Goal: Transaction & Acquisition: Purchase product/service

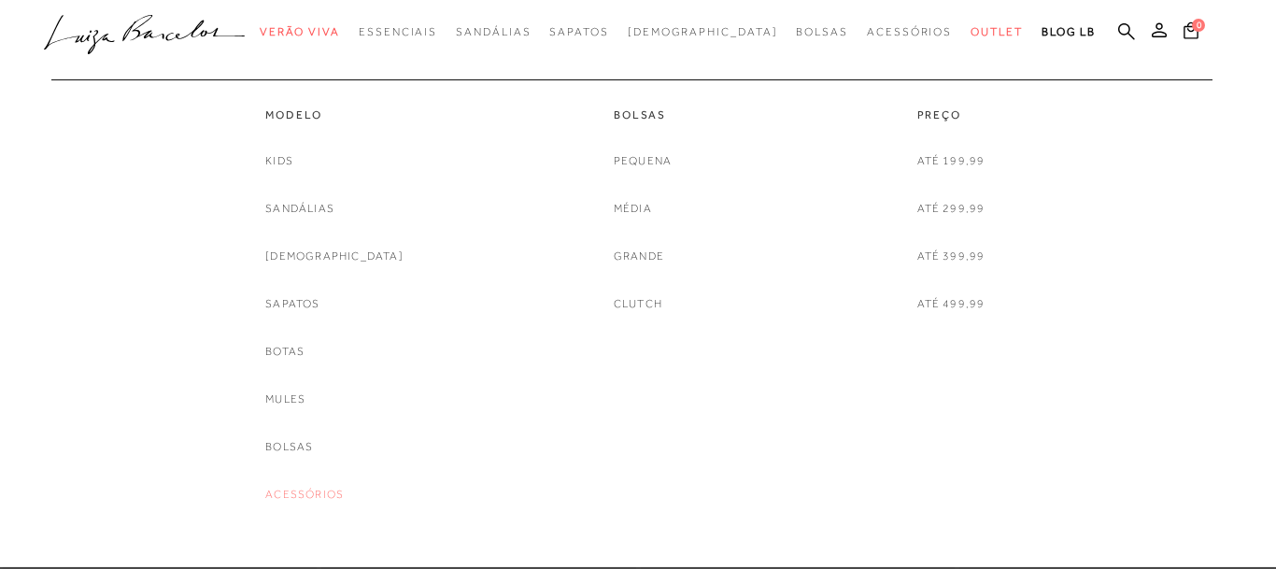
click at [344, 498] on link "Acessórios" at bounding box center [304, 495] width 78 height 20
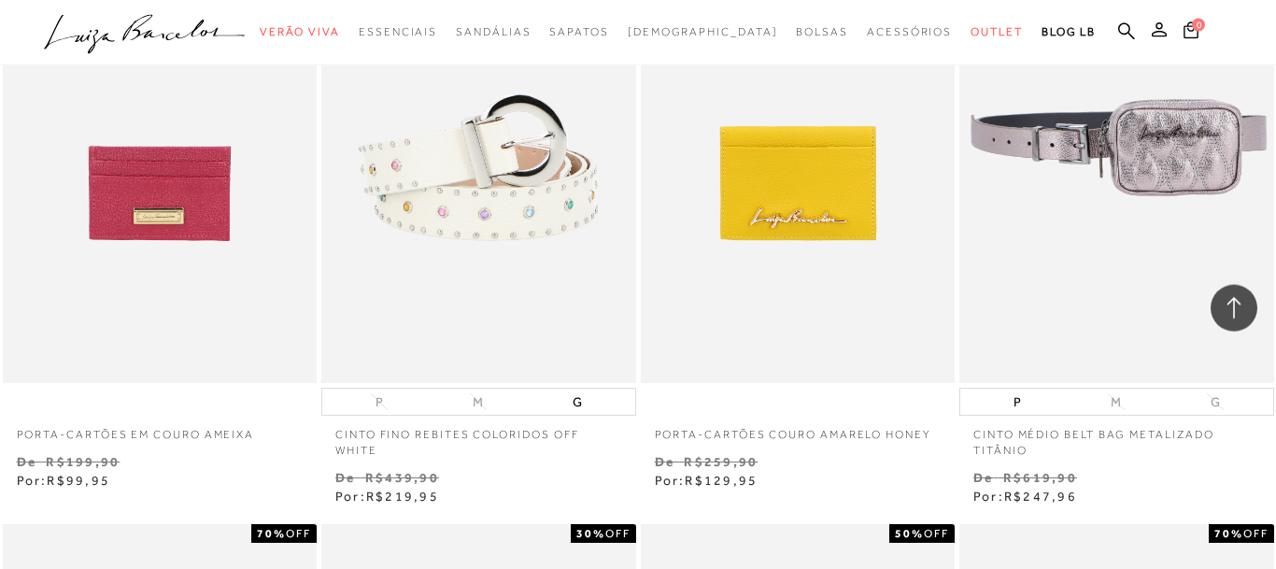
scroll to position [2096, 0]
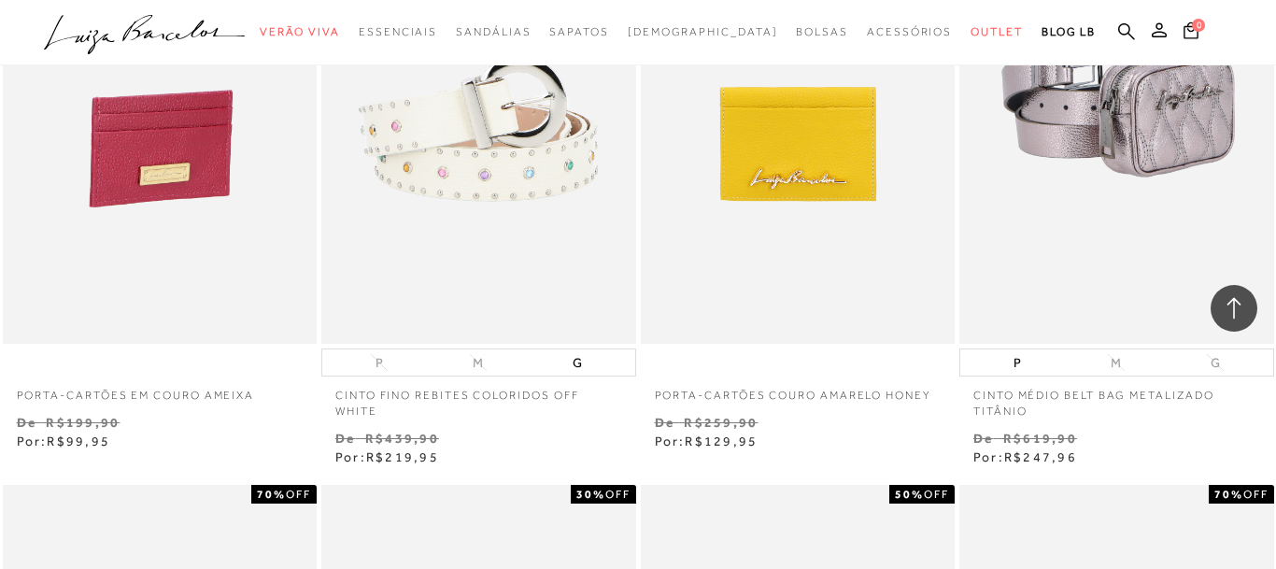
click at [172, 191] on img at bounding box center [161, 108] width 313 height 472
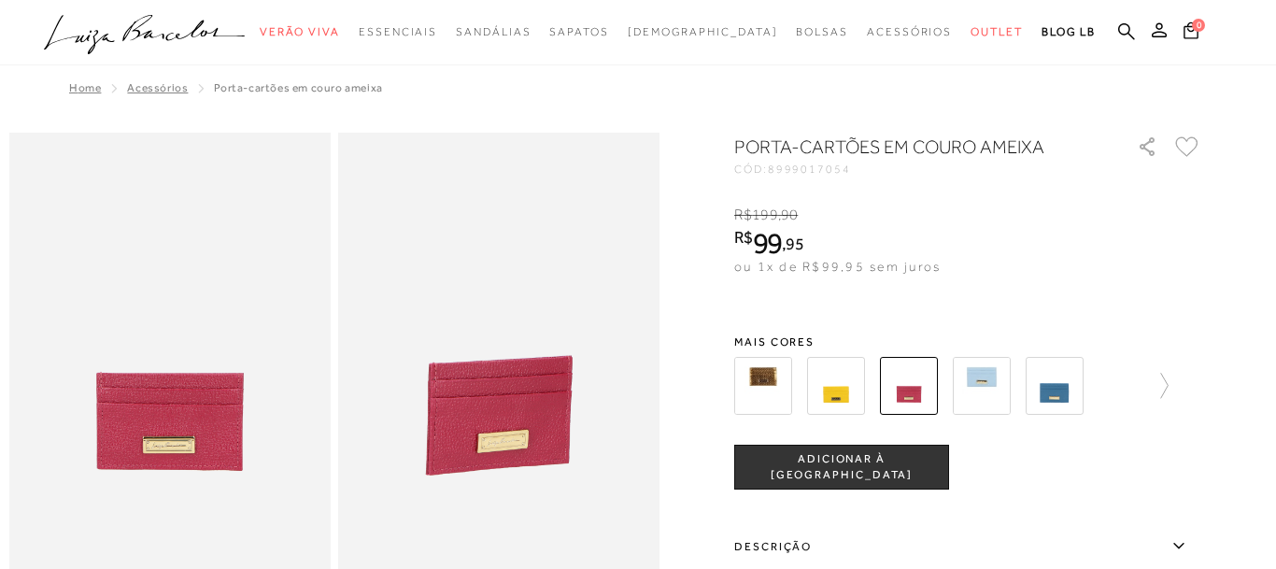
click at [868, 477] on button "ADICIONAR À [GEOGRAPHIC_DATA]" at bounding box center [841, 467] width 215 height 45
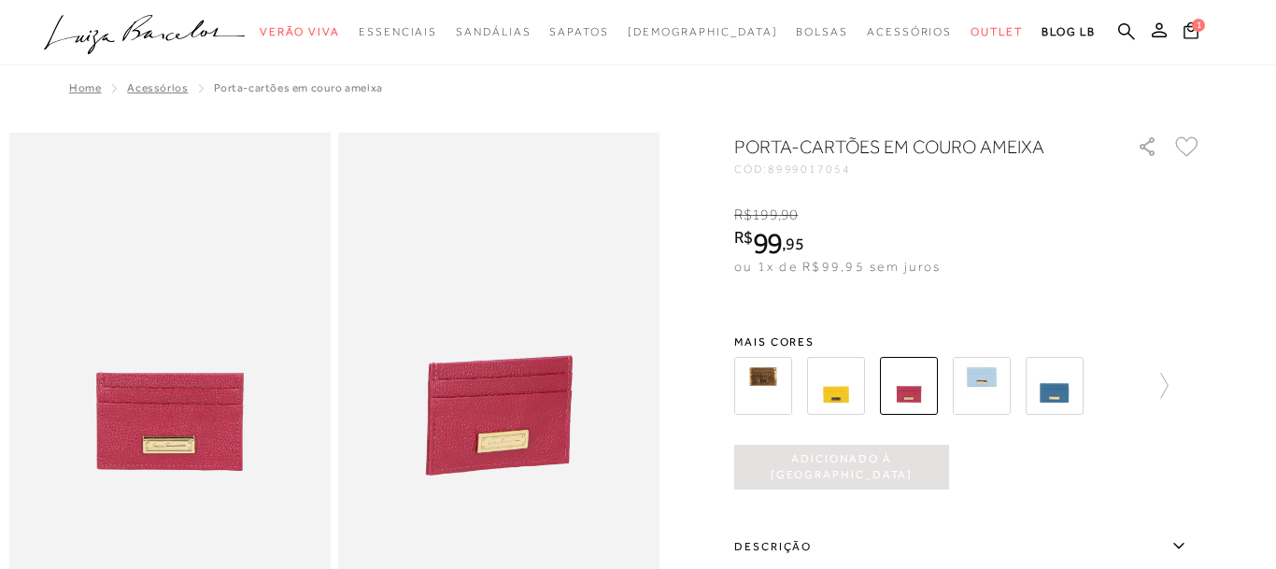
click at [759, 403] on img at bounding box center [763, 386] width 58 height 58
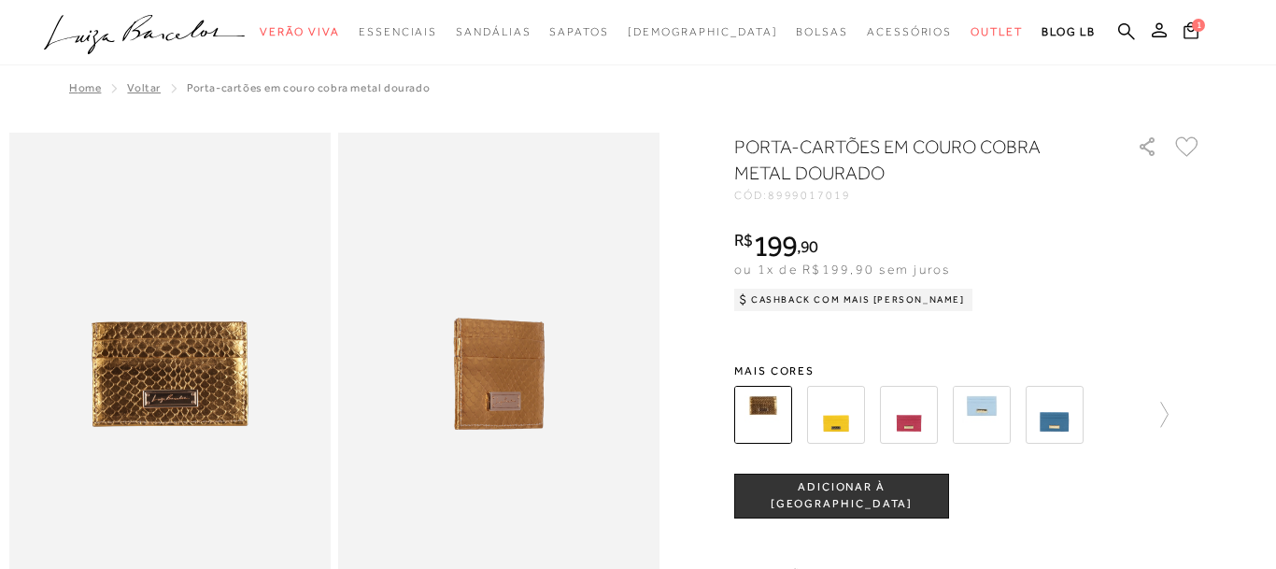
click at [842, 431] on img at bounding box center [836, 415] width 58 height 58
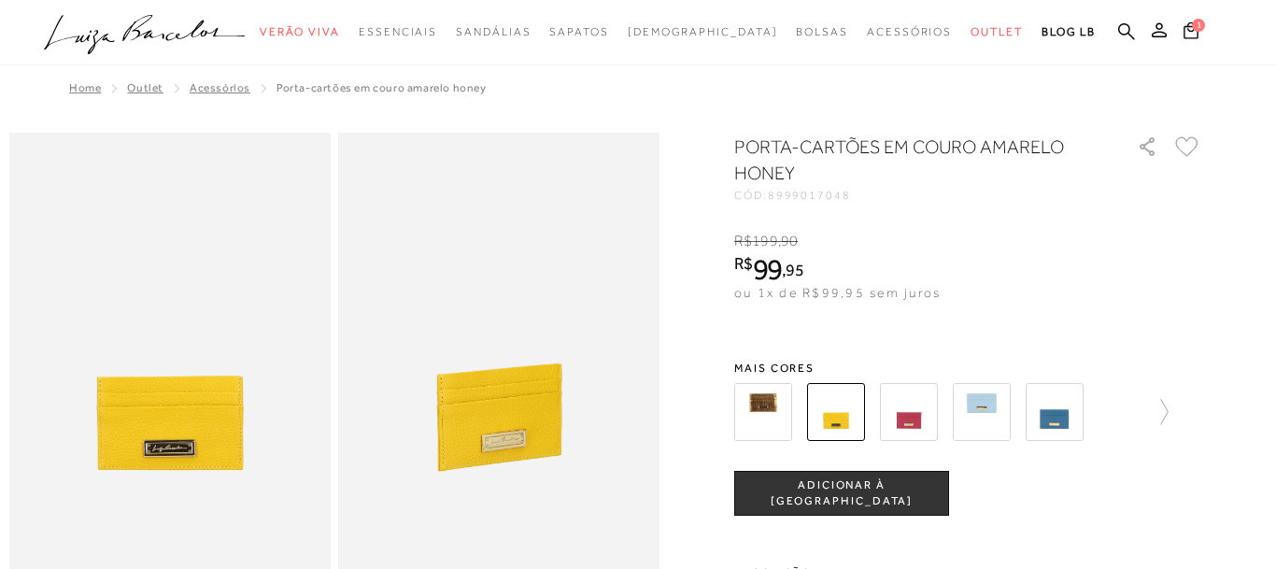
click at [803, 491] on span "ADICIONAR À [GEOGRAPHIC_DATA]" at bounding box center [841, 493] width 213 height 33
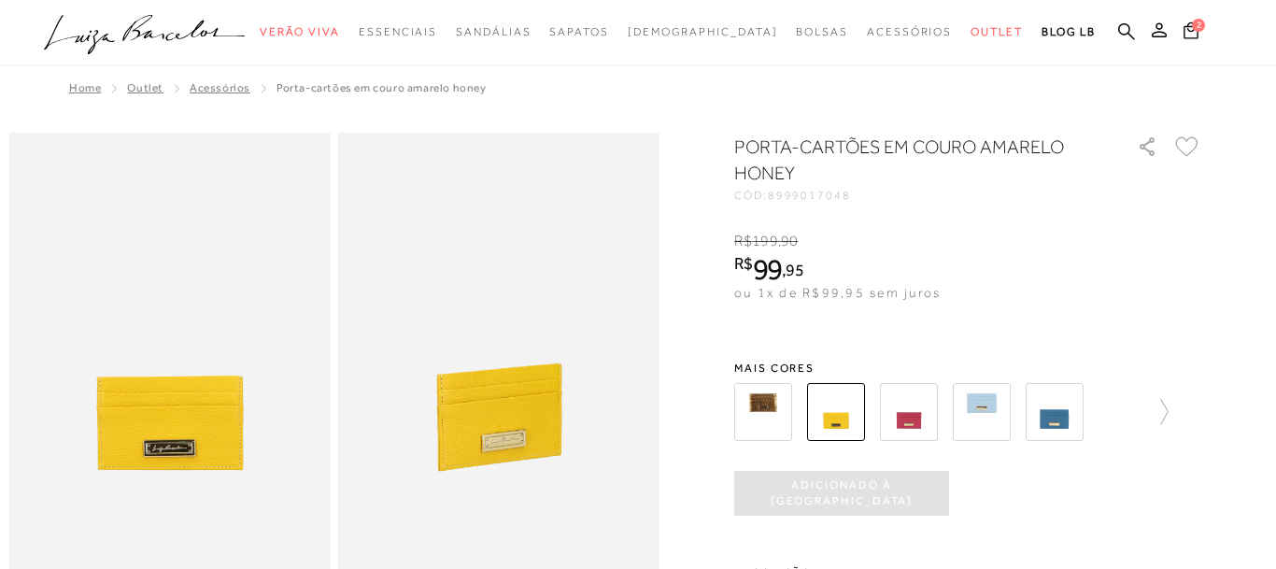
click at [974, 416] on img at bounding box center [982, 412] width 58 height 58
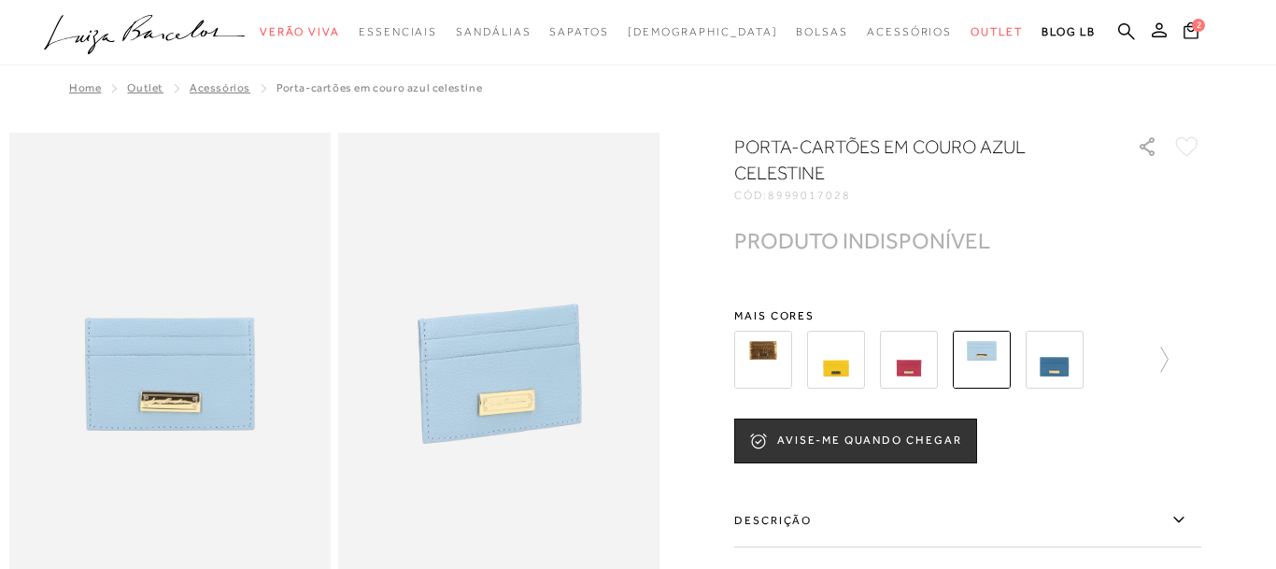
click at [1062, 379] on img at bounding box center [1055, 360] width 58 height 58
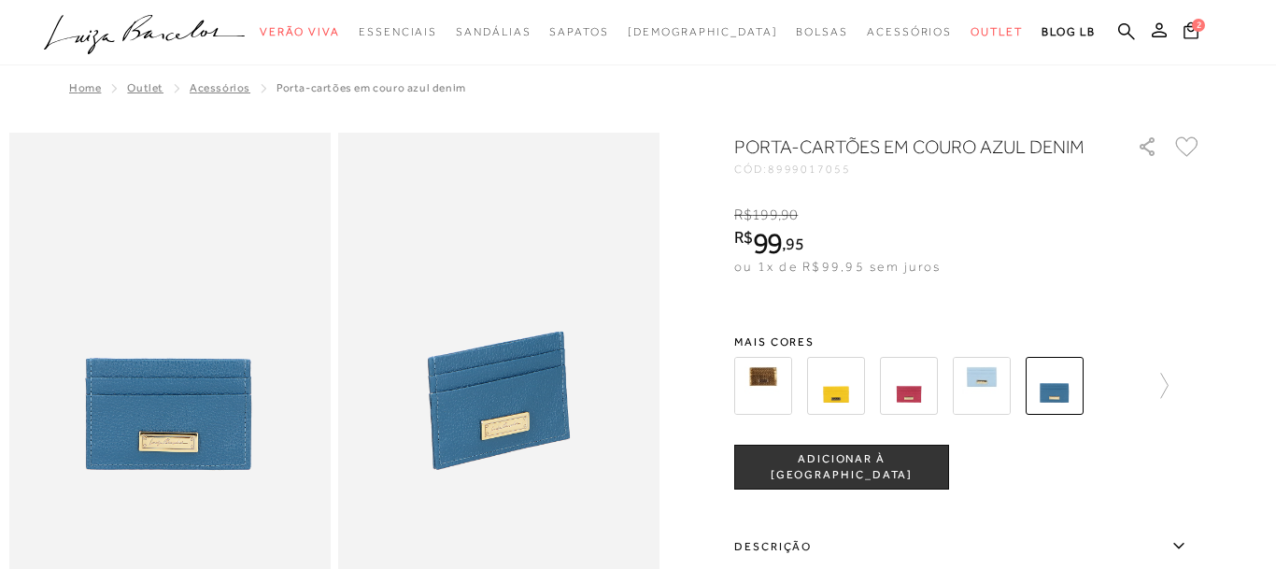
drag, startPoint x: 850, startPoint y: 473, endPoint x: 223, endPoint y: 554, distance: 631.9
click at [842, 473] on span "ADICIONAR À [GEOGRAPHIC_DATA]" at bounding box center [841, 467] width 213 height 33
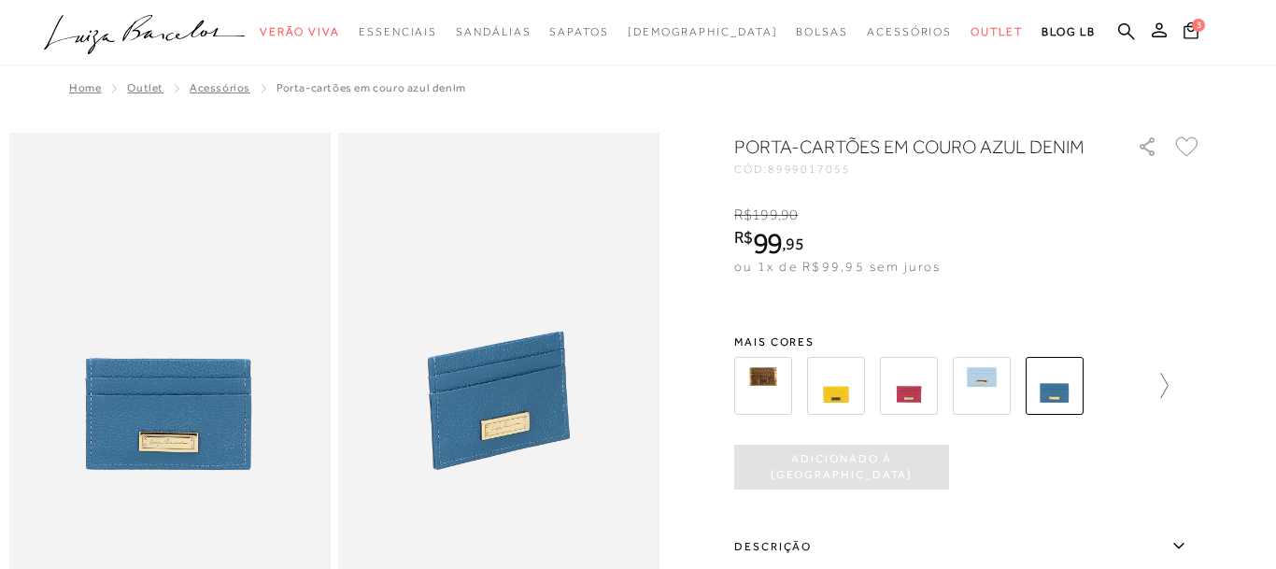
click at [1167, 386] on icon at bounding box center [1155, 386] width 26 height 26
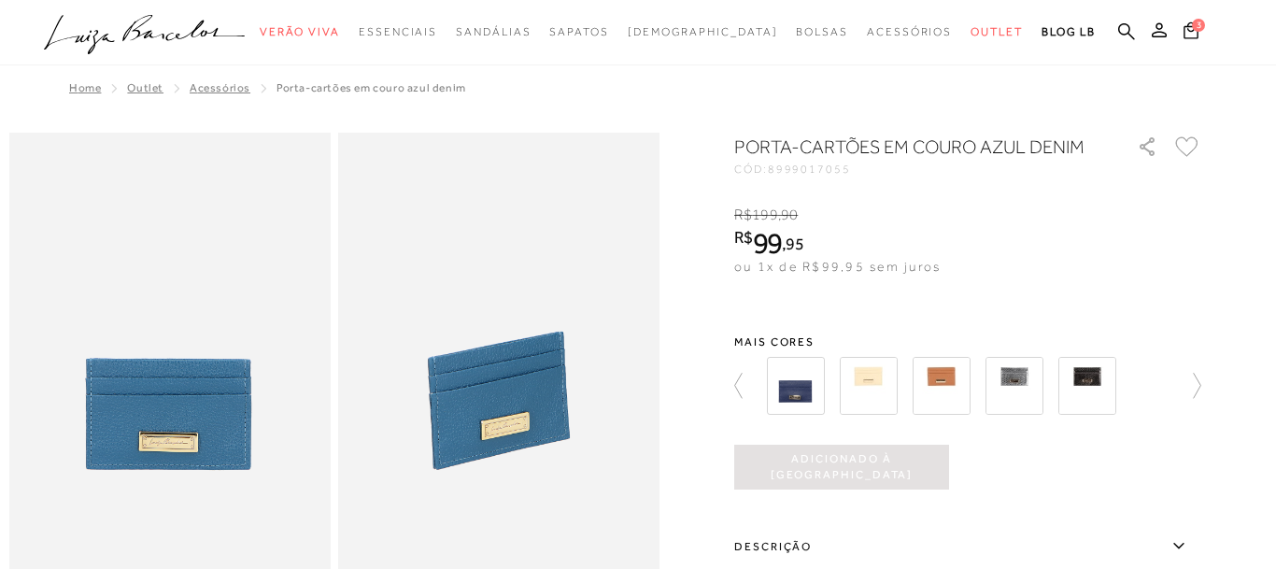
click at [791, 393] on img at bounding box center [796, 386] width 58 height 58
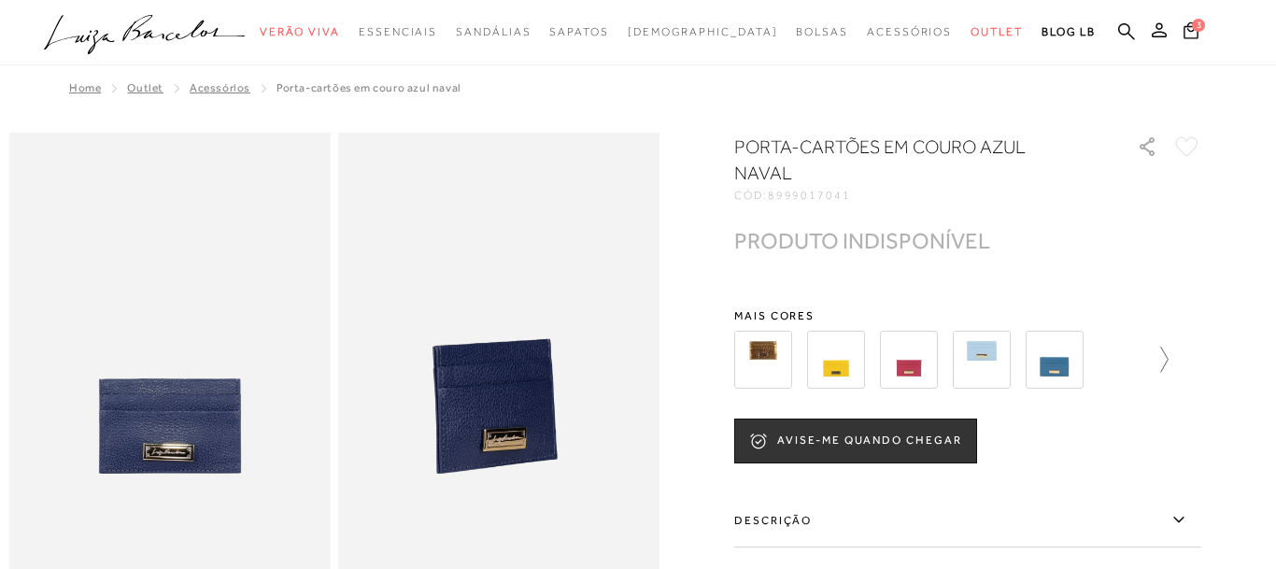
click at [1163, 347] on icon at bounding box center [1155, 360] width 26 height 26
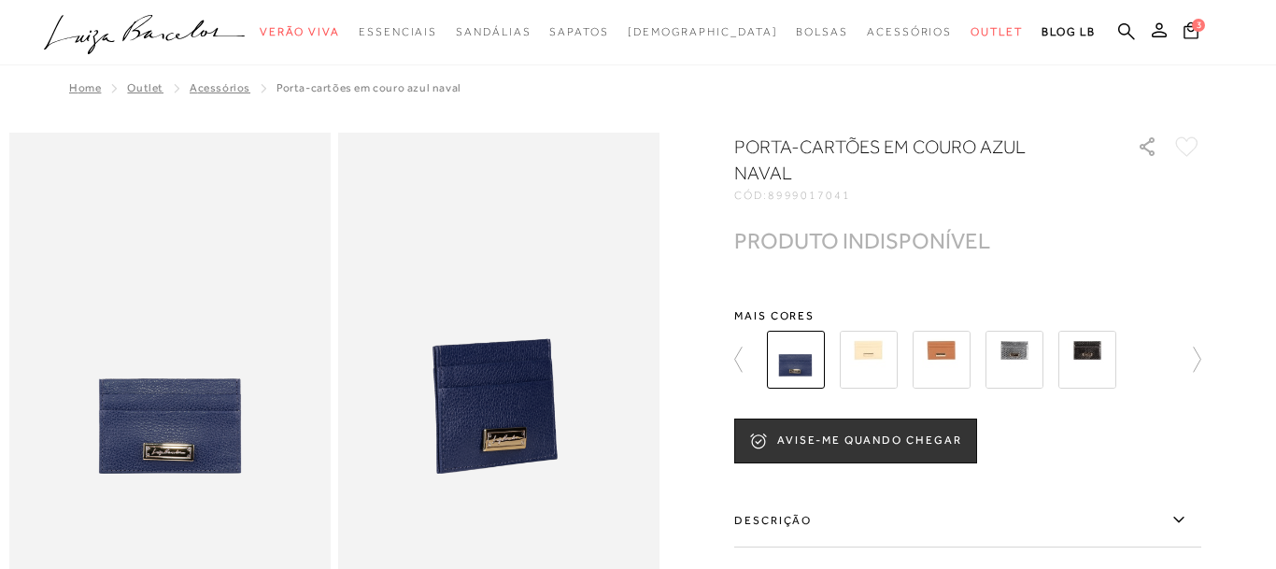
click at [875, 350] on img at bounding box center [869, 360] width 58 height 58
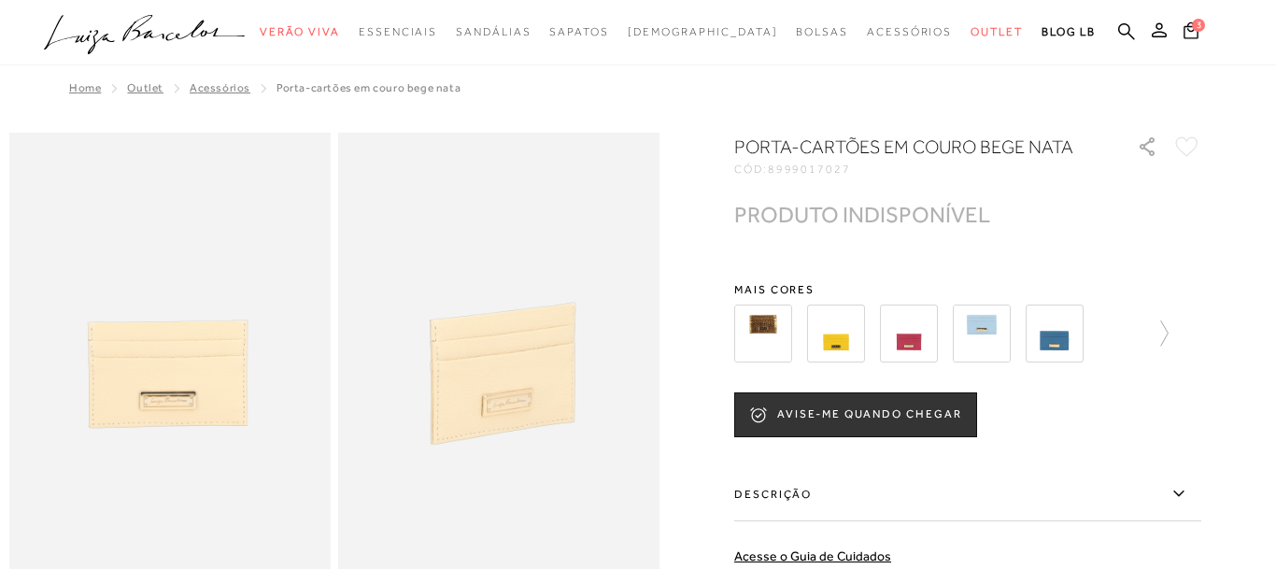
click at [914, 349] on img at bounding box center [909, 333] width 58 height 58
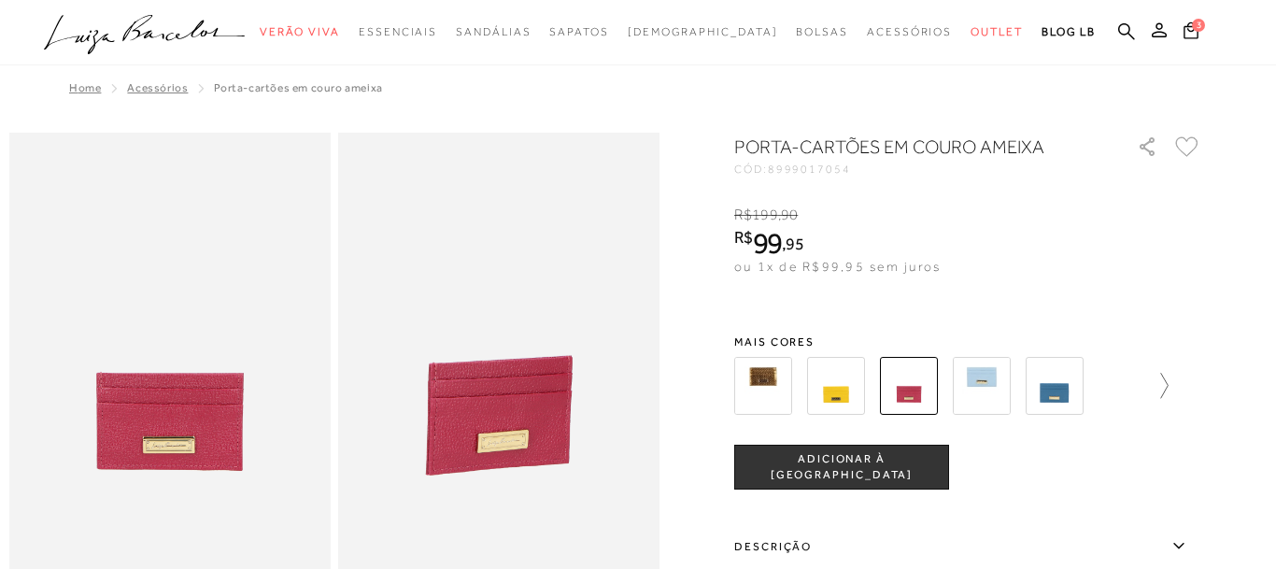
click at [1165, 388] on icon at bounding box center [1155, 386] width 26 height 26
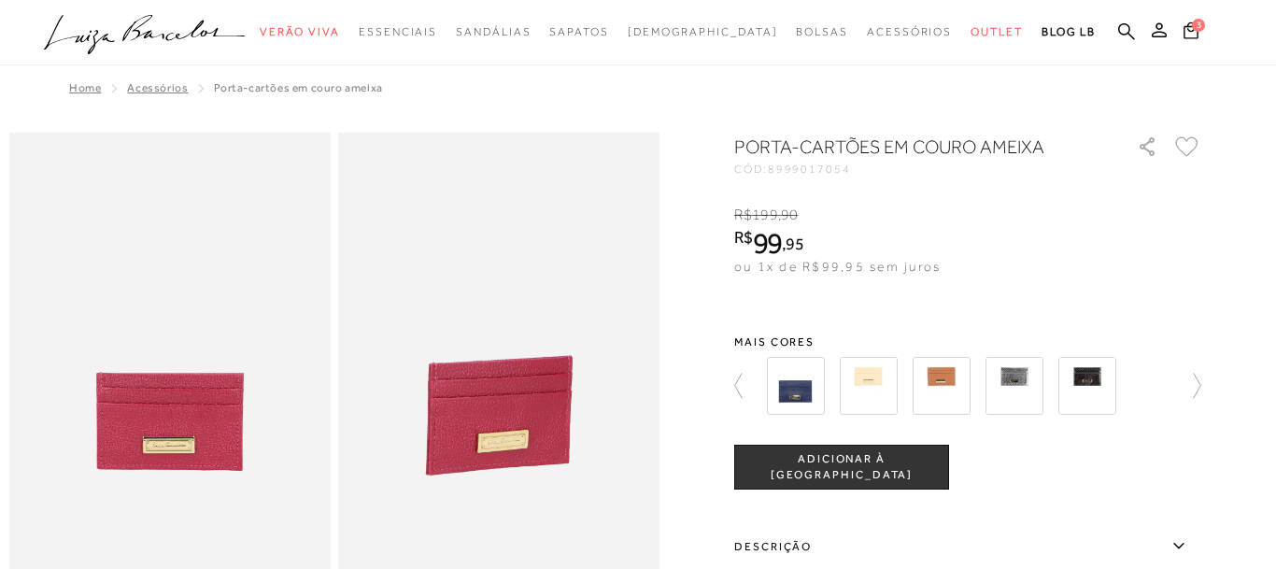
click at [862, 392] on img at bounding box center [869, 386] width 58 height 58
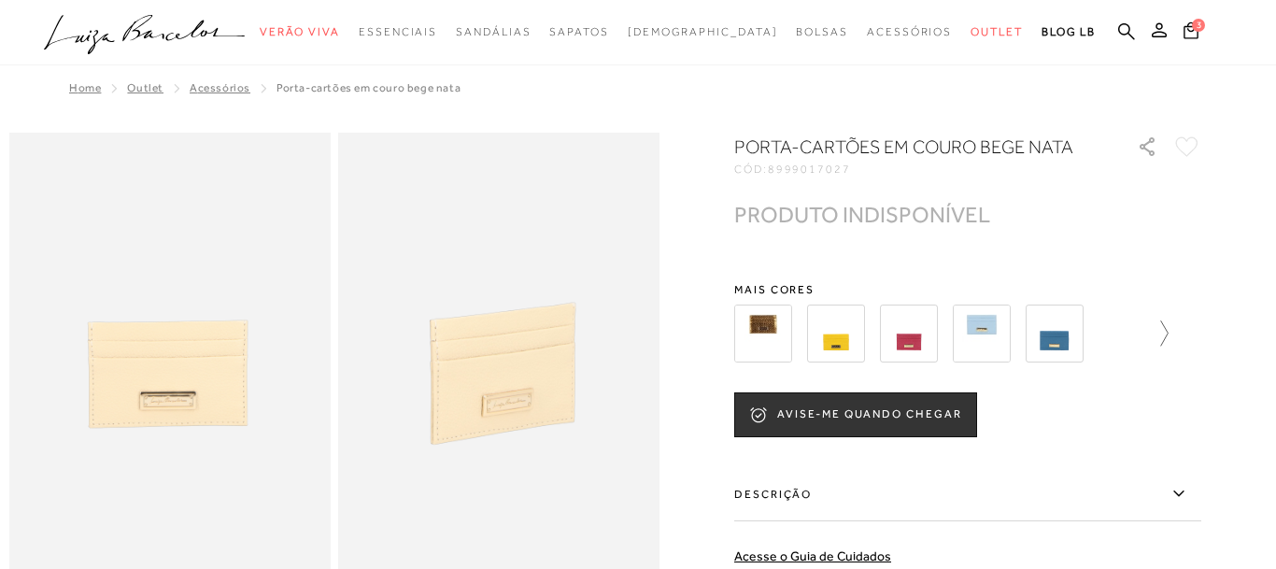
click at [1159, 334] on icon at bounding box center [1155, 333] width 26 height 26
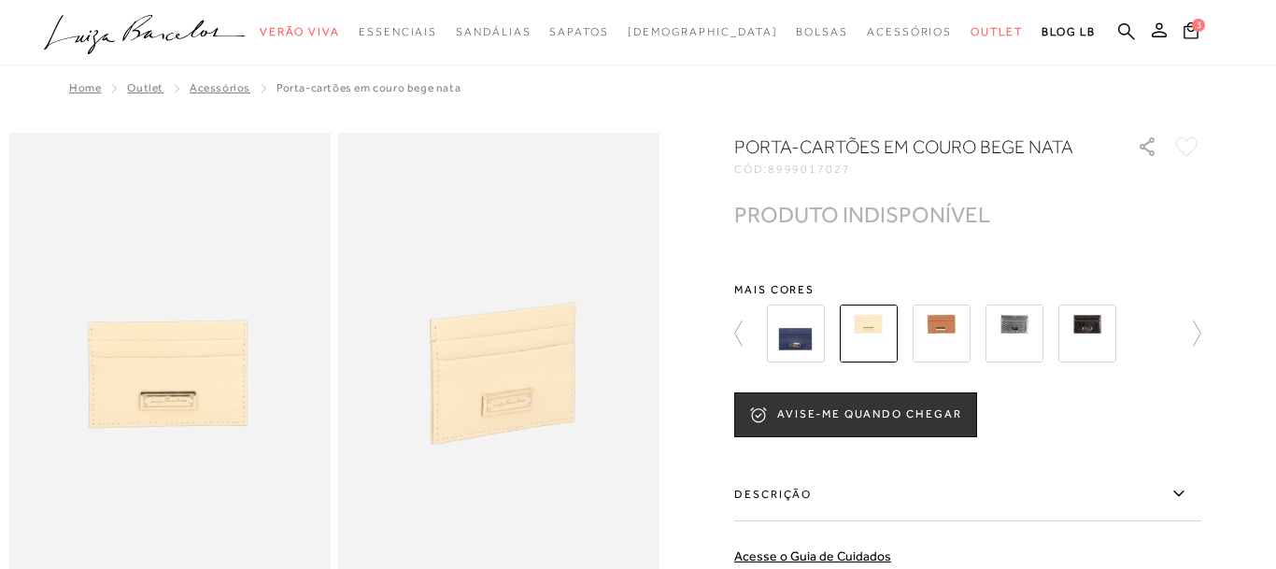
click at [949, 335] on img at bounding box center [941, 333] width 58 height 58
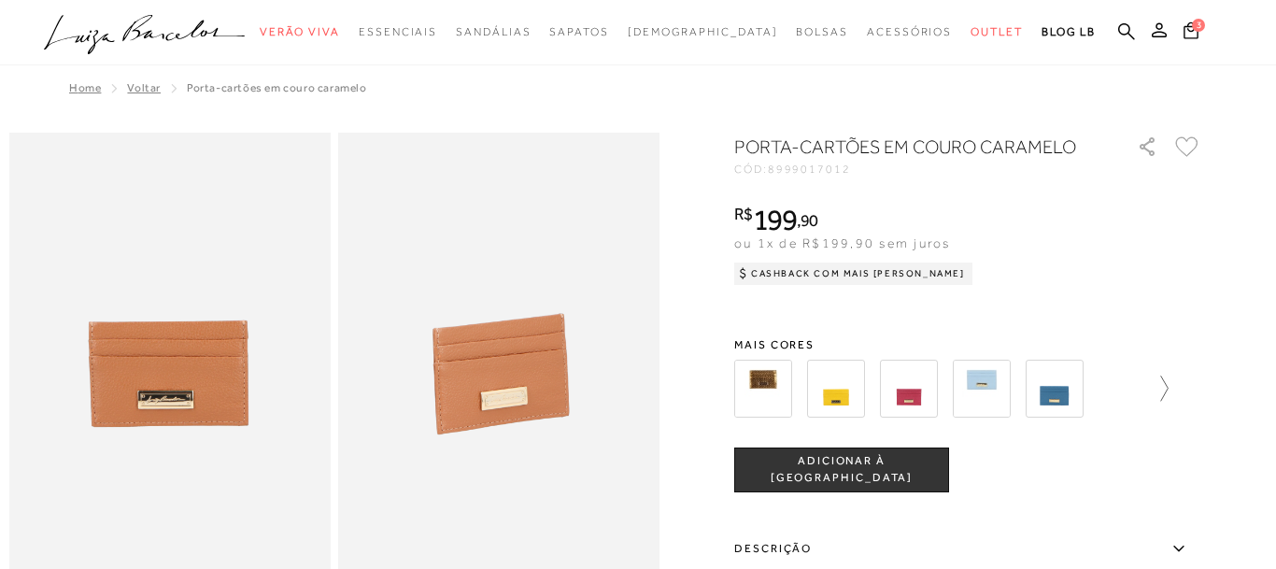
click at [1162, 389] on icon at bounding box center [1155, 388] width 26 height 26
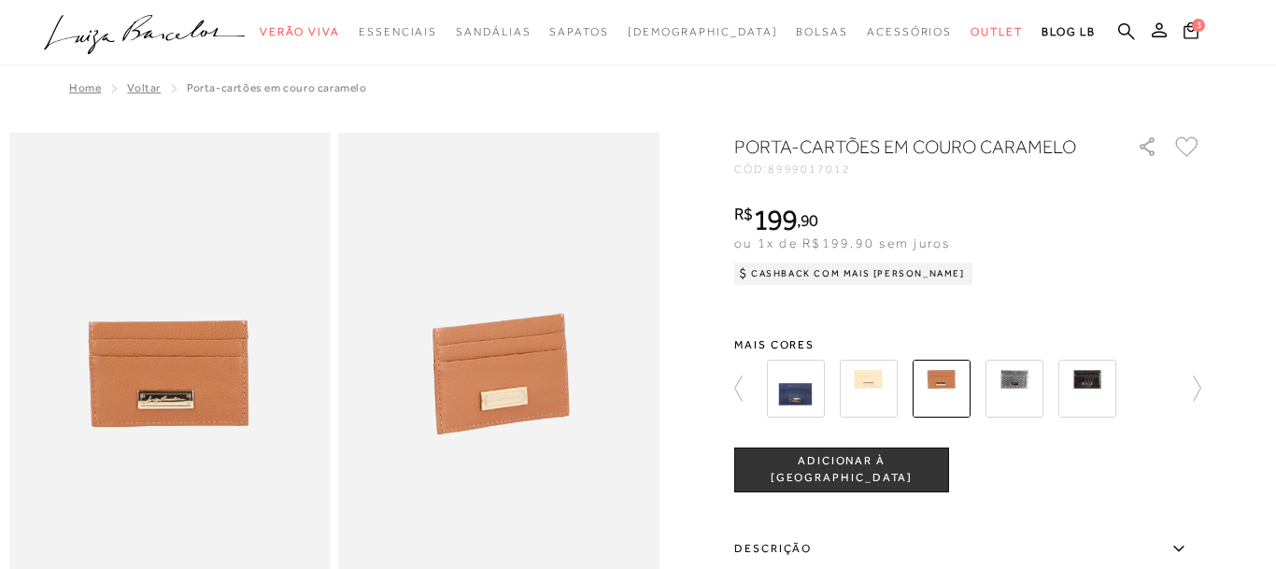
click at [1020, 397] on img at bounding box center [1014, 389] width 58 height 58
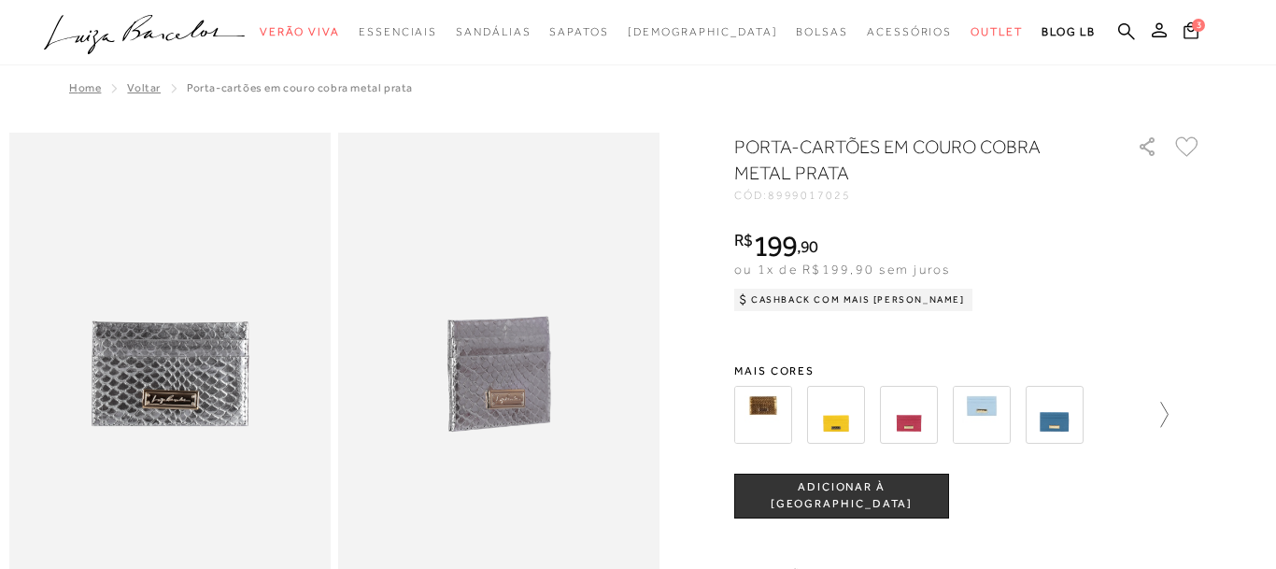
click at [1163, 417] on icon at bounding box center [1155, 415] width 26 height 26
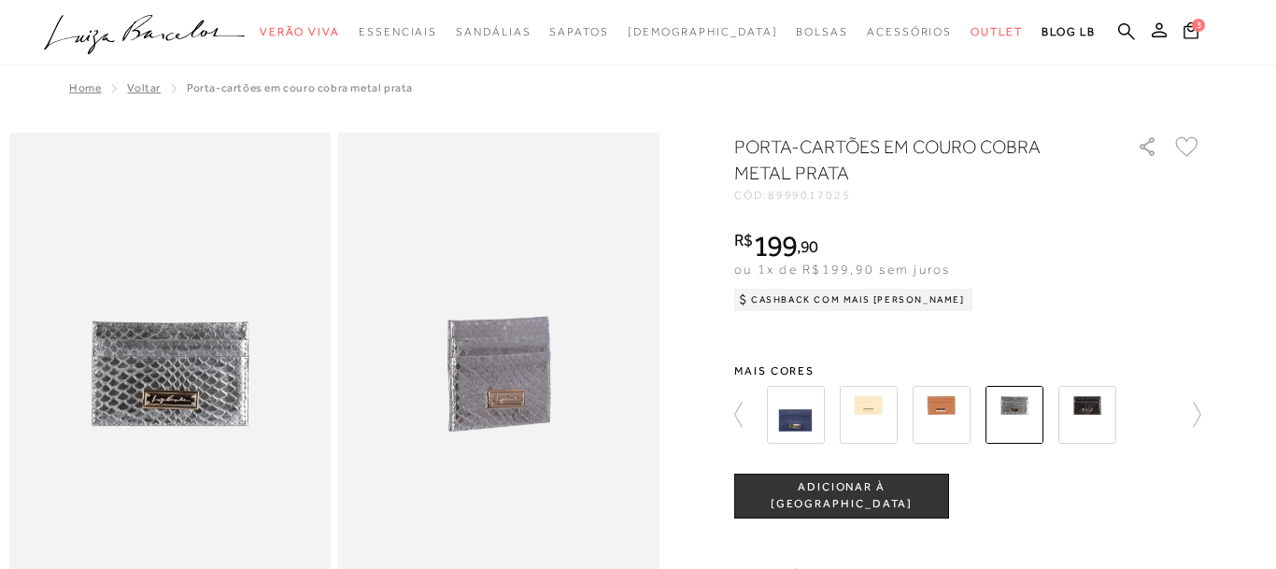
click at [1096, 418] on img at bounding box center [1087, 415] width 58 height 58
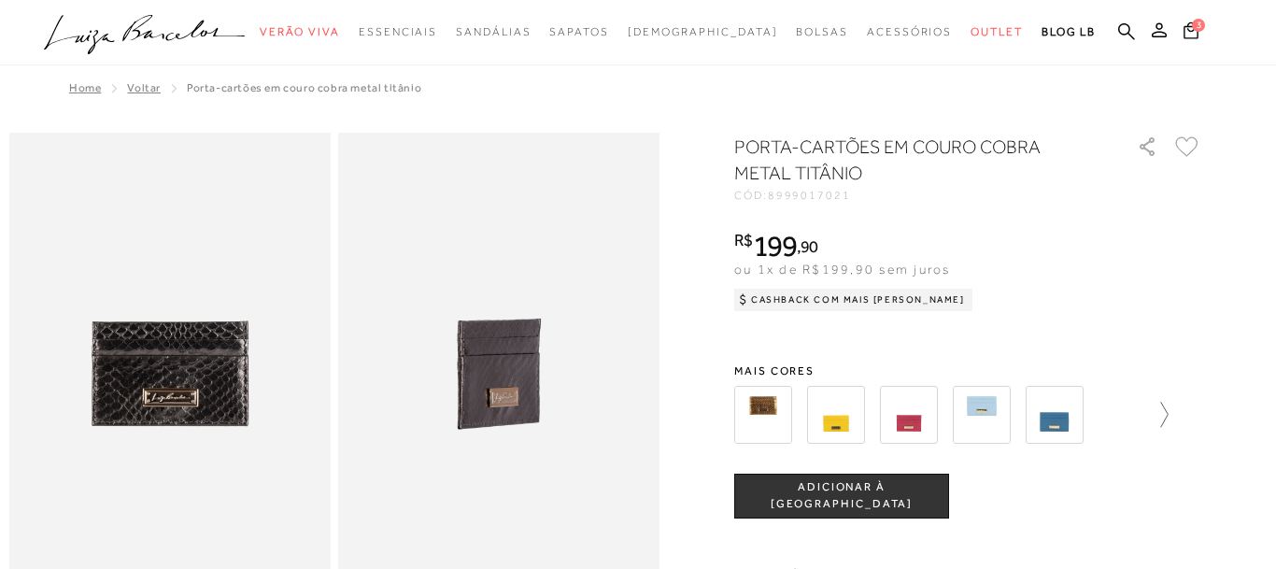
click at [1166, 416] on icon at bounding box center [1155, 415] width 26 height 26
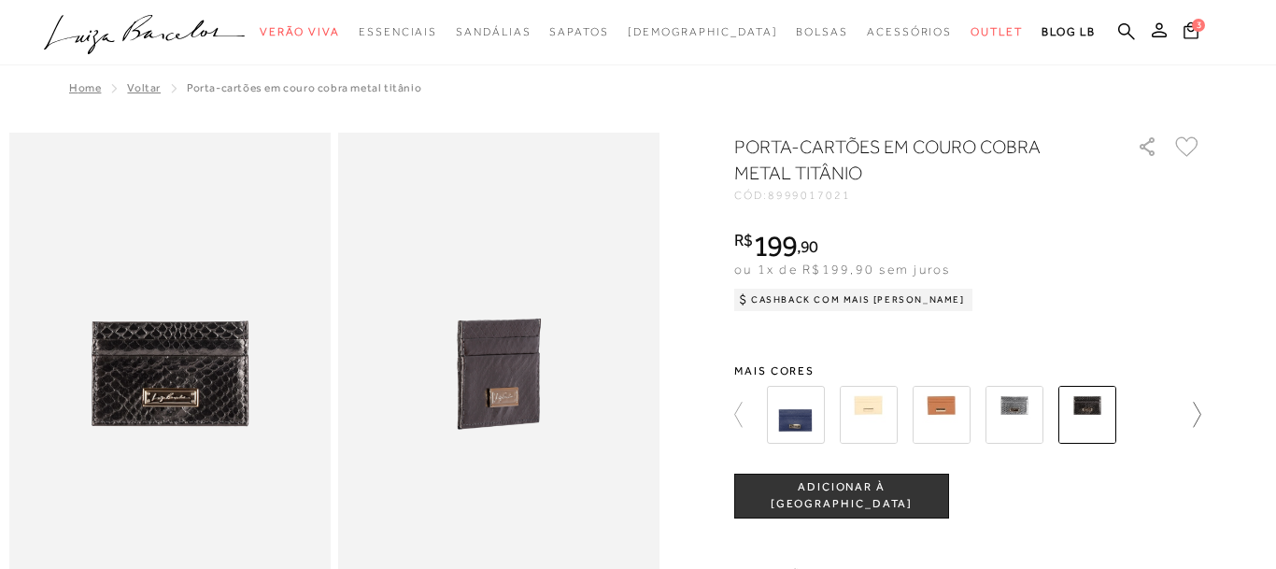
click at [1198, 416] on icon at bounding box center [1188, 415] width 26 height 26
click at [803, 430] on img at bounding box center [796, 415] width 58 height 58
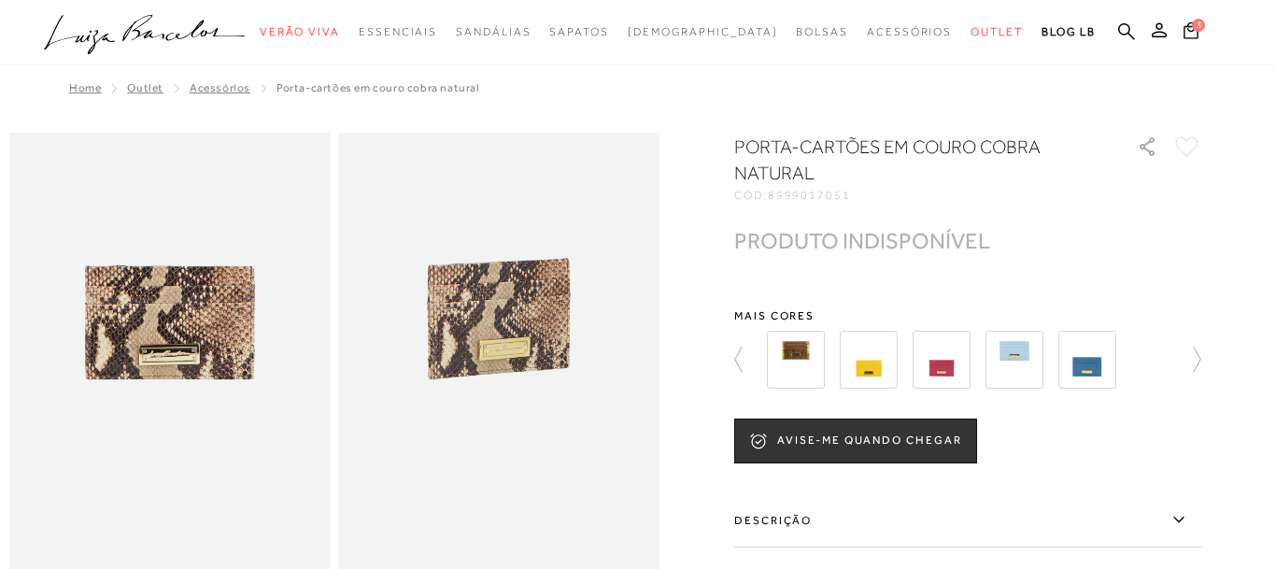
click at [1198, 362] on icon at bounding box center [1188, 360] width 26 height 26
click at [855, 359] on img at bounding box center [869, 360] width 58 height 58
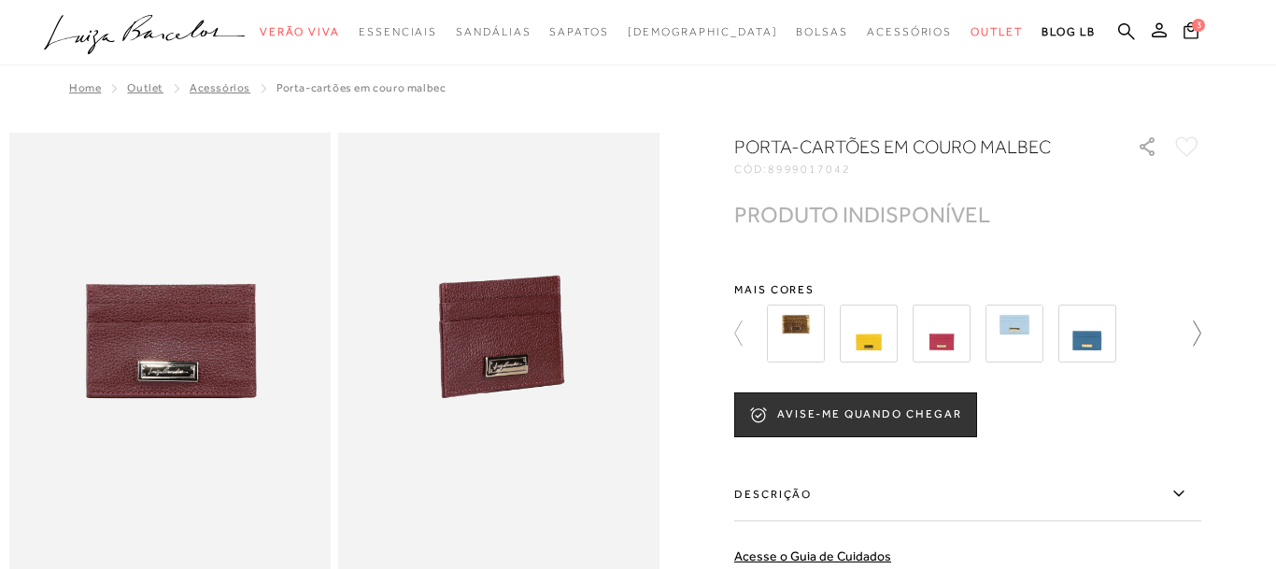
click at [1194, 338] on icon at bounding box center [1188, 333] width 26 height 26
click at [737, 334] on icon at bounding box center [747, 333] width 26 height 26
click at [1195, 38] on icon at bounding box center [1190, 29] width 15 height 17
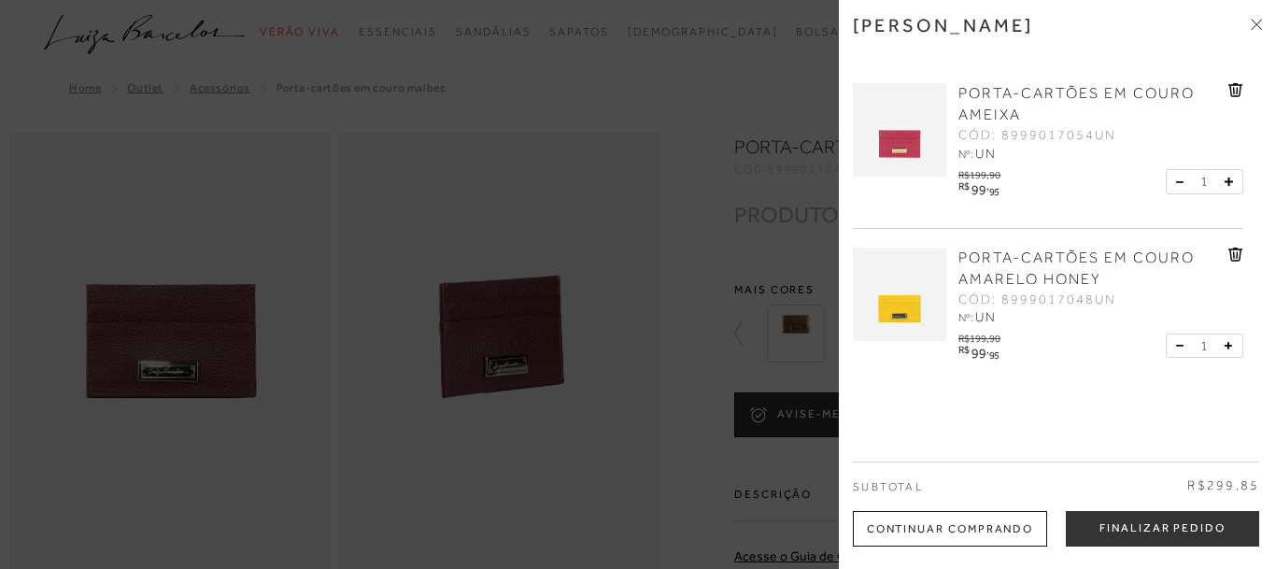
click at [1229, 186] on icon at bounding box center [1228, 181] width 7 height 7
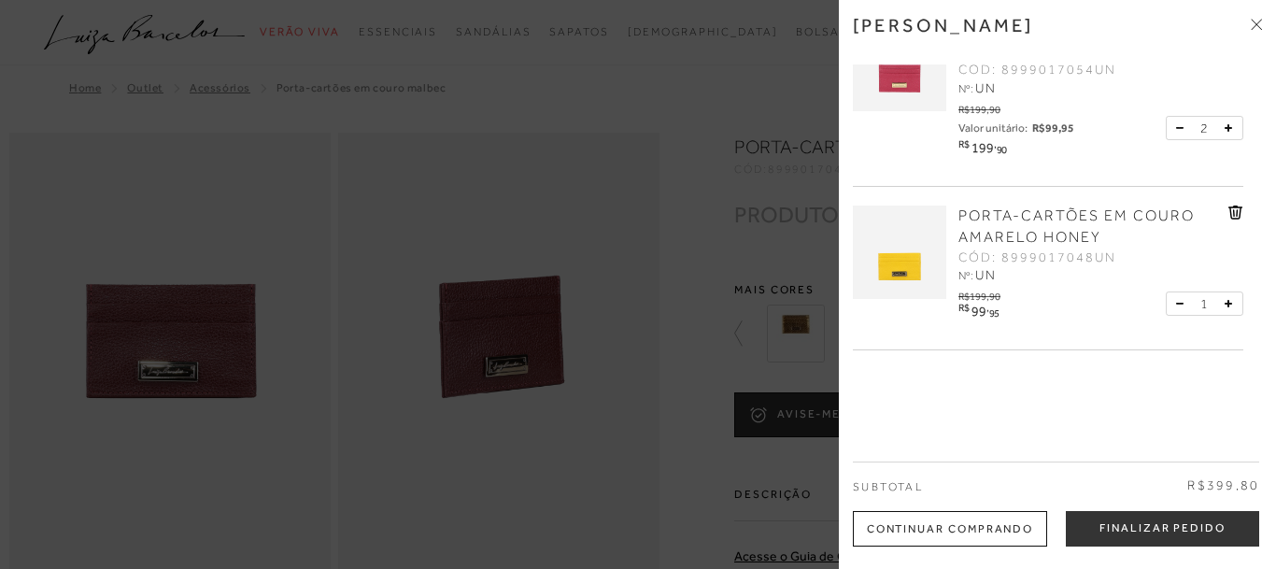
scroll to position [95, 0]
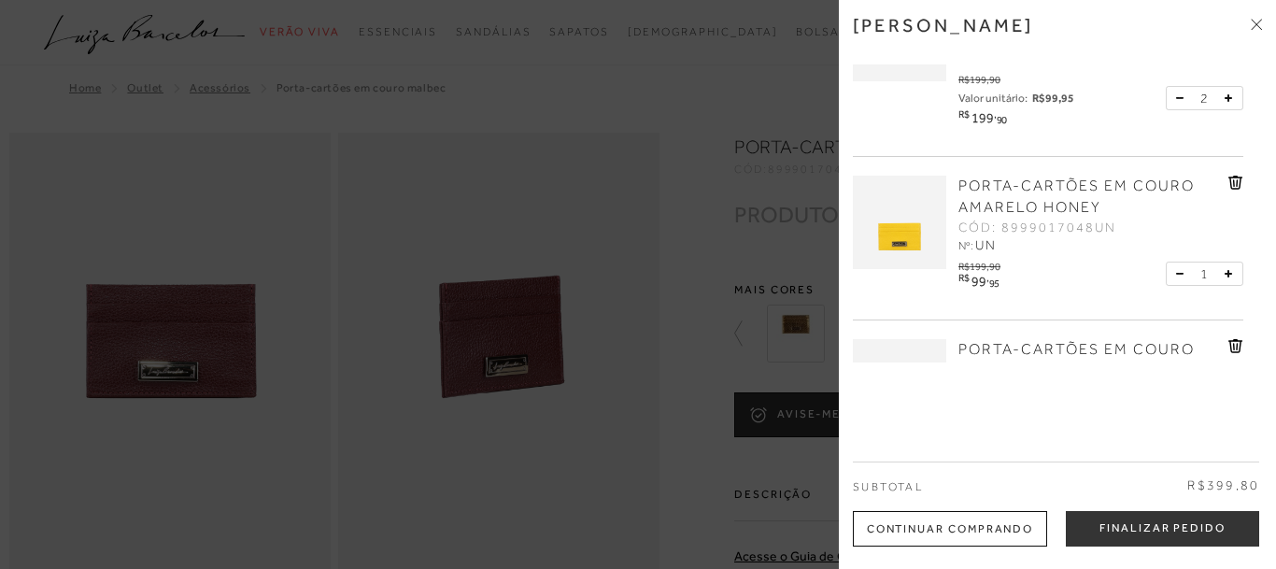
click at [1229, 277] on icon at bounding box center [1228, 273] width 7 height 7
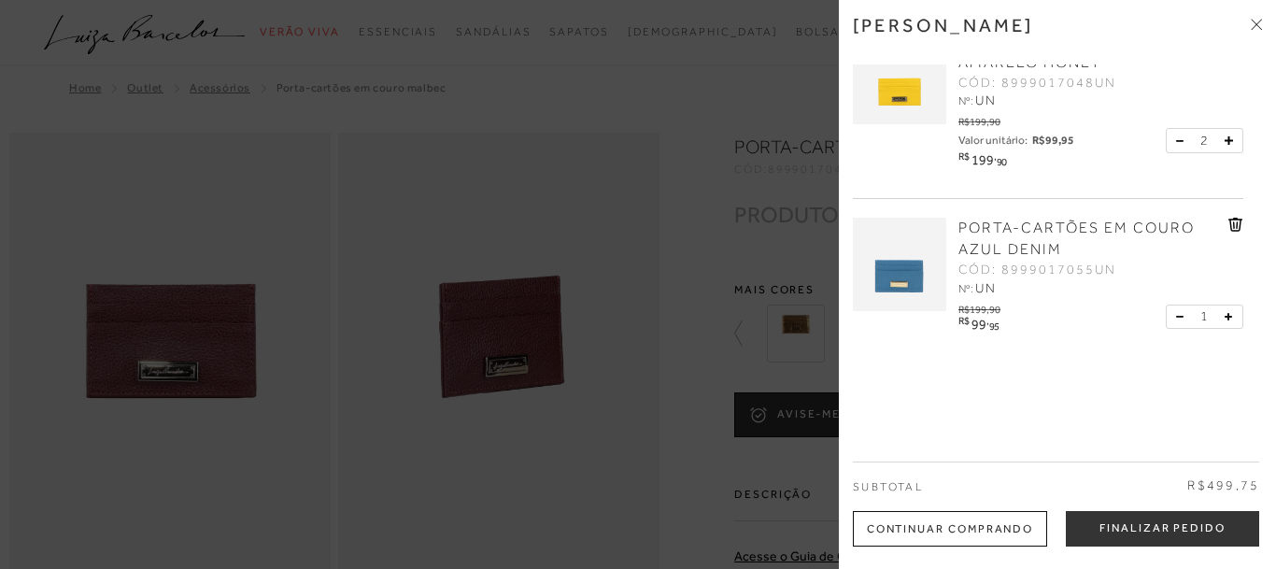
click at [1226, 318] on icon at bounding box center [1228, 316] width 7 height 7
click at [1259, 30] on span at bounding box center [1256, 26] width 11 height 20
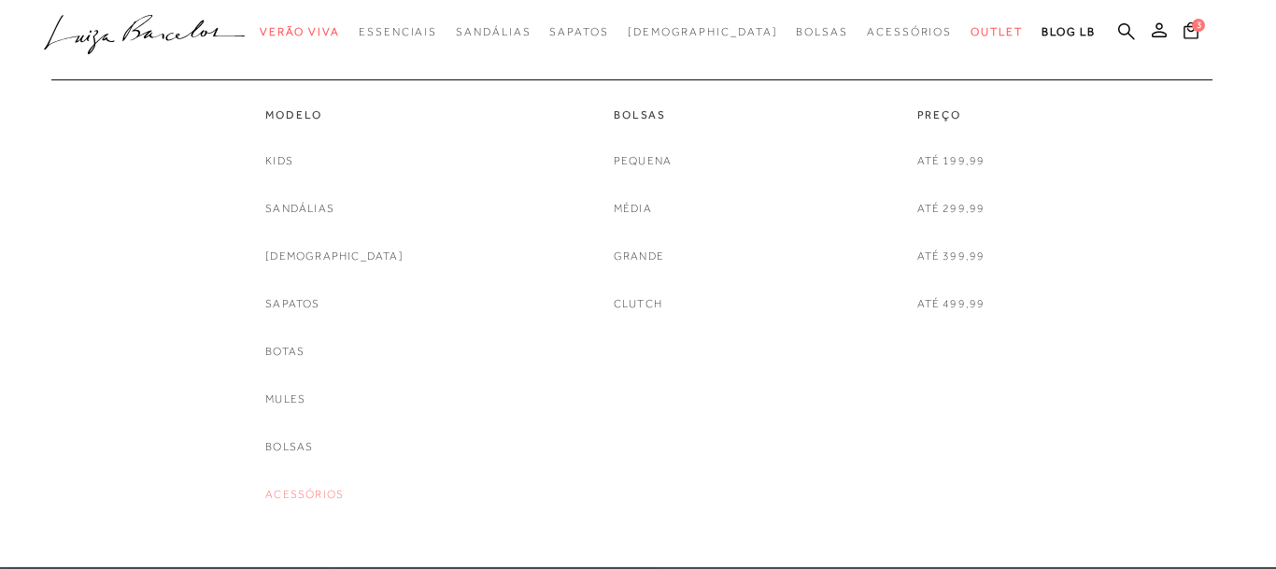
click at [325, 497] on link "Acessórios" at bounding box center [304, 495] width 78 height 20
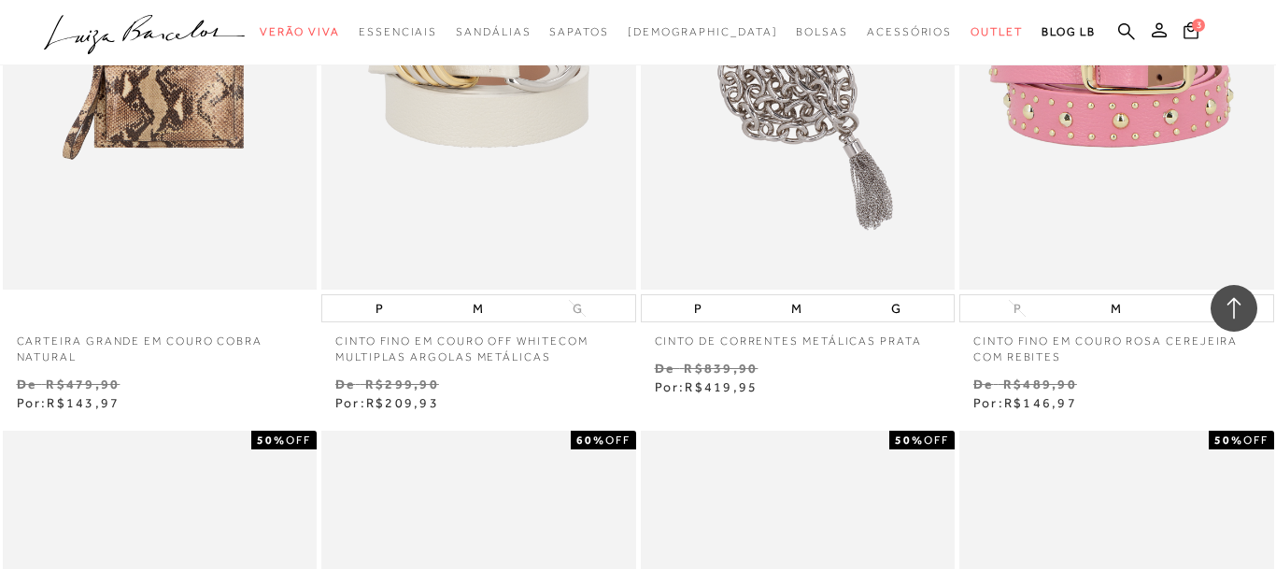
scroll to position [3239, 0]
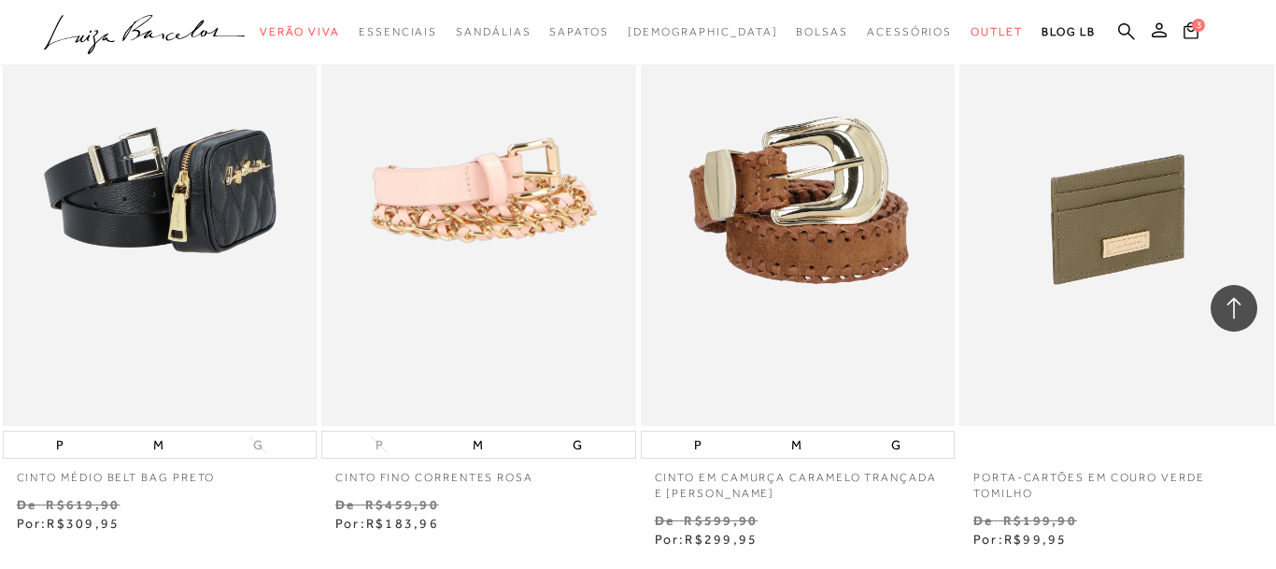
click at [1115, 304] on img at bounding box center [1117, 190] width 313 height 472
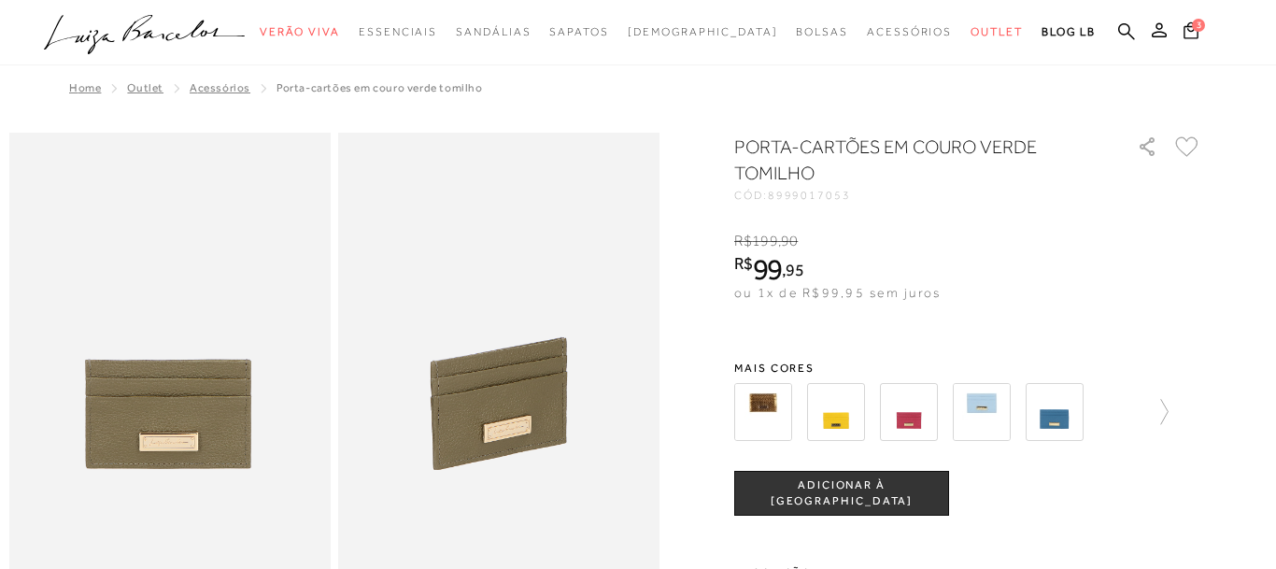
click at [805, 498] on span "ADICIONAR À [GEOGRAPHIC_DATA]" at bounding box center [841, 493] width 213 height 33
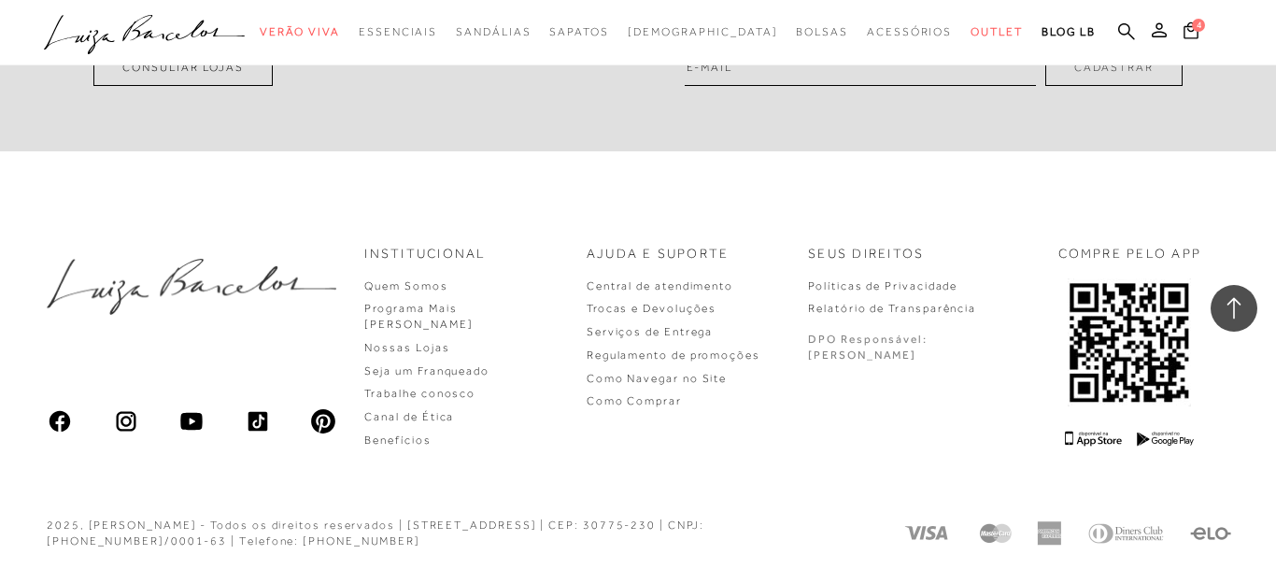
scroll to position [3706, 0]
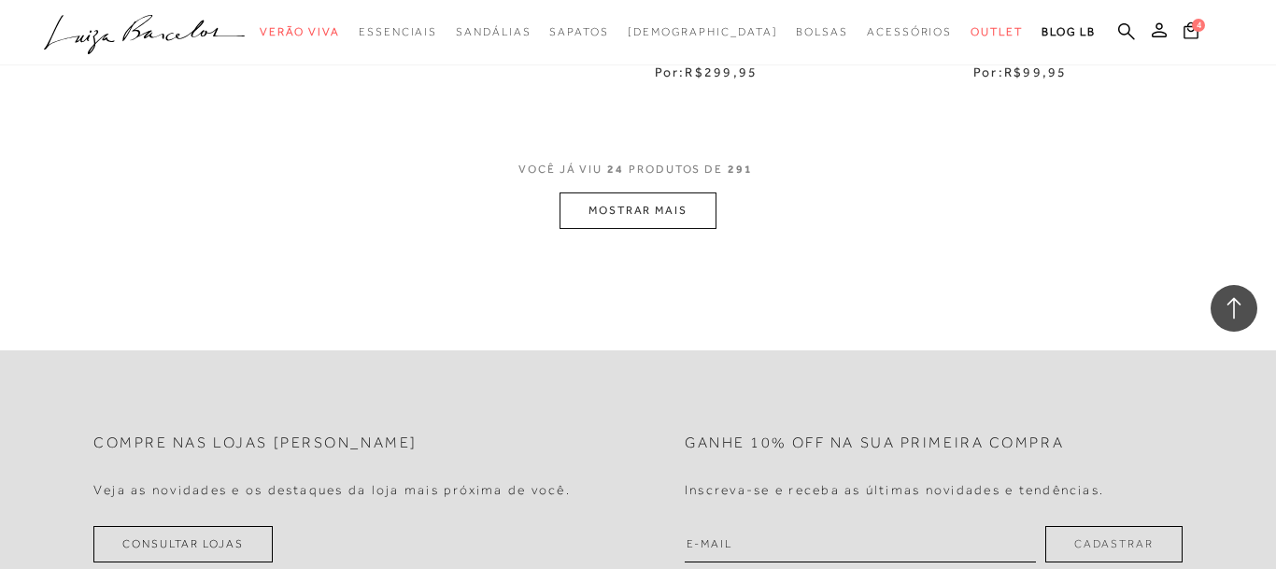
click at [623, 220] on button "MOSTRAR MAIS" at bounding box center [637, 210] width 157 height 36
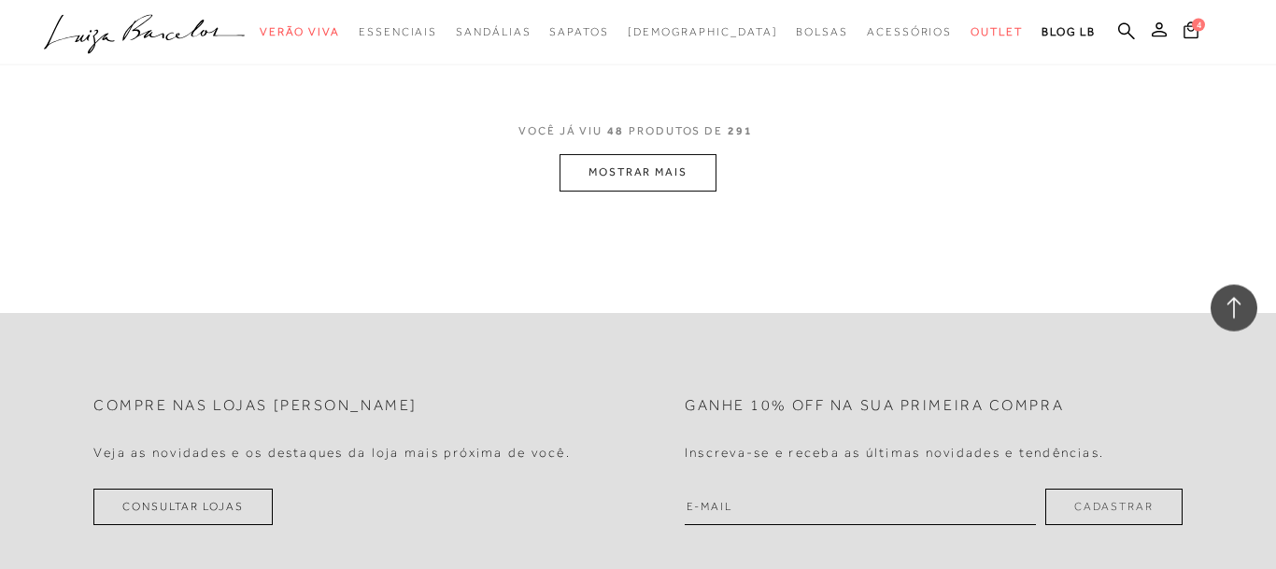
scroll to position [7421, 0]
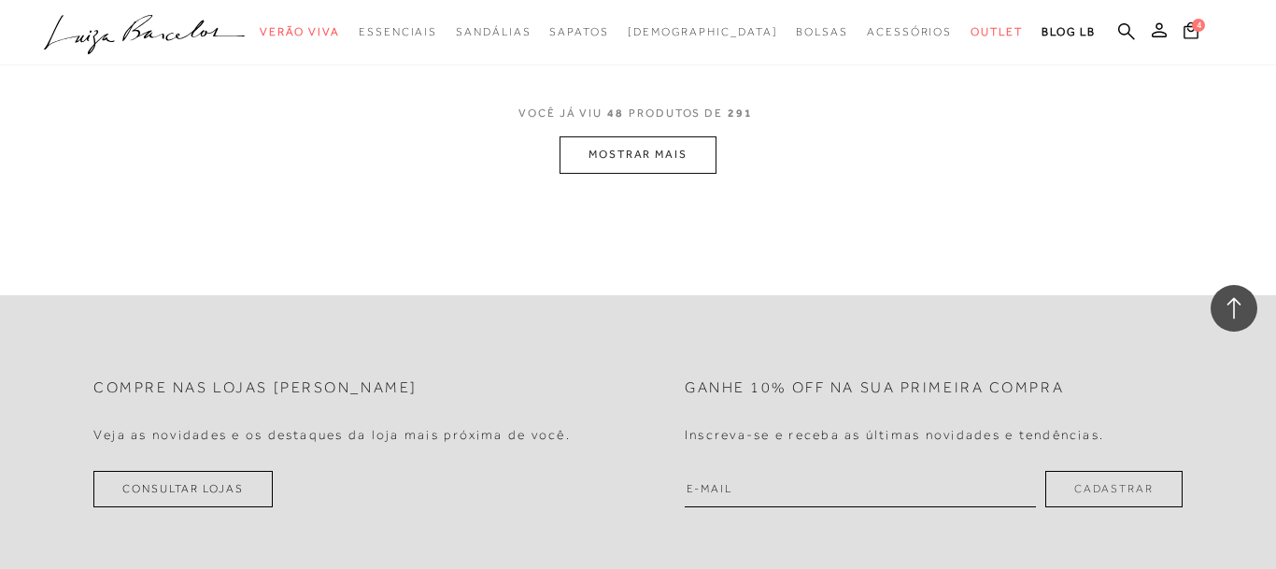
click at [639, 164] on button "MOSTRAR MAIS" at bounding box center [637, 154] width 157 height 36
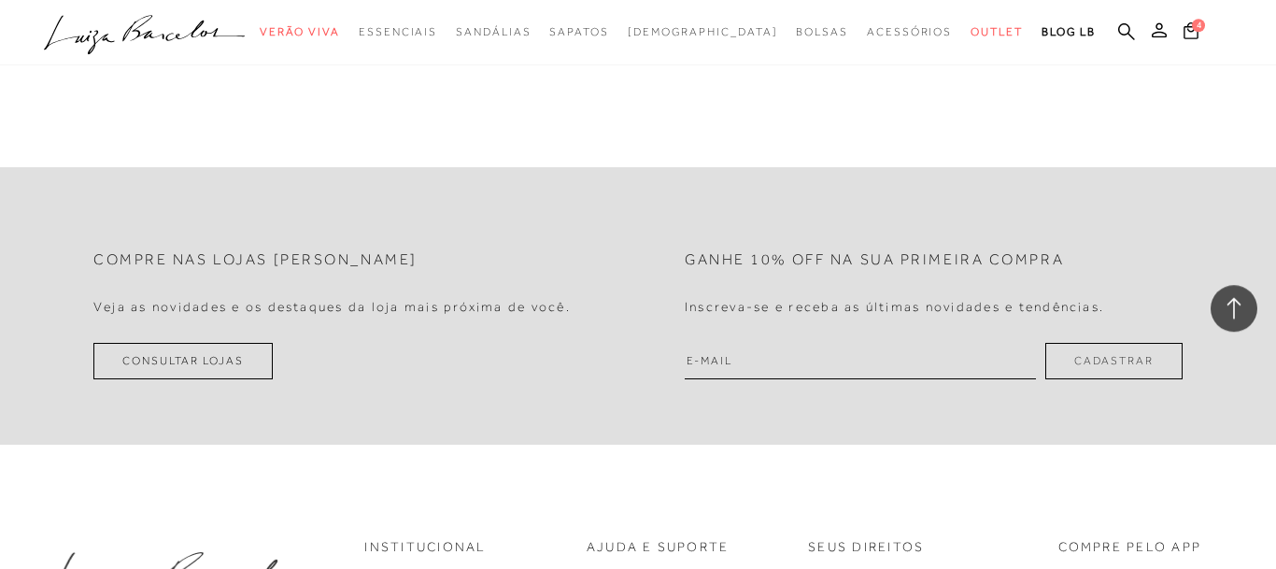
scroll to position [11137, 0]
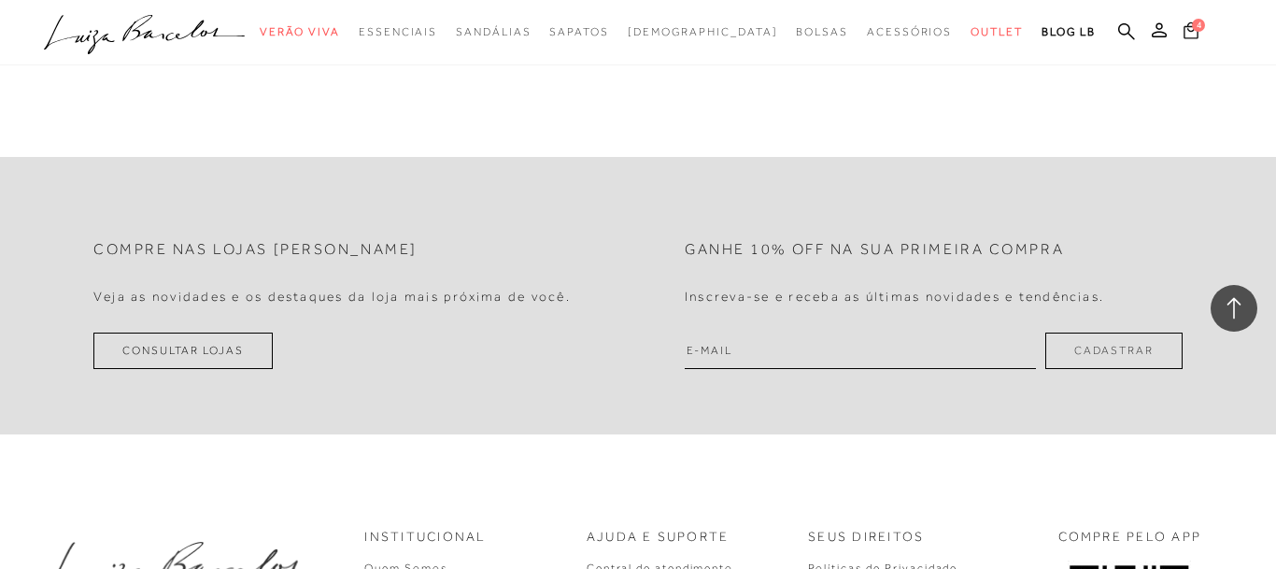
click at [1192, 35] on icon at bounding box center [1190, 30] width 15 height 18
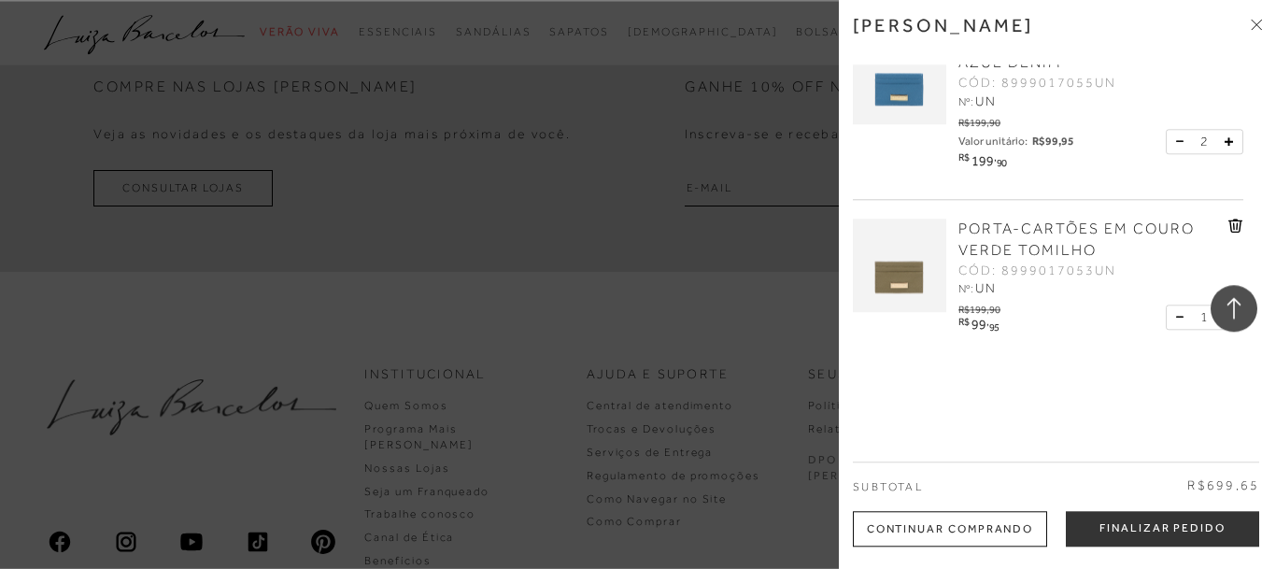
scroll to position [11420, 0]
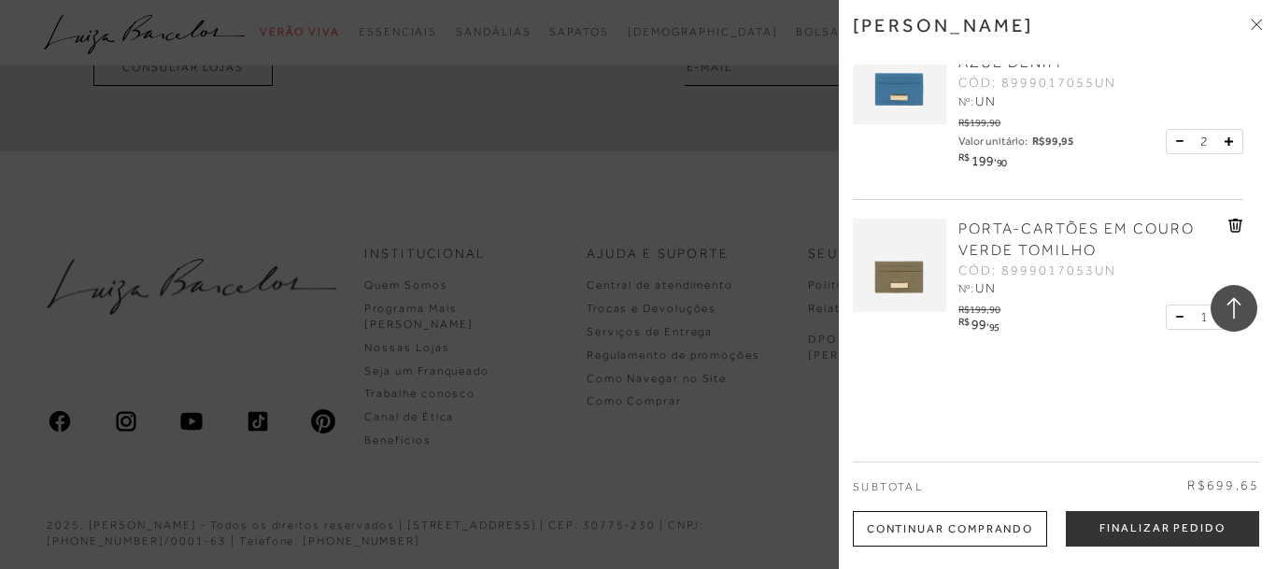
click at [1223, 319] on icon at bounding box center [1234, 308] width 24 height 24
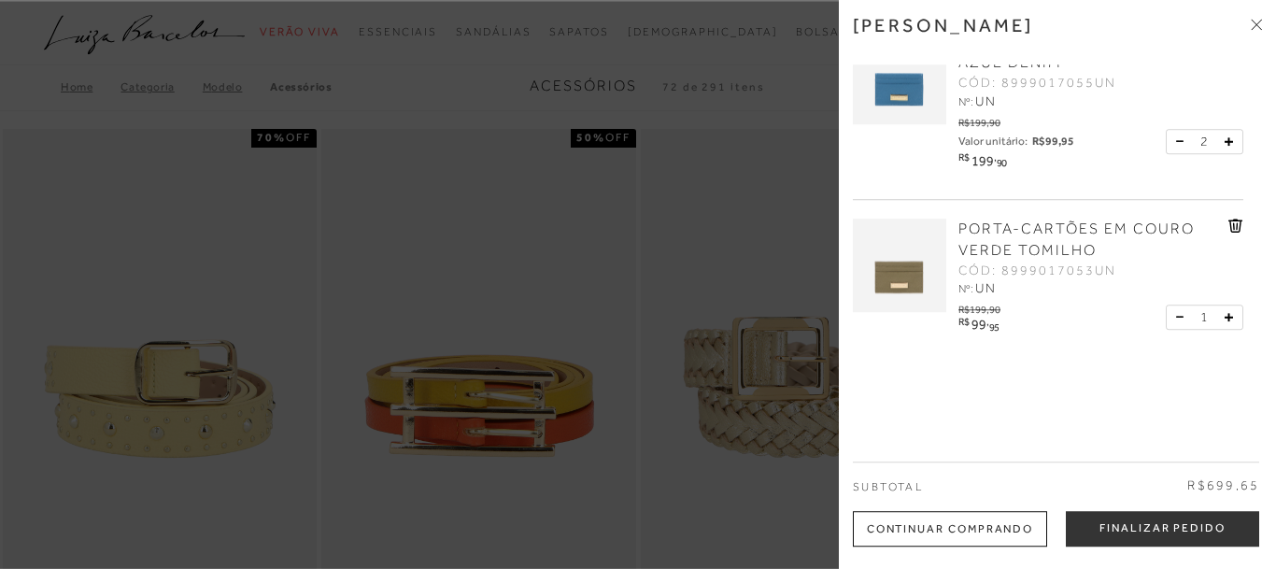
scroll to position [0, 0]
click at [1230, 318] on icon at bounding box center [1228, 317] width 8 height 8
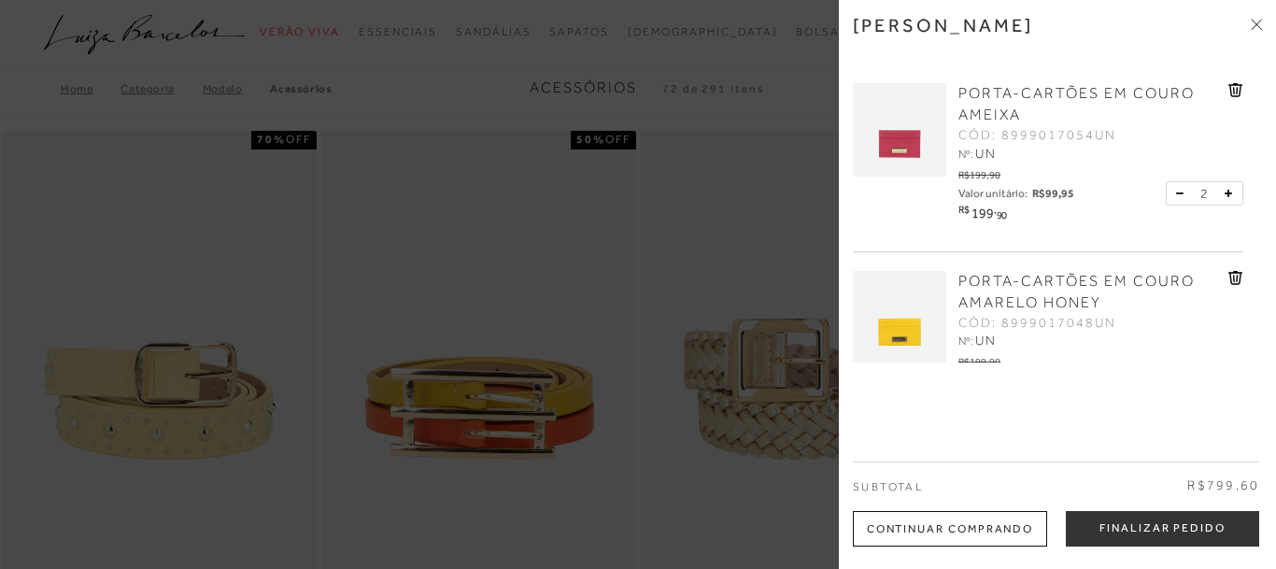
click at [1258, 28] on icon at bounding box center [1256, 24] width 11 height 11
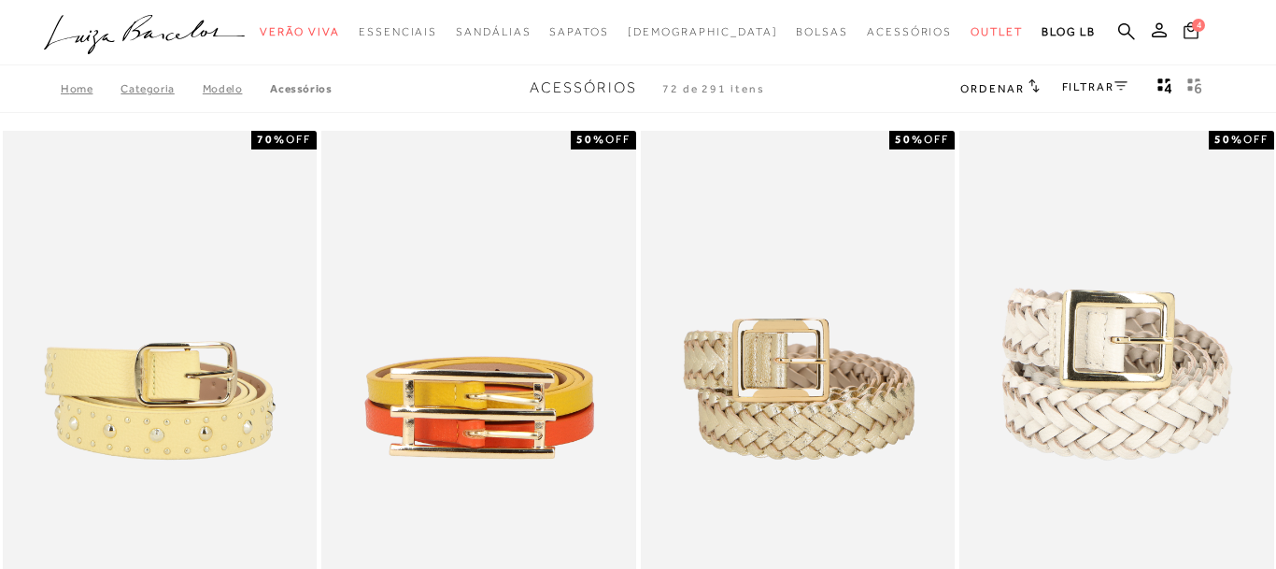
click at [1198, 37] on icon at bounding box center [1190, 29] width 15 height 17
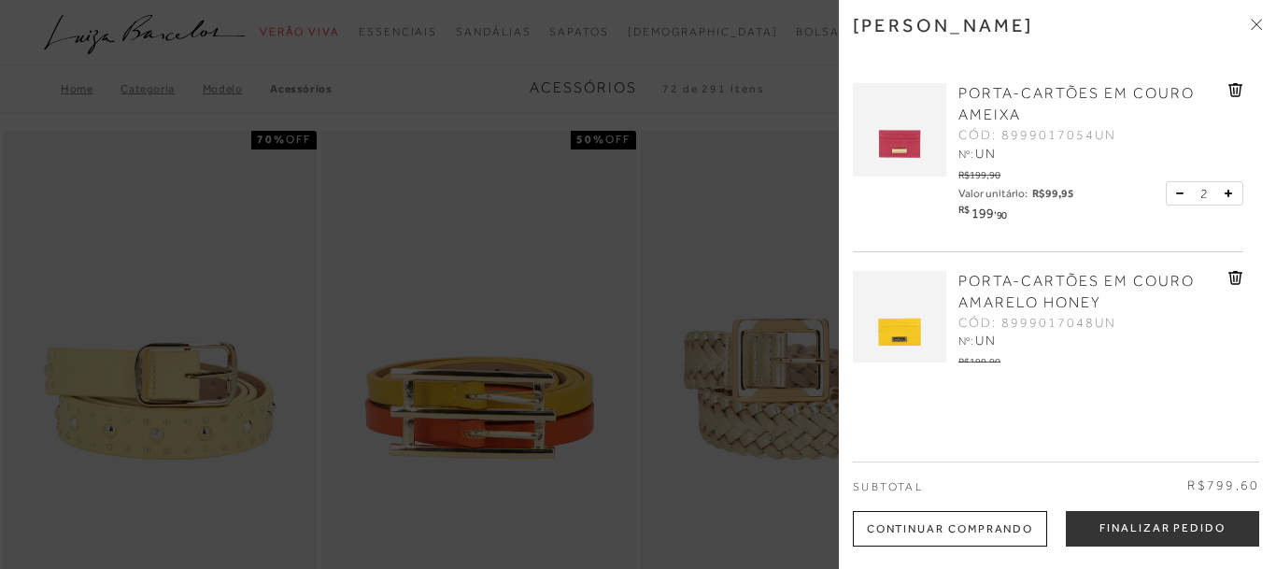
click at [1232, 194] on icon at bounding box center [1228, 193] width 7 height 7
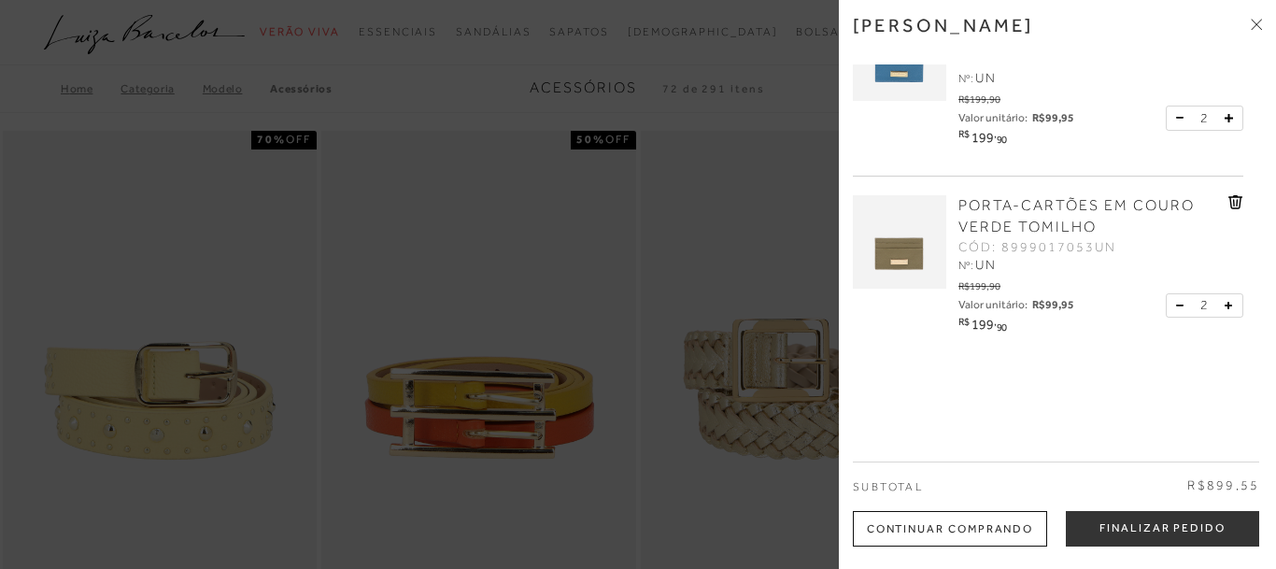
scroll to position [357, 0]
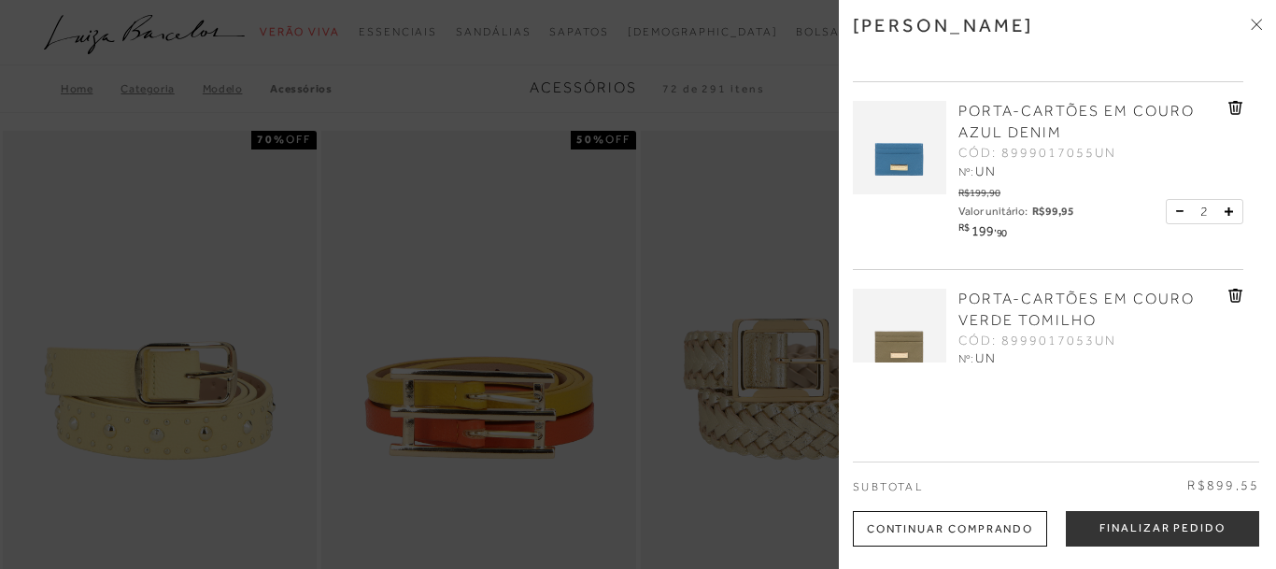
click at [1231, 215] on icon at bounding box center [1228, 211] width 8 height 8
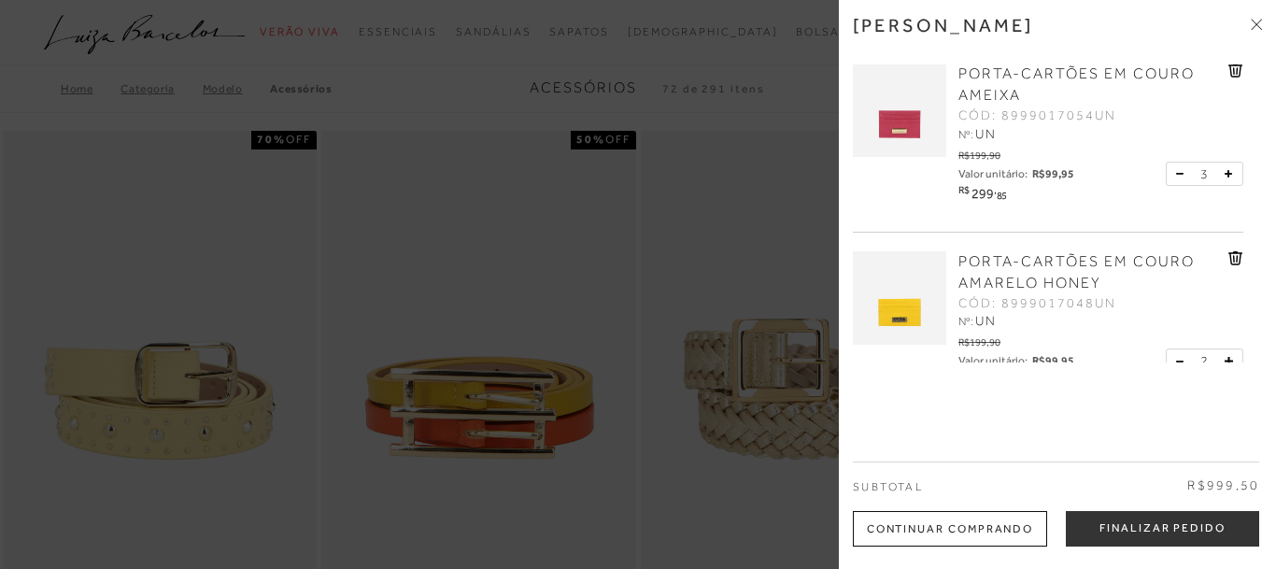
scroll to position [0, 0]
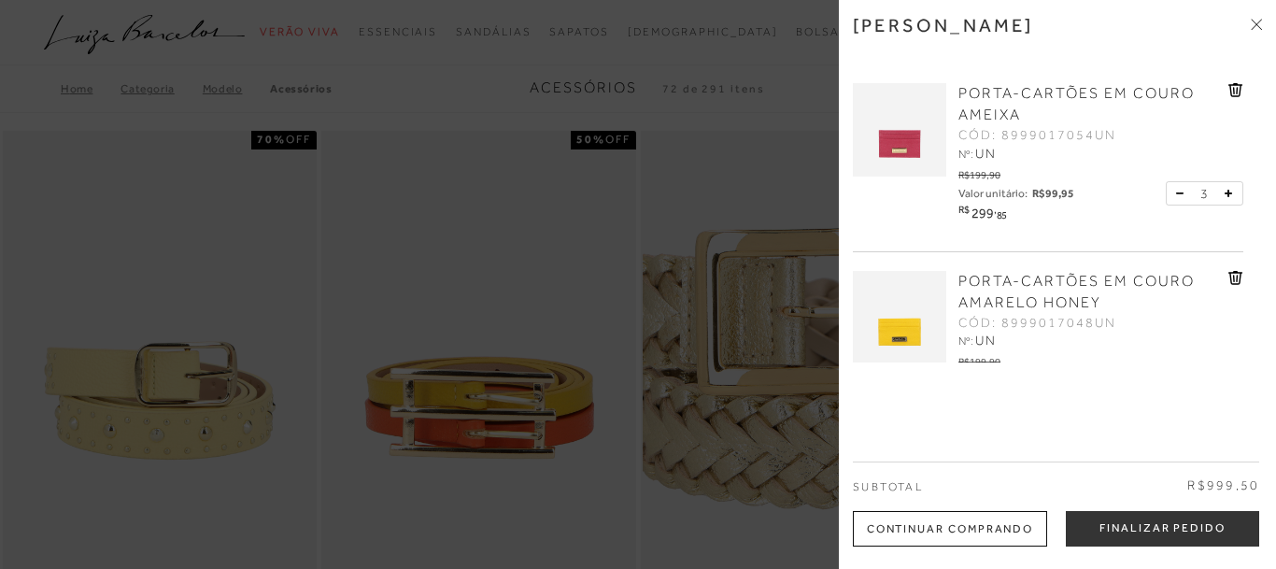
drag, startPoint x: 1160, startPoint y: 540, endPoint x: 807, endPoint y: 431, distance: 369.3
click at [1159, 540] on button "Finalizar Pedido" at bounding box center [1162, 528] width 193 height 35
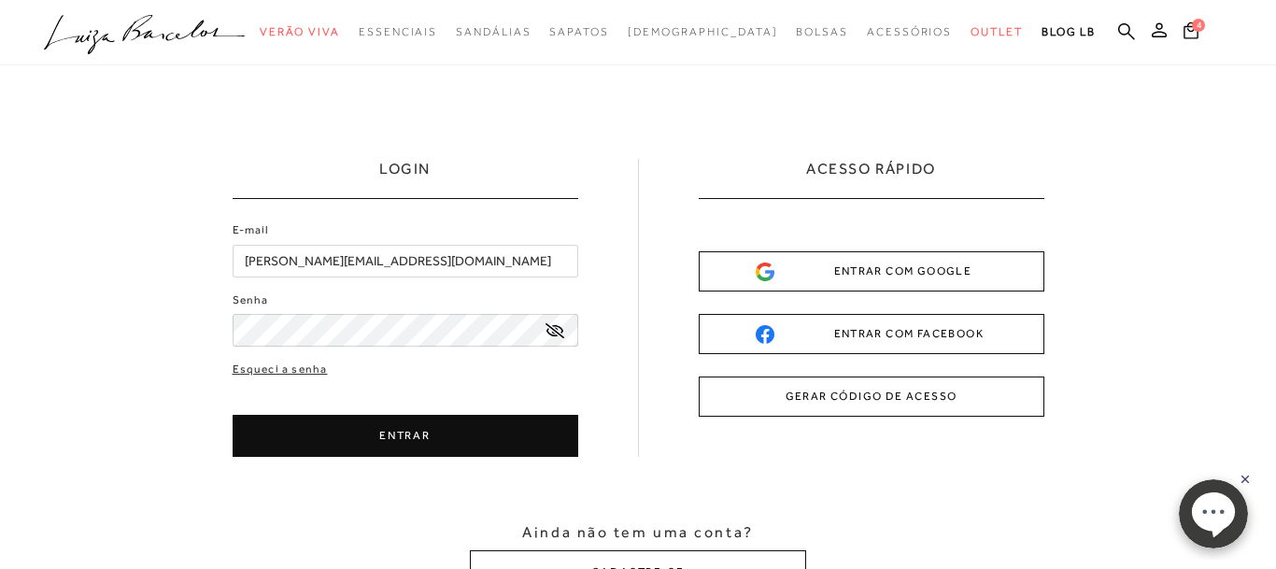
click at [389, 442] on button "ENTRAR" at bounding box center [406, 436] width 346 height 42
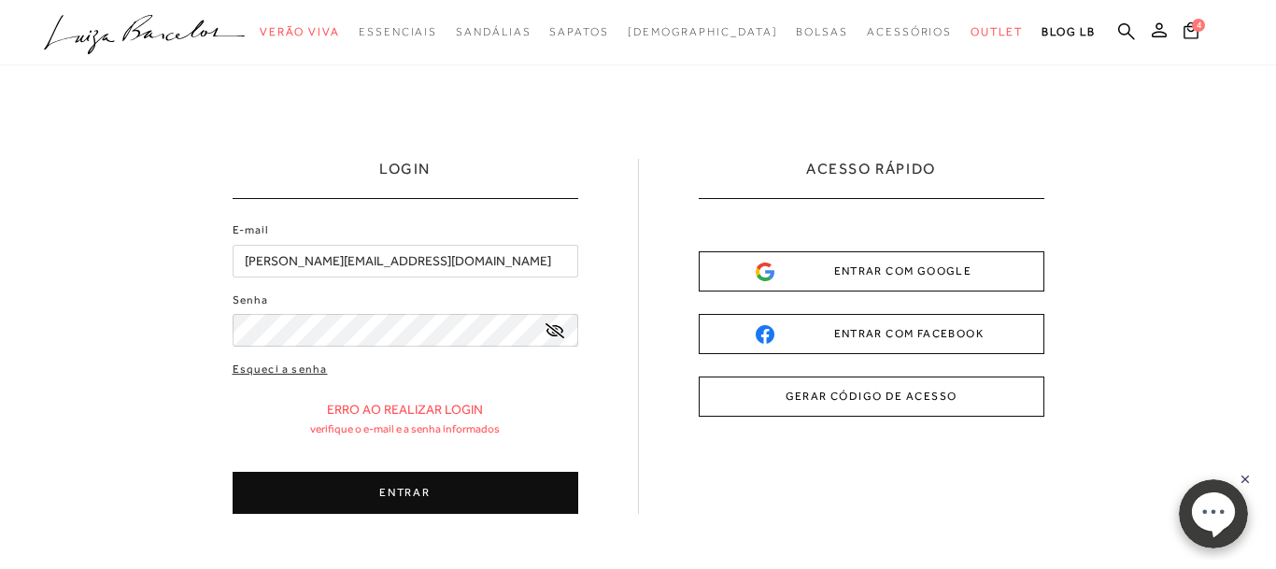
click at [556, 333] on icon at bounding box center [554, 330] width 19 height 15
click at [385, 501] on button "ENTRAR" at bounding box center [406, 493] width 346 height 42
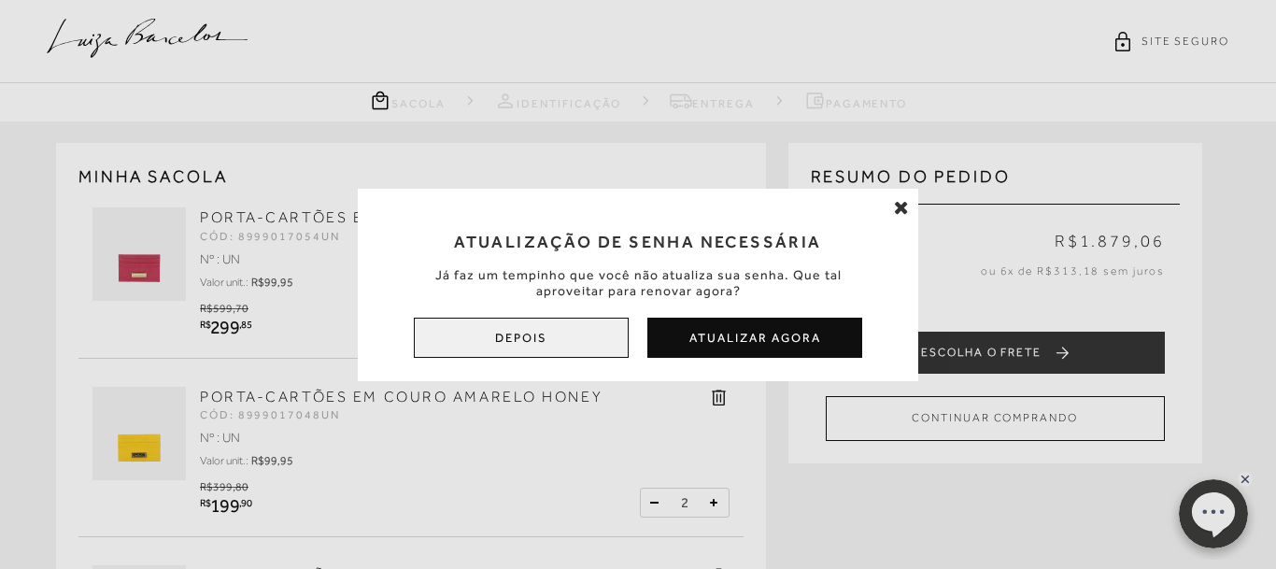
click at [560, 341] on button "Depois" at bounding box center [521, 338] width 215 height 40
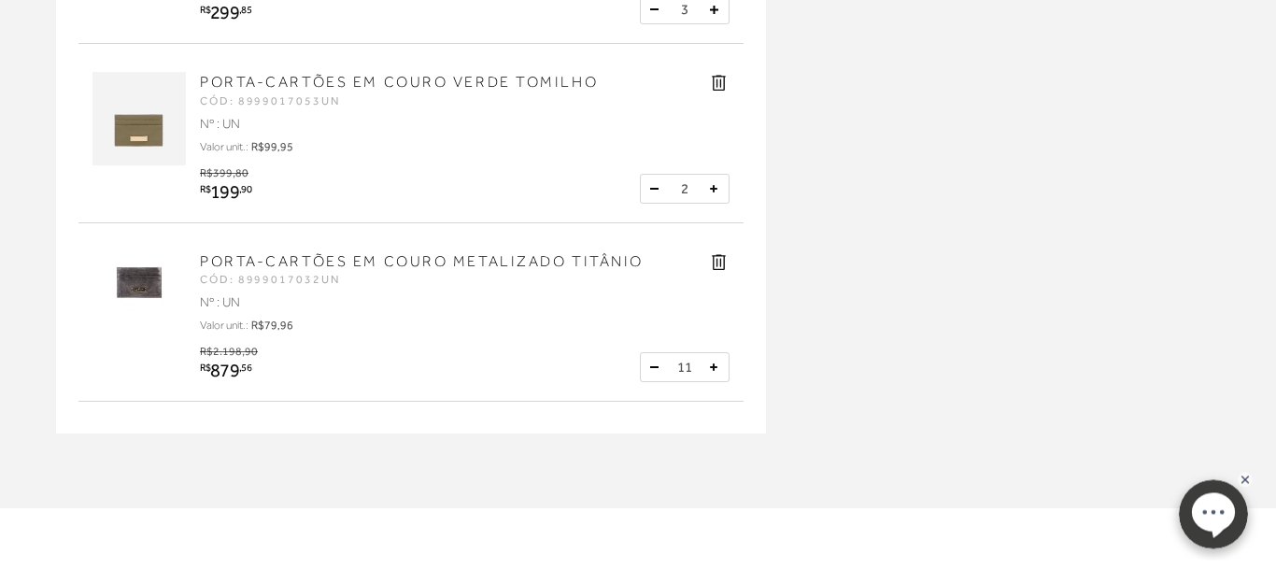
scroll to position [572, 0]
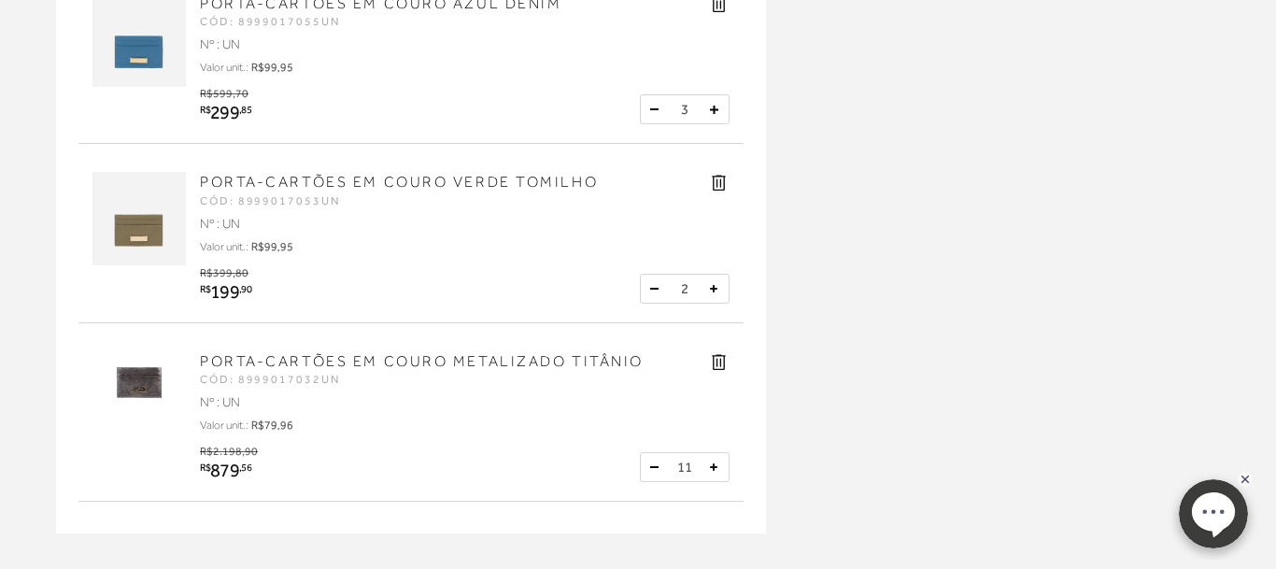
click at [723, 183] on icon at bounding box center [718, 182] width 21 height 21
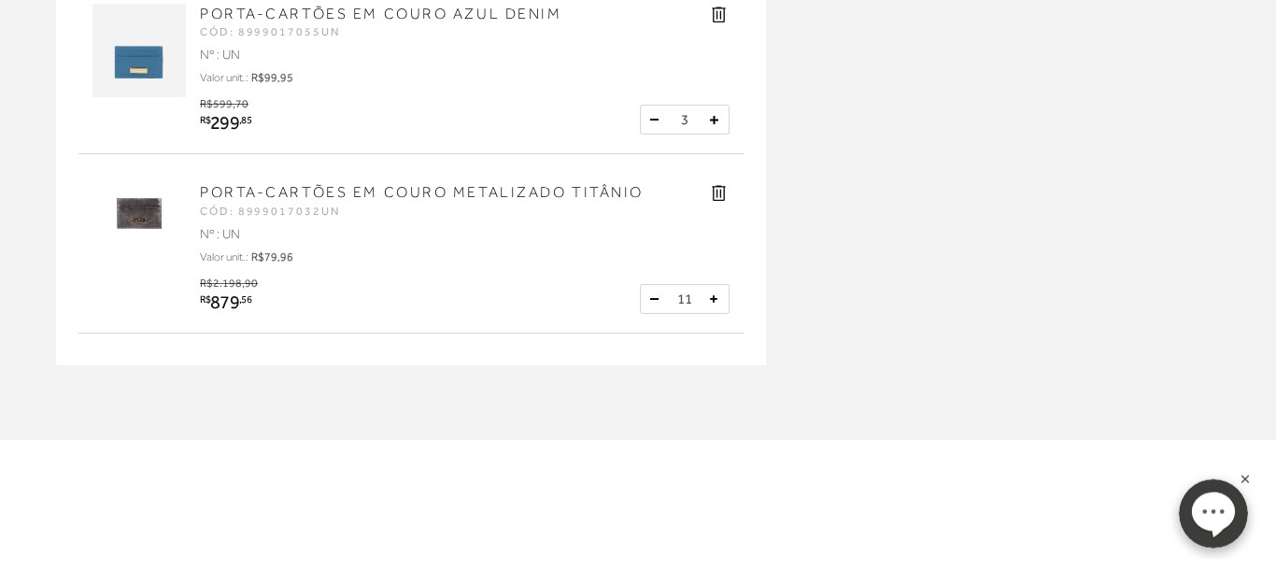
scroll to position [381, 0]
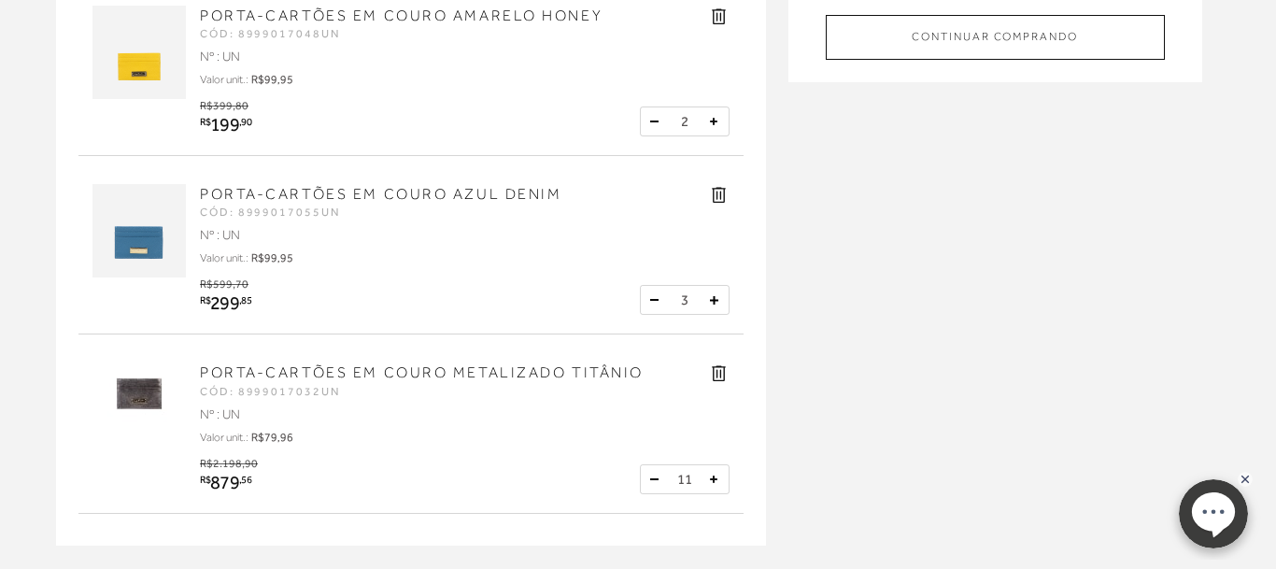
click at [720, 197] on icon at bounding box center [719, 196] width 14 height 16
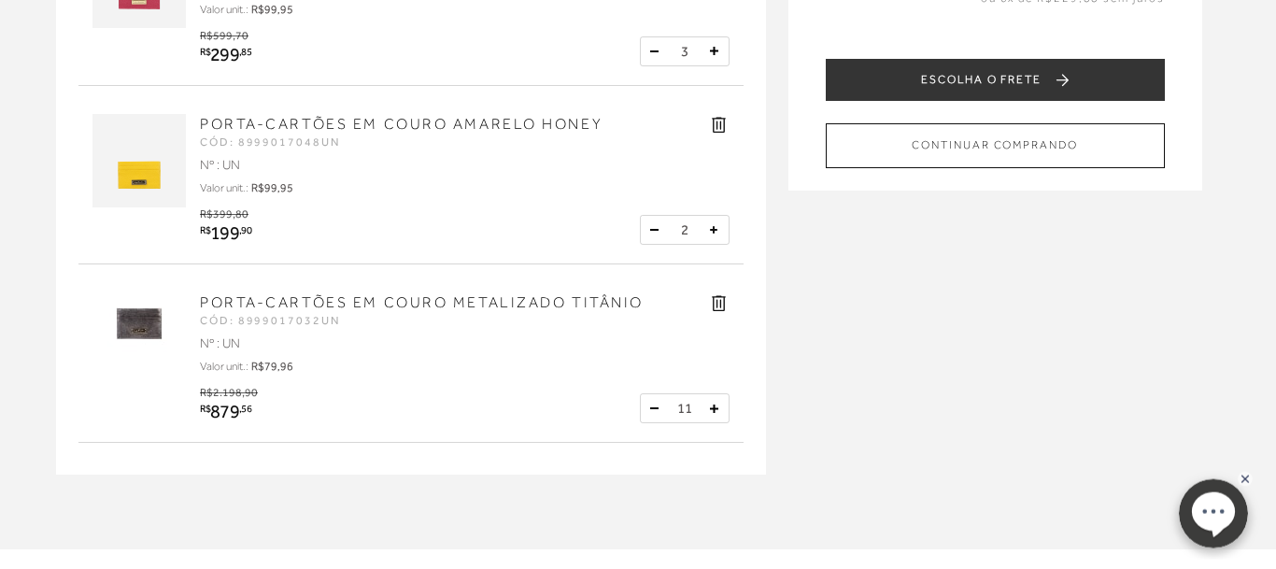
scroll to position [191, 0]
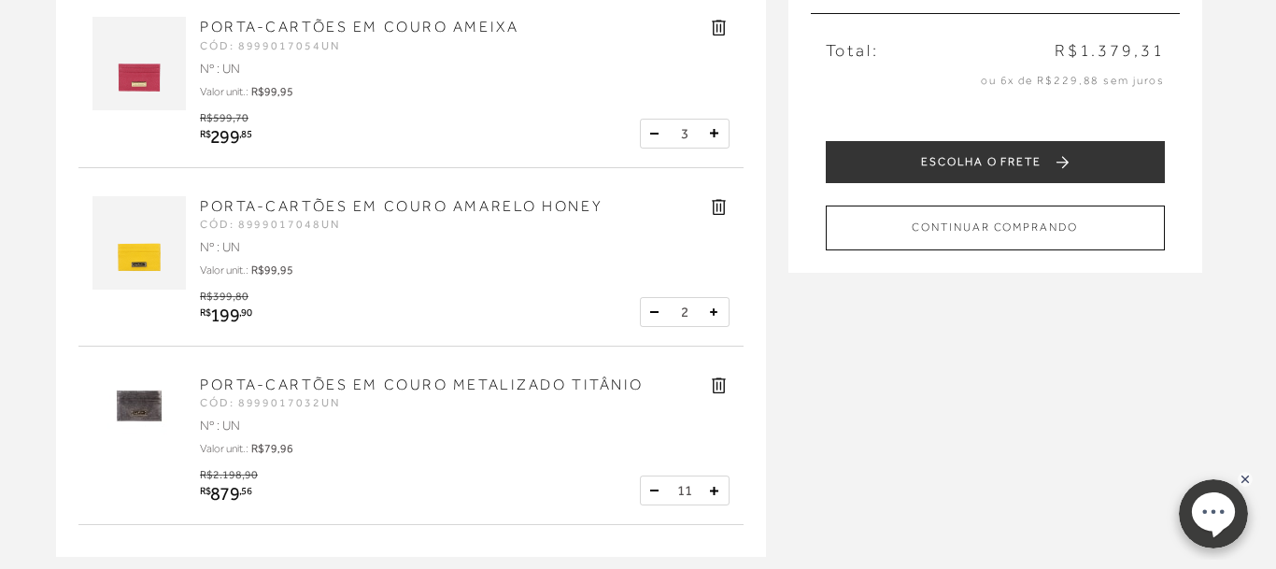
click at [716, 206] on icon at bounding box center [719, 207] width 14 height 16
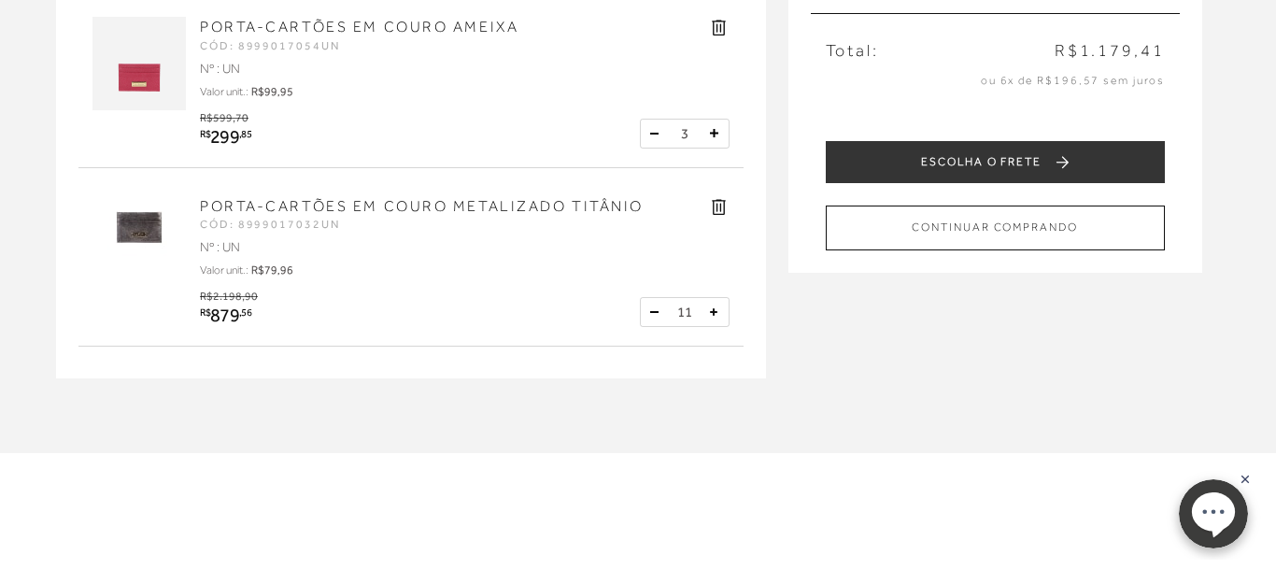
click at [721, 30] on icon at bounding box center [719, 29] width 14 height 16
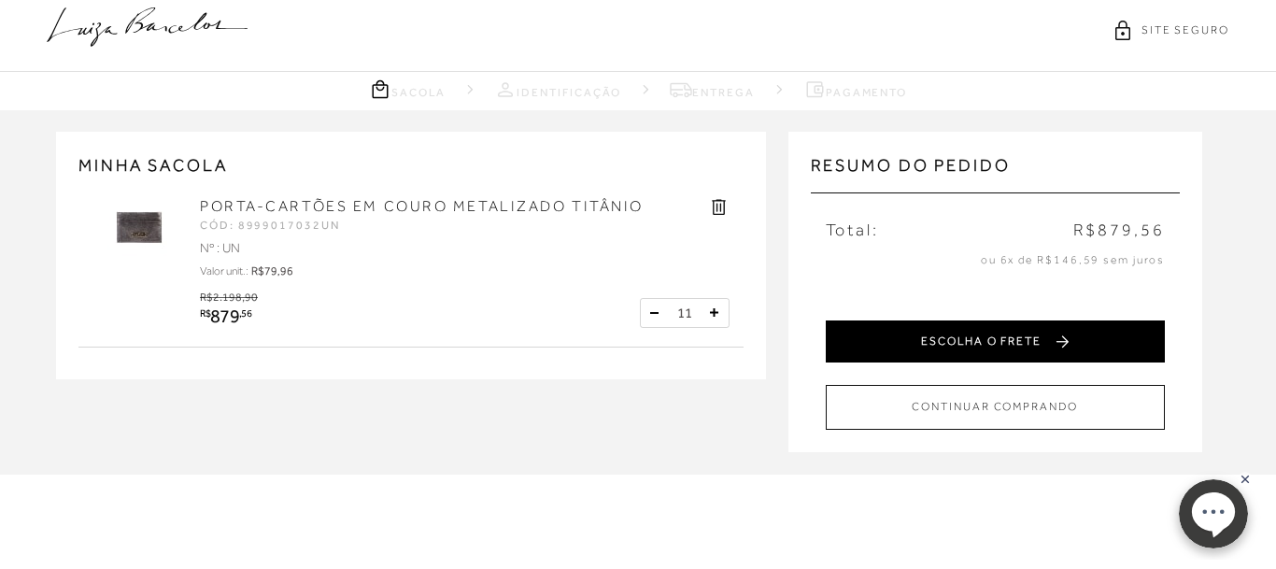
click at [1016, 351] on button "ESCOLHA O FRETE" at bounding box center [995, 341] width 339 height 42
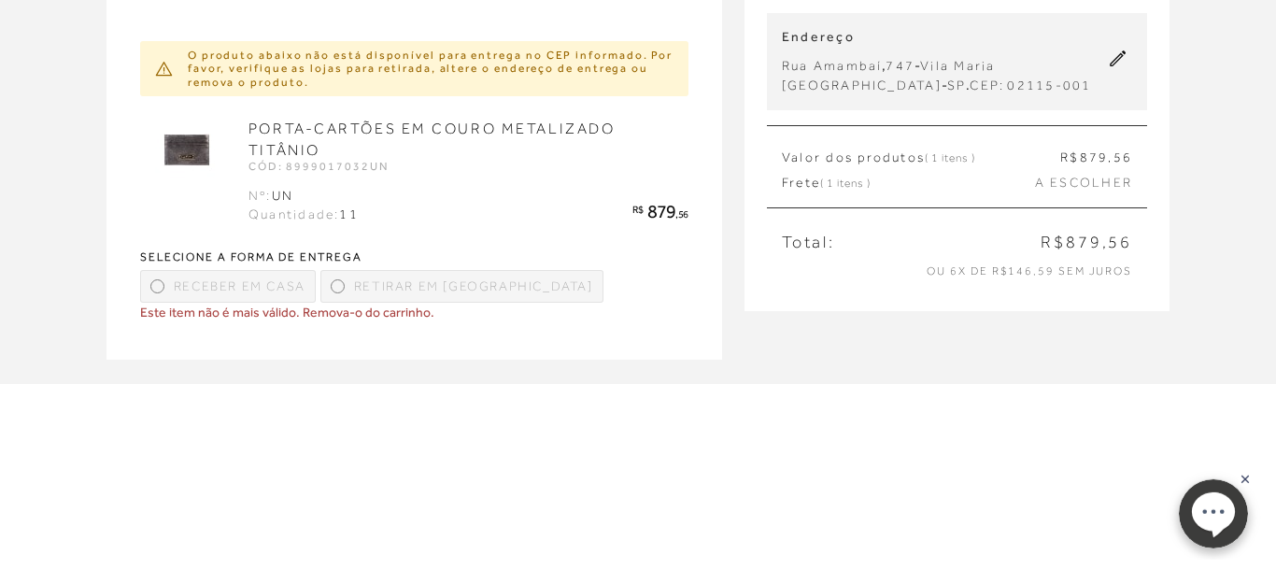
scroll to position [191, 0]
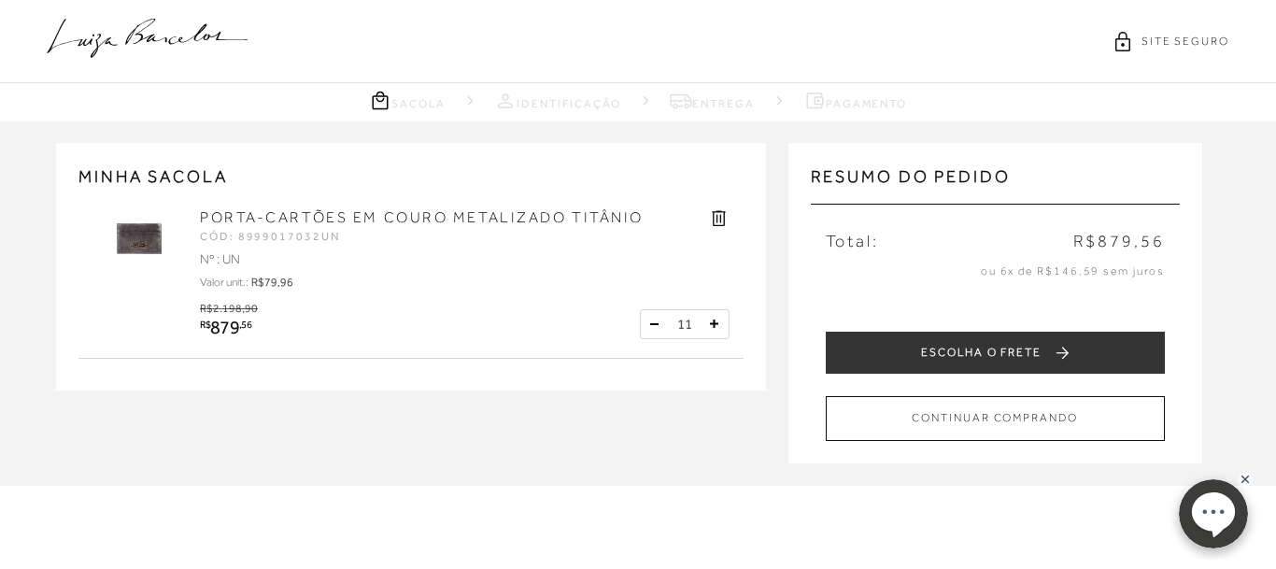
click at [693, 324] on div "11" at bounding box center [685, 324] width 90 height 30
click at [298, 223] on link "PORTA-CARTÕES EM COURO METALIZADO TITÂNIO" at bounding box center [422, 217] width 444 height 17
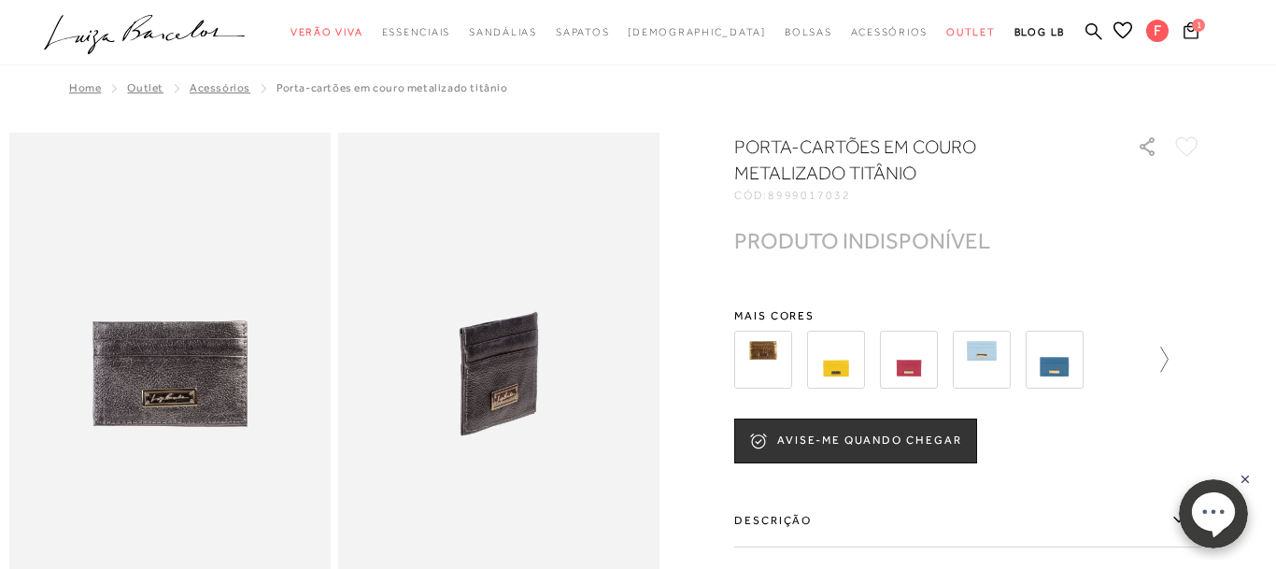
click at [1161, 359] on icon at bounding box center [1155, 360] width 26 height 26
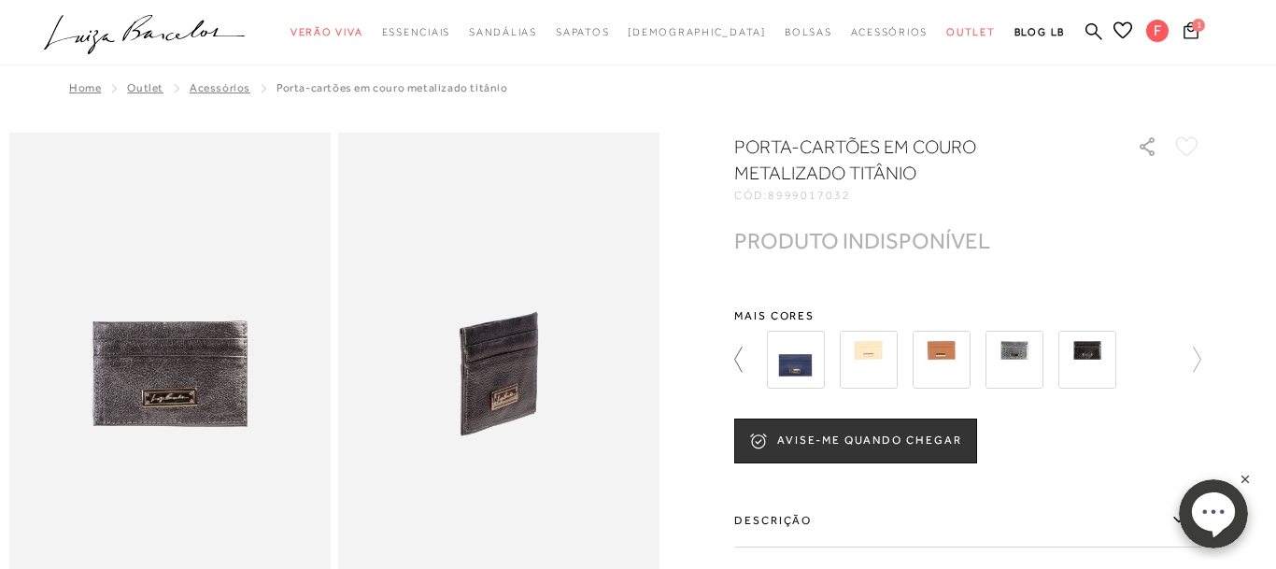
click at [735, 355] on icon at bounding box center [747, 360] width 26 height 26
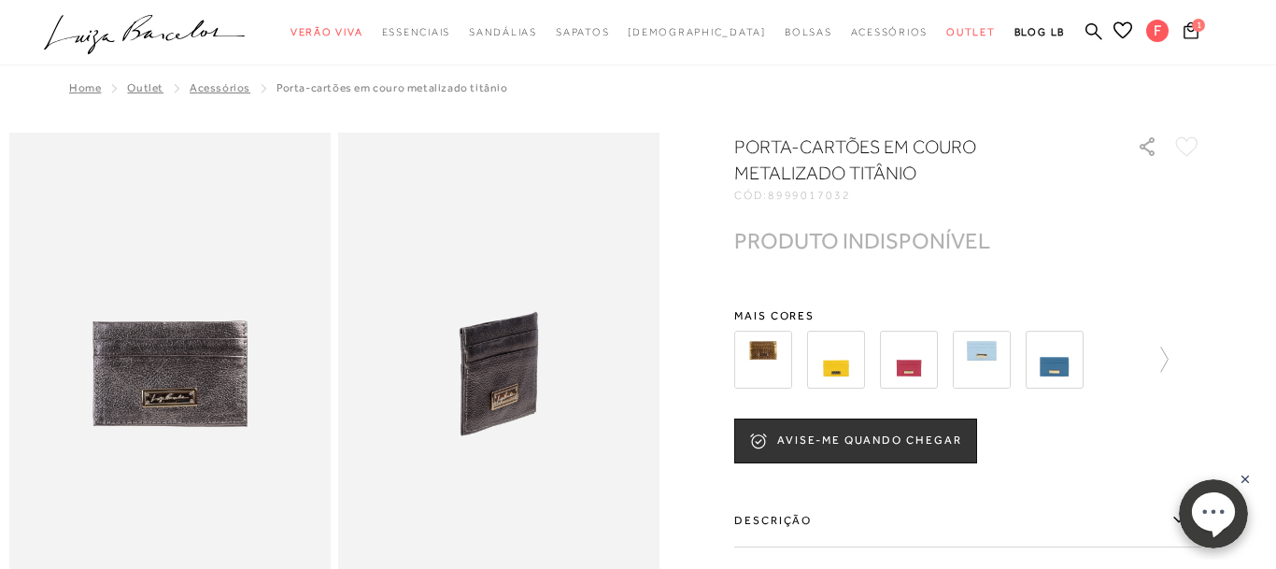
click at [918, 372] on img at bounding box center [909, 360] width 58 height 58
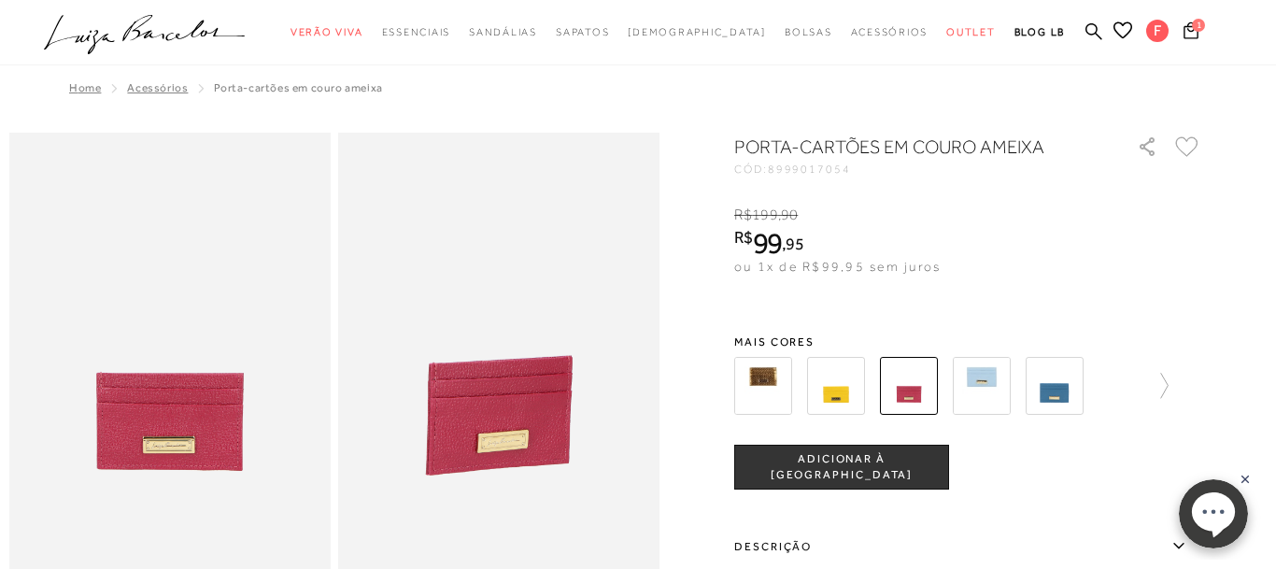
scroll to position [286, 0]
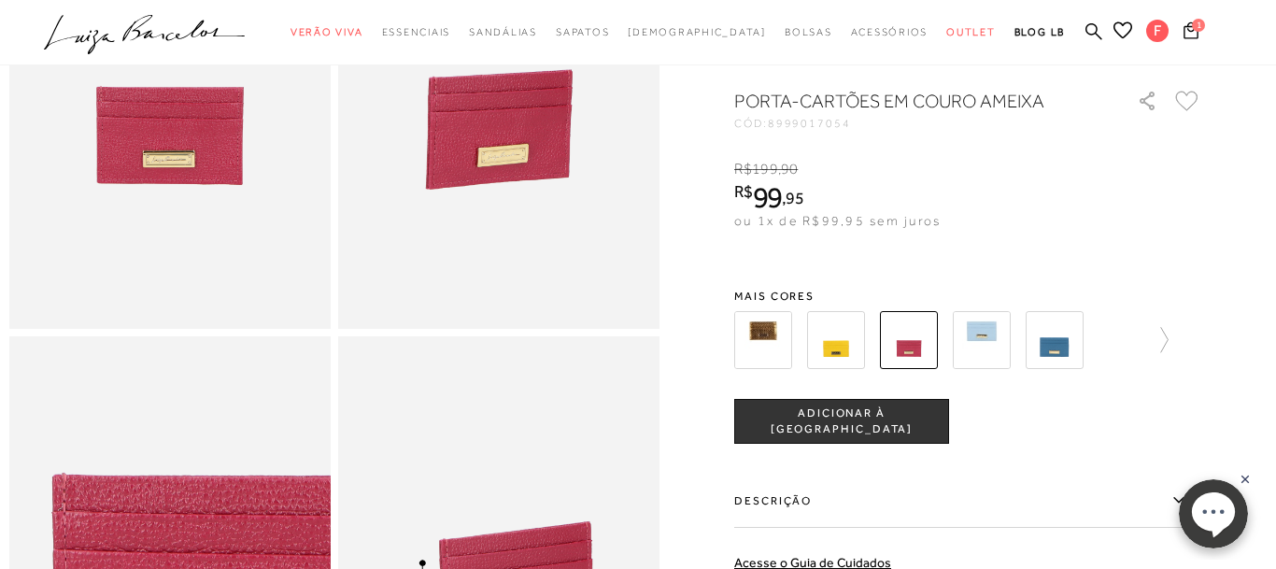
click at [910, 428] on span "ADICIONAR À [GEOGRAPHIC_DATA]" at bounding box center [841, 421] width 213 height 33
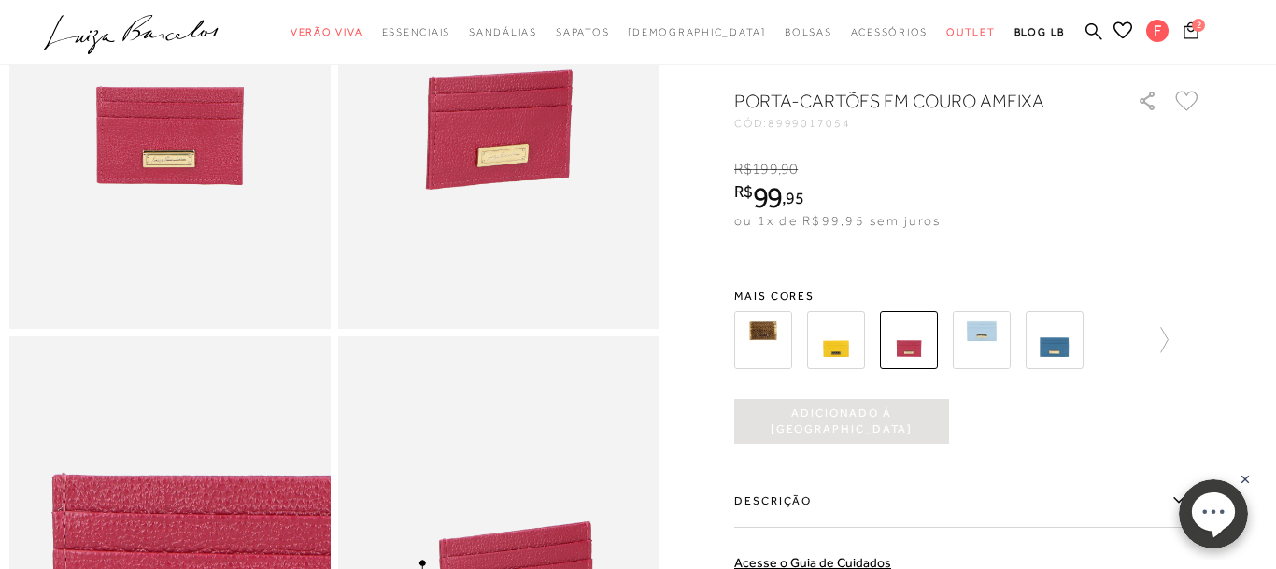
click at [1195, 35] on icon at bounding box center [1190, 30] width 15 height 18
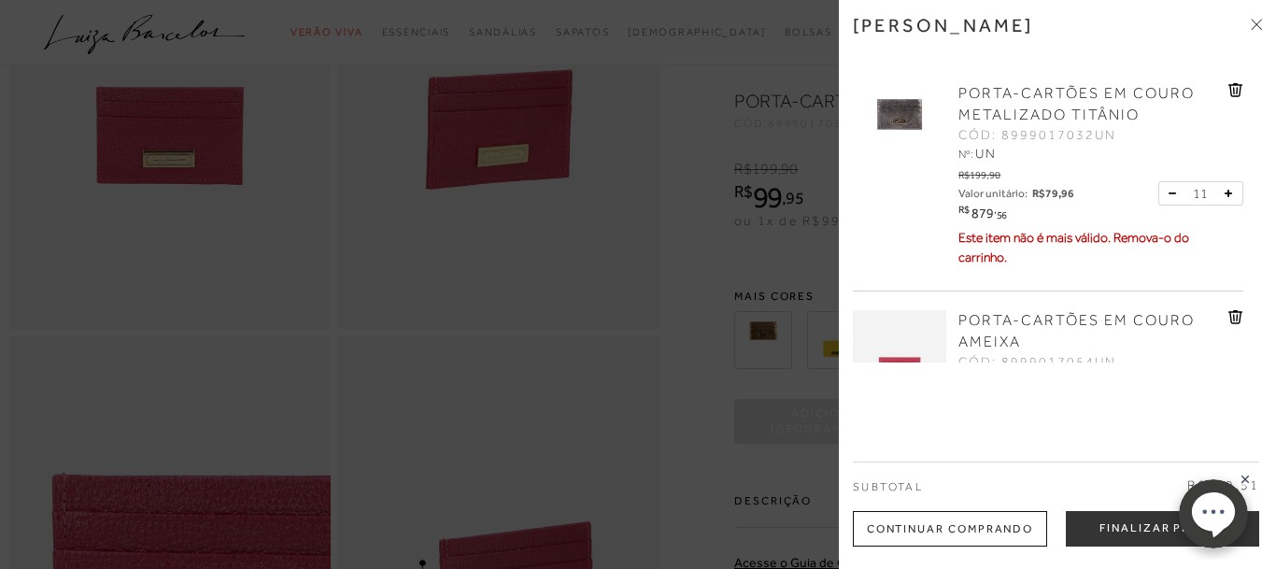
click at [1237, 93] on icon at bounding box center [1237, 90] width 2 height 7
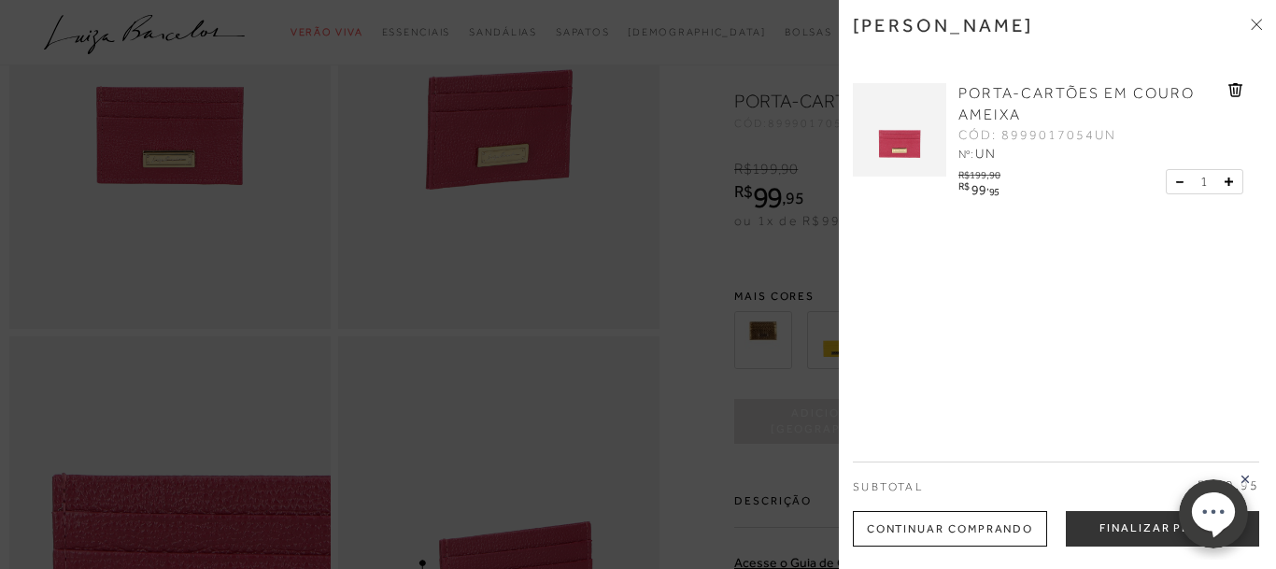
click at [1231, 184] on icon at bounding box center [1228, 181] width 8 height 8
click at [1231, 195] on icon at bounding box center [1228, 194] width 8 height 8
click at [1259, 23] on icon at bounding box center [1256, 24] width 11 height 11
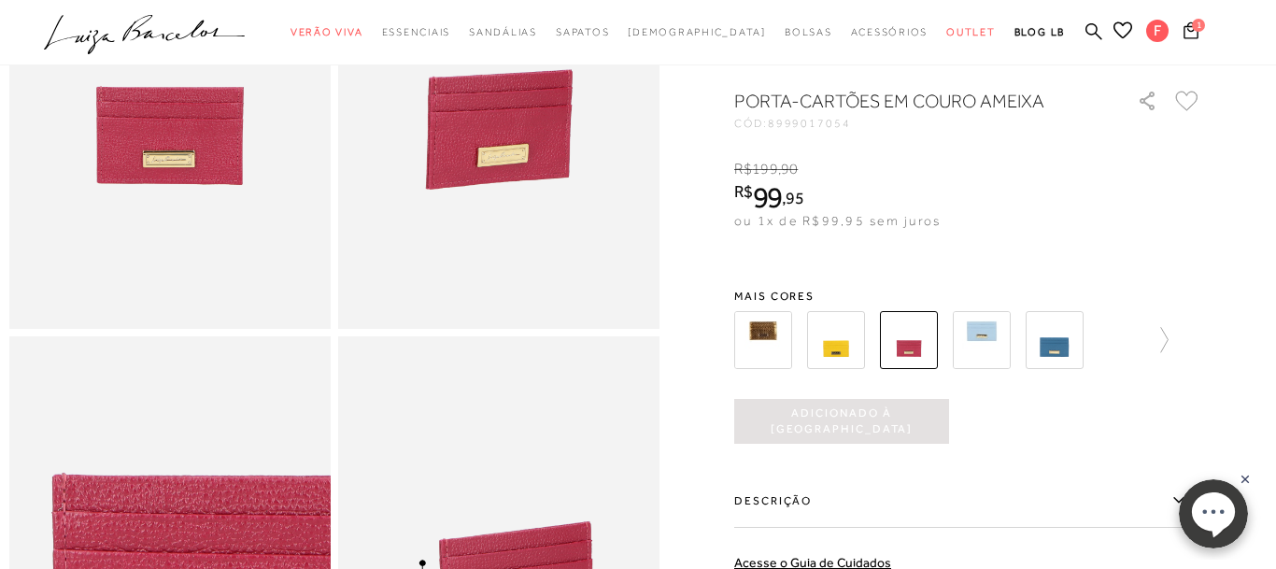
click at [839, 356] on img at bounding box center [836, 340] width 58 height 58
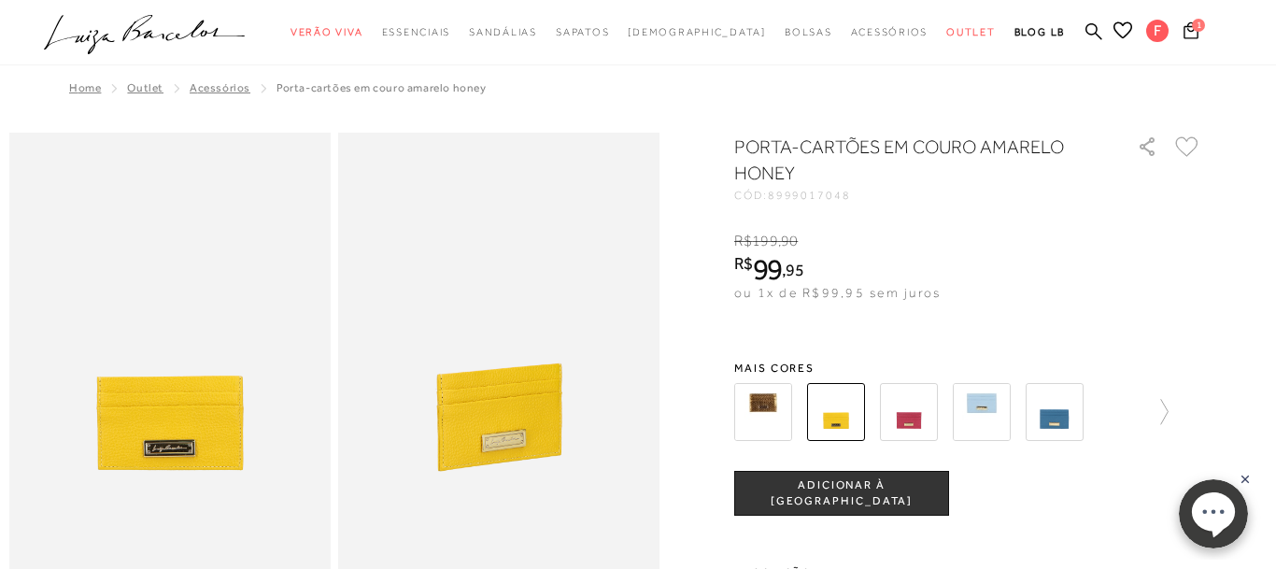
scroll to position [191, 0]
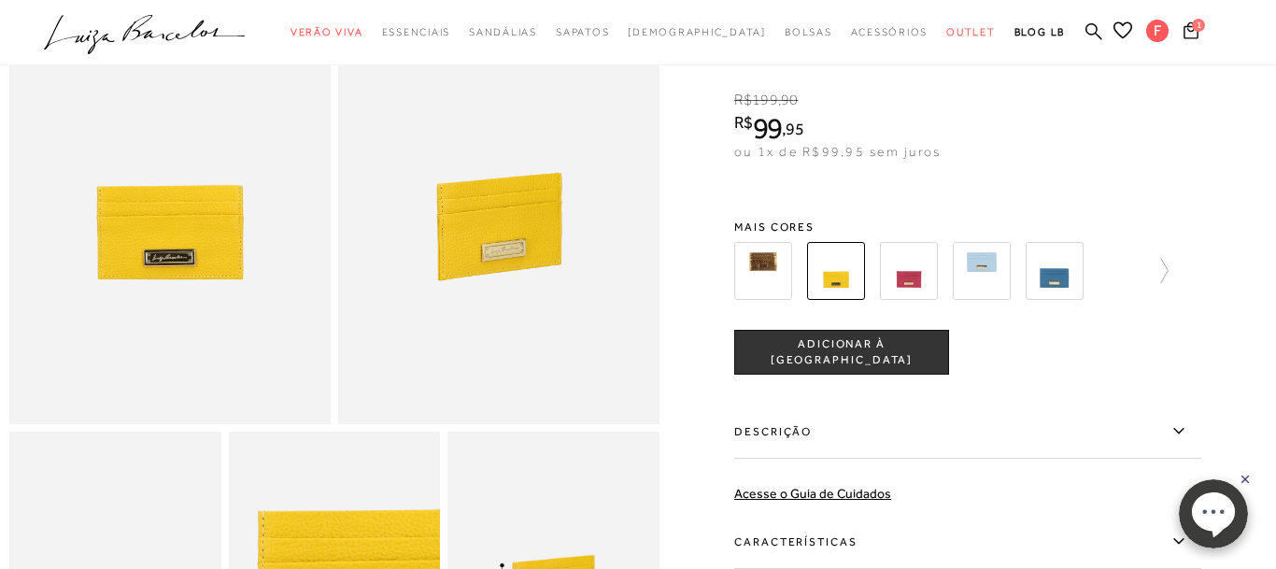
click at [853, 357] on span "ADICIONAR À [GEOGRAPHIC_DATA]" at bounding box center [841, 352] width 213 height 33
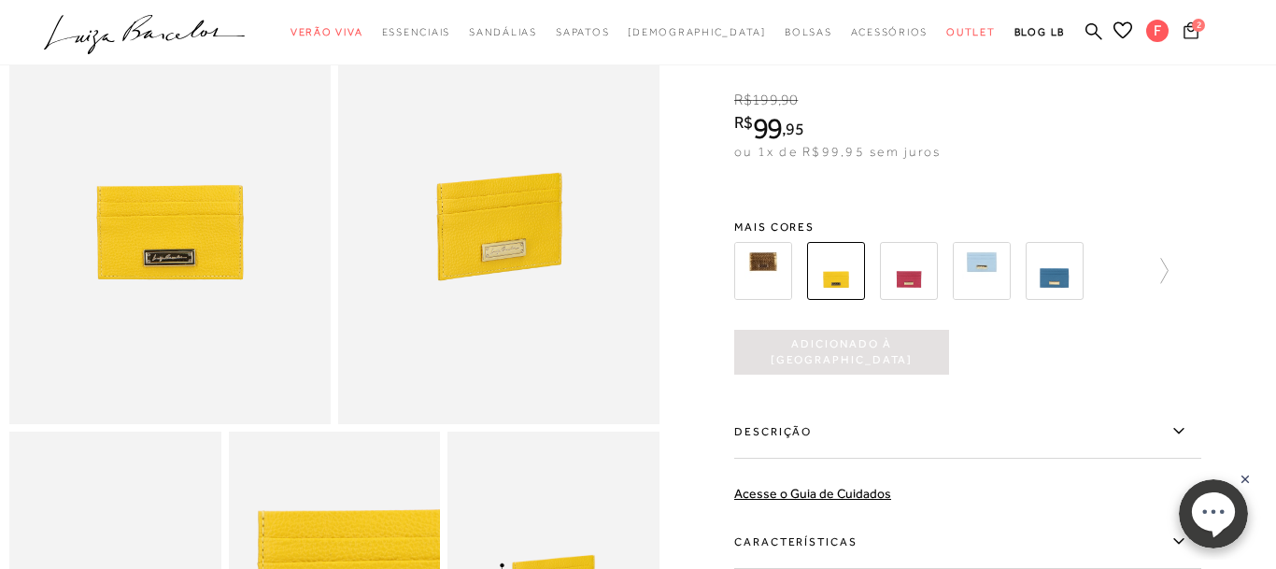
click at [1188, 35] on icon at bounding box center [1190, 30] width 15 height 18
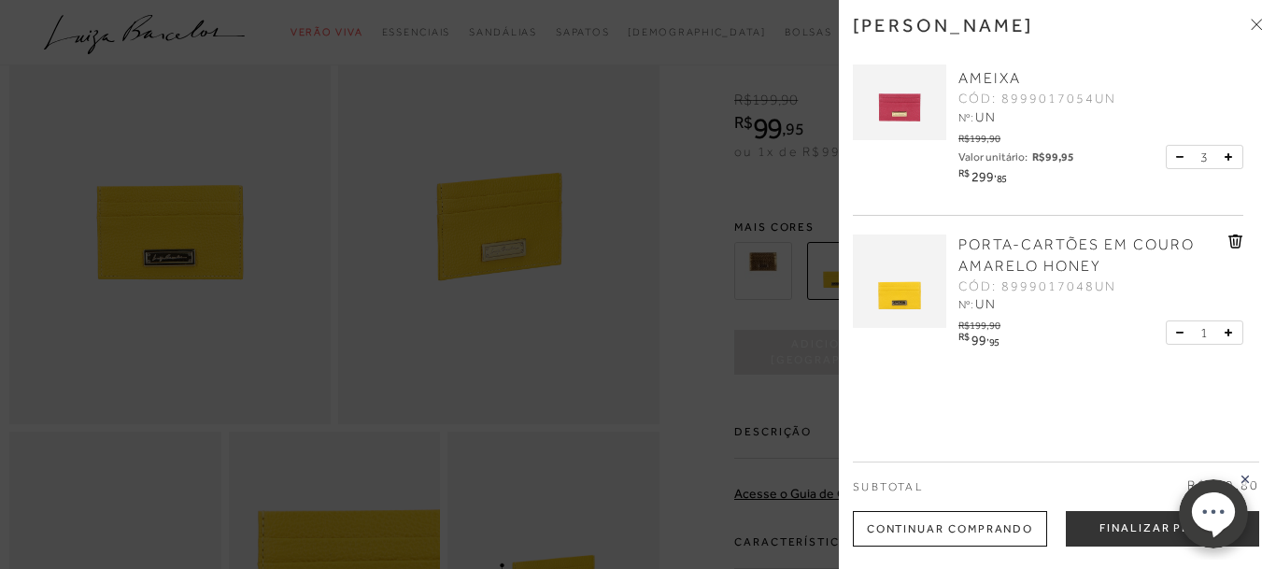
scroll to position [53, 0]
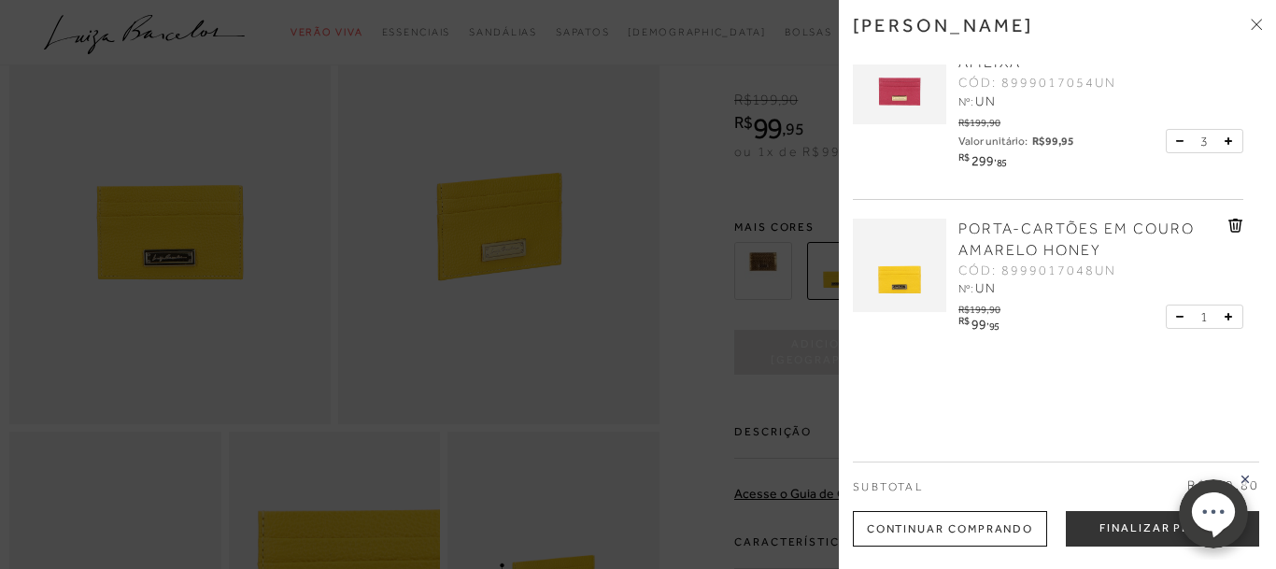
click at [1227, 318] on icon at bounding box center [1228, 317] width 8 height 8
click at [686, 408] on div at bounding box center [638, 284] width 1276 height 569
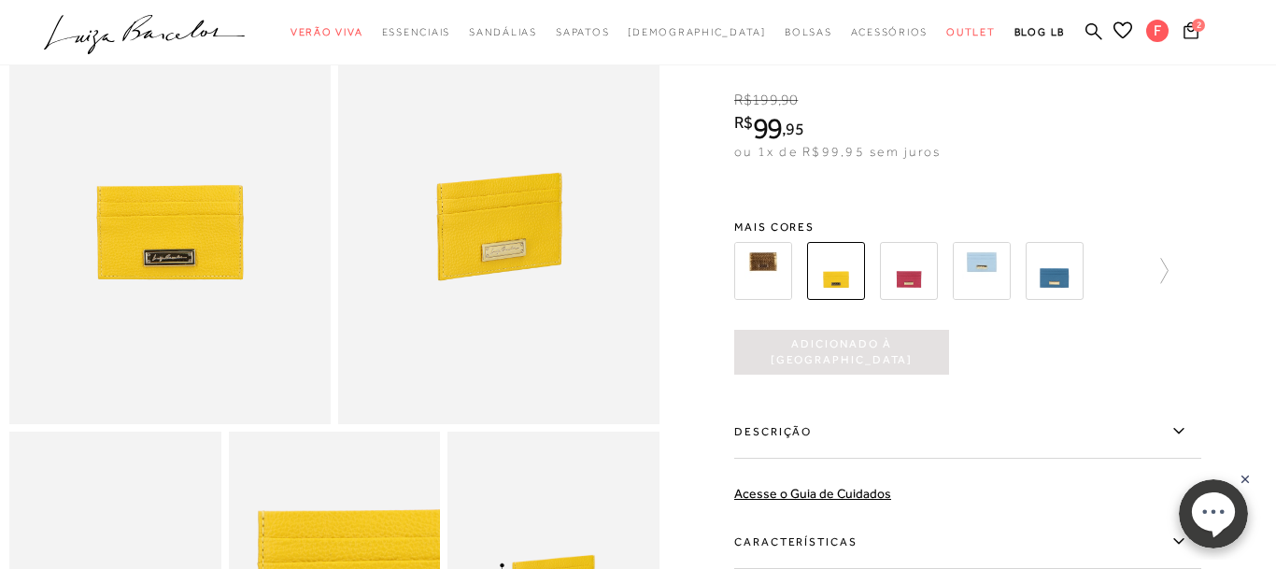
click at [1059, 285] on img at bounding box center [1055, 271] width 58 height 58
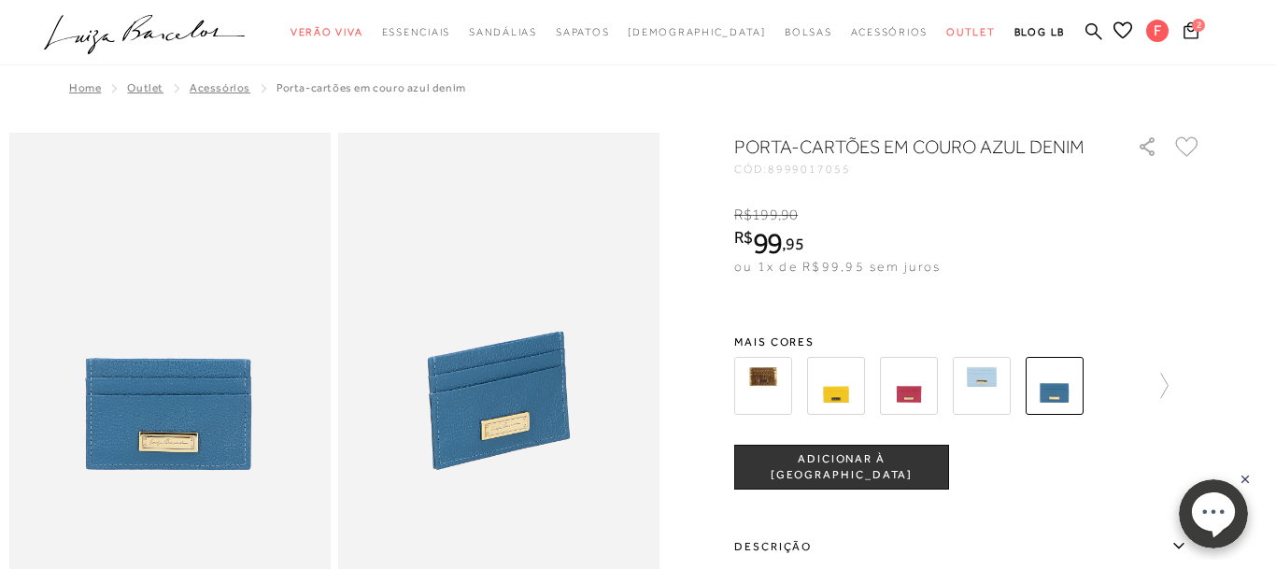
click at [809, 469] on span "ADICIONAR À [GEOGRAPHIC_DATA]" at bounding box center [841, 467] width 213 height 33
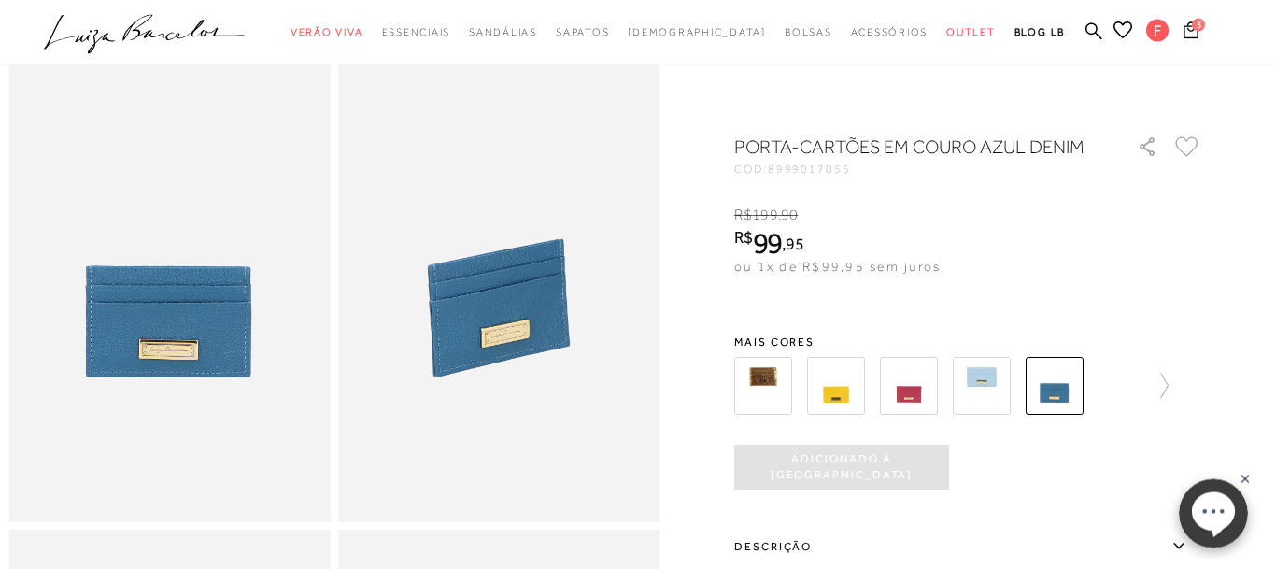
scroll to position [191, 0]
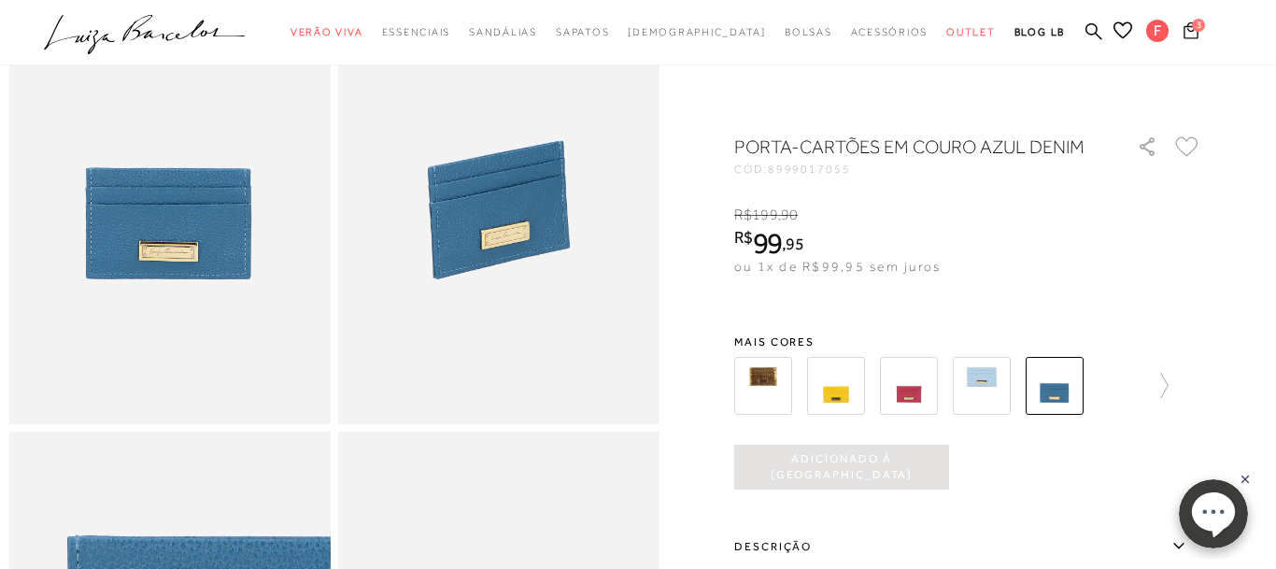
click at [1195, 31] on icon at bounding box center [1191, 30] width 18 height 20
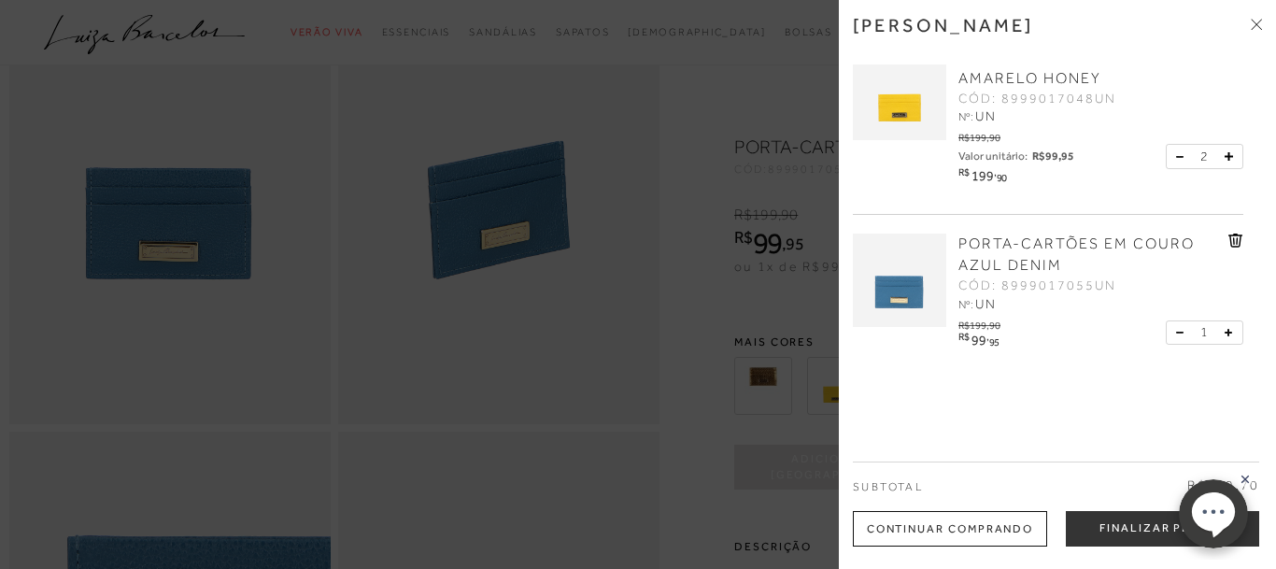
scroll to position [241, 0]
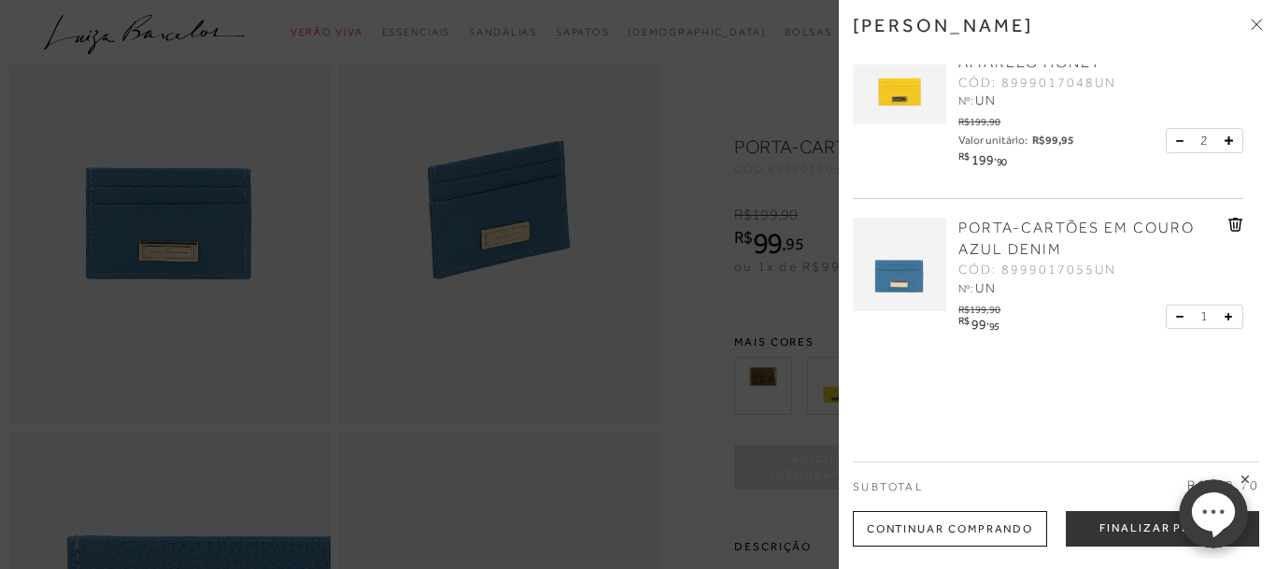
click at [1230, 319] on icon at bounding box center [1228, 317] width 8 height 8
click at [1231, 318] on icon at bounding box center [1228, 317] width 8 height 8
drag, startPoint x: 687, startPoint y: 423, endPoint x: 870, endPoint y: 336, distance: 202.6
click at [687, 422] on div at bounding box center [638, 284] width 1276 height 569
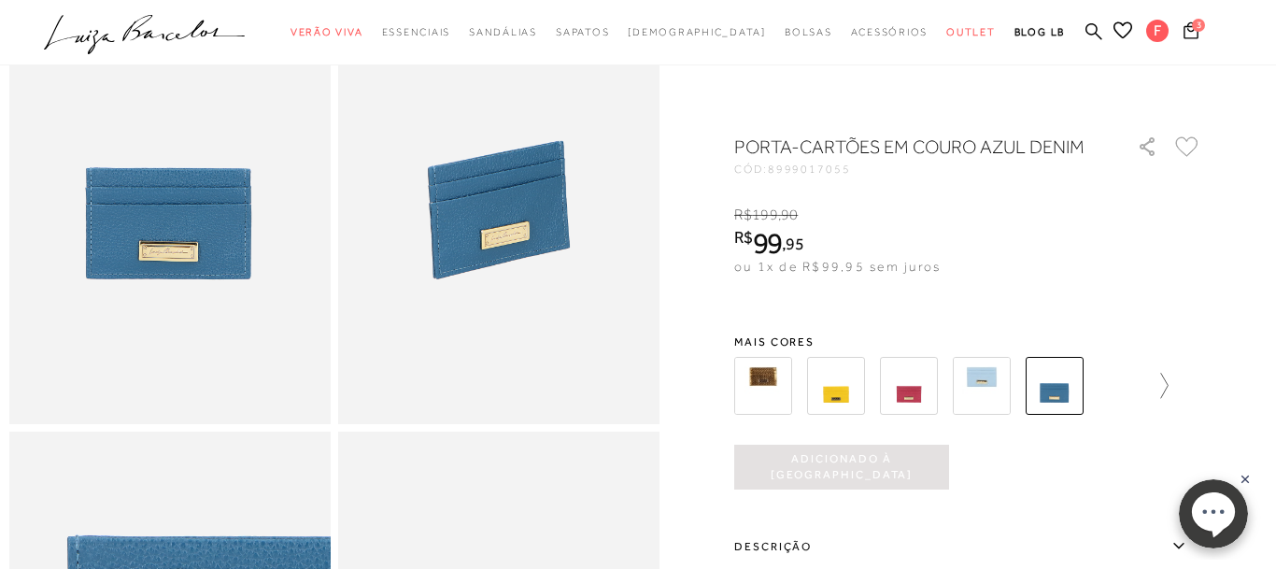
click at [1166, 386] on icon at bounding box center [1155, 386] width 26 height 26
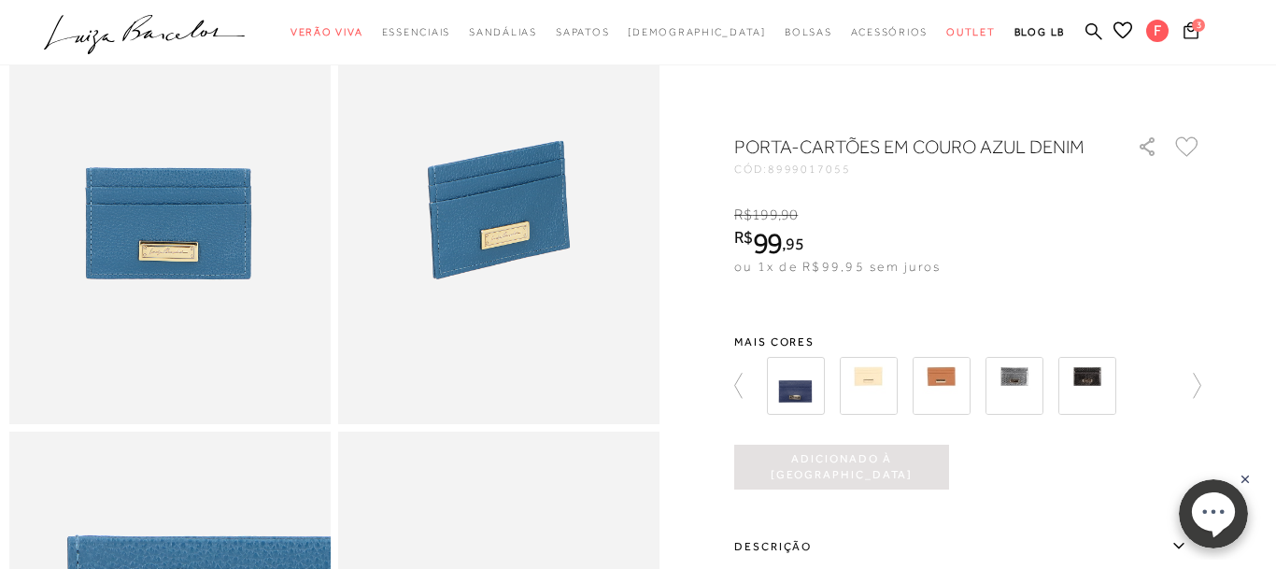
click at [801, 400] on img at bounding box center [796, 386] width 58 height 58
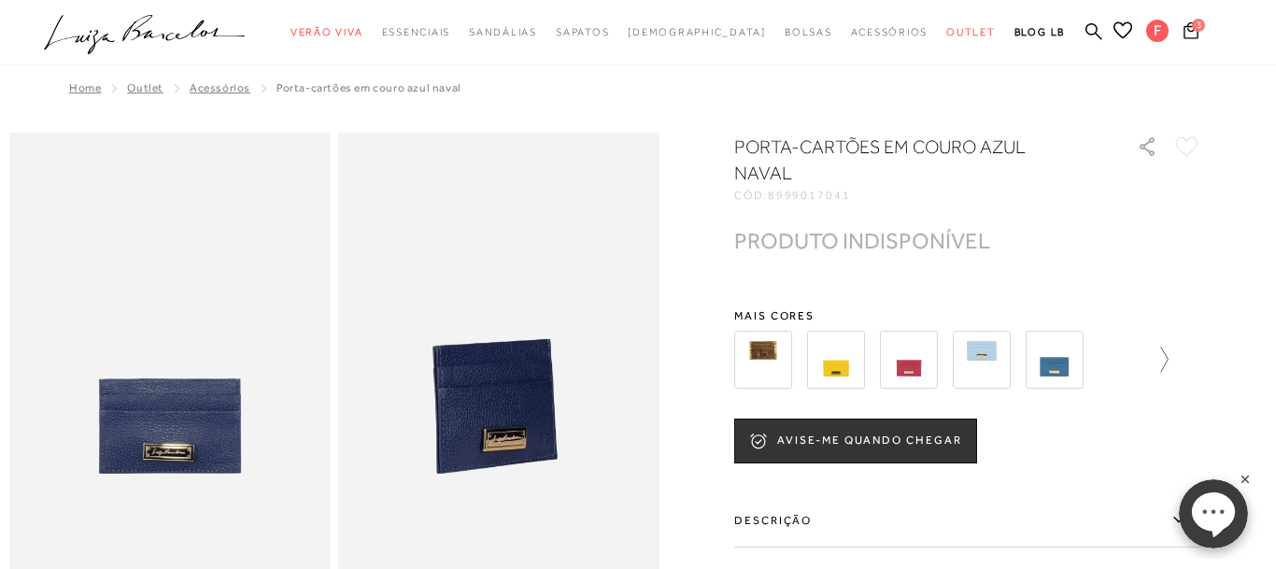
click at [1160, 347] on icon at bounding box center [1155, 360] width 26 height 26
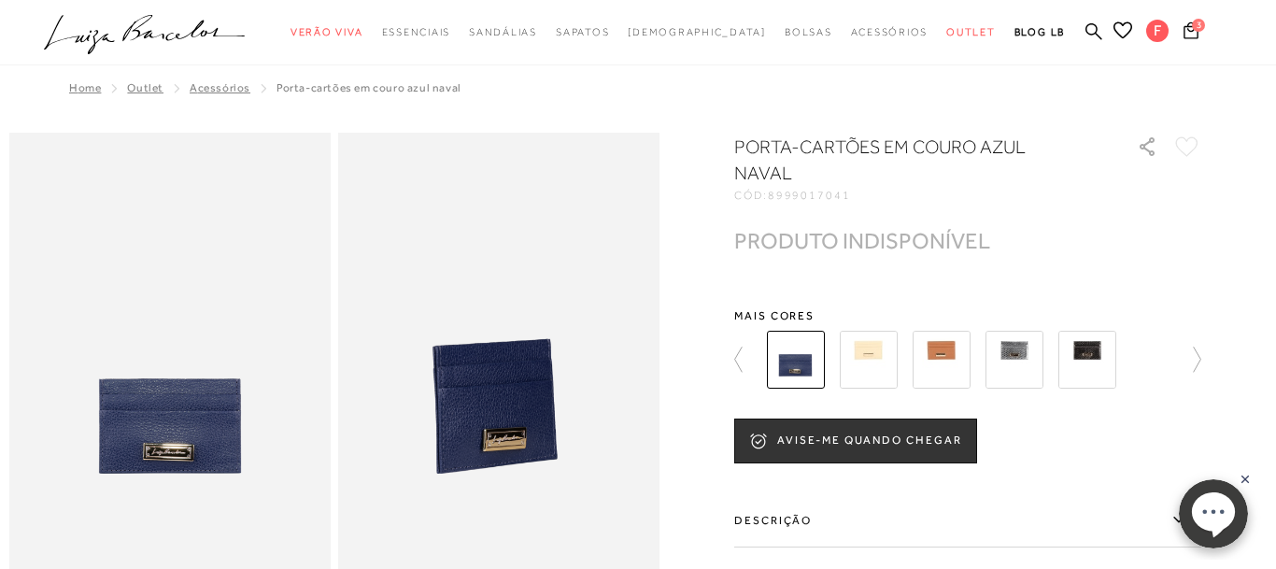
click at [859, 340] on img at bounding box center [869, 360] width 58 height 58
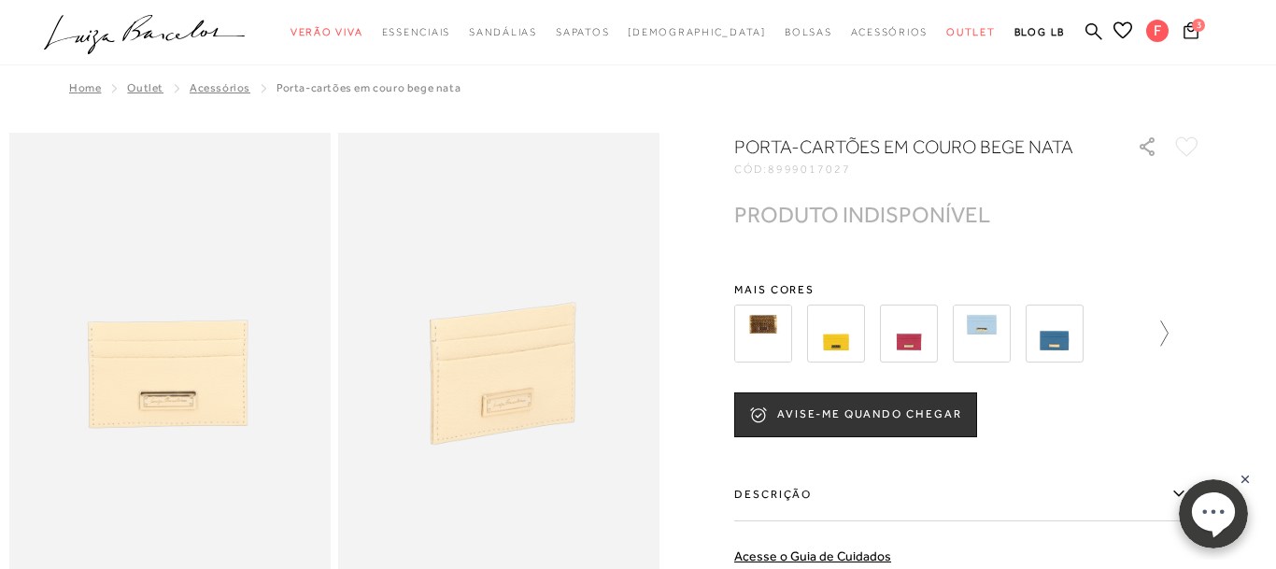
click at [1158, 334] on icon at bounding box center [1155, 333] width 26 height 26
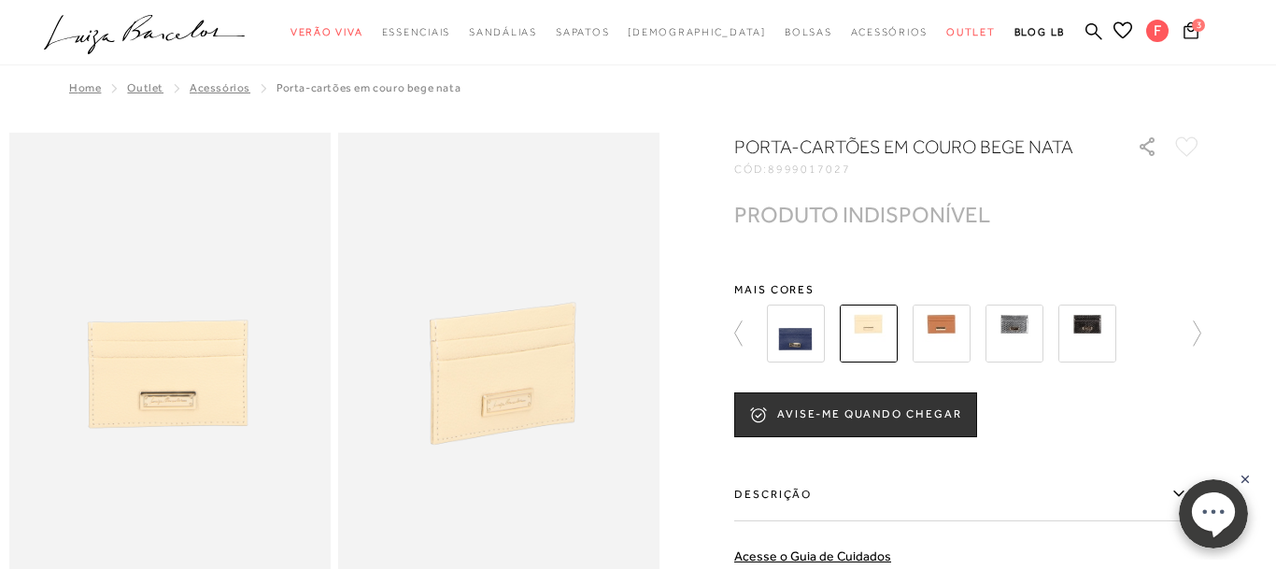
click at [1009, 348] on img at bounding box center [1014, 333] width 58 height 58
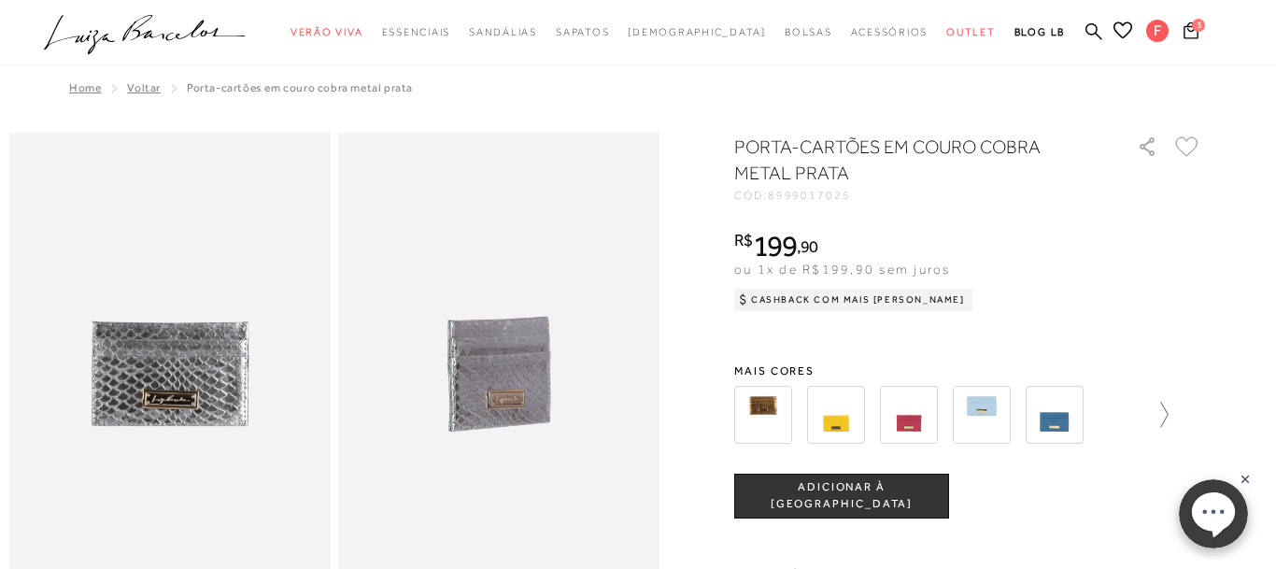
click at [1166, 411] on icon at bounding box center [1164, 414] width 7 height 25
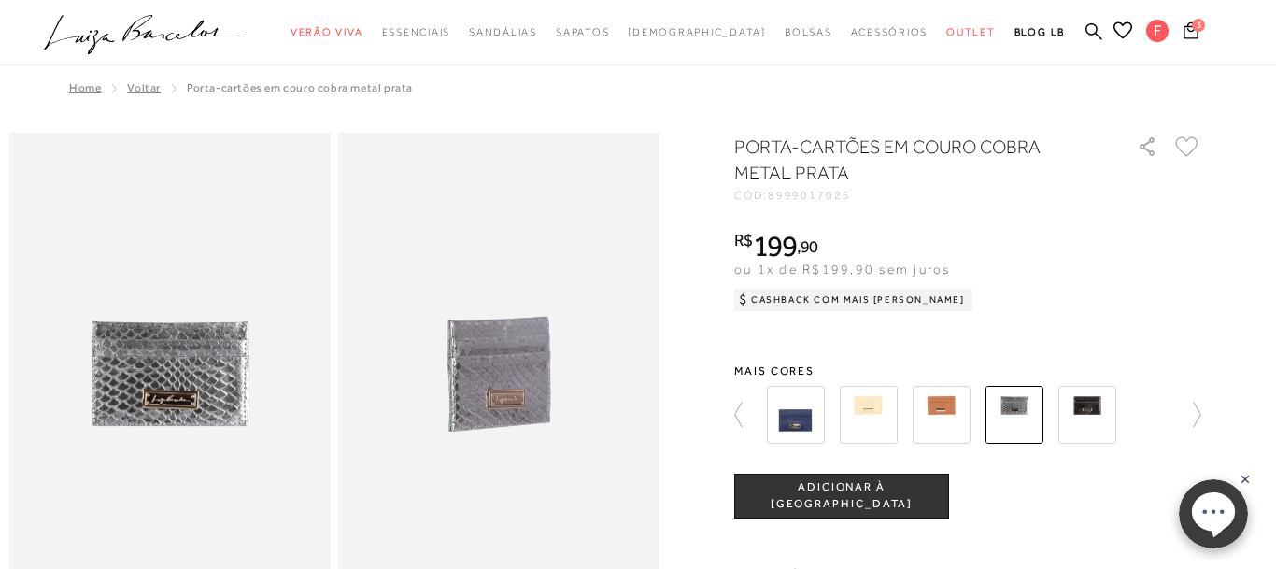
click at [1096, 421] on img at bounding box center [1087, 415] width 58 height 58
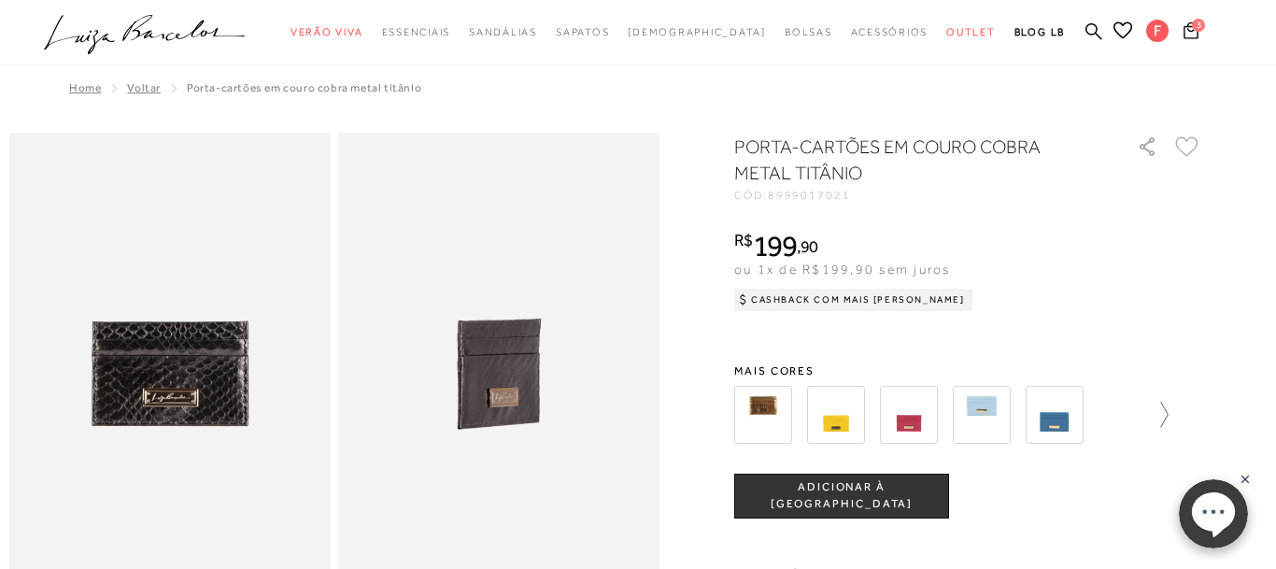
click at [1161, 415] on icon at bounding box center [1155, 415] width 26 height 26
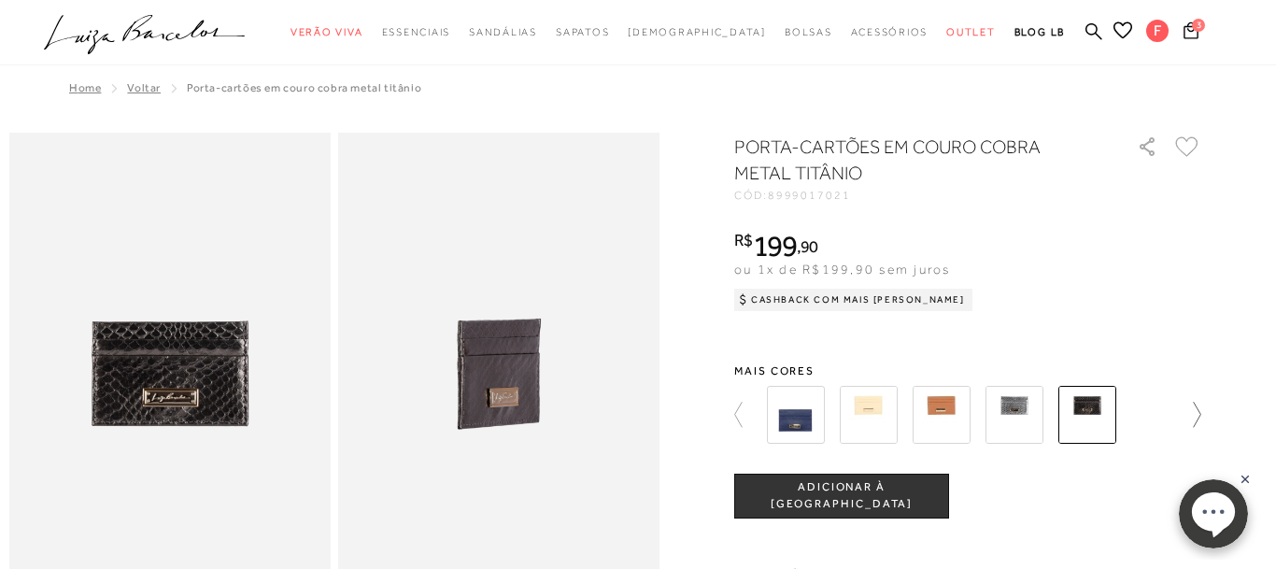
click at [1194, 414] on icon at bounding box center [1188, 415] width 26 height 26
click at [945, 414] on img at bounding box center [941, 415] width 58 height 58
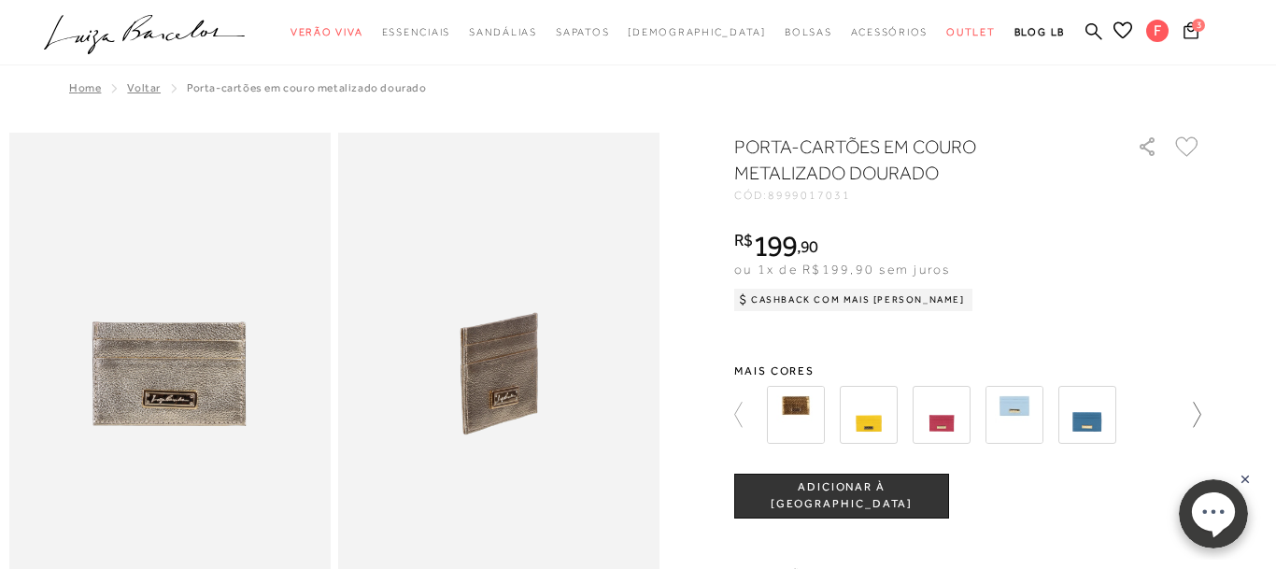
click at [1197, 417] on icon at bounding box center [1188, 415] width 26 height 26
click at [1197, 417] on div at bounding box center [967, 414] width 467 height 69
click at [1082, 418] on img at bounding box center [1087, 415] width 58 height 58
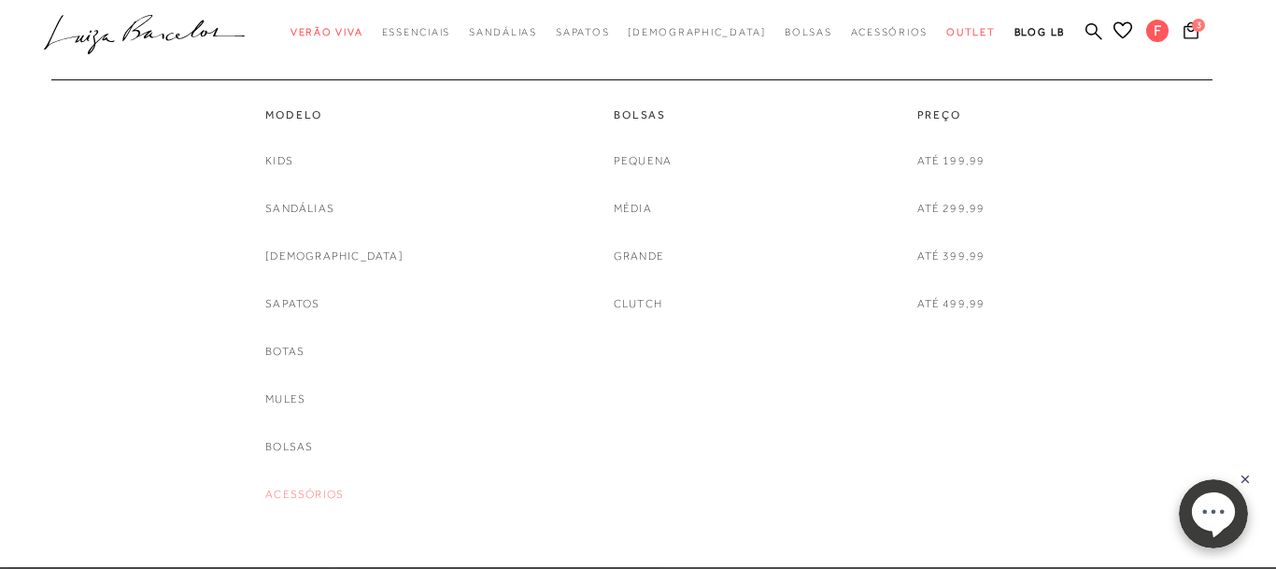
click at [344, 499] on link "Acessórios" at bounding box center [304, 495] width 78 height 20
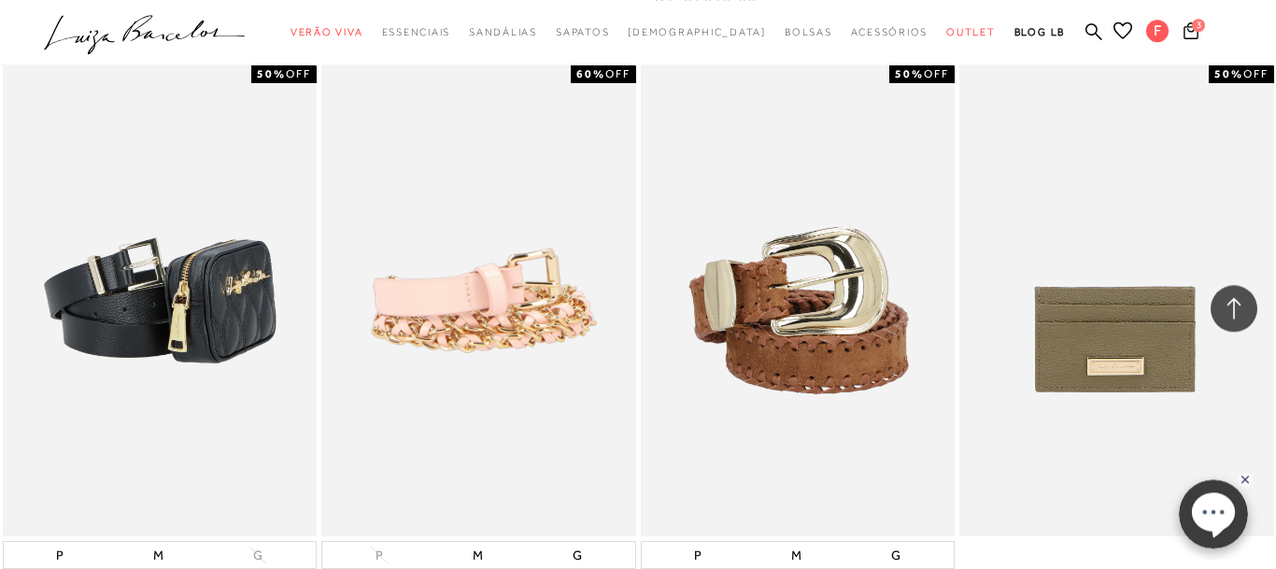
scroll to position [3246, 0]
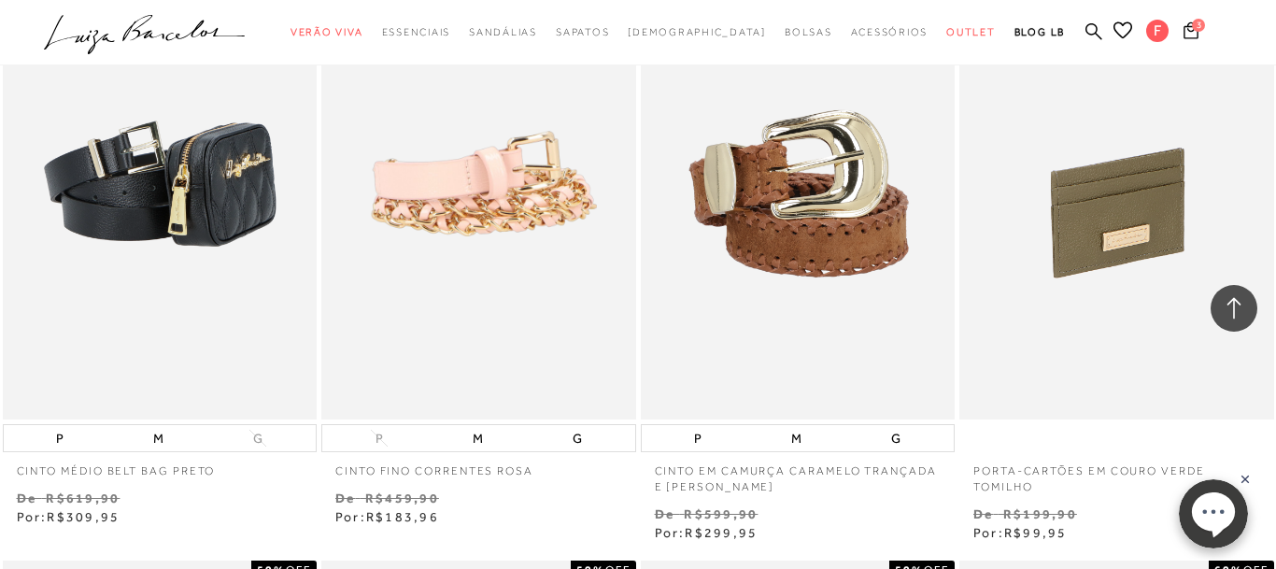
click at [1093, 269] on img at bounding box center [1117, 184] width 313 height 472
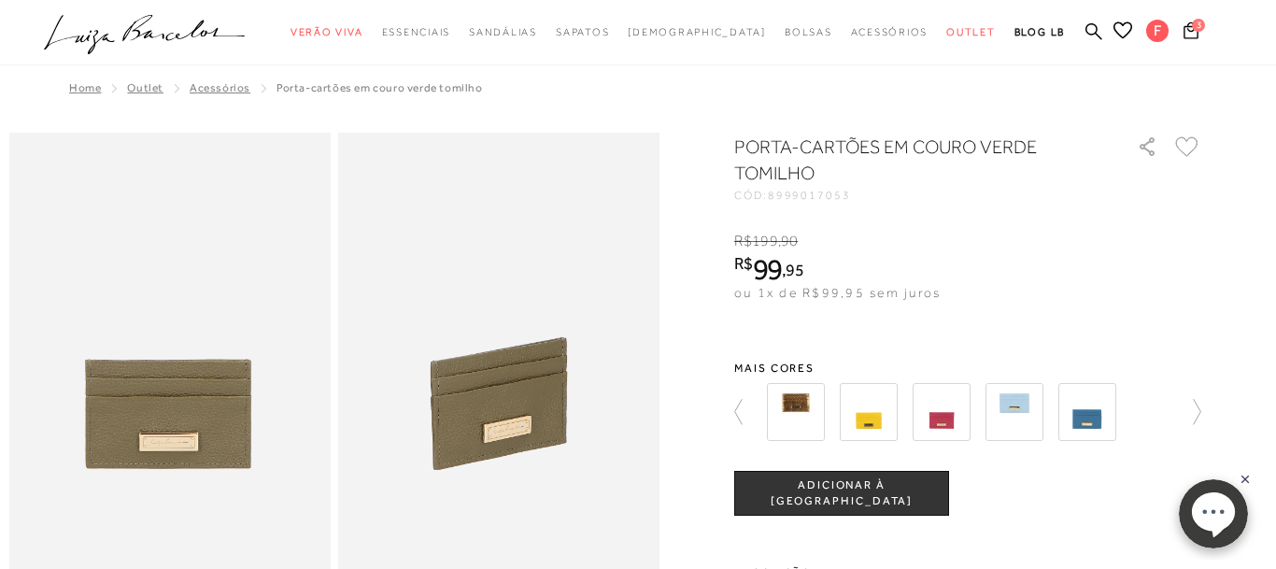
click at [830, 496] on span "ADICIONAR À [GEOGRAPHIC_DATA]" at bounding box center [841, 493] width 213 height 33
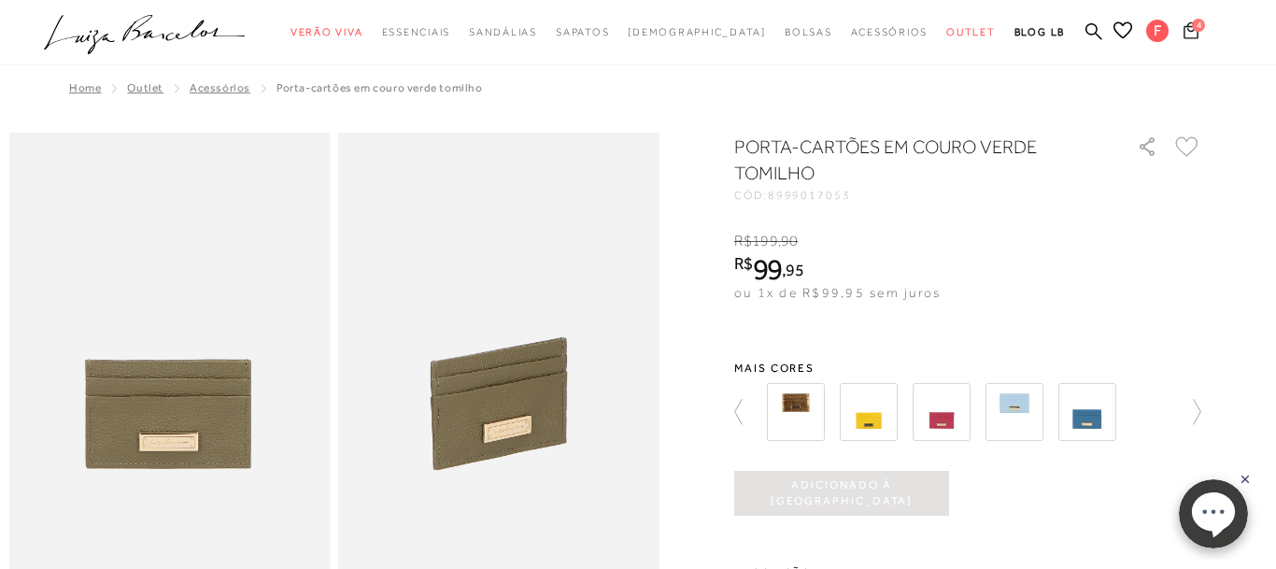
click at [1195, 32] on icon at bounding box center [1190, 30] width 15 height 18
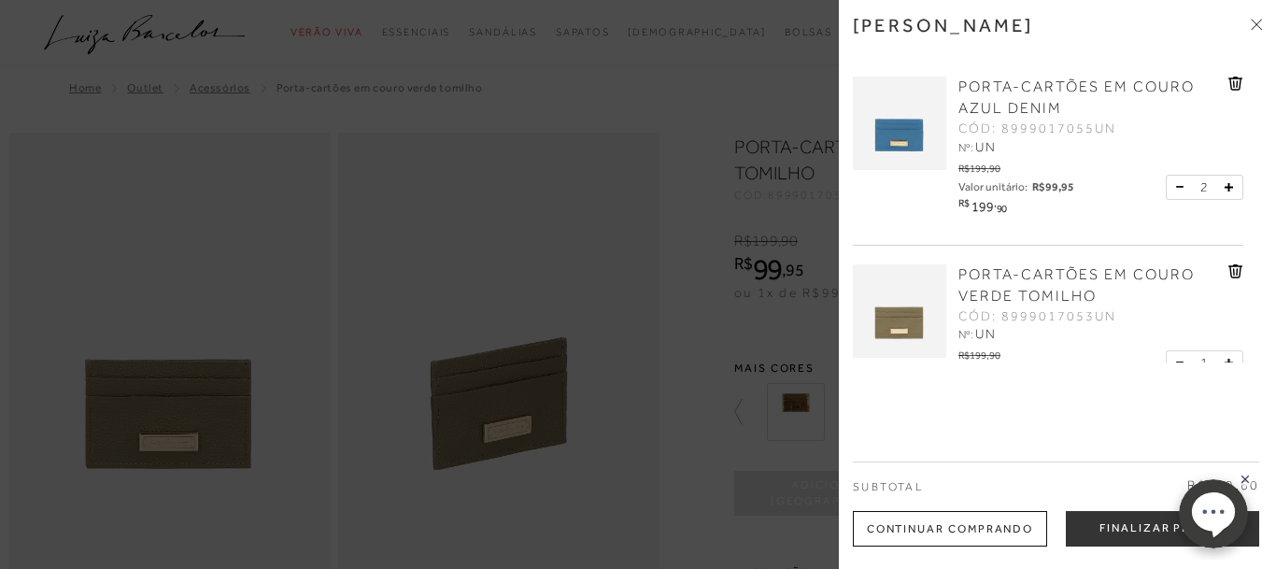
scroll to position [429, 0]
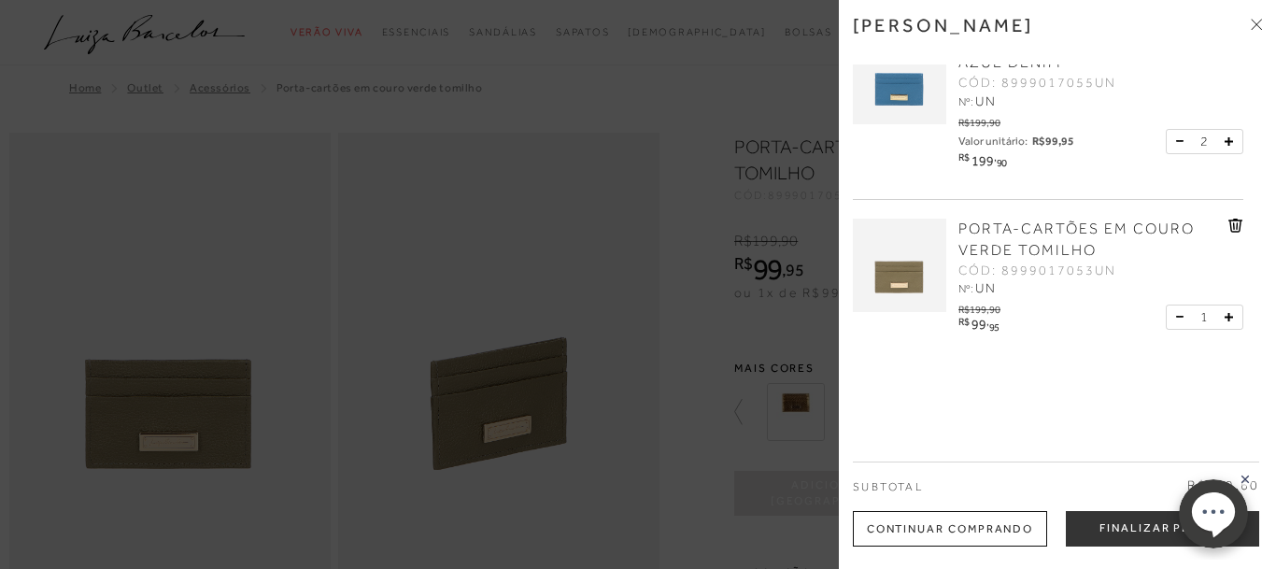
click at [1230, 318] on icon at bounding box center [1228, 317] width 7 height 7
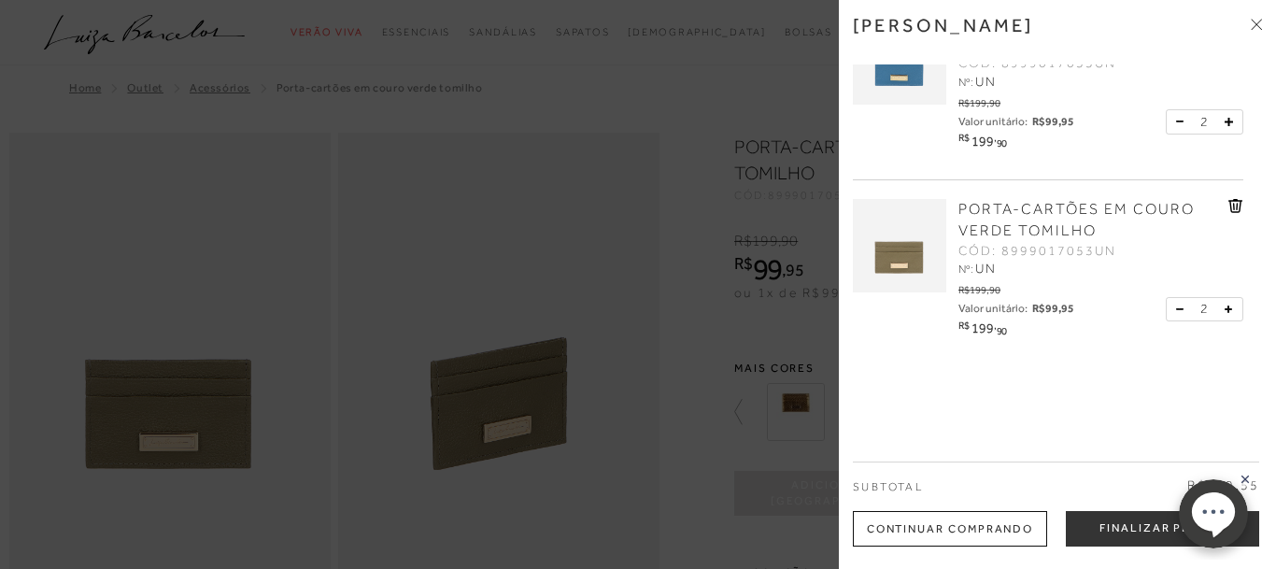
scroll to position [452, 0]
click at [1232, 120] on icon at bounding box center [1228, 118] width 8 height 8
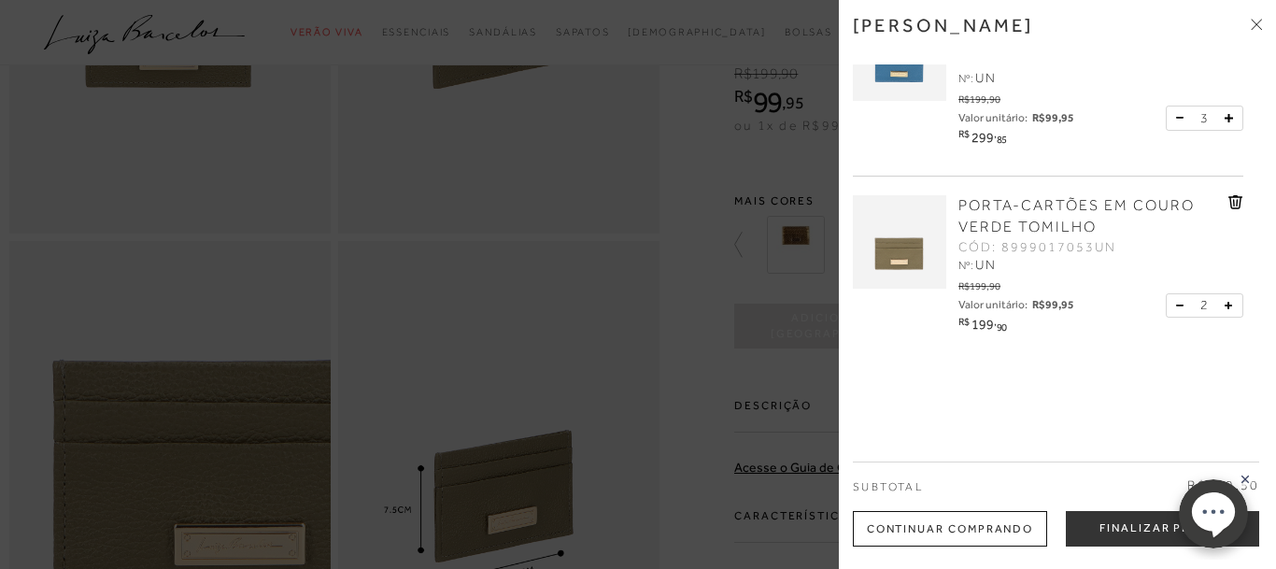
click at [1247, 478] on rect at bounding box center [1245, 479] width 15 height 15
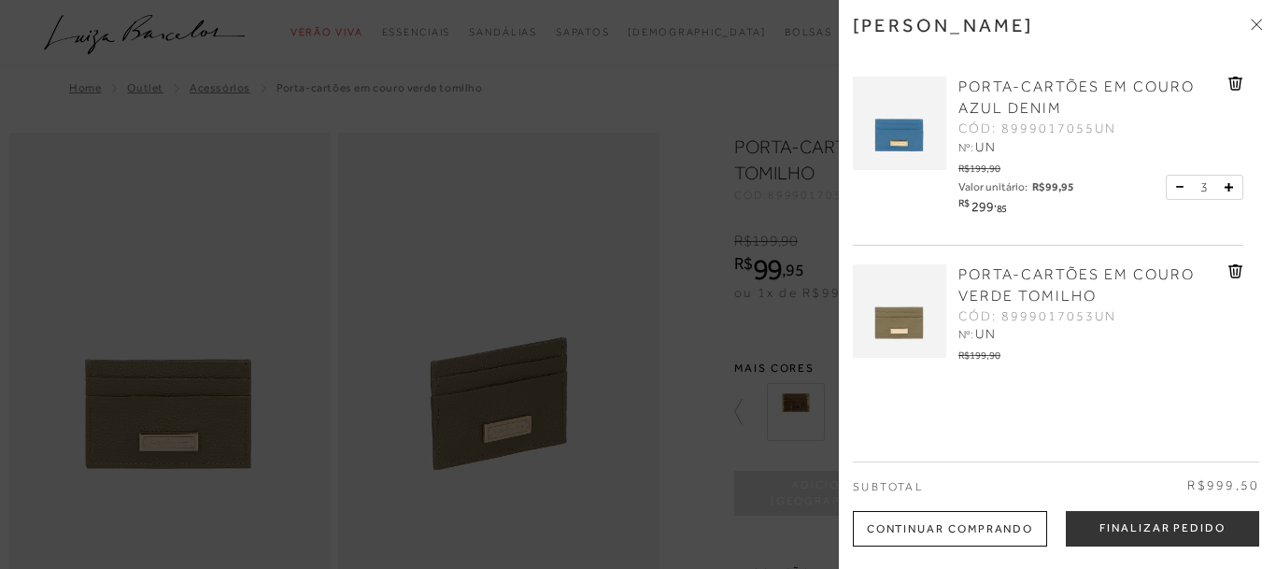
drag, startPoint x: 1252, startPoint y: 25, endPoint x: 937, endPoint y: 81, distance: 320.6
click at [1252, 25] on icon at bounding box center [1256, 24] width 11 height 11
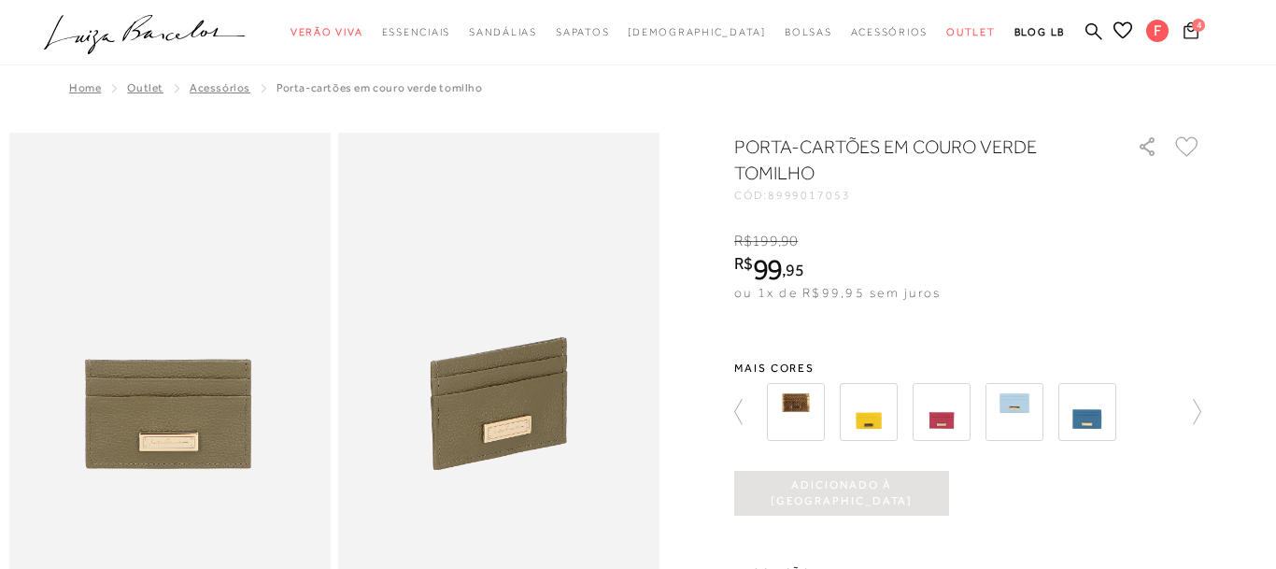
click at [1196, 36] on icon at bounding box center [1190, 30] width 16 height 19
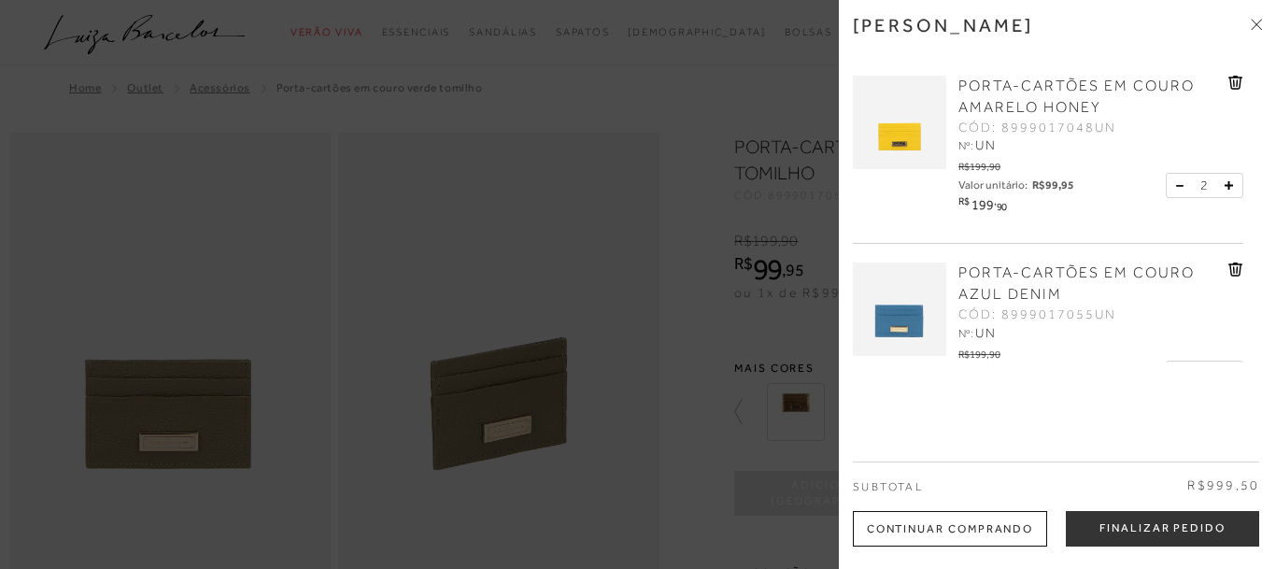
scroll to position [286, 0]
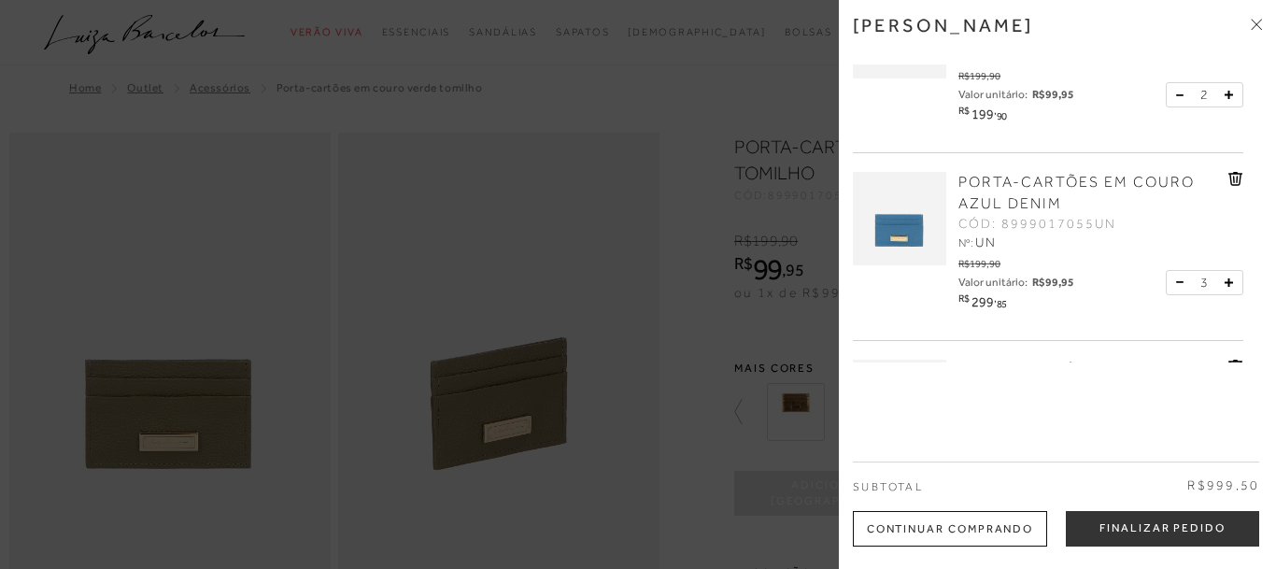
drag, startPoint x: 1183, startPoint y: 530, endPoint x: 925, endPoint y: 526, distance: 258.7
click at [1182, 529] on button "Finalizar Pedido" at bounding box center [1162, 528] width 193 height 35
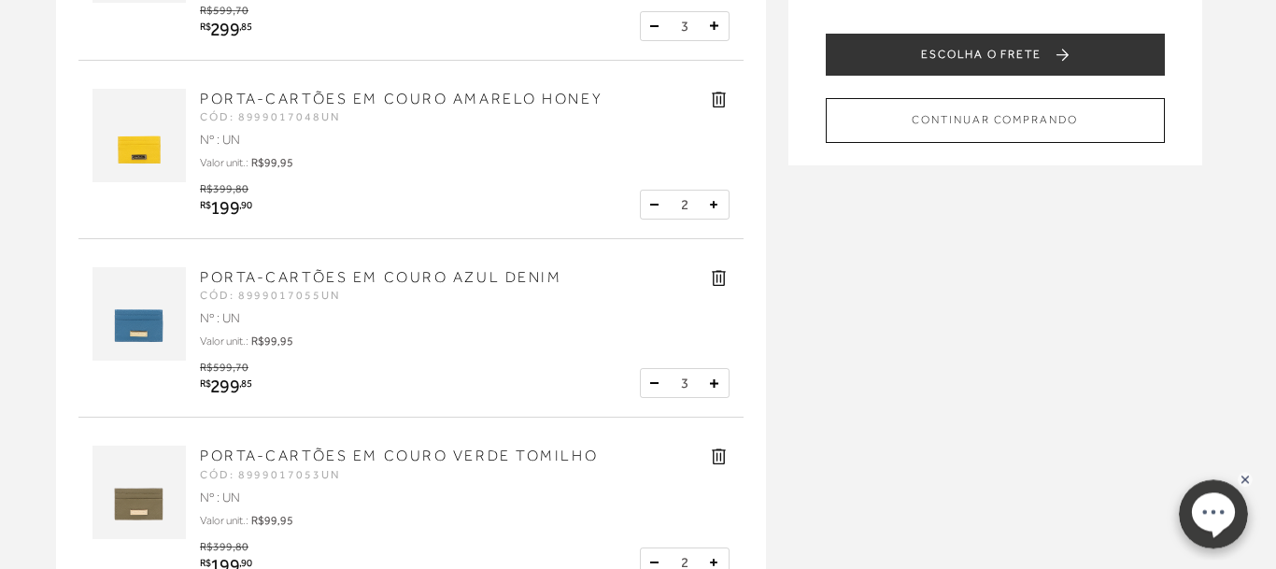
scroll to position [191, 0]
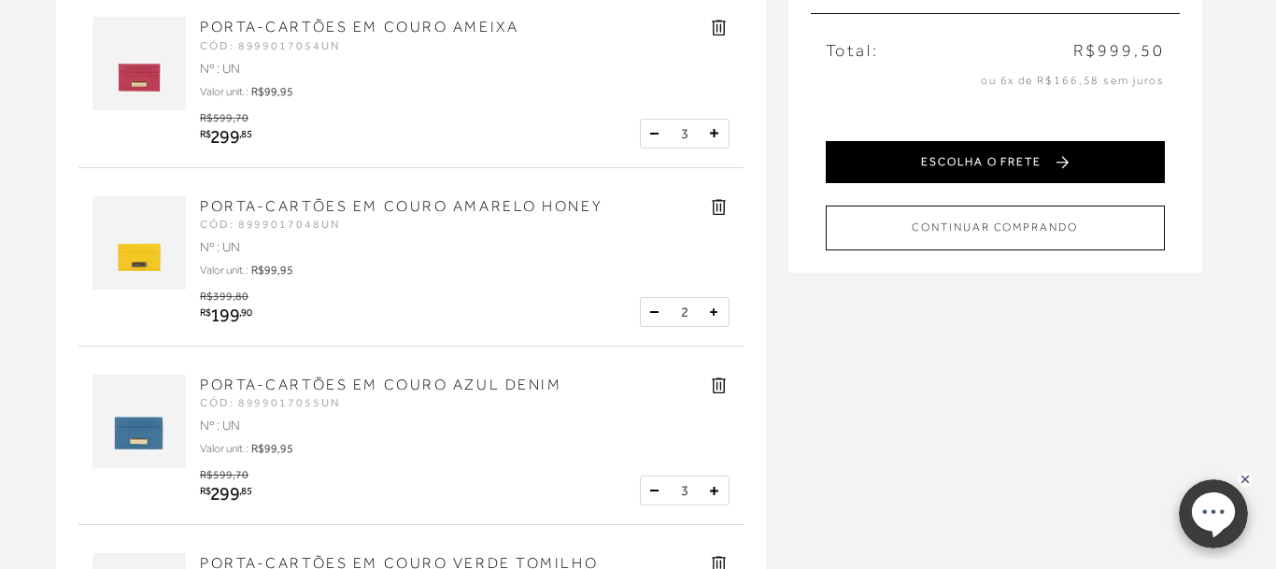
click at [1020, 163] on button "ESCOLHA O FRETE" at bounding box center [995, 162] width 339 height 42
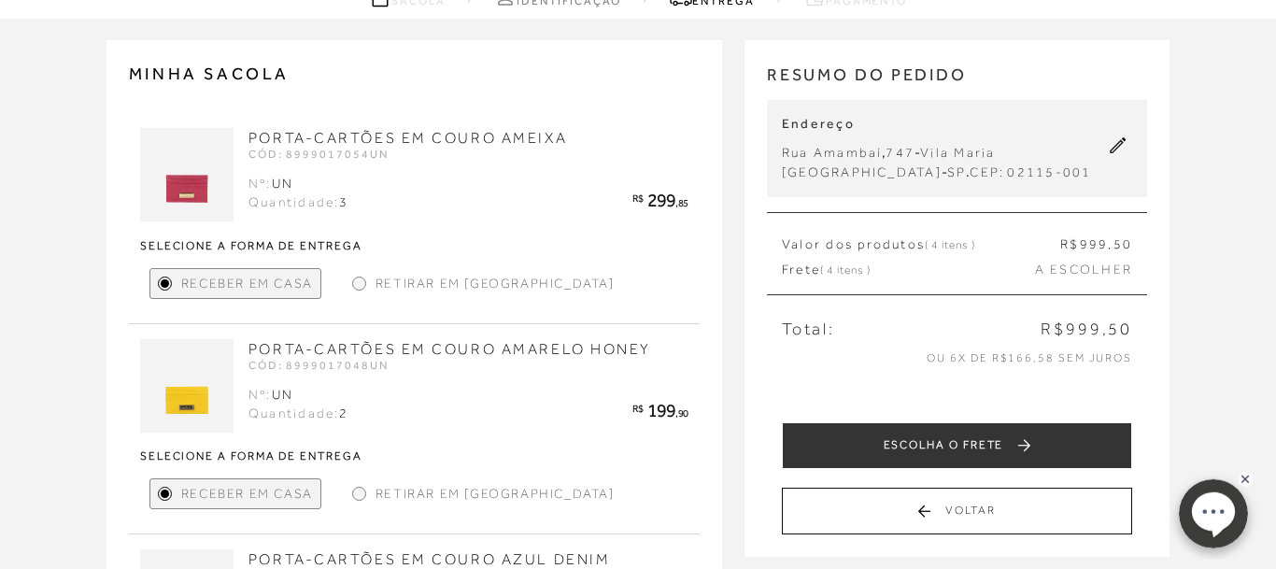
scroll to position [95, 0]
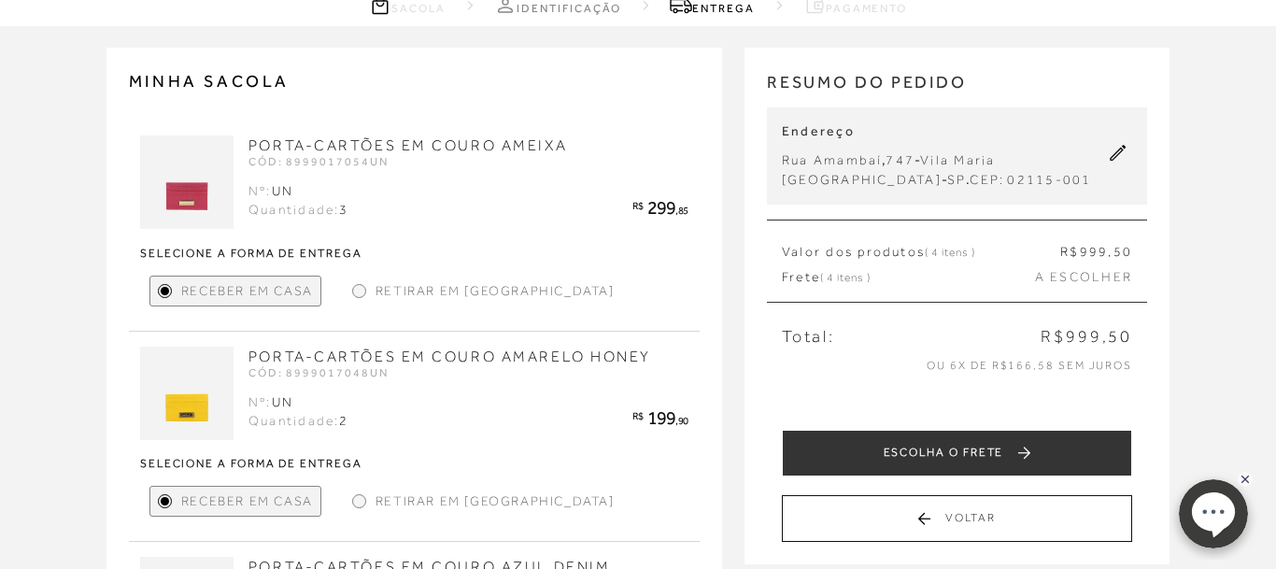
click at [884, 460] on button "ESCOLHA O FRETE" at bounding box center [957, 453] width 350 height 47
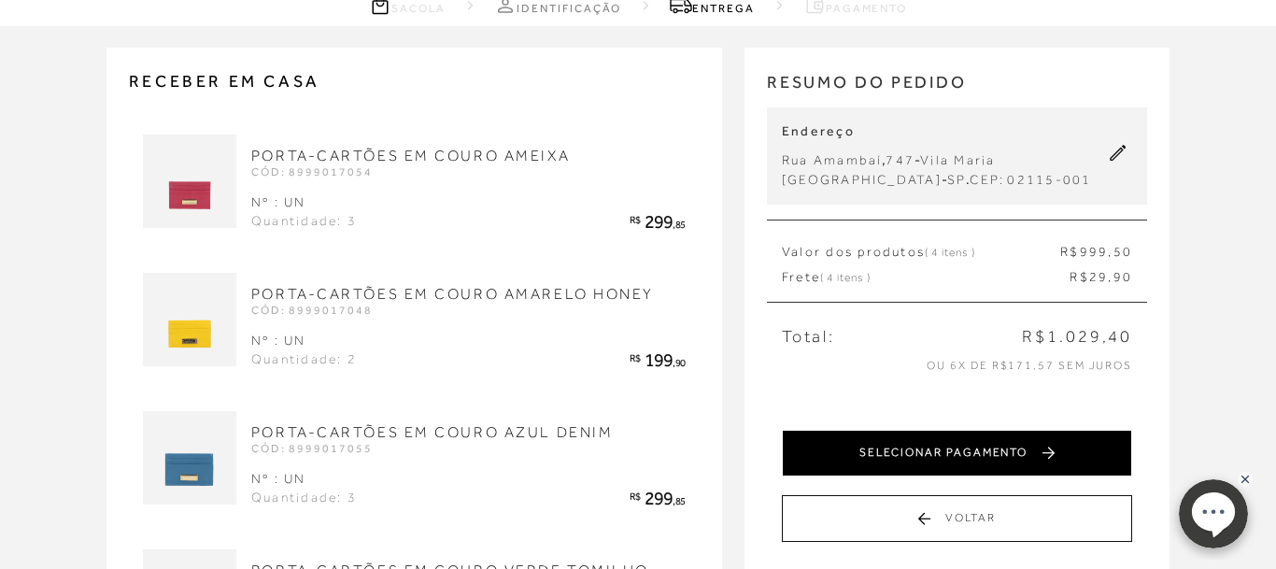
click at [906, 460] on button "SELECIONAR PAGAMENTO" at bounding box center [957, 453] width 350 height 47
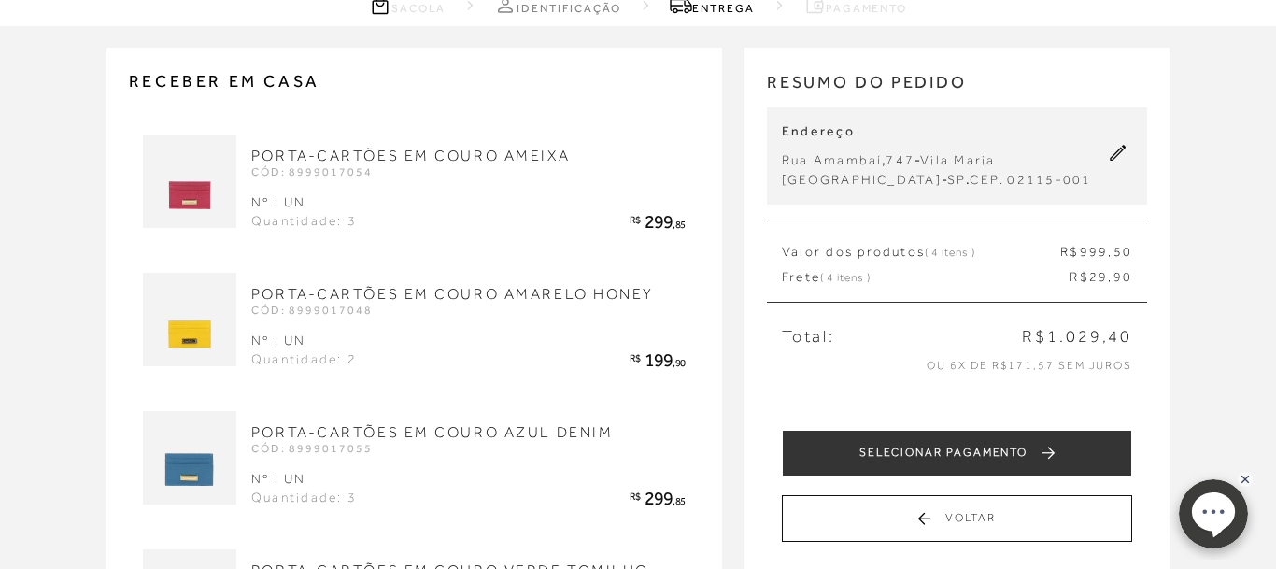
scroll to position [0, 0]
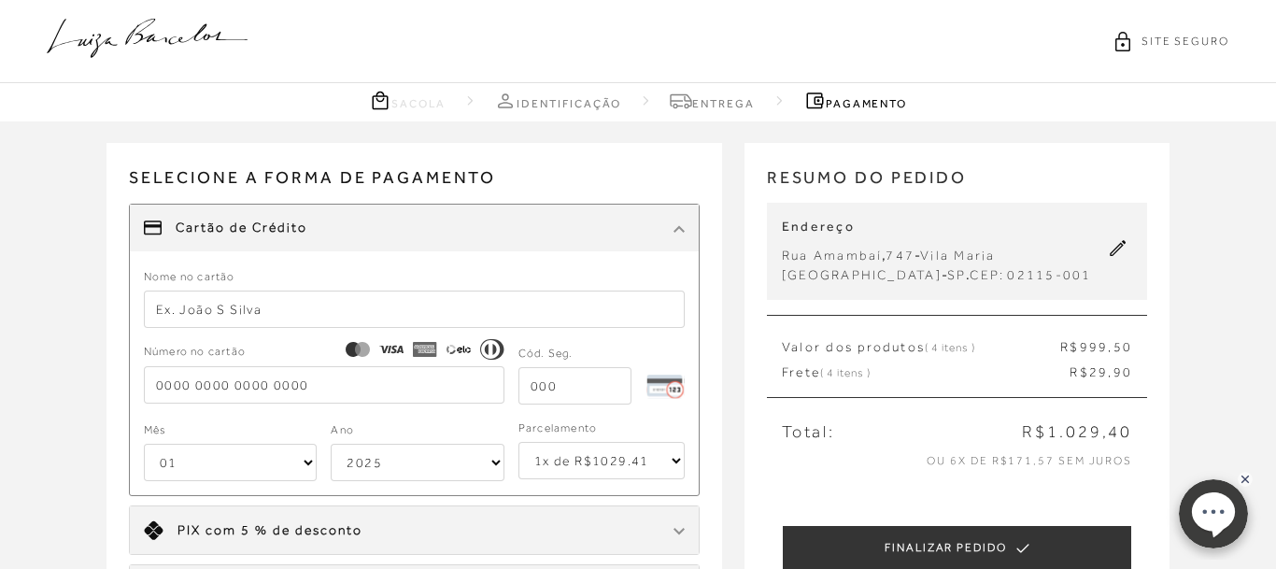
select select "6"
click option "6x de R$171.57 sem juros" at bounding box center [0, 0] width 0 height 0
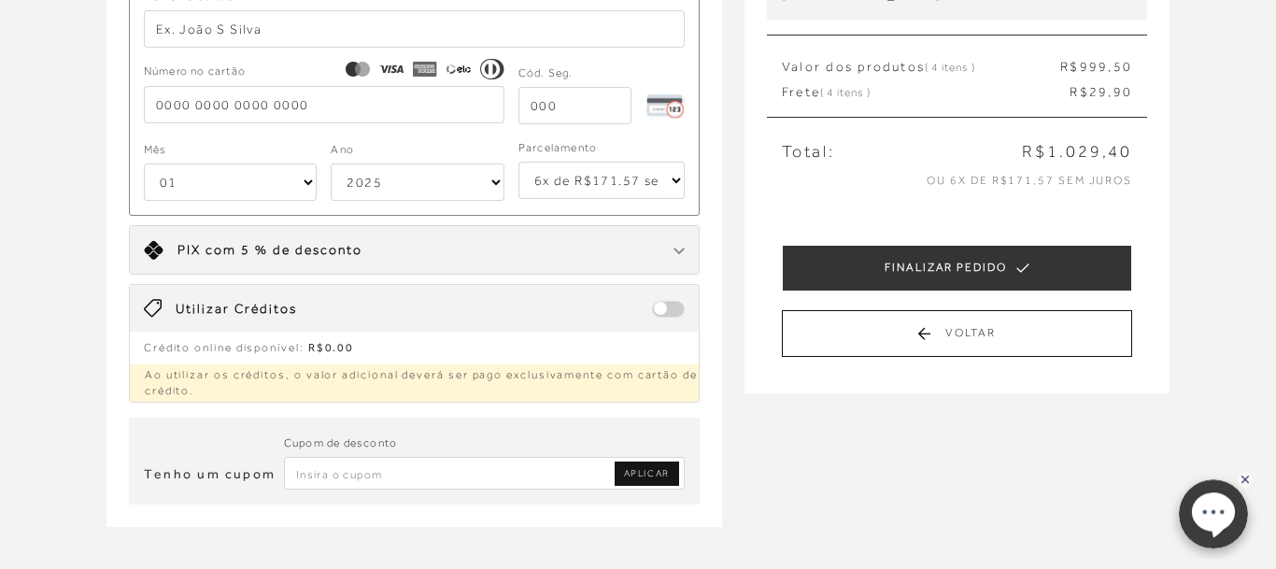
scroll to position [286, 0]
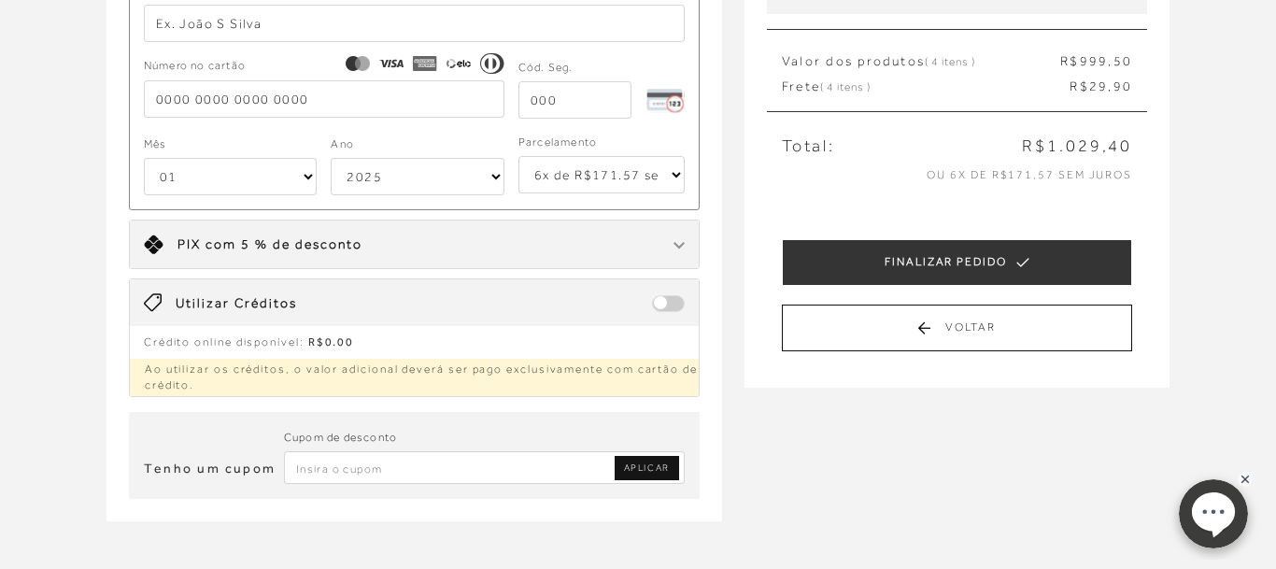
click at [662, 302] on span at bounding box center [668, 303] width 33 height 17
click at [518, 156] on select "1x de R$1029.41 2x de R$514.71 sem juros 3x de R$343.14 sem juros 4x de R$257.3…" at bounding box center [601, 174] width 166 height 37
click option "6x de R$171.57 sem juros" at bounding box center [0, 0] width 0 height 0
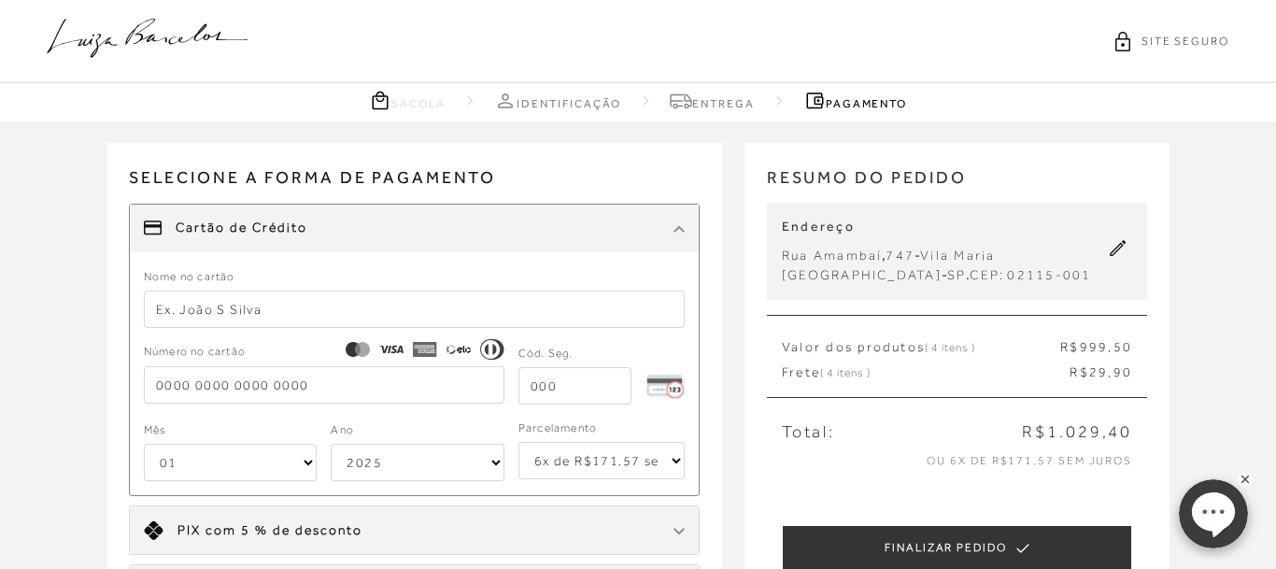
click at [105, 42] on icon at bounding box center [147, 38] width 201 height 39
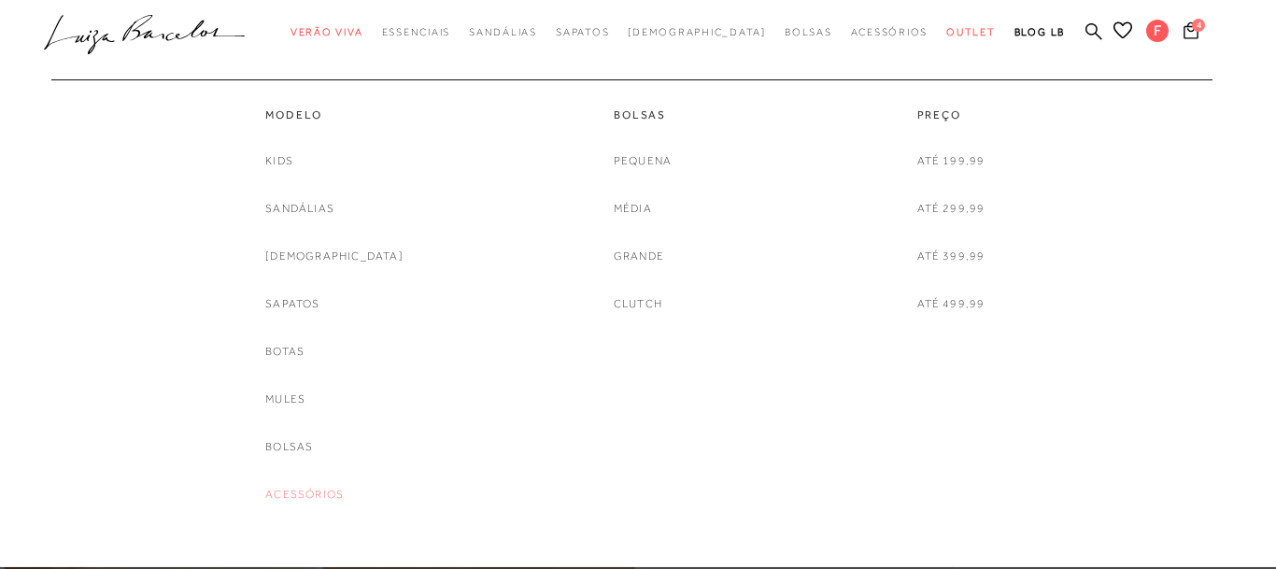
click at [344, 498] on link "Acessórios" at bounding box center [304, 495] width 78 height 20
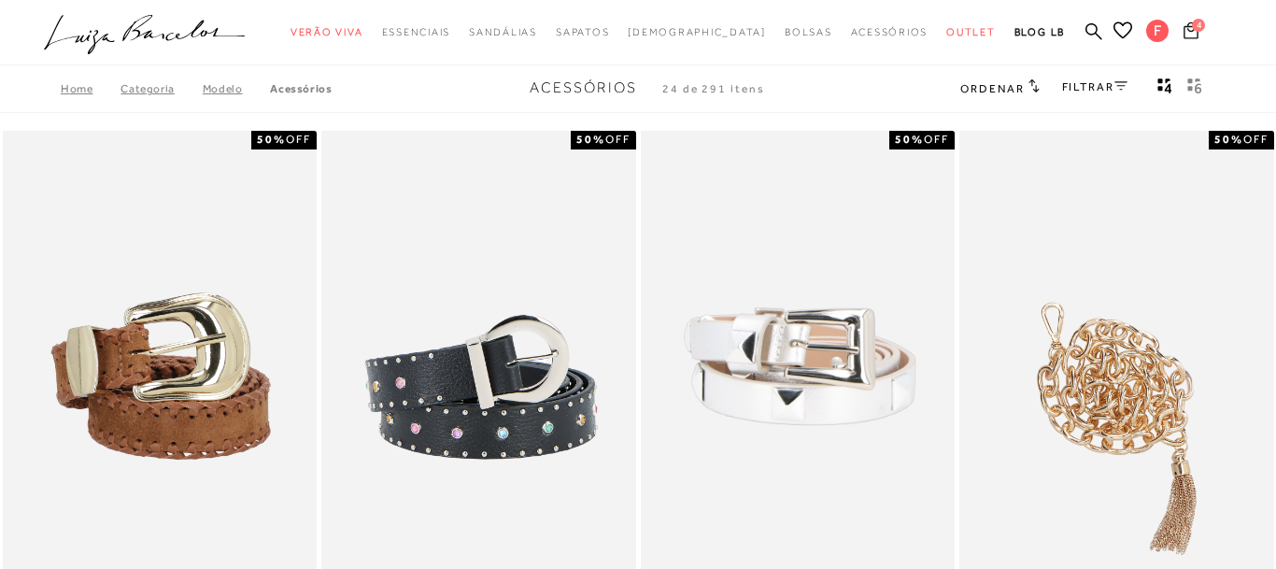
click at [1195, 39] on button "4" at bounding box center [1191, 33] width 26 height 25
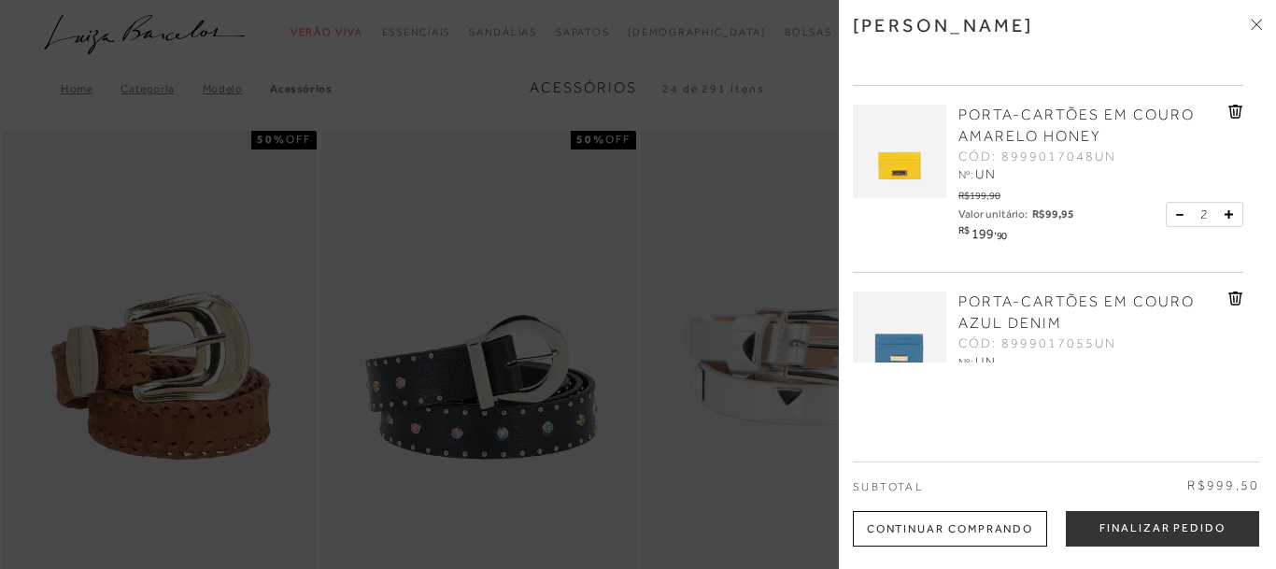
scroll to position [71, 0]
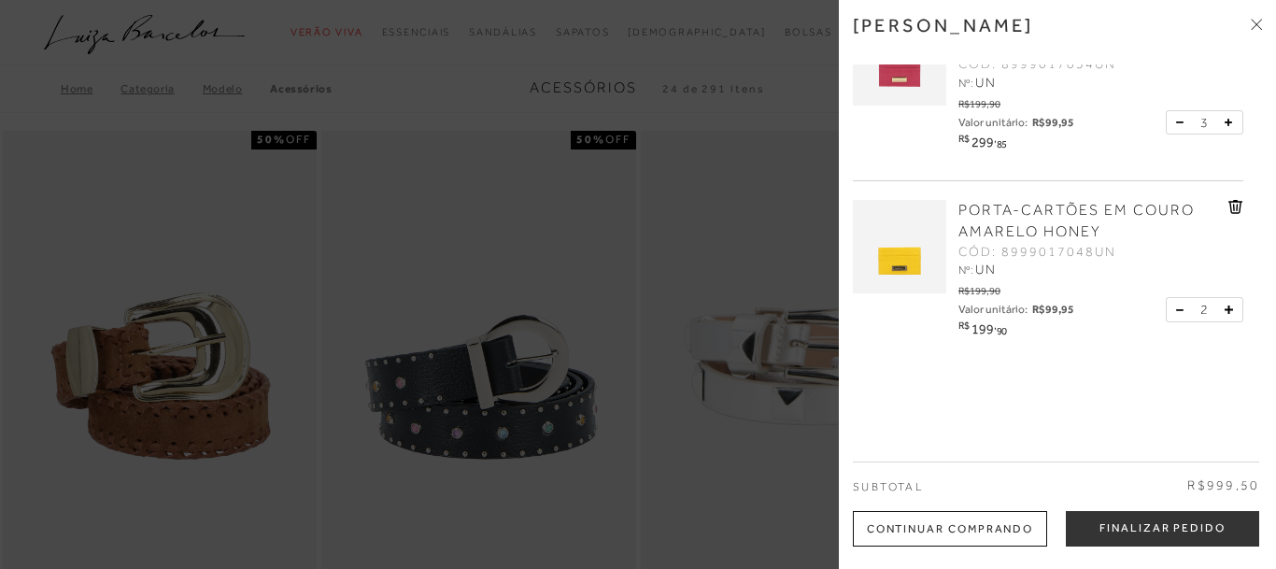
click at [1229, 124] on icon at bounding box center [1228, 122] width 7 height 7
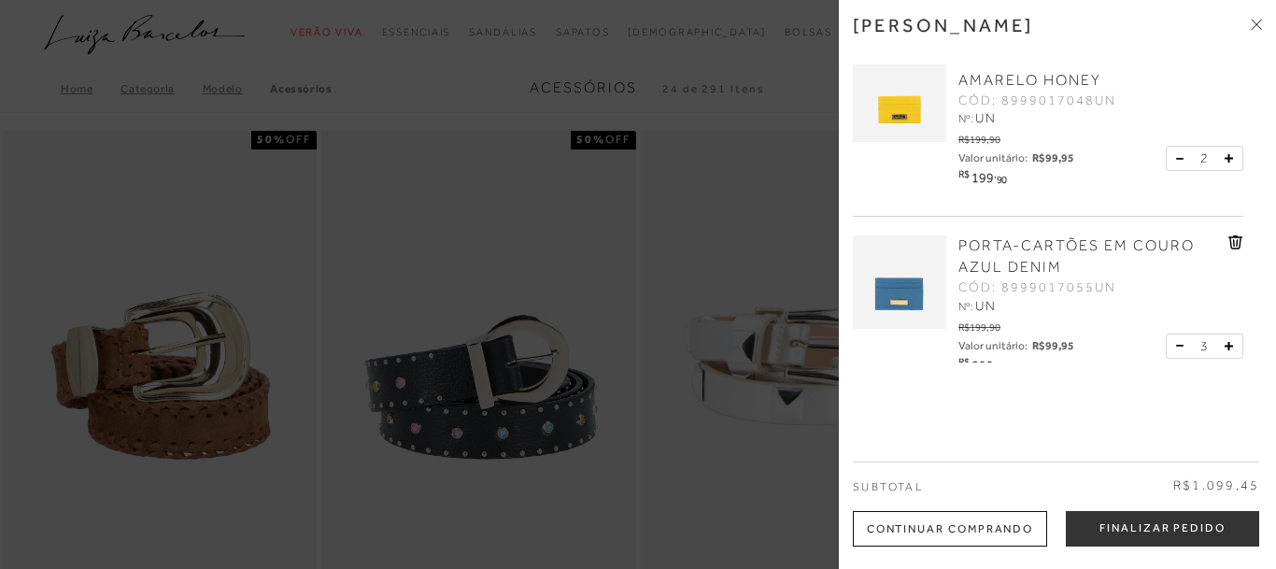
scroll to position [452, 0]
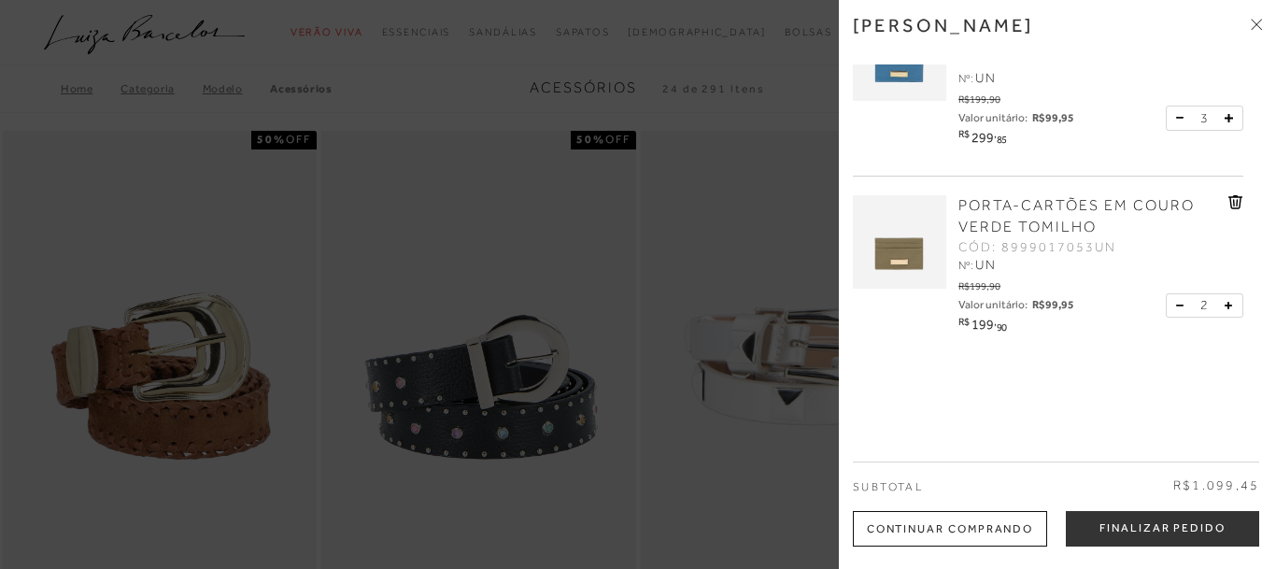
click at [1226, 116] on icon at bounding box center [1228, 118] width 8 height 8
click at [1226, 303] on icon at bounding box center [1228, 306] width 8 height 8
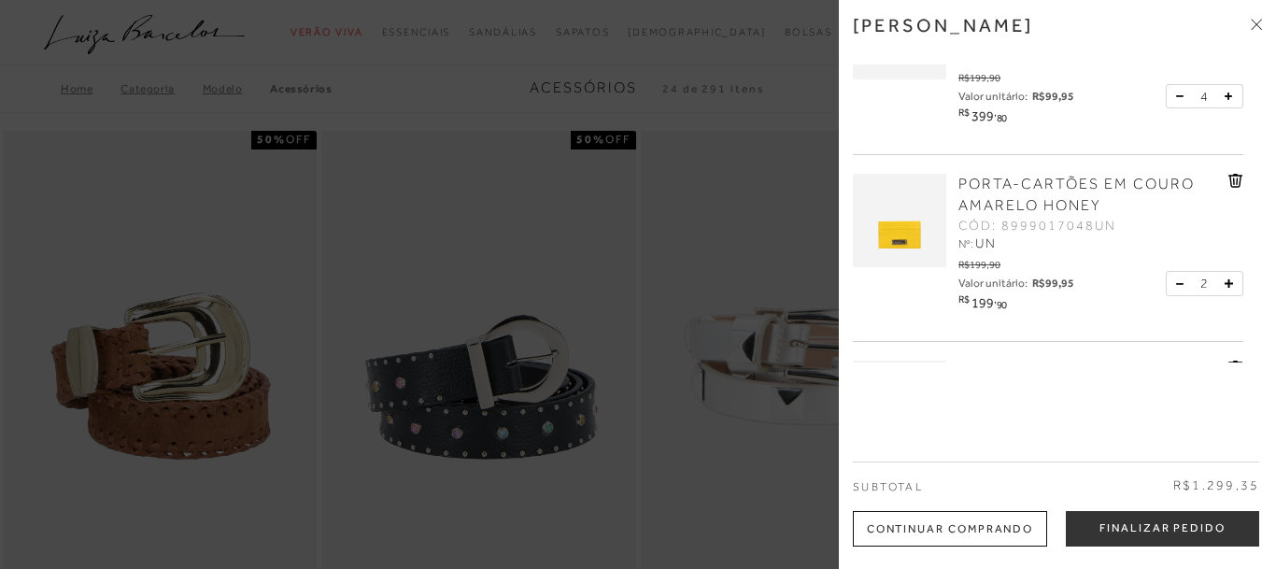
scroll to position [71, 0]
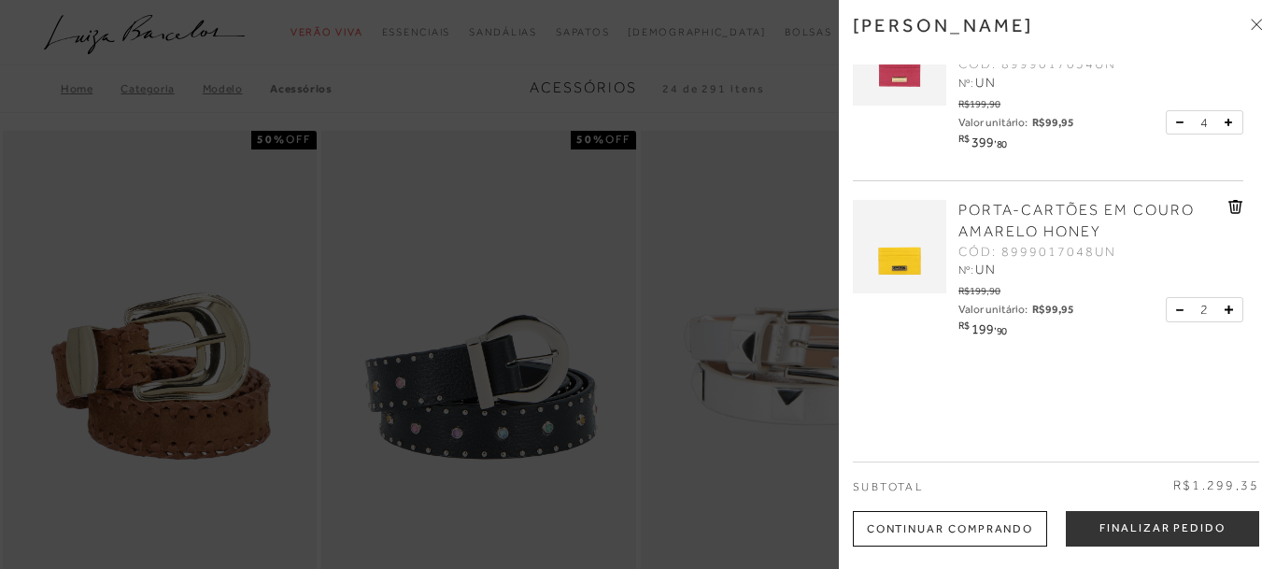
click at [892, 266] on img at bounding box center [899, 246] width 93 height 93
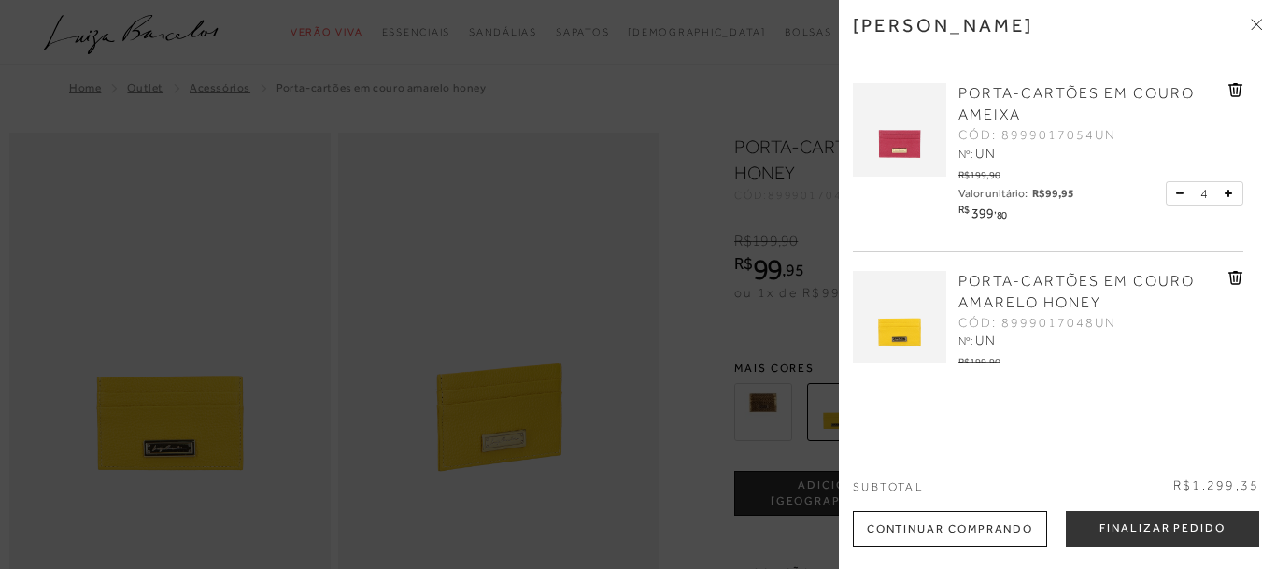
click at [1249, 20] on div "[PERSON_NAME]" at bounding box center [1057, 39] width 409 height 50
click at [1260, 24] on icon at bounding box center [1256, 24] width 11 height 11
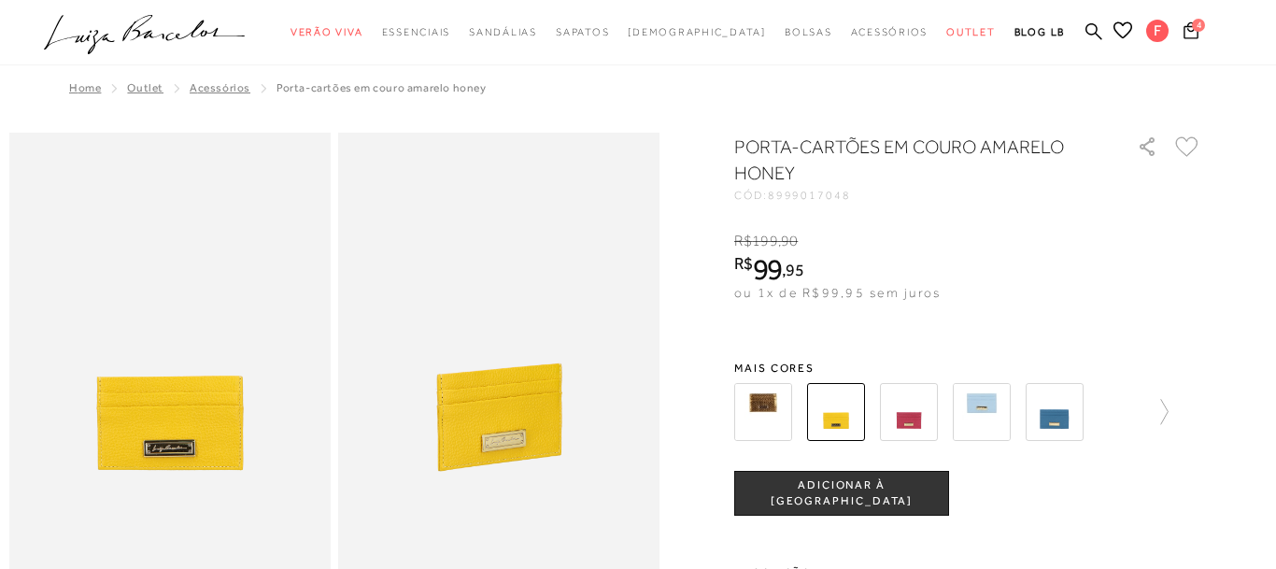
click at [899, 423] on img at bounding box center [909, 412] width 58 height 58
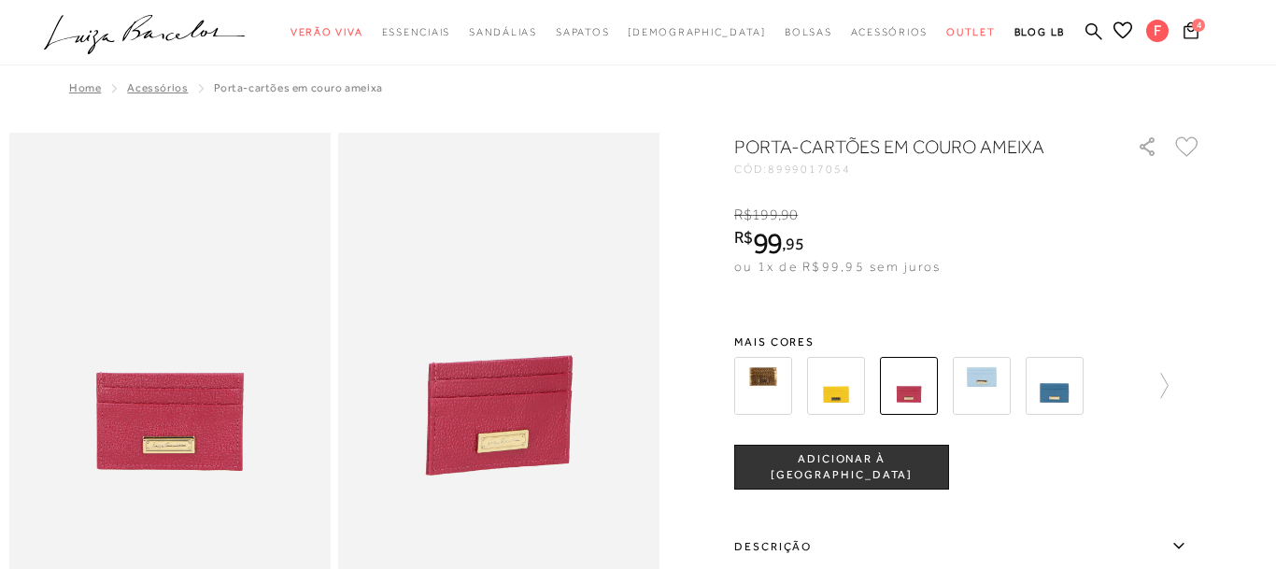
click at [756, 393] on img at bounding box center [763, 386] width 58 height 58
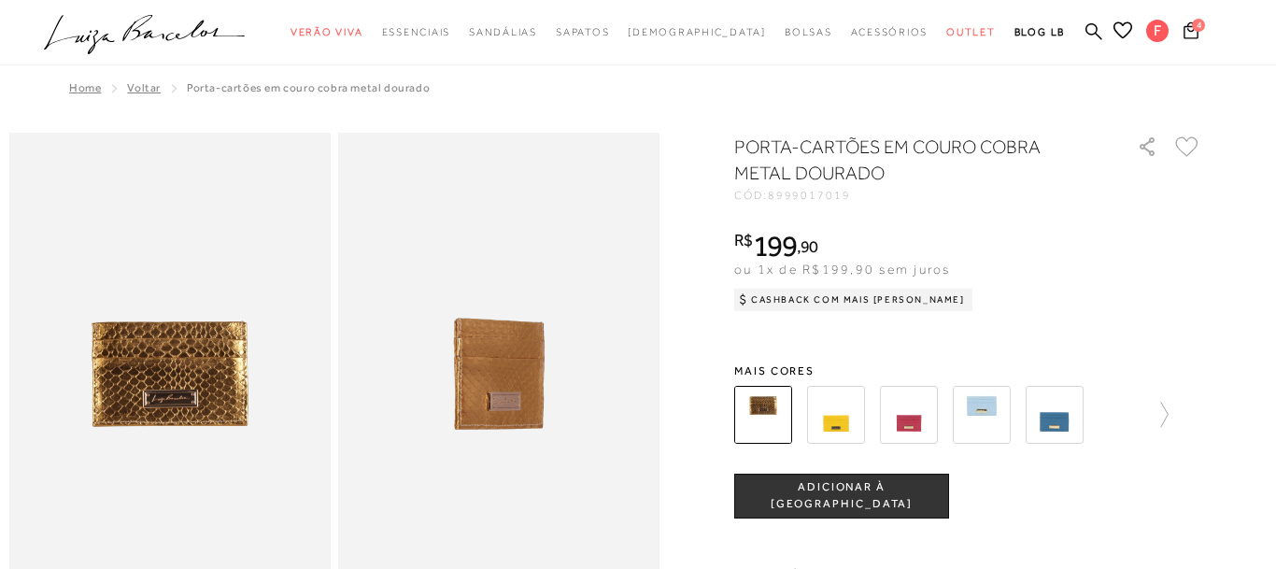
click at [994, 425] on img at bounding box center [982, 415] width 58 height 58
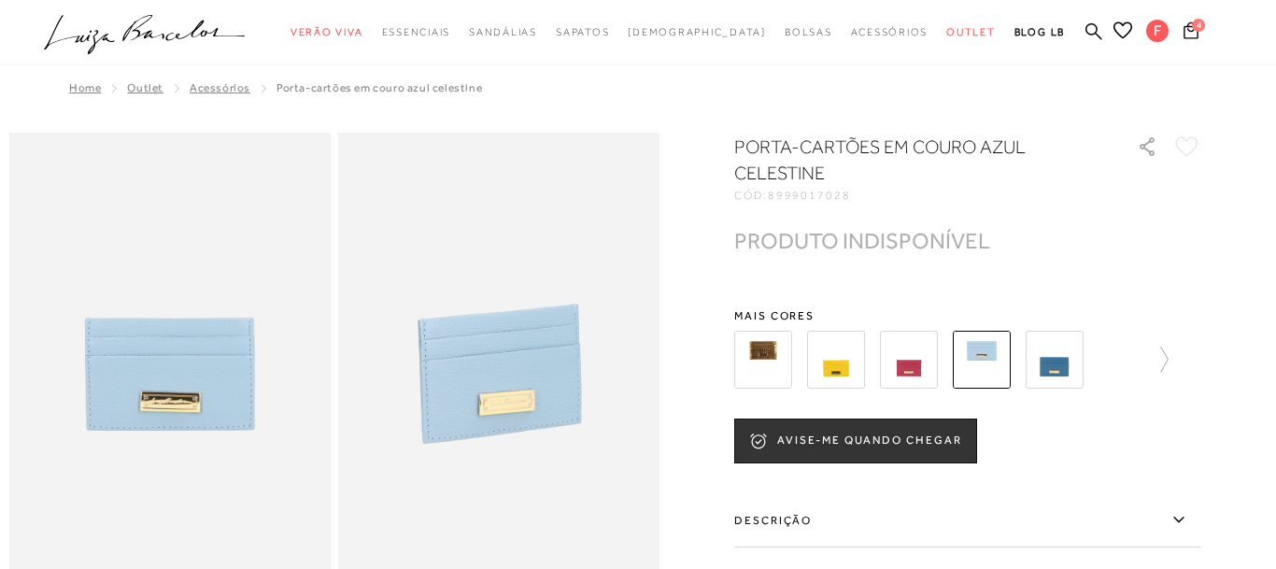
click at [1050, 380] on img at bounding box center [1055, 360] width 58 height 58
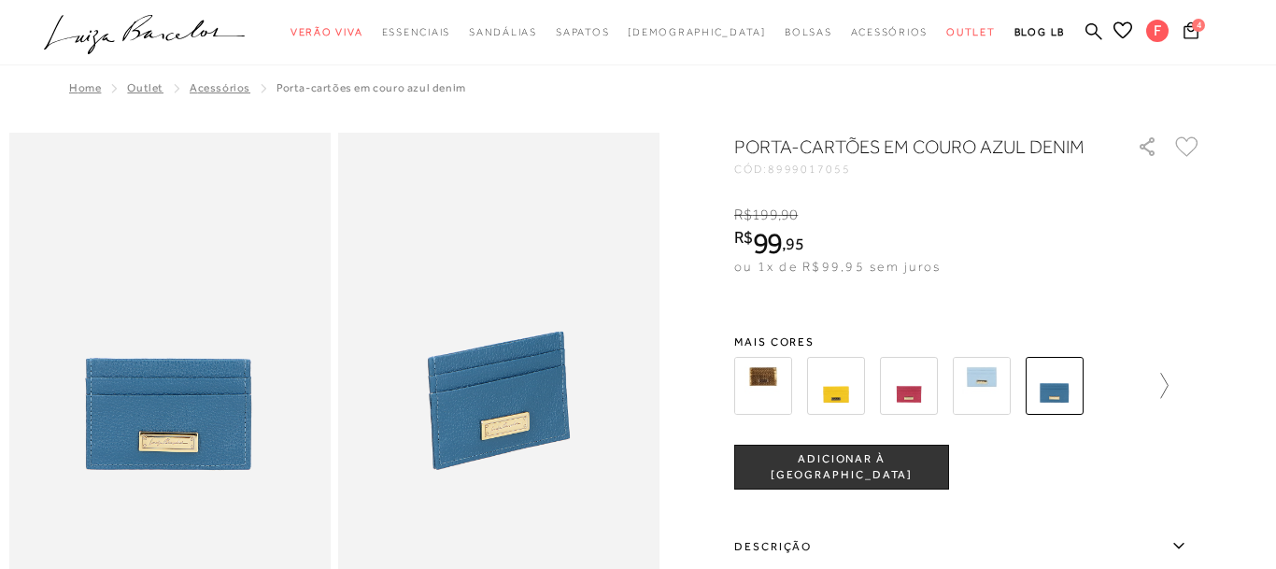
click at [1165, 386] on icon at bounding box center [1155, 386] width 26 height 26
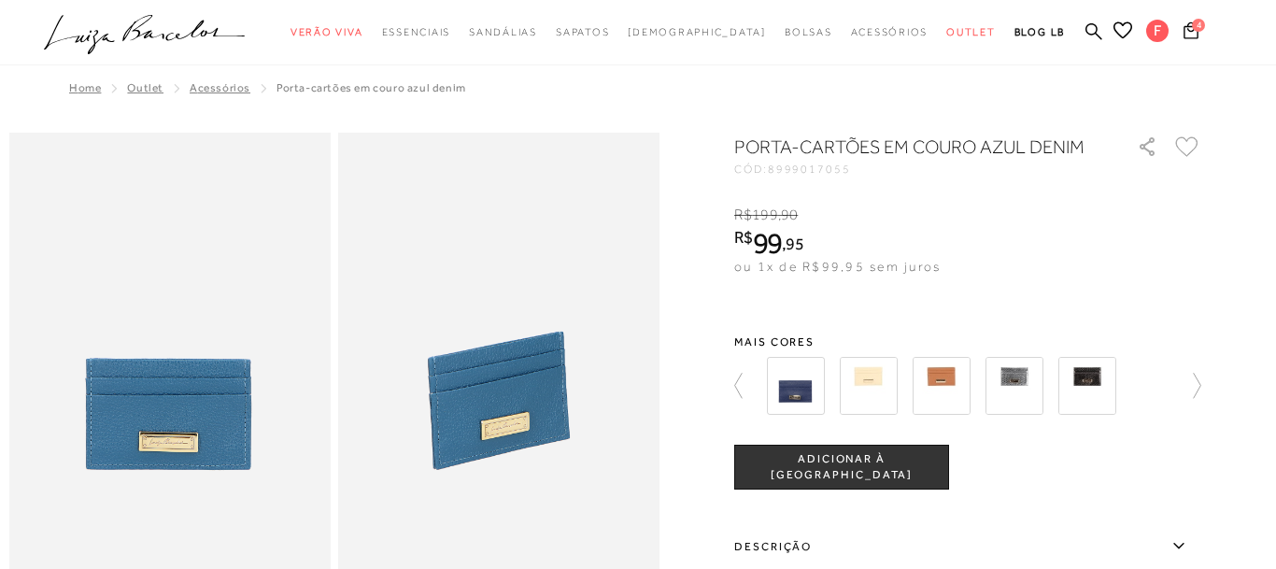
click at [792, 403] on img at bounding box center [796, 386] width 58 height 58
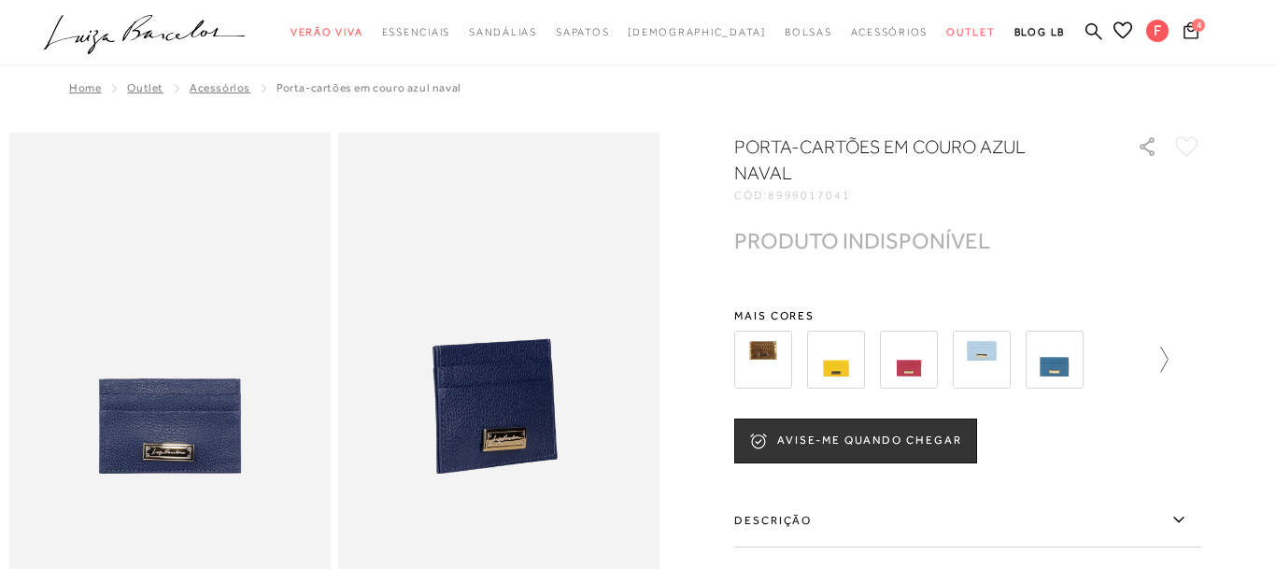
click at [1165, 347] on icon at bounding box center [1155, 360] width 26 height 26
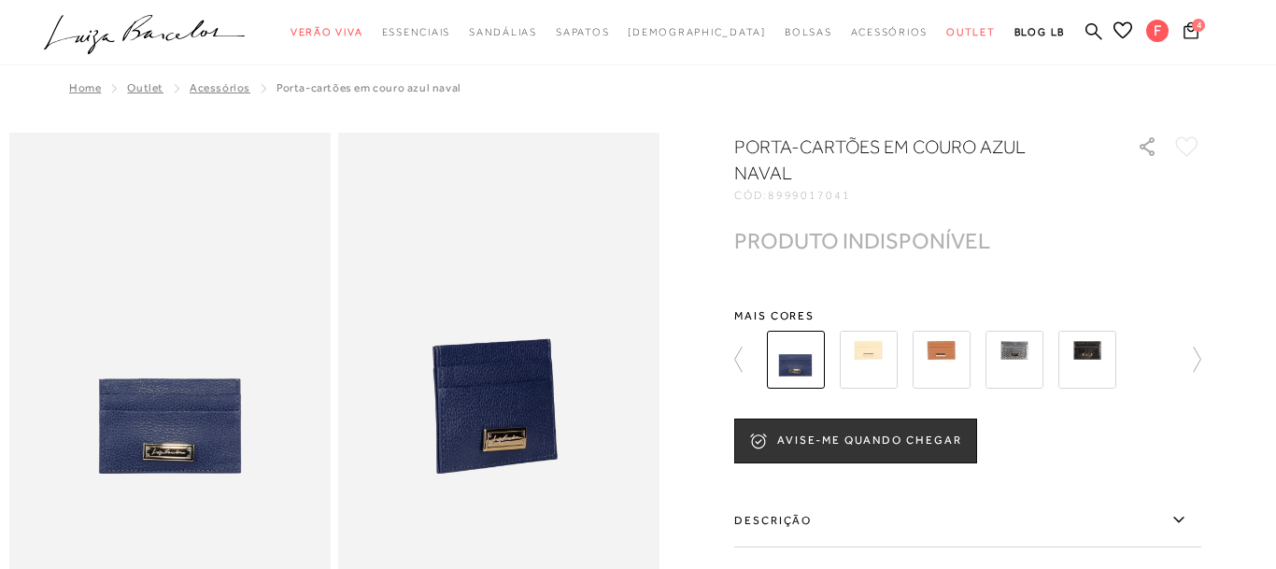
click at [870, 344] on img at bounding box center [869, 360] width 58 height 58
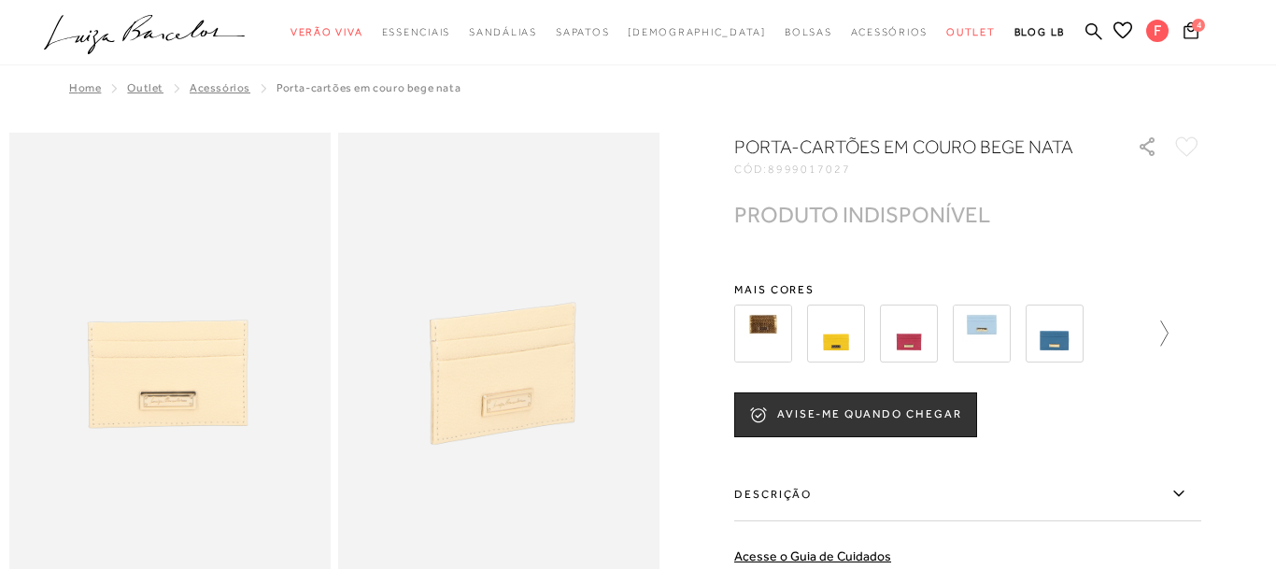
click at [1167, 335] on icon at bounding box center [1155, 333] width 26 height 26
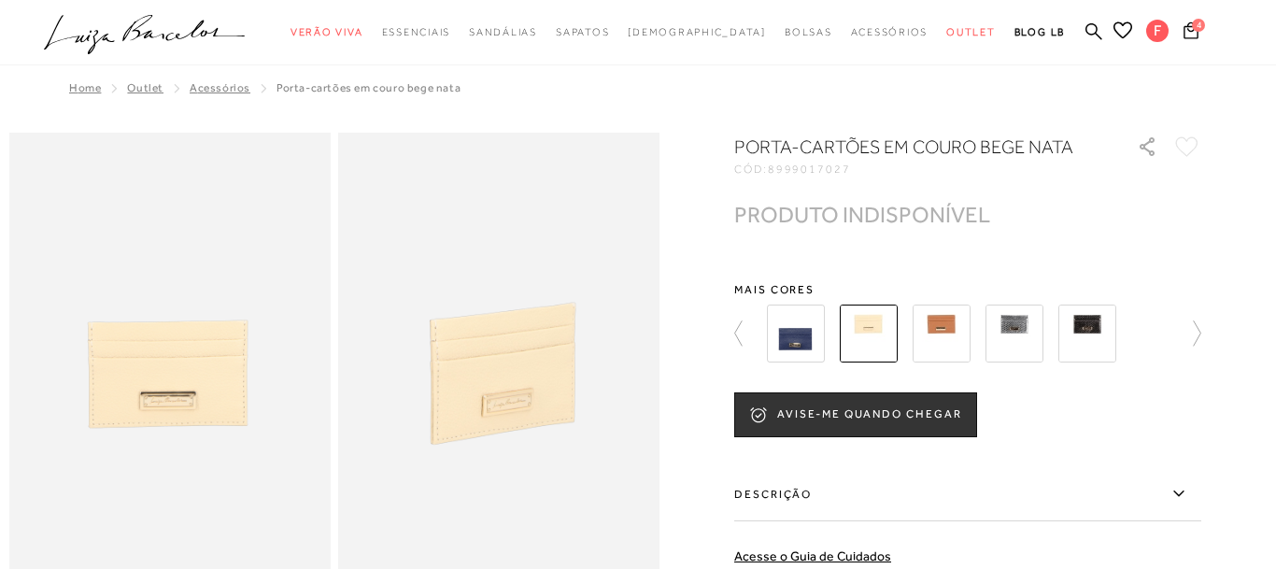
click at [948, 347] on img at bounding box center [941, 333] width 58 height 58
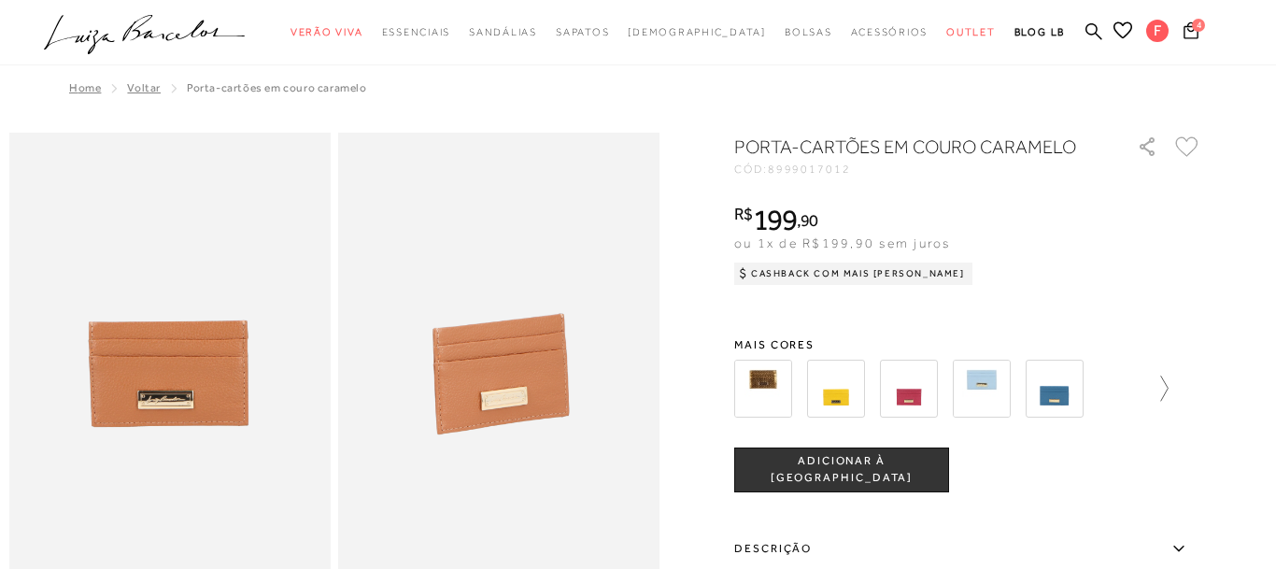
click at [1159, 390] on icon at bounding box center [1155, 388] width 26 height 26
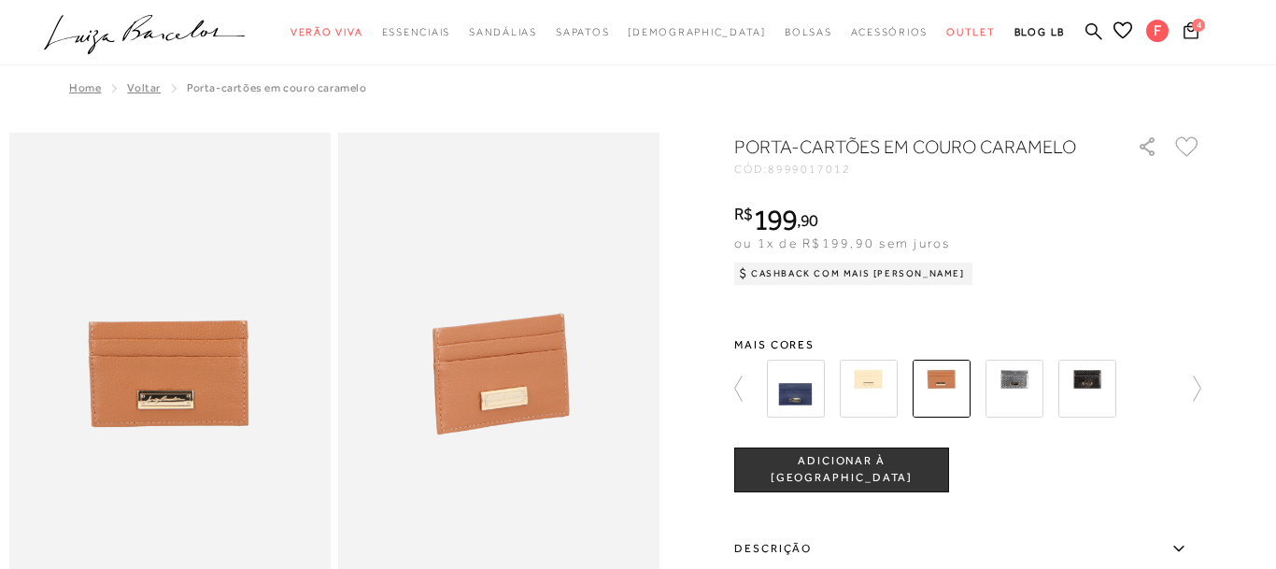
click at [1022, 405] on img at bounding box center [1014, 389] width 58 height 58
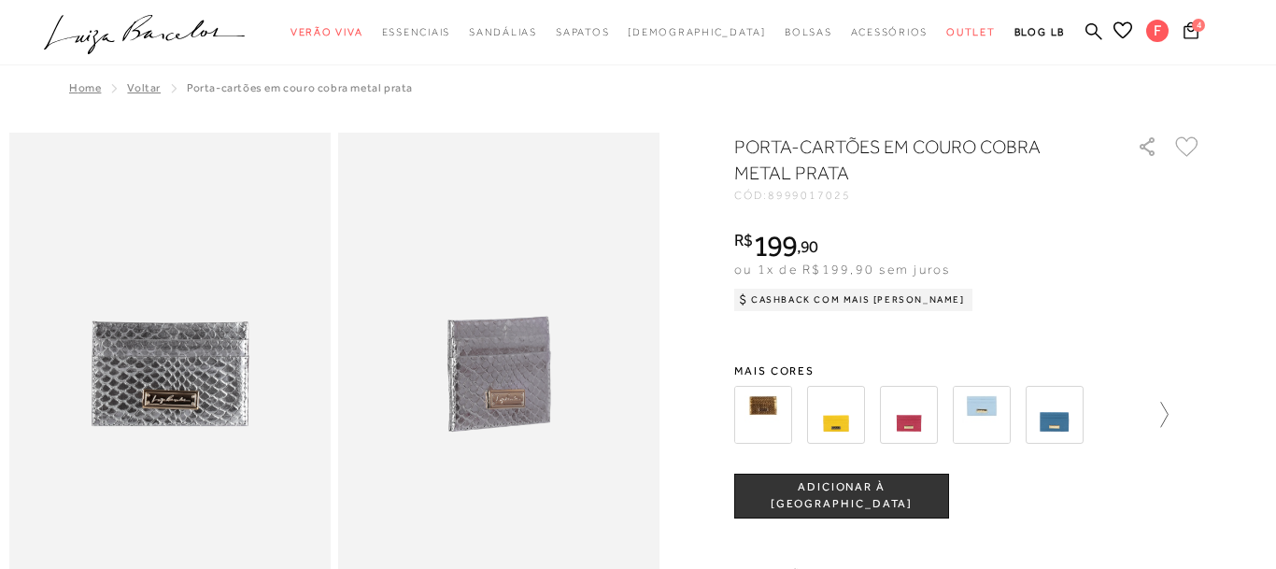
click at [1164, 419] on icon at bounding box center [1155, 415] width 26 height 26
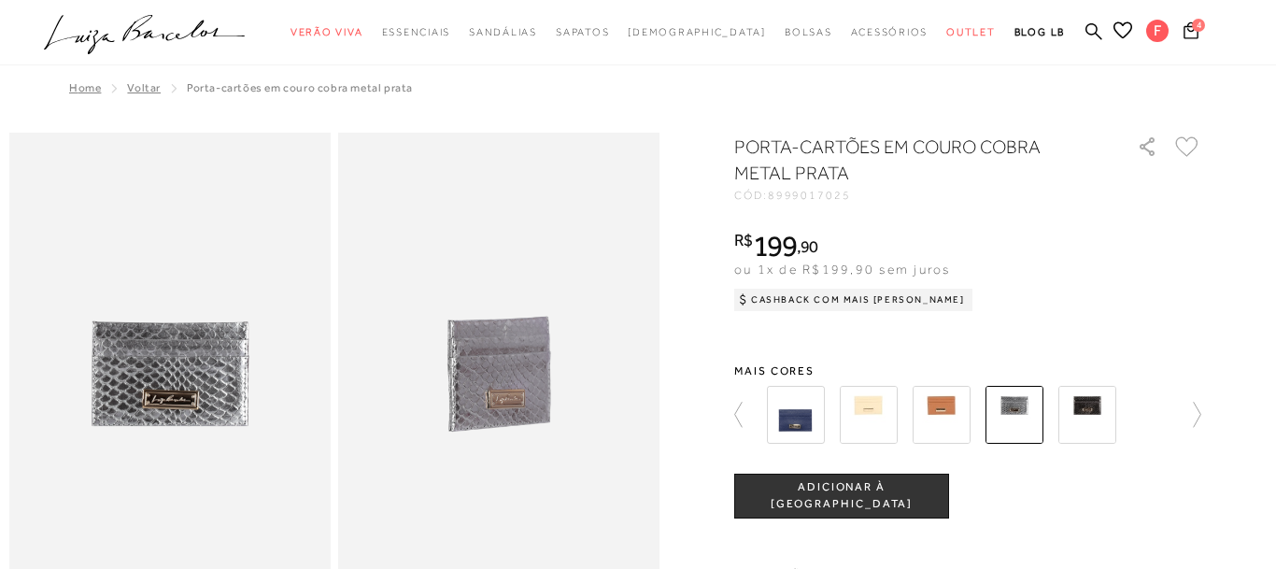
click at [1089, 425] on img at bounding box center [1087, 415] width 58 height 58
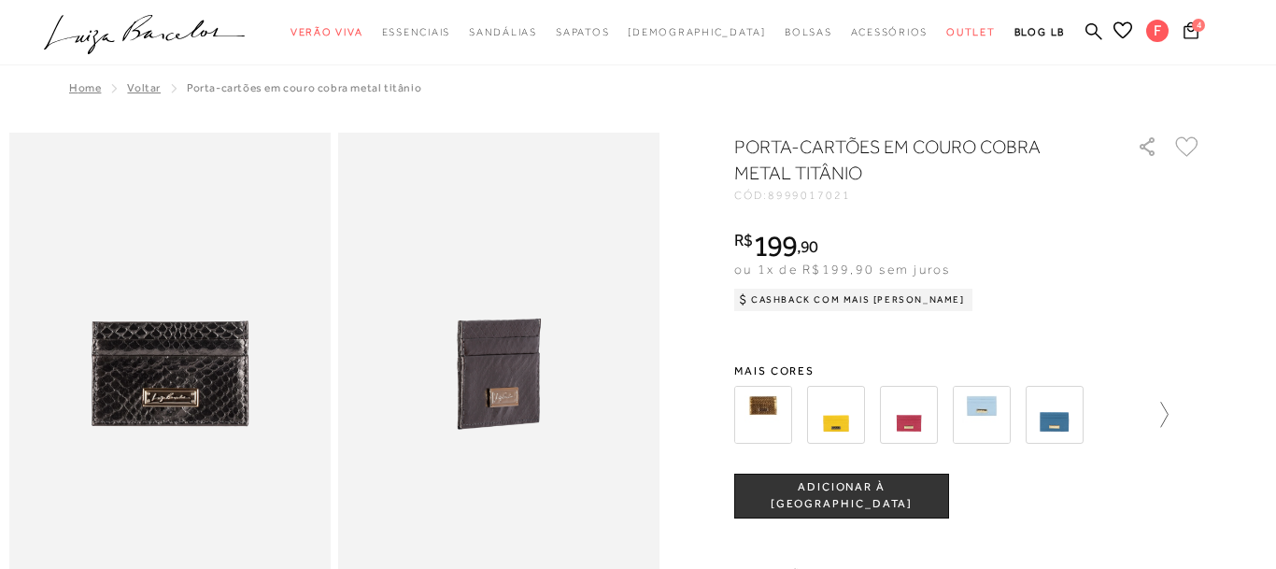
click at [1163, 417] on icon at bounding box center [1155, 415] width 26 height 26
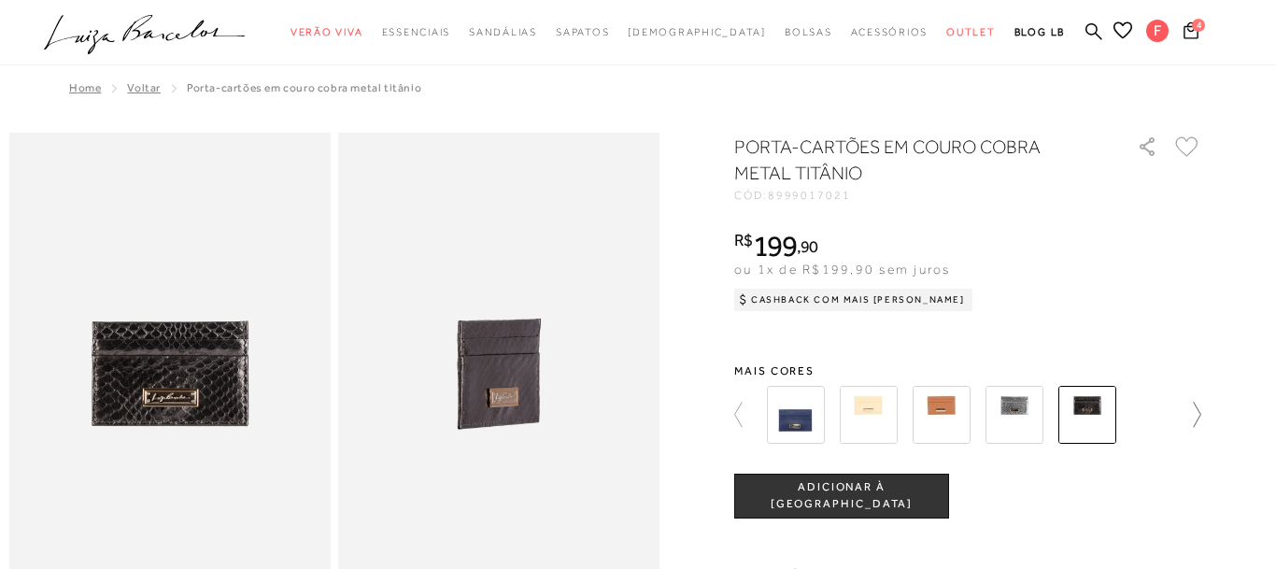
click at [1197, 416] on icon at bounding box center [1188, 415] width 26 height 26
click at [797, 428] on img at bounding box center [796, 415] width 58 height 58
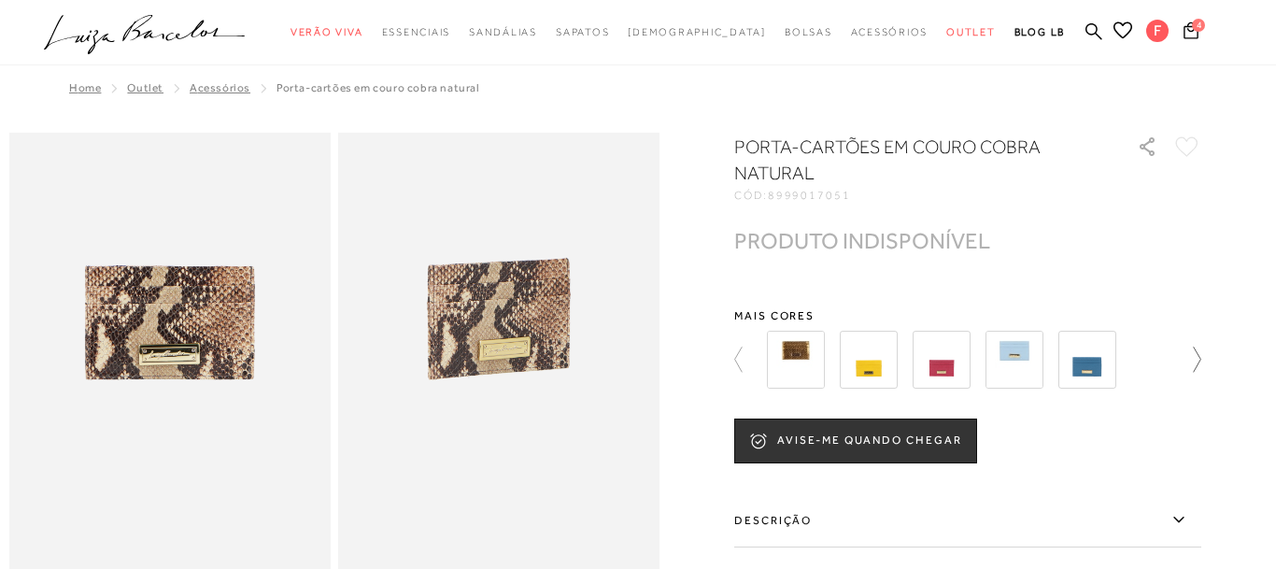
click at [1189, 357] on icon at bounding box center [1188, 360] width 26 height 26
click at [1194, 363] on icon at bounding box center [1188, 360] width 26 height 26
click at [863, 369] on img at bounding box center [869, 360] width 58 height 58
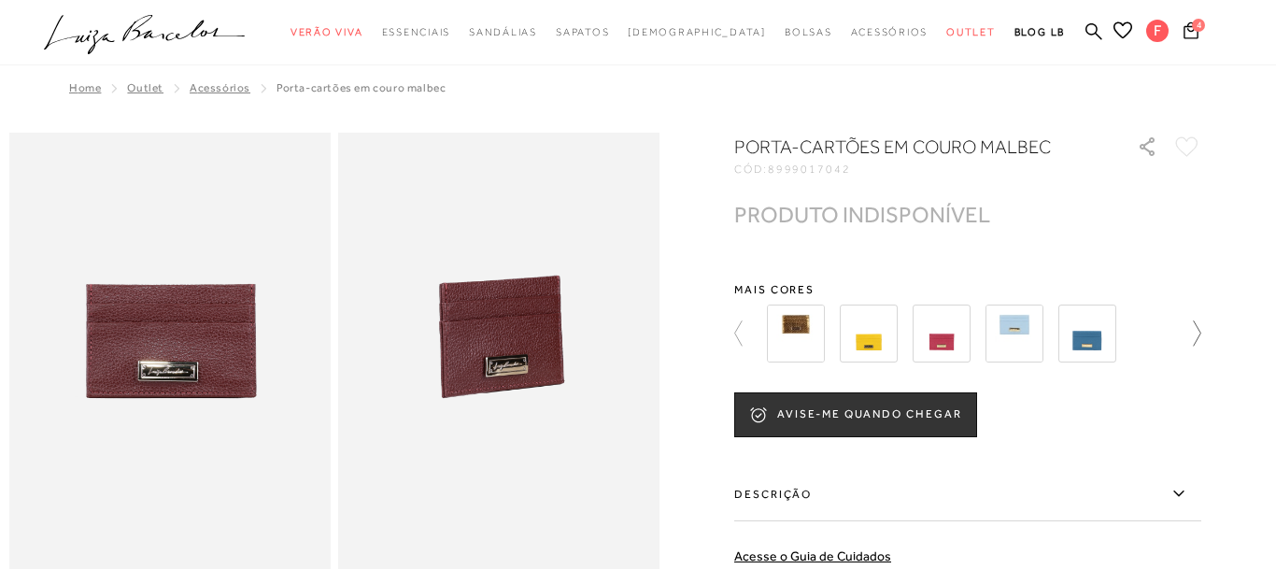
click at [1192, 337] on icon at bounding box center [1188, 333] width 26 height 26
click at [1096, 336] on img at bounding box center [1087, 333] width 58 height 58
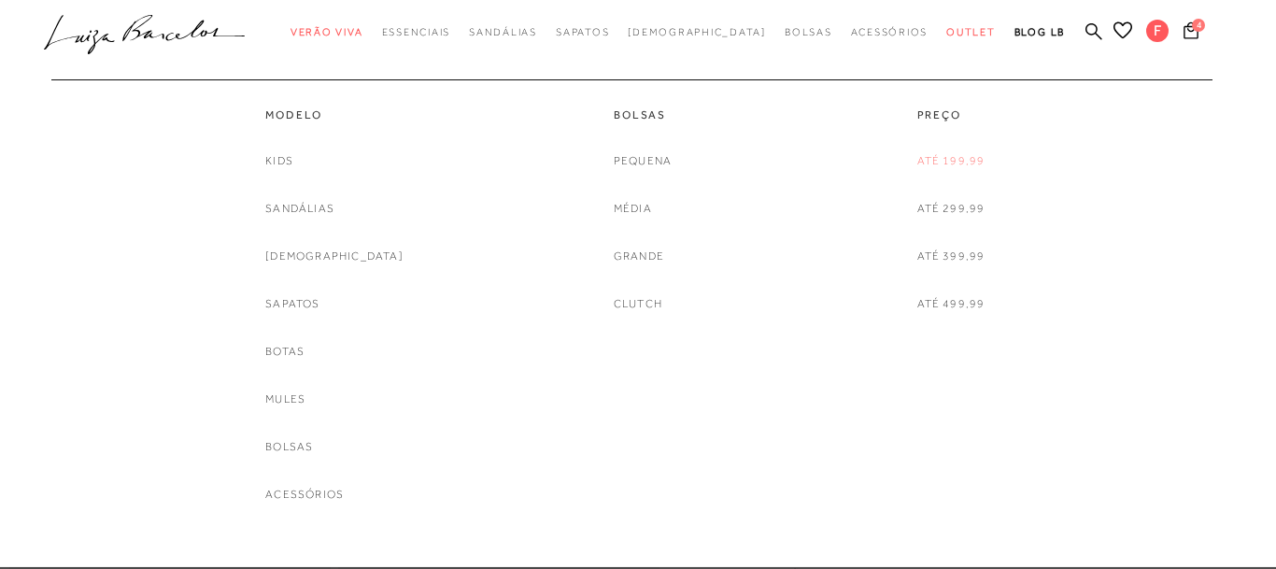
click at [956, 165] on link "Até 199,99" at bounding box center [951, 161] width 68 height 20
click at [322, 502] on link "Acessórios" at bounding box center [304, 495] width 78 height 20
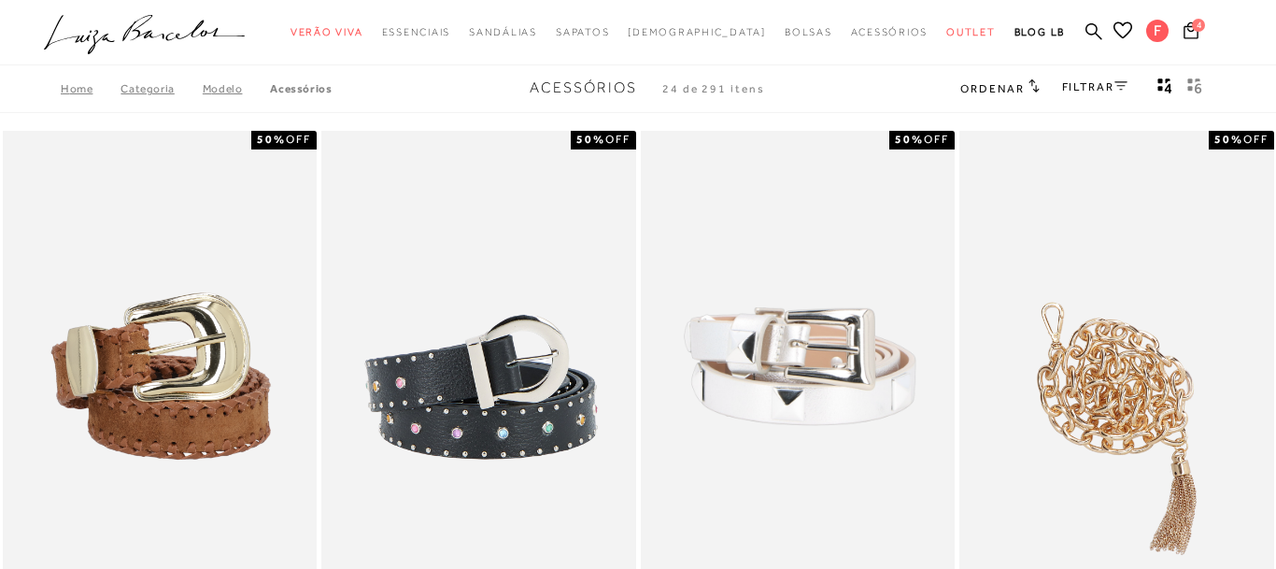
click at [1070, 90] on link "FILTRAR" at bounding box center [1094, 86] width 65 height 13
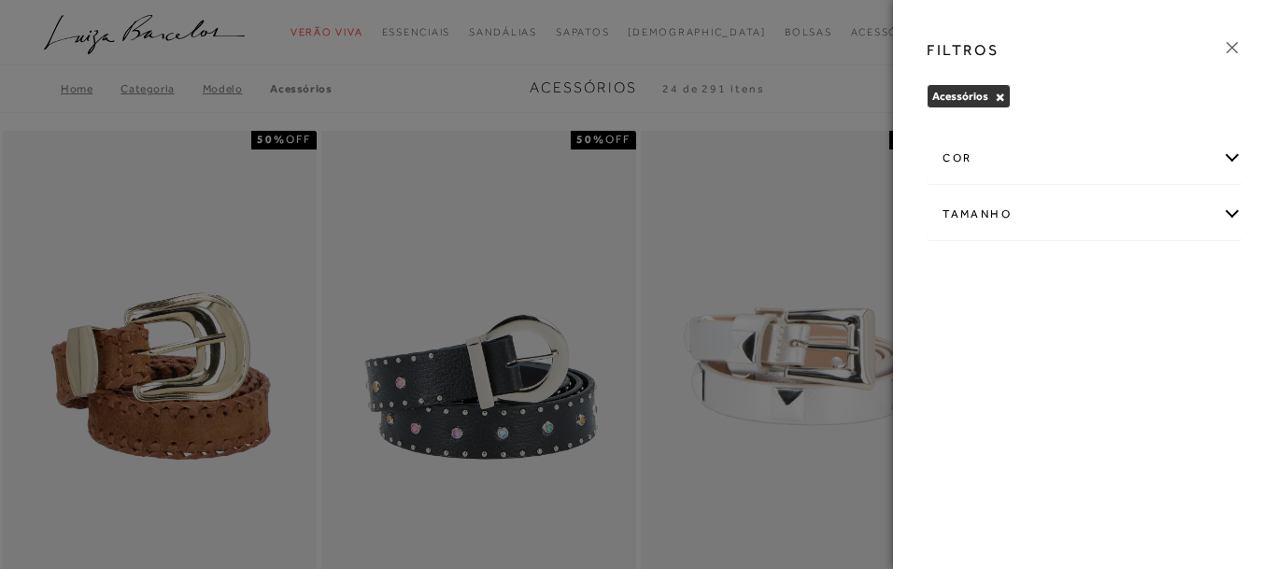
click at [818, 219] on div at bounding box center [638, 284] width 1276 height 569
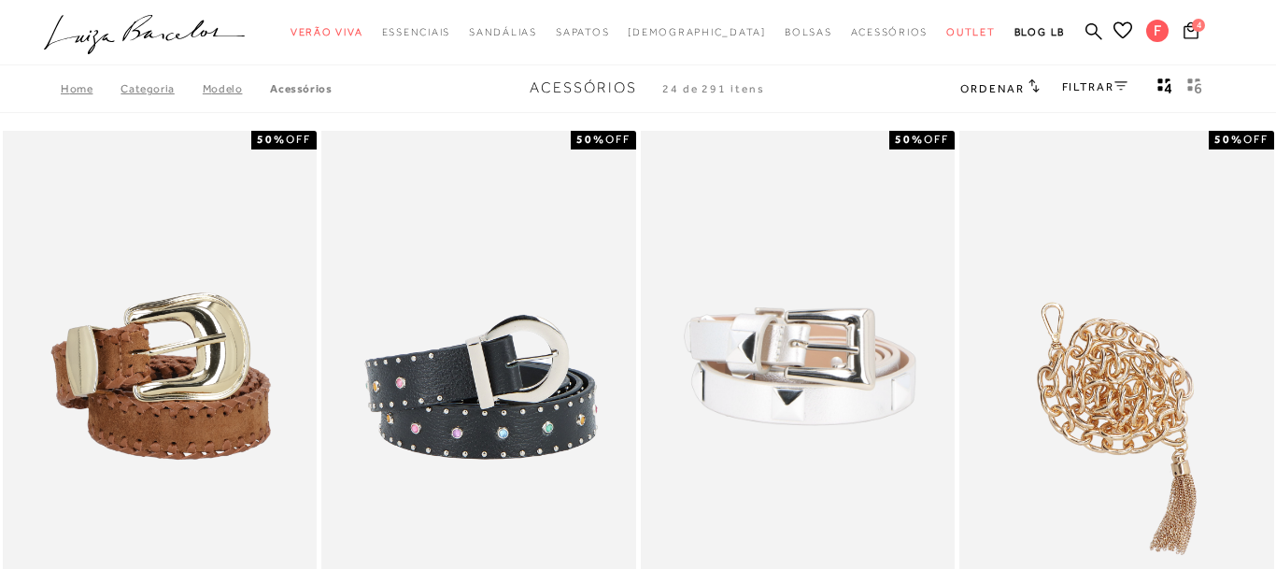
click at [1015, 89] on span "Ordenar" at bounding box center [992, 88] width 64 height 13
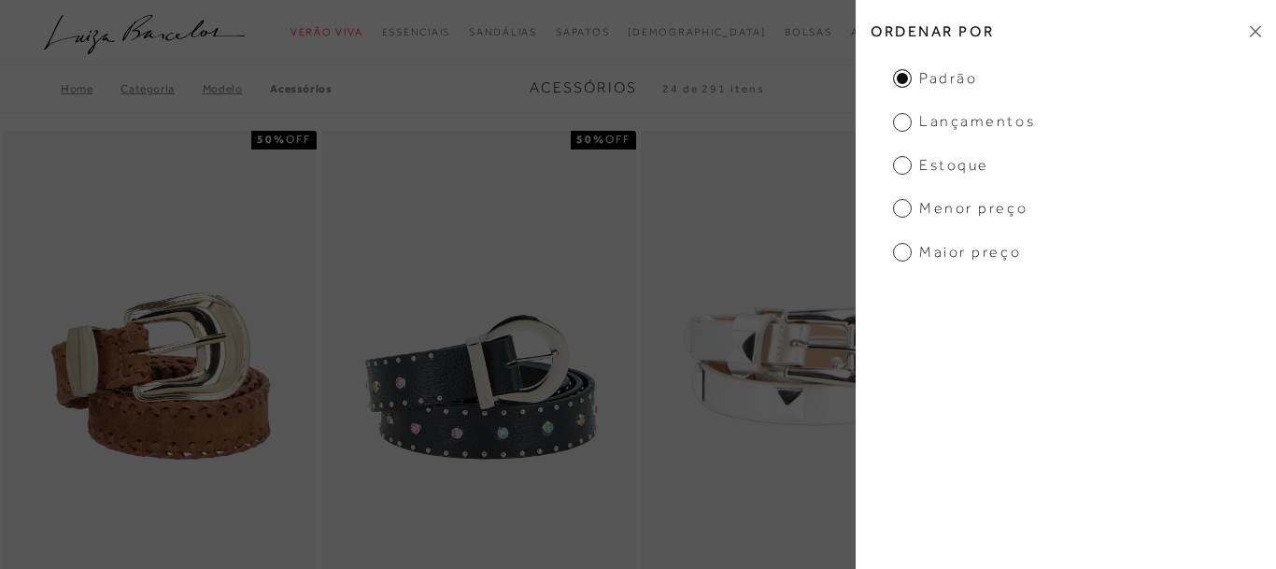
drag, startPoint x: 902, startPoint y: 214, endPoint x: 1275, endPoint y: 233, distance: 373.1
click at [902, 213] on span "Menor preço" at bounding box center [960, 208] width 134 height 21
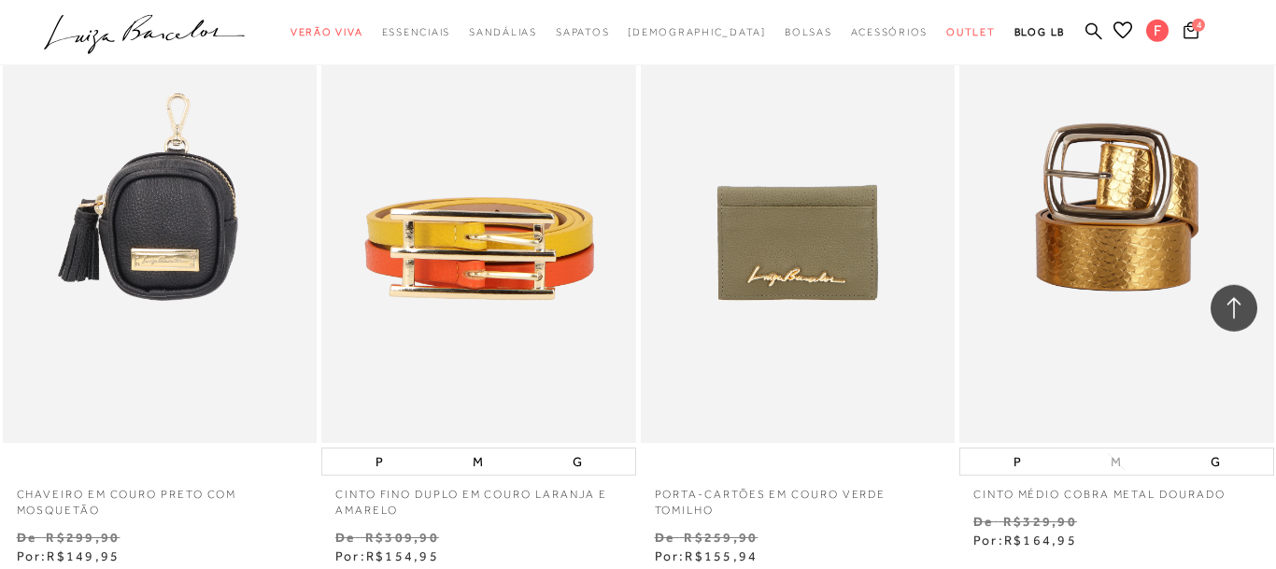
scroll to position [3430, 0]
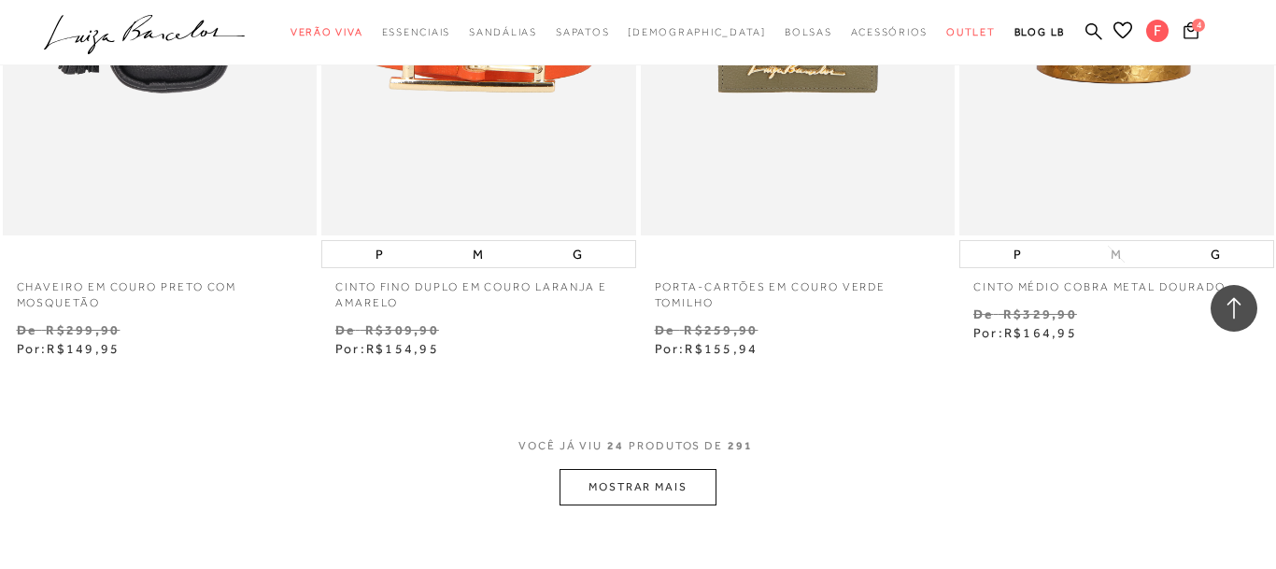
click at [604, 502] on button "MOSTRAR MAIS" at bounding box center [637, 487] width 157 height 36
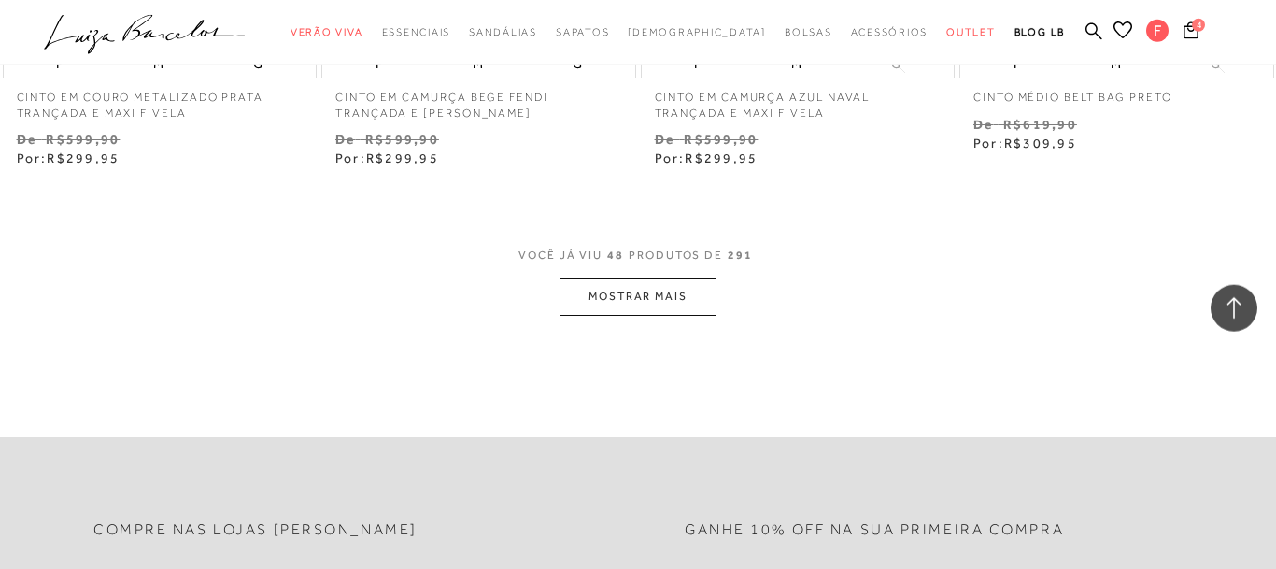
scroll to position [7431, 0]
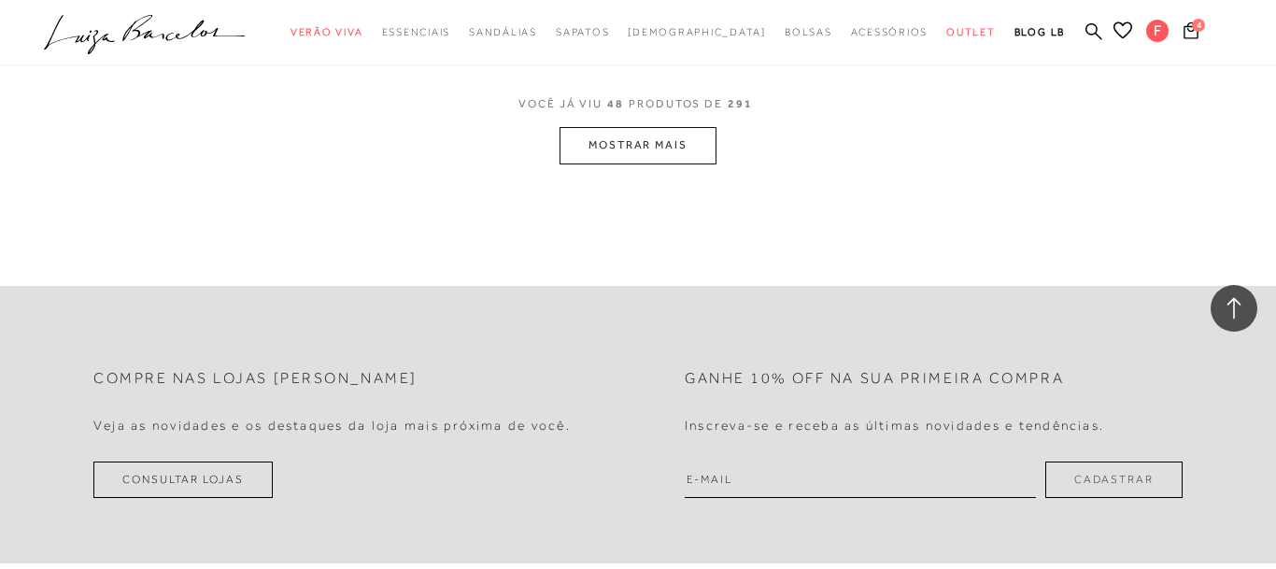
click at [670, 152] on button "MOSTRAR MAIS" at bounding box center [637, 145] width 157 height 36
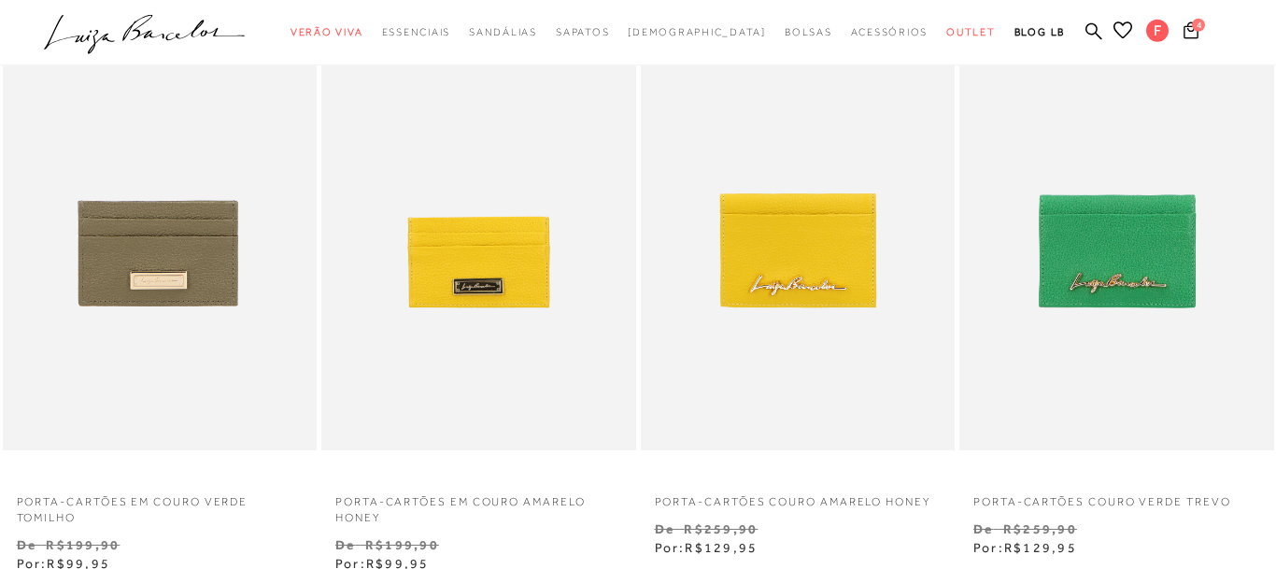
scroll to position [762, 0]
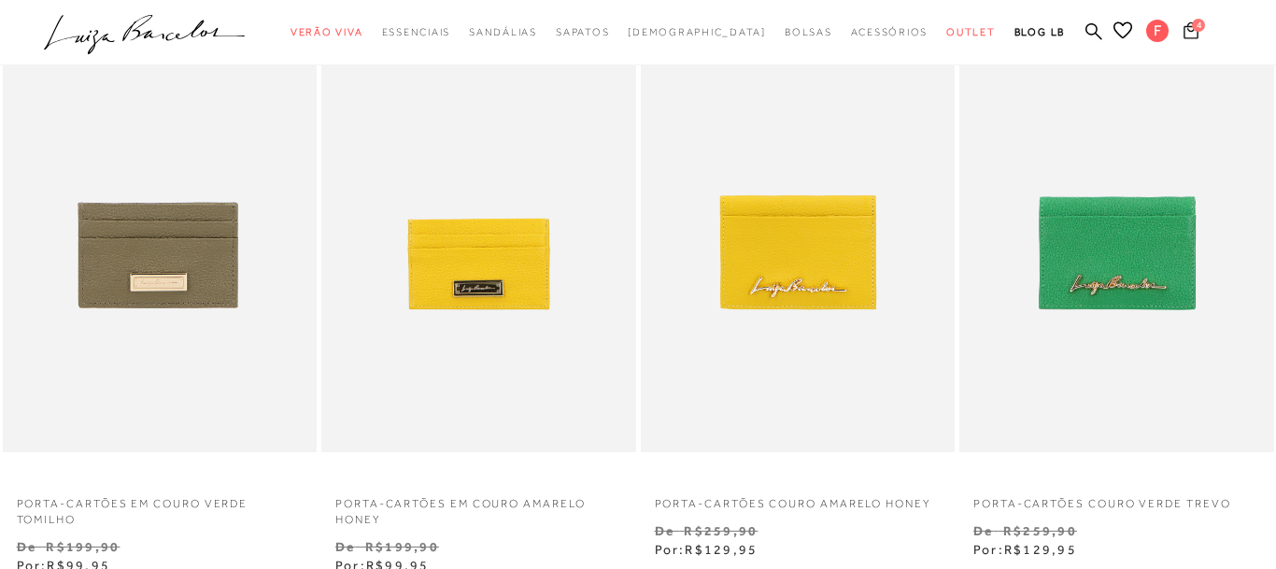
click at [1192, 35] on icon at bounding box center [1190, 30] width 15 height 18
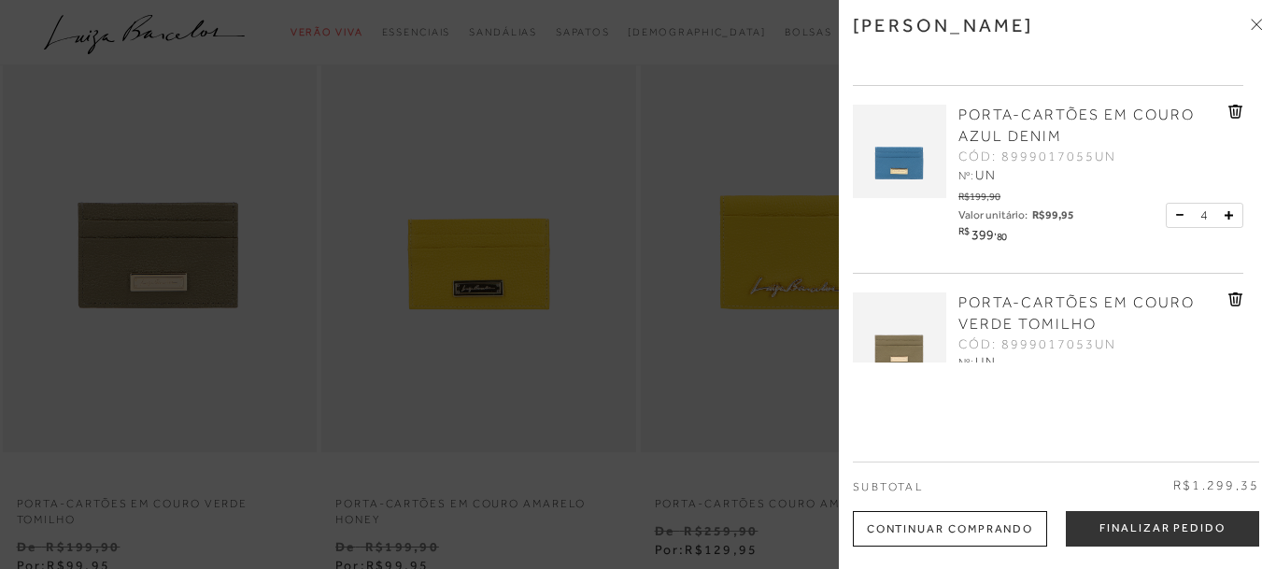
scroll to position [452, 0]
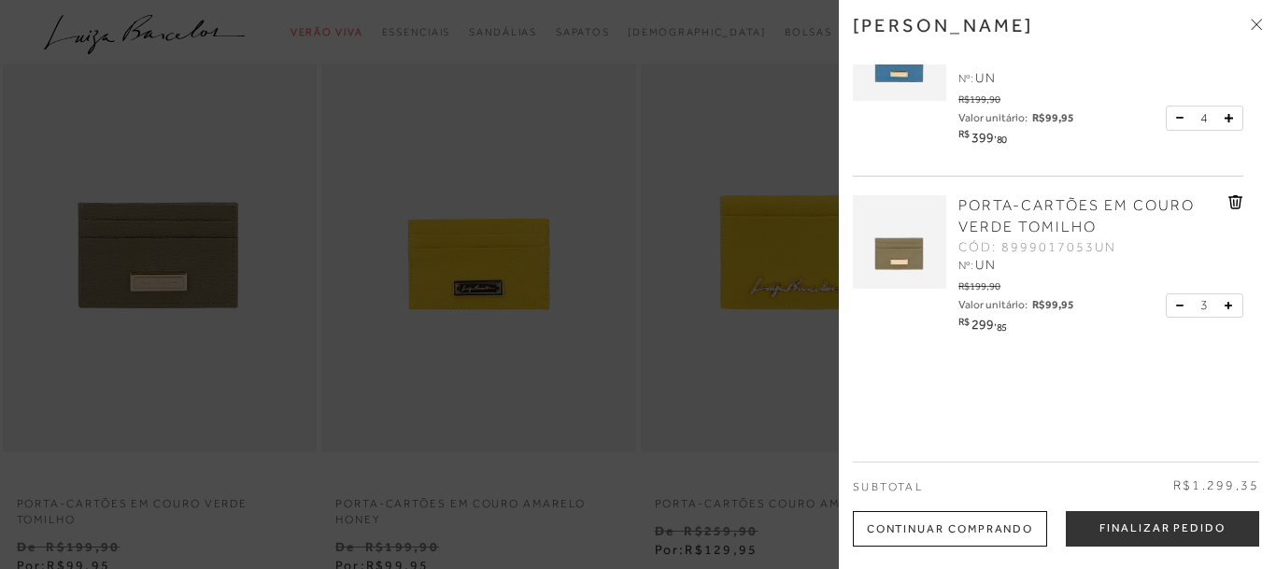
click at [1226, 308] on icon at bounding box center [1228, 306] width 8 height 8
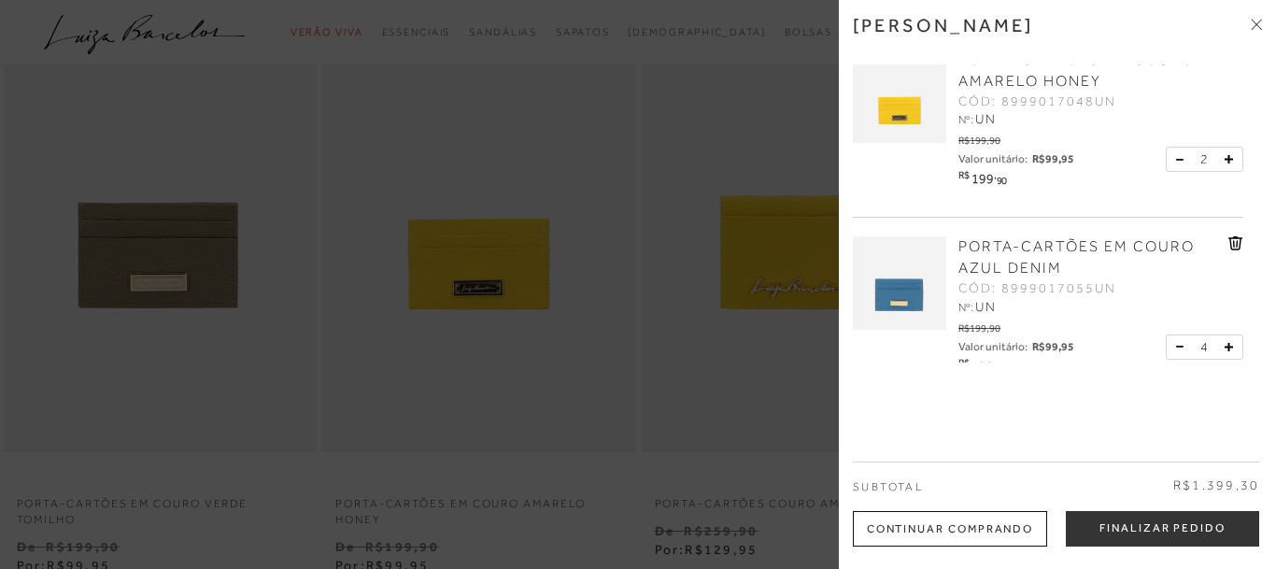
scroll to position [166, 0]
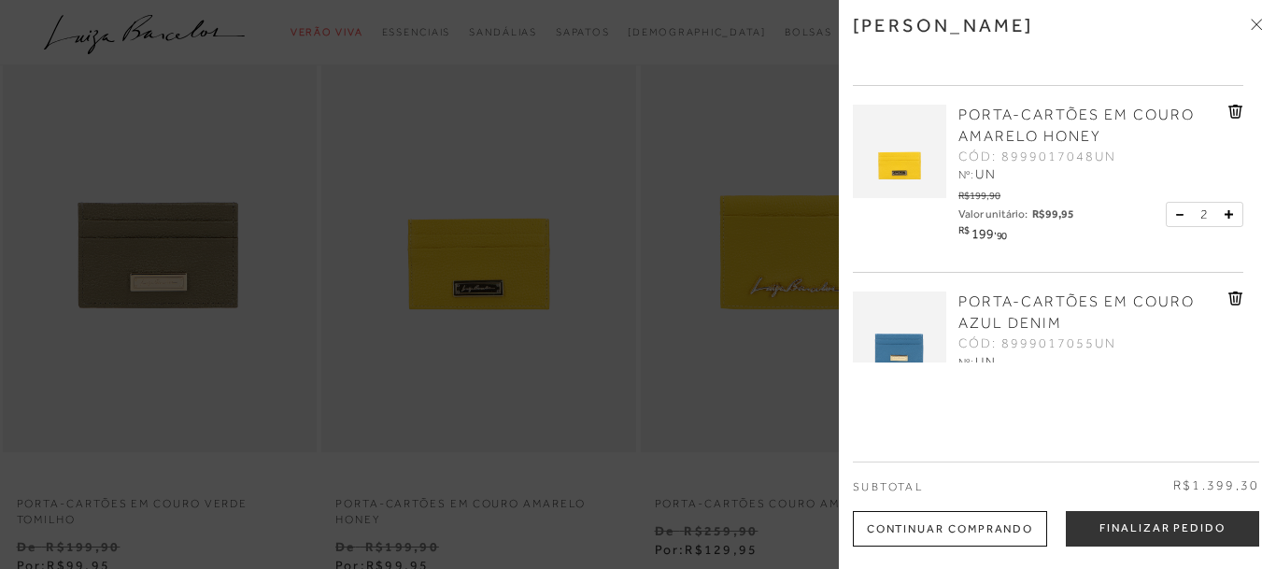
click at [1238, 113] on icon at bounding box center [1235, 112] width 15 height 14
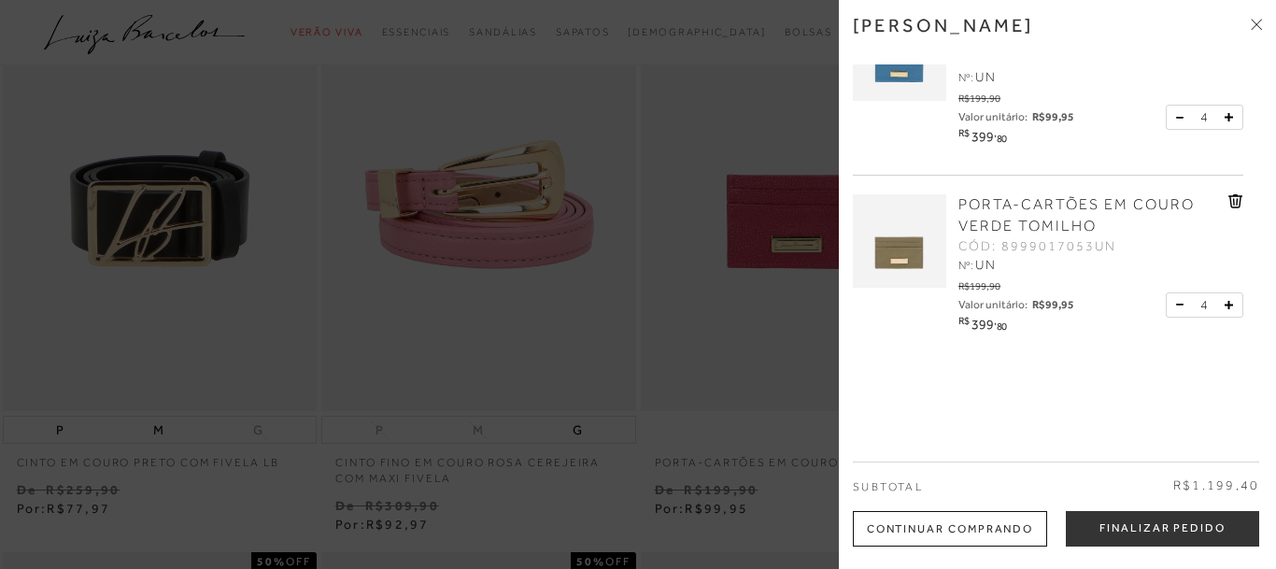
scroll to position [0, 0]
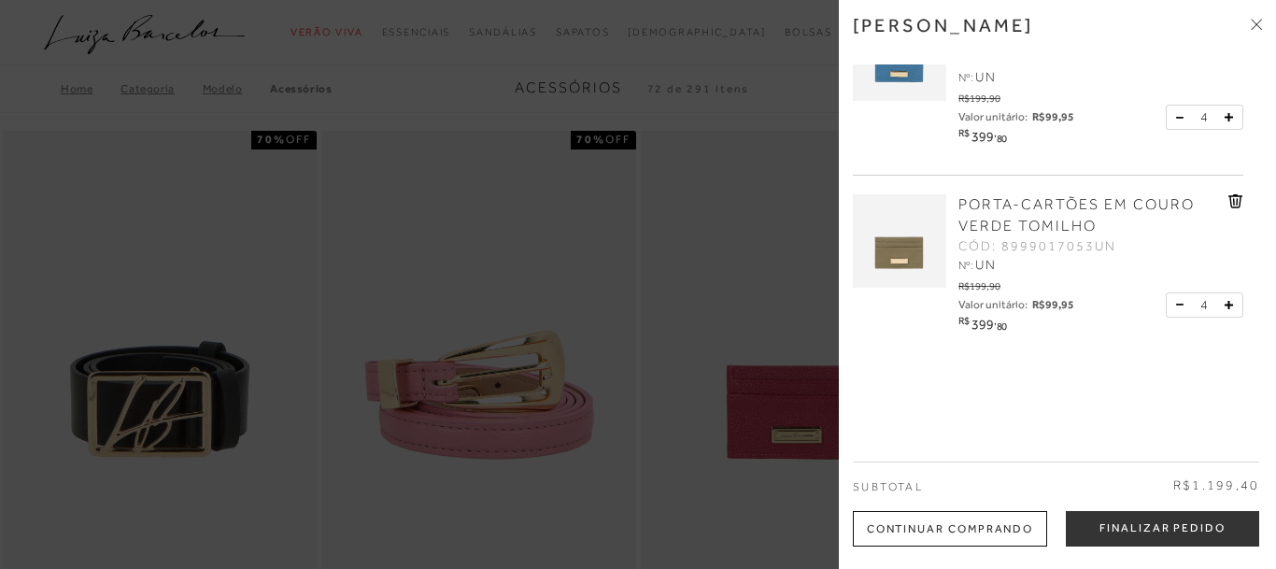
click at [1259, 22] on icon at bounding box center [1259, 22] width 6 height 6
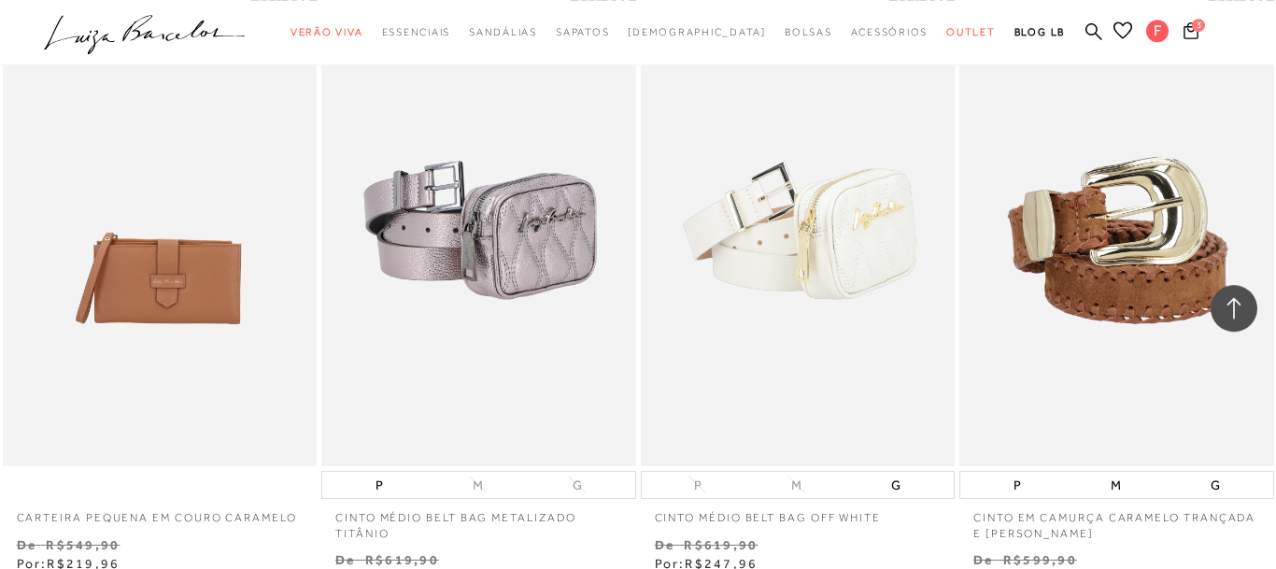
scroll to position [6669, 0]
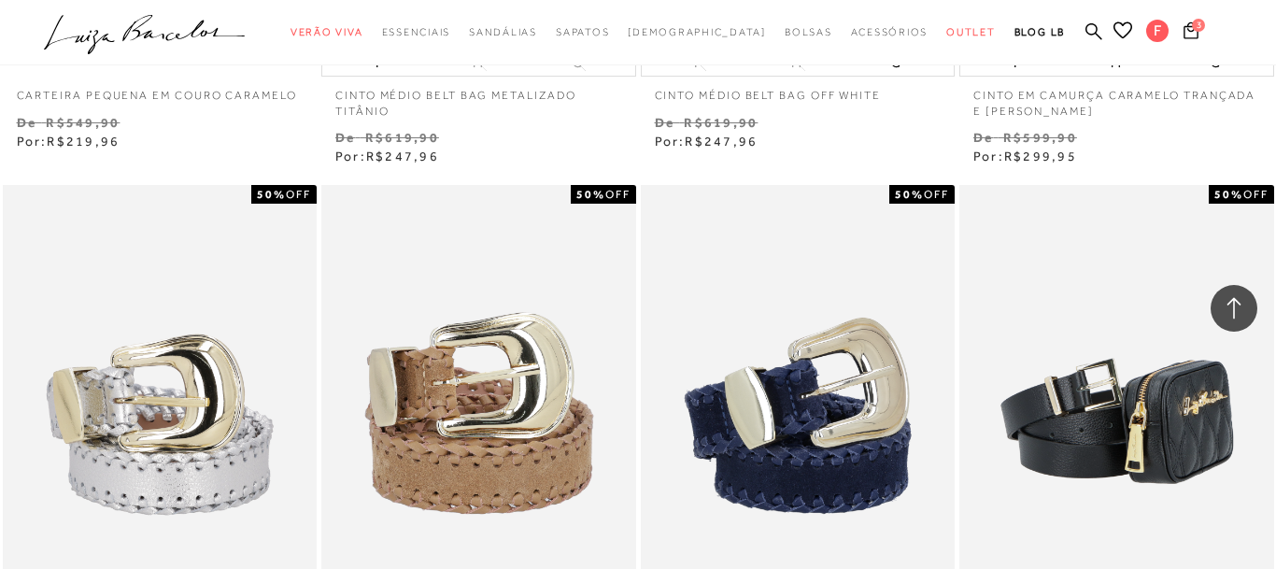
click at [114, 39] on icon ".a{fill-rule:evenodd;}" at bounding box center [145, 34] width 202 height 39
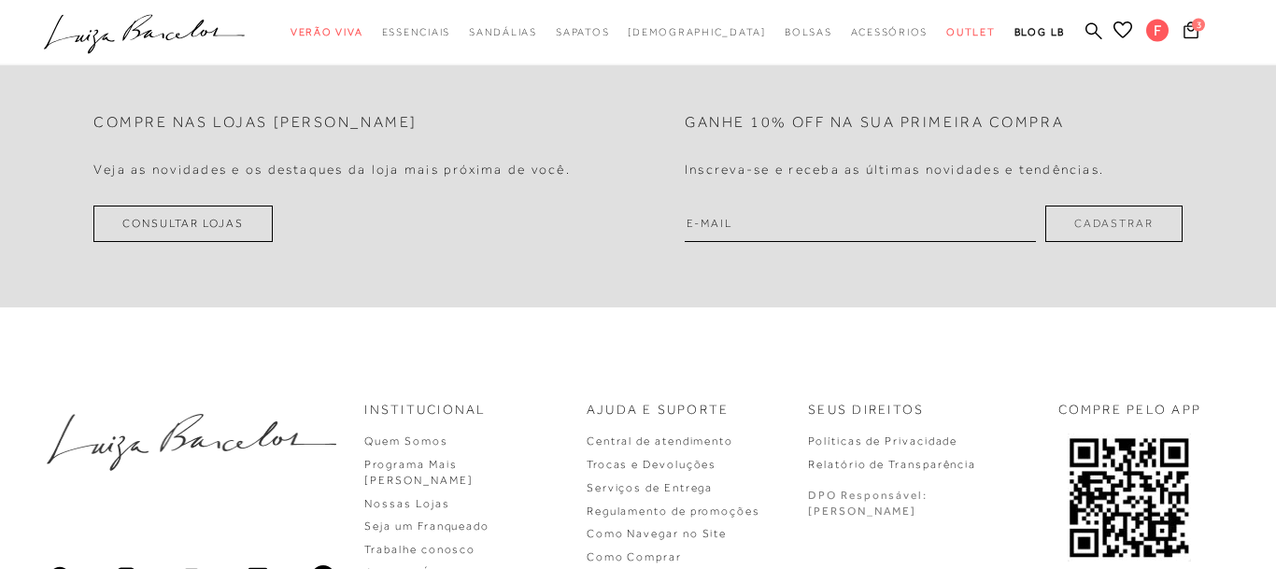
scroll to position [5185, 0]
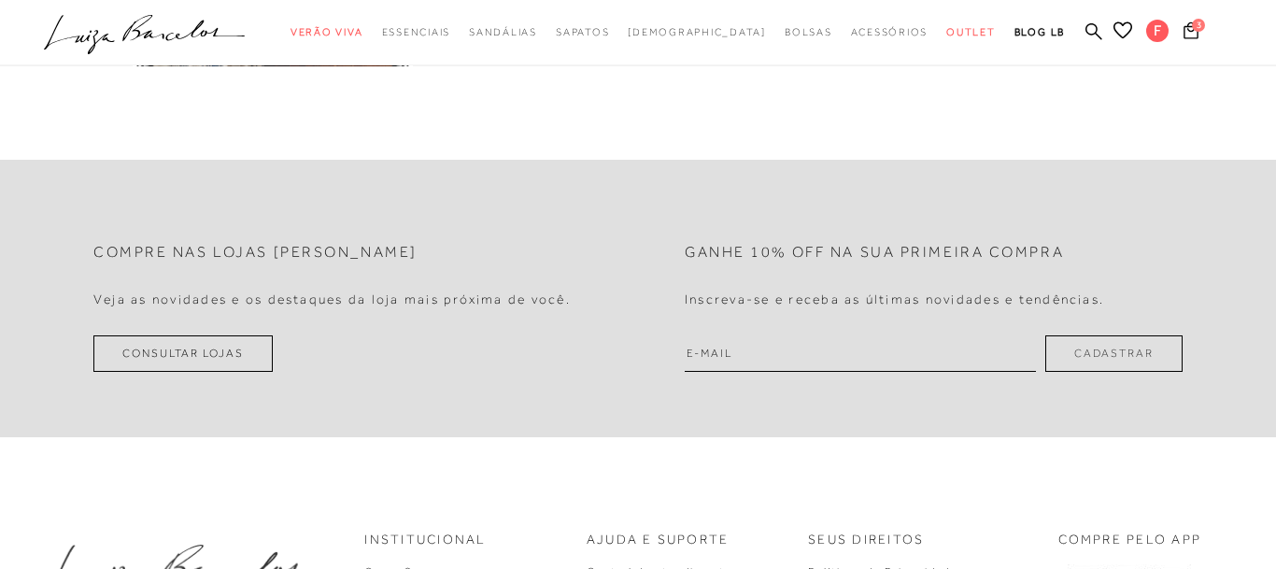
click at [764, 358] on input "email" at bounding box center [860, 353] width 351 height 36
type input "f"
type input "F"
type input "[PERSON_NAME][EMAIL_ADDRESS][DOMAIN_NAME]"
click at [1125, 361] on button "Cadastrar" at bounding box center [1113, 353] width 137 height 36
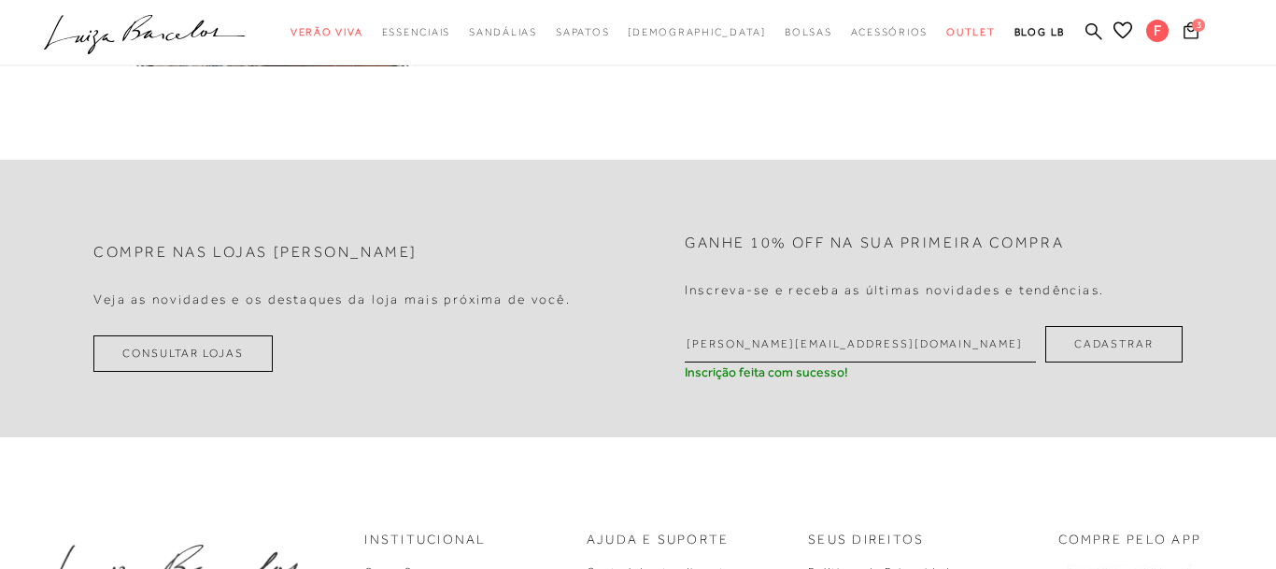
click at [1126, 354] on button "Cadastrar" at bounding box center [1113, 344] width 137 height 36
click at [1092, 349] on button "Cadastrar" at bounding box center [1113, 344] width 137 height 36
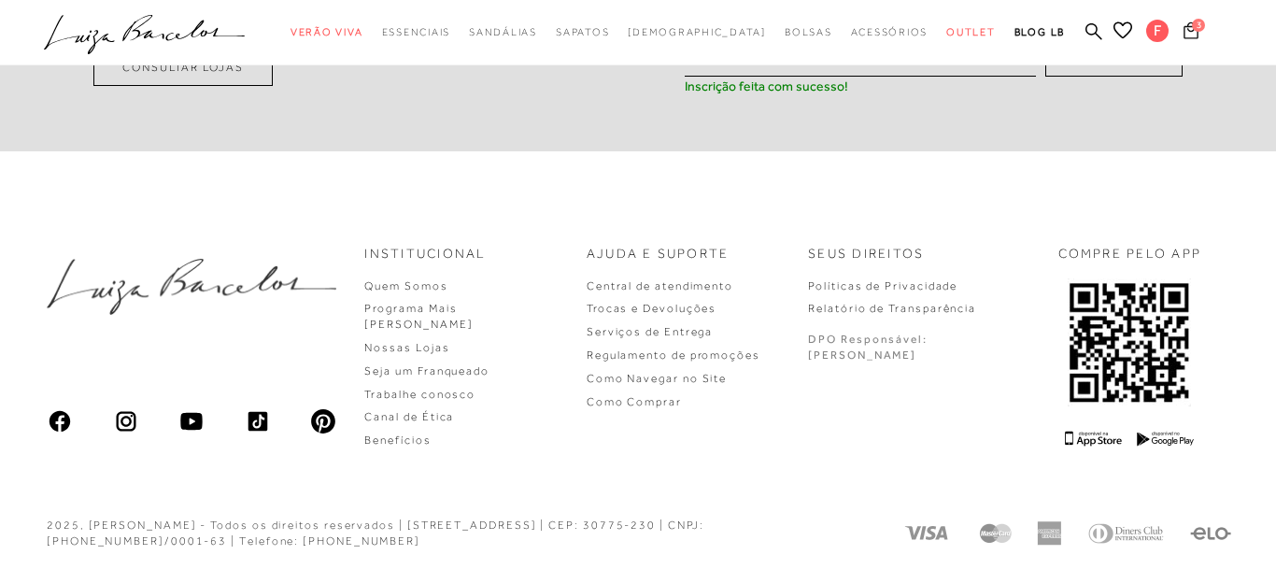
click at [1191, 35] on icon at bounding box center [1190, 30] width 15 height 18
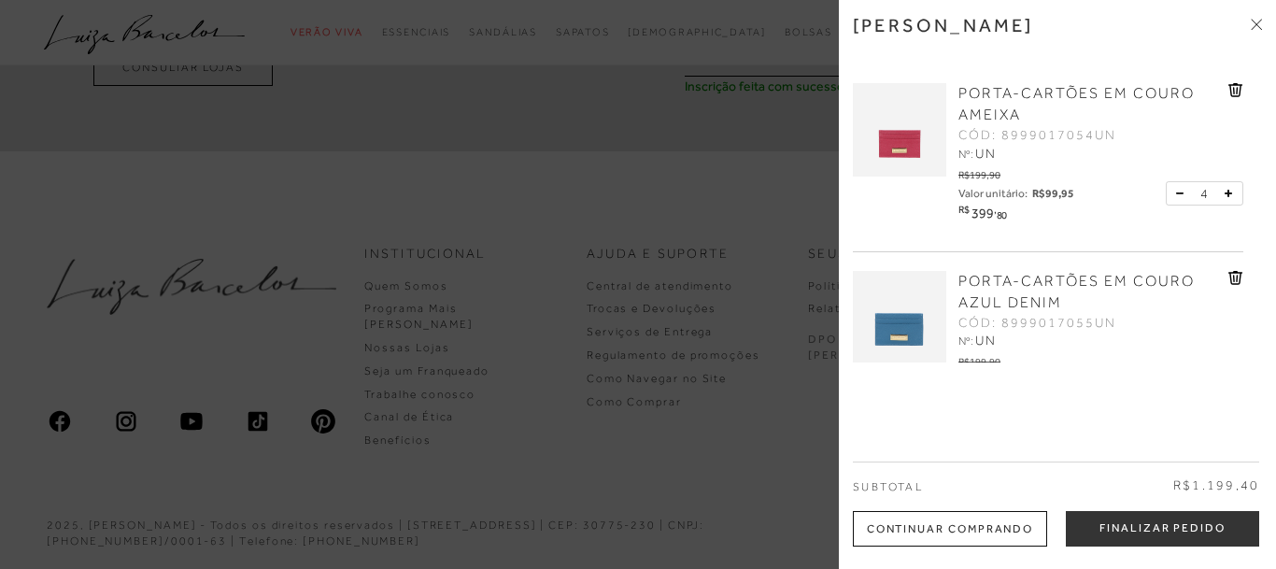
scroll to position [264, 0]
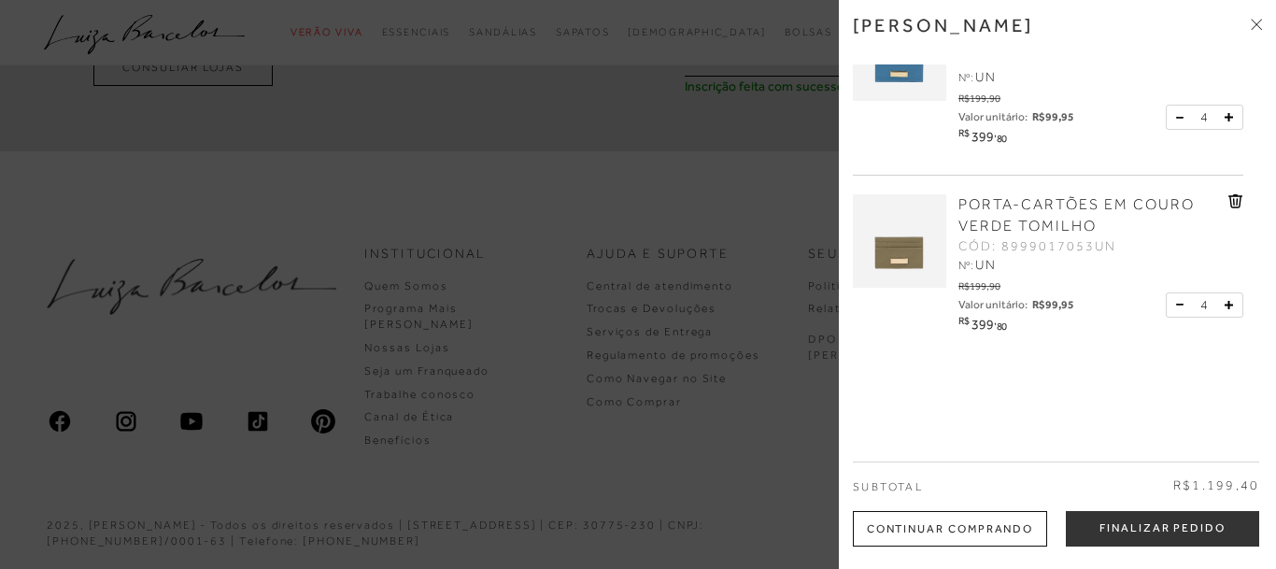
click at [1115, 533] on button "Finalizar Pedido" at bounding box center [1162, 528] width 193 height 35
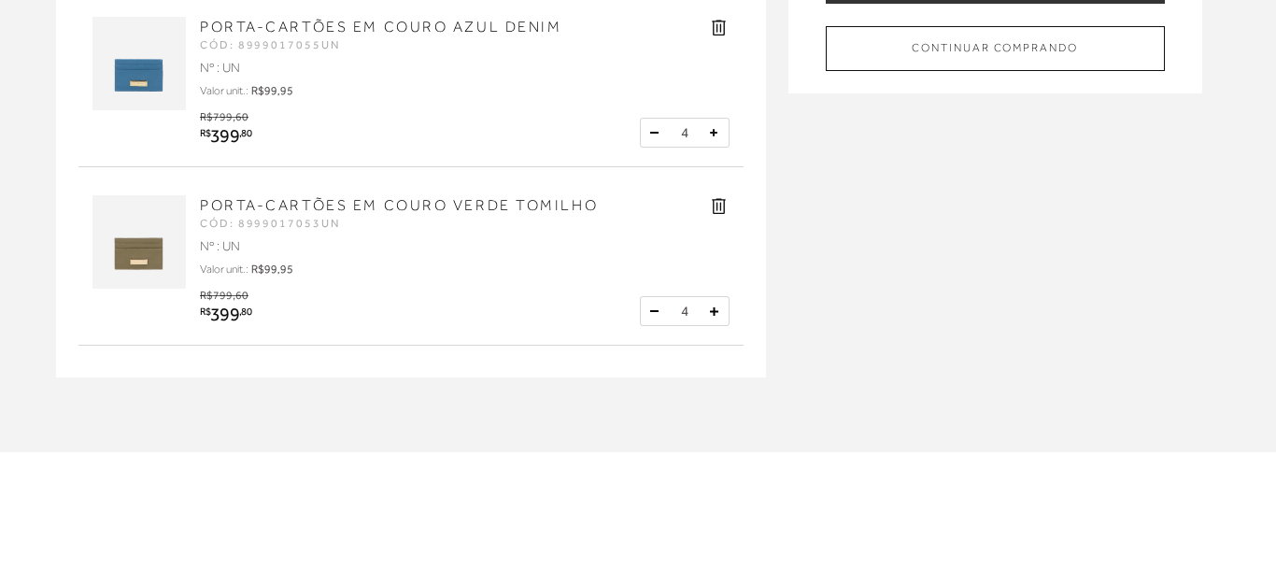
scroll to position [95, 0]
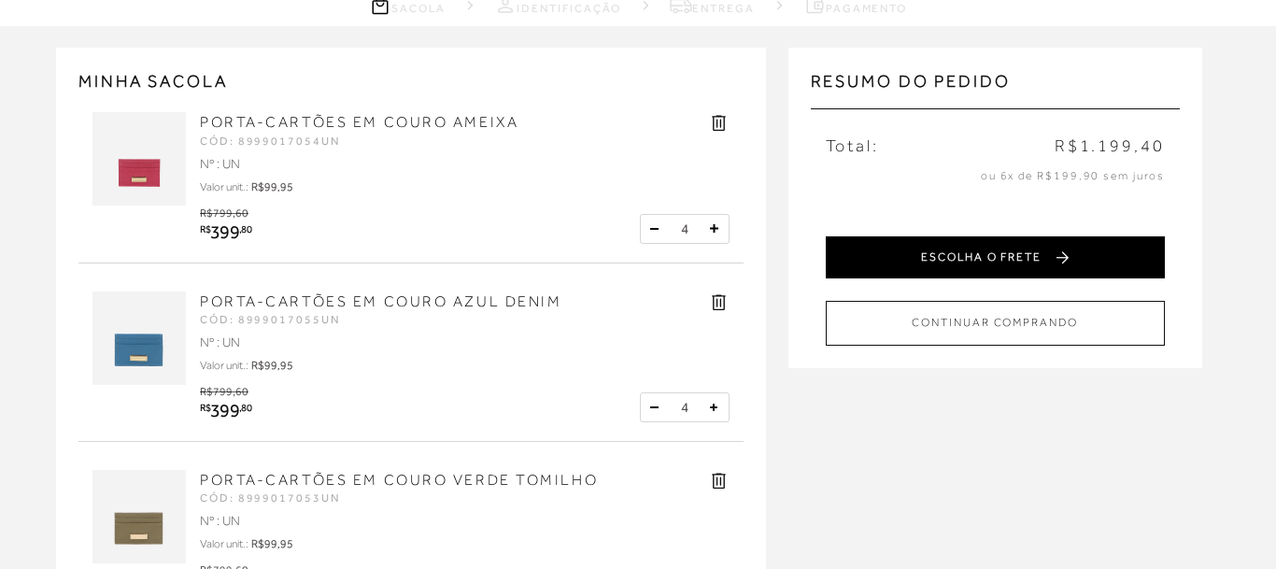
click at [1019, 262] on button "ESCOLHA O FRETE" at bounding box center [995, 257] width 339 height 42
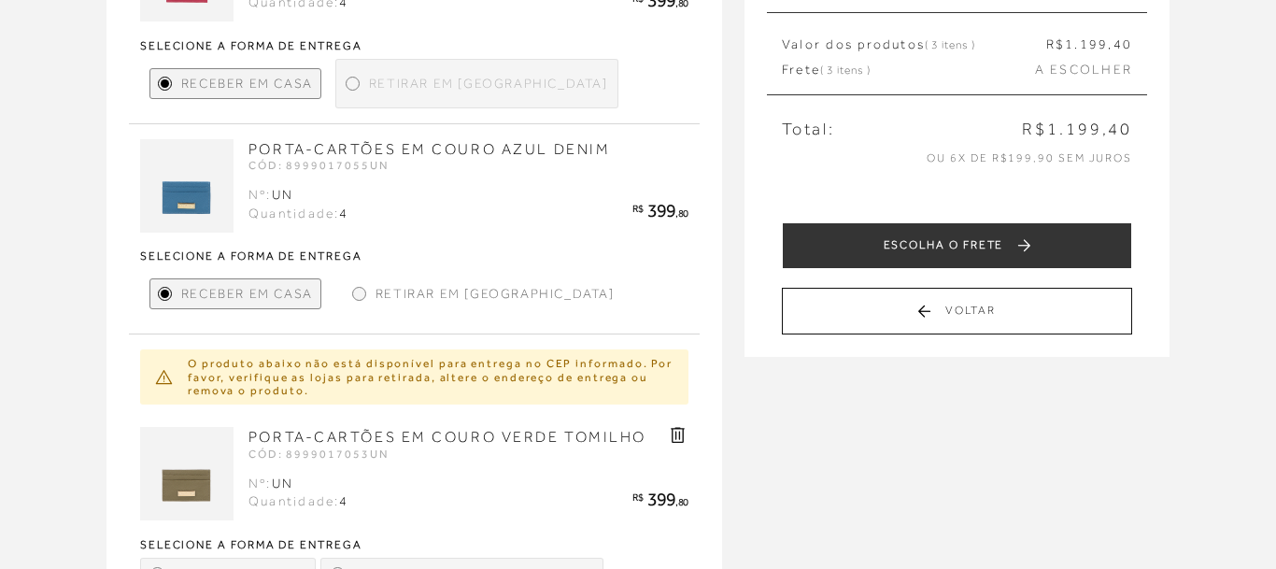
scroll to position [572, 0]
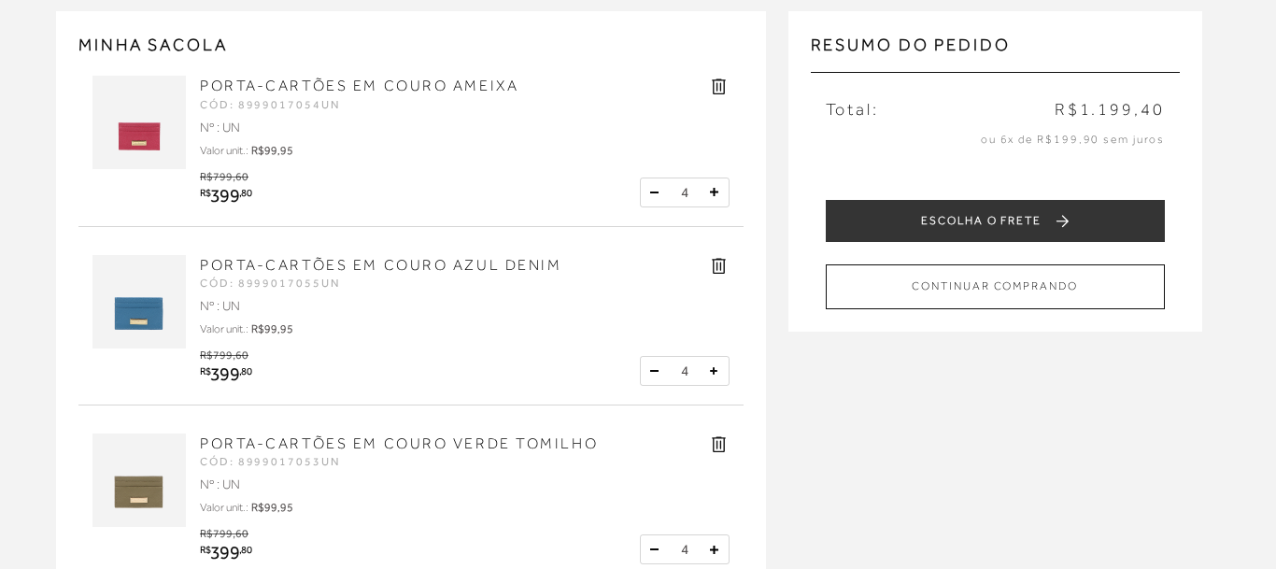
scroll to position [381, 0]
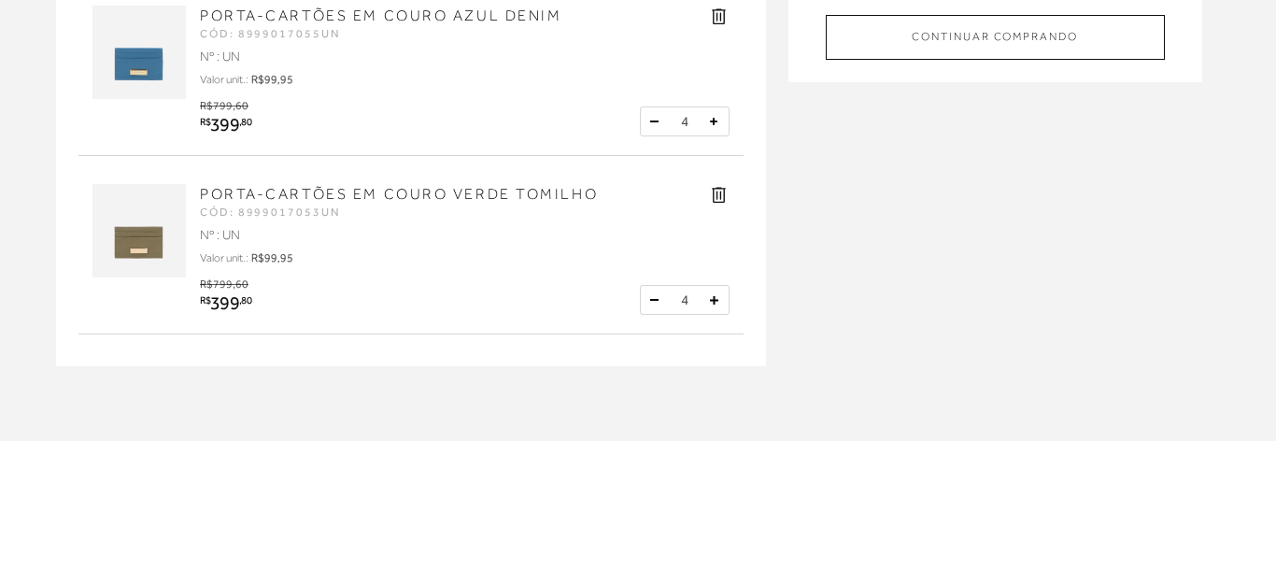
click at [652, 298] on button at bounding box center [654, 299] width 19 height 19
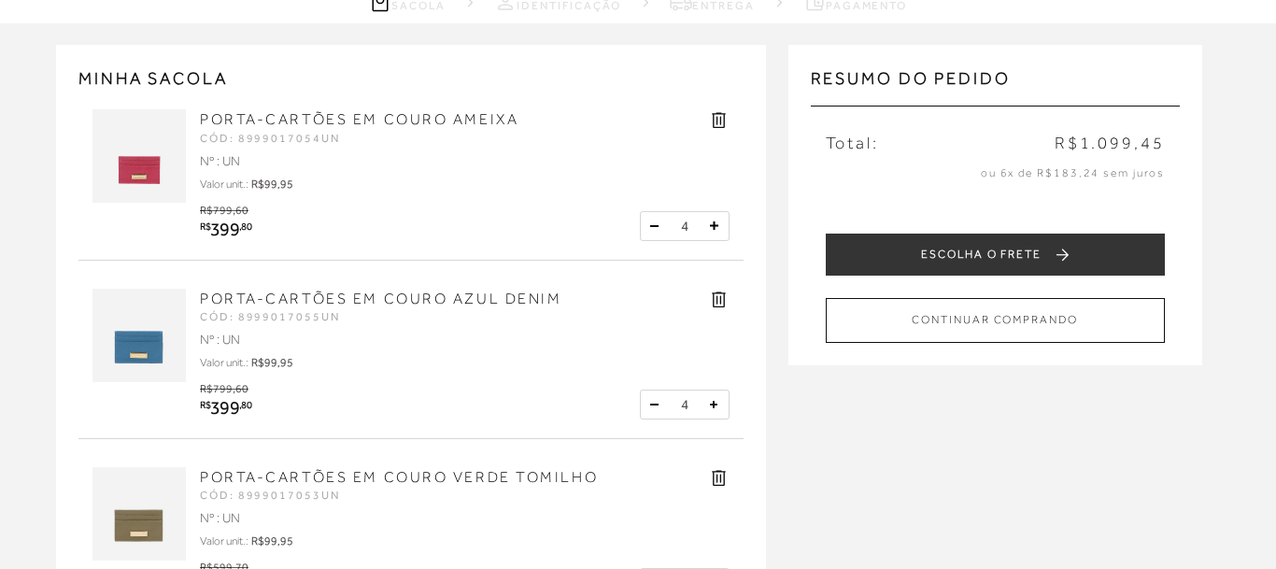
scroll to position [95, 0]
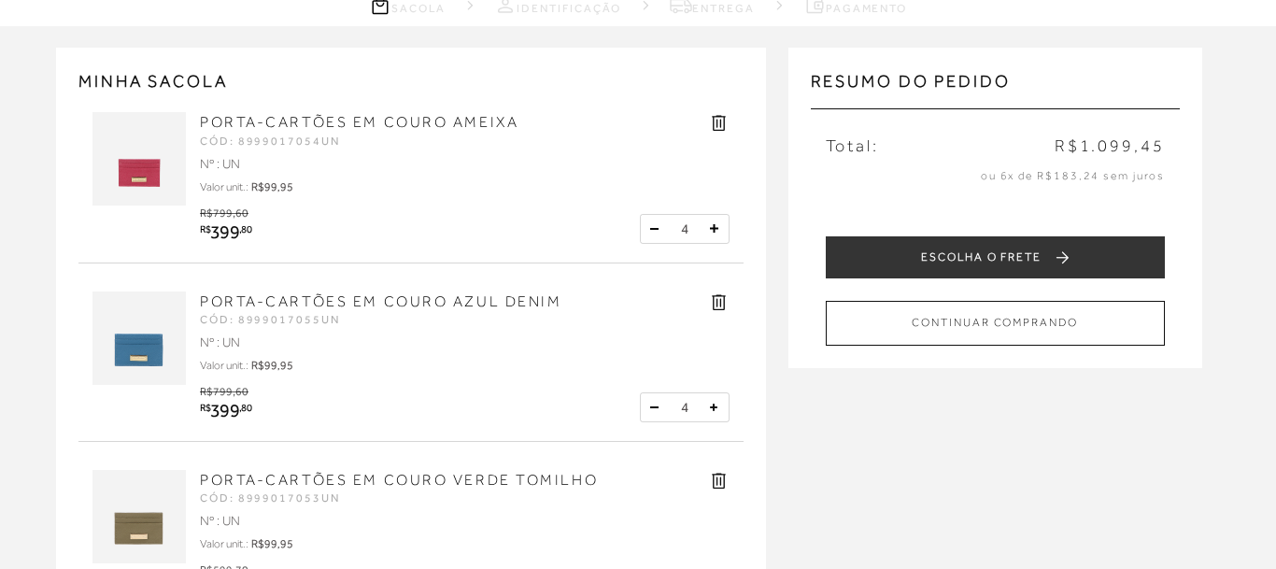
click at [715, 227] on icon at bounding box center [714, 228] width 8 height 8
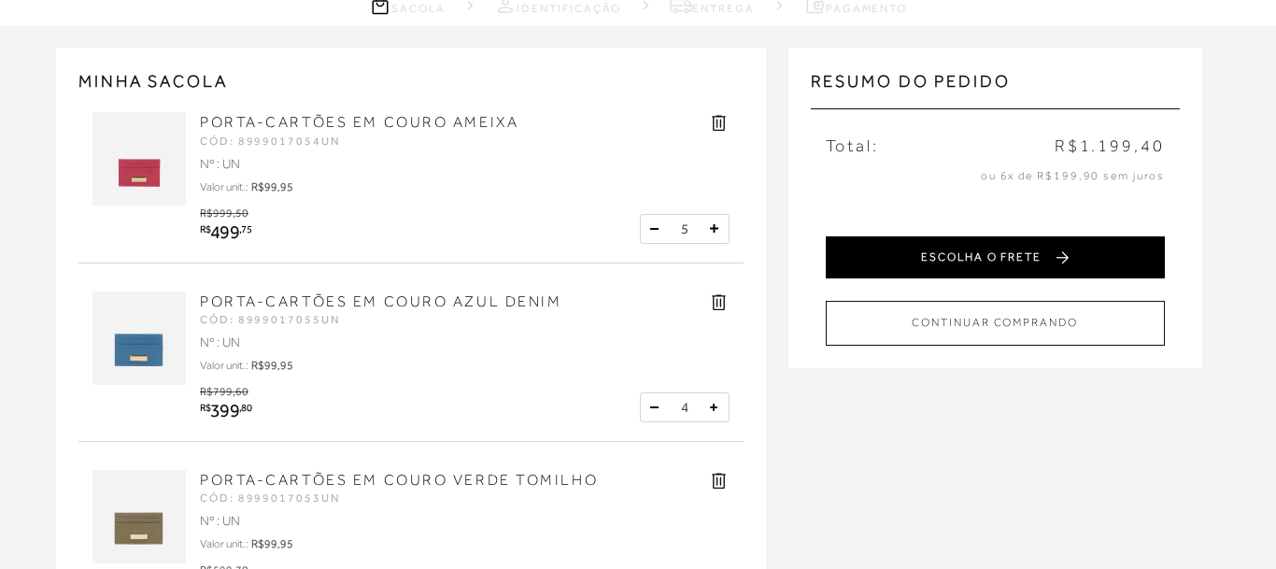
click at [965, 259] on button "ESCOLHA O FRETE" at bounding box center [995, 257] width 339 height 42
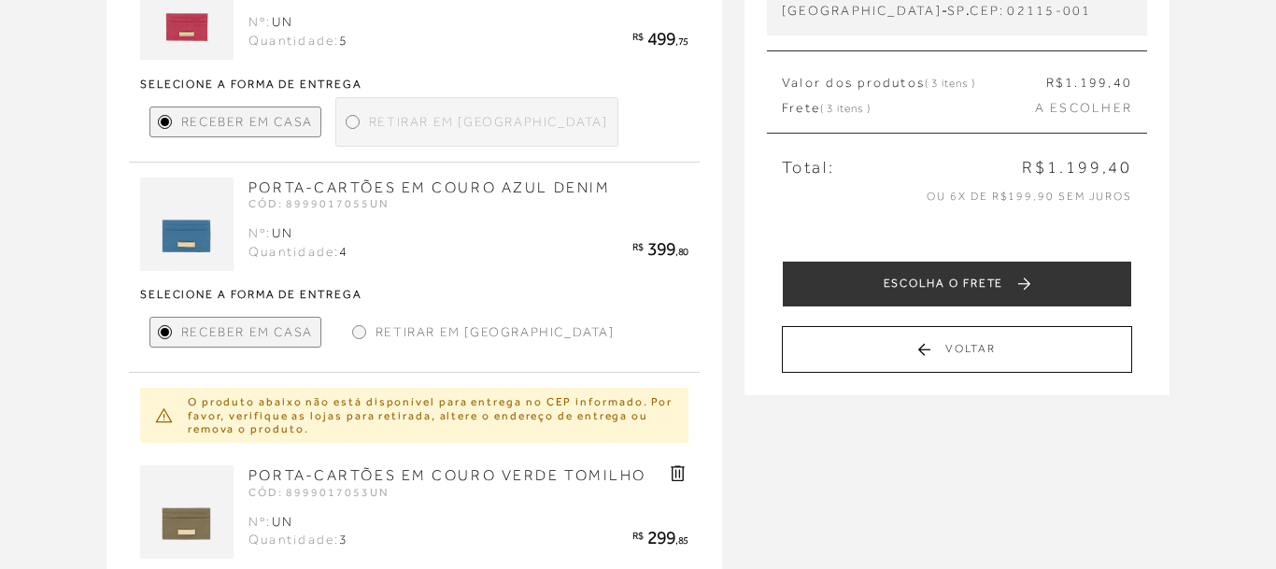
scroll to position [476, 0]
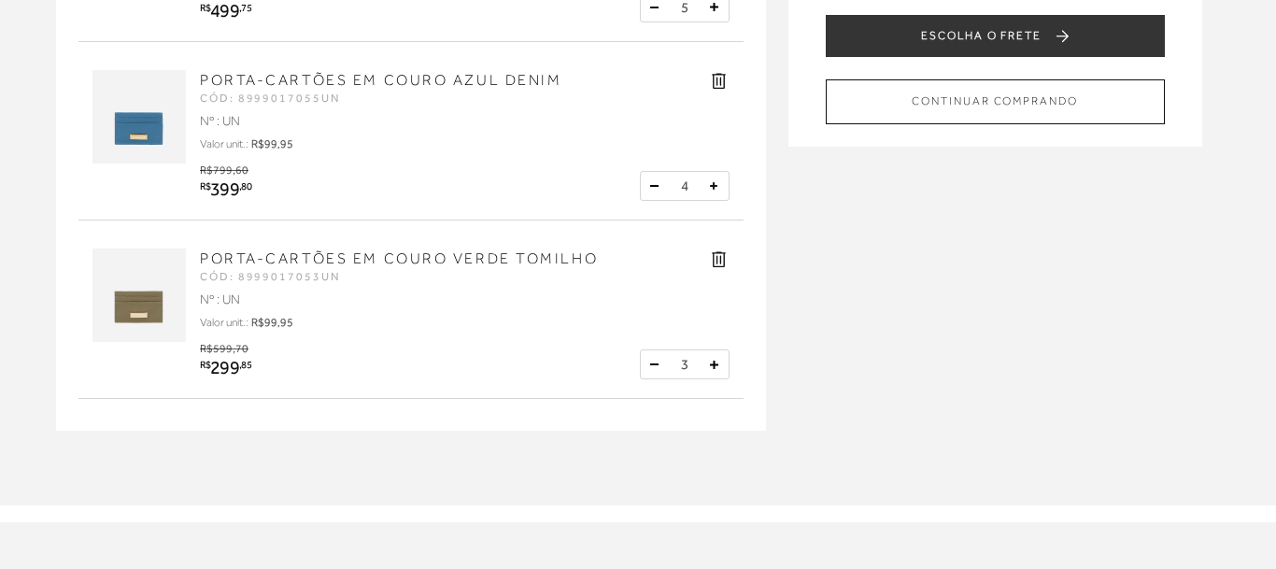
scroll to position [381, 0]
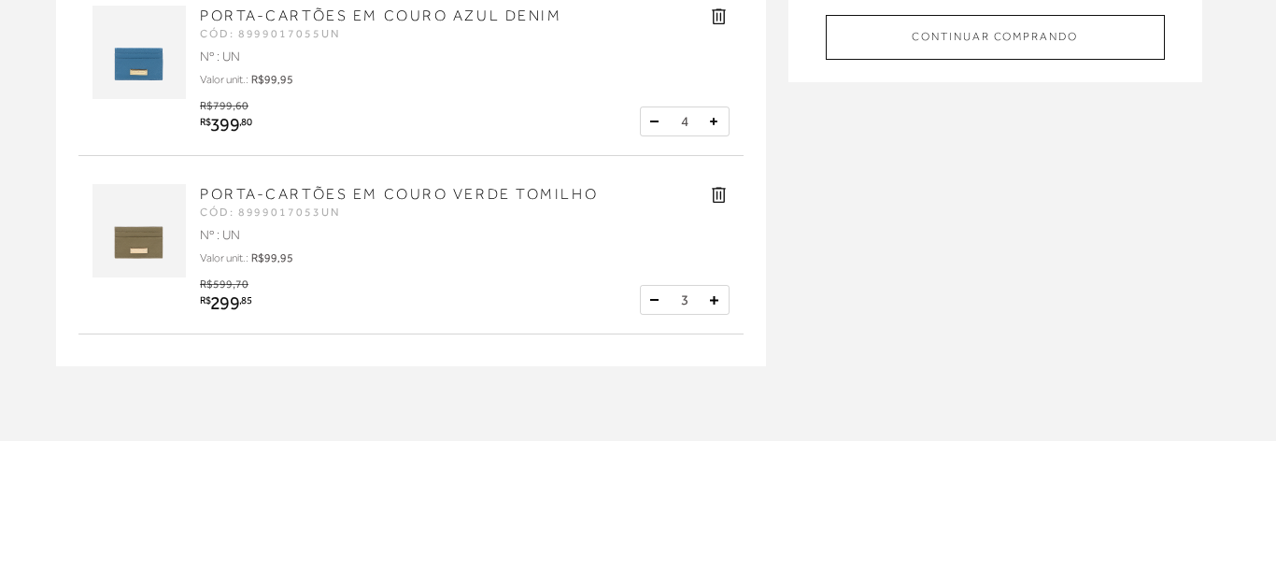
click at [652, 301] on icon at bounding box center [654, 300] width 8 height 2
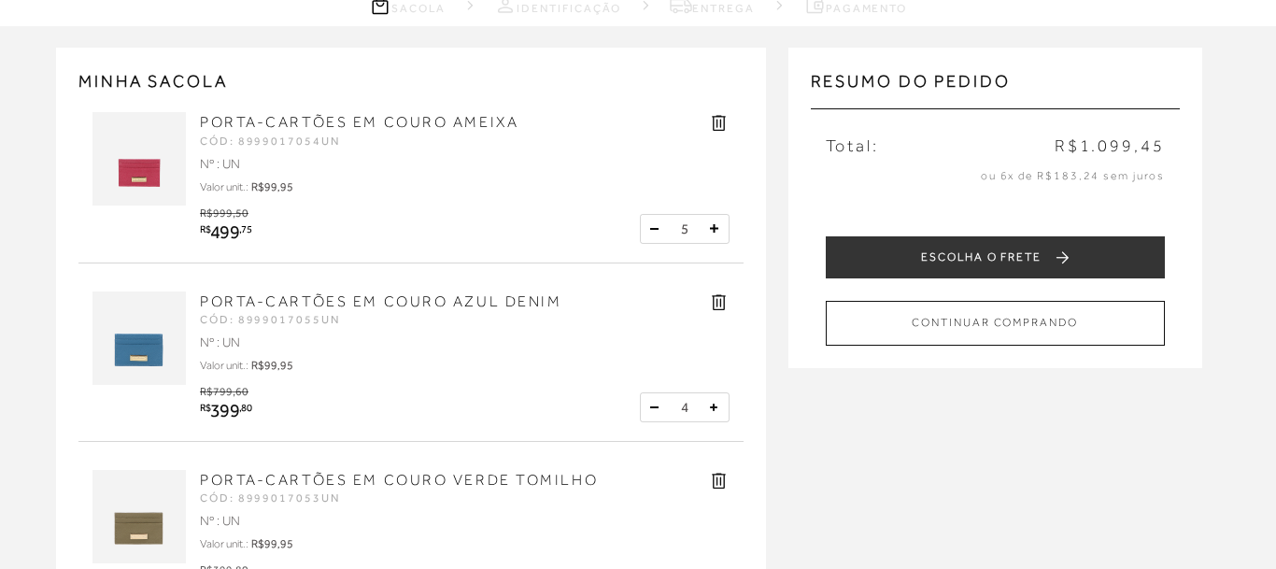
click at [710, 405] on button at bounding box center [714, 407] width 19 height 19
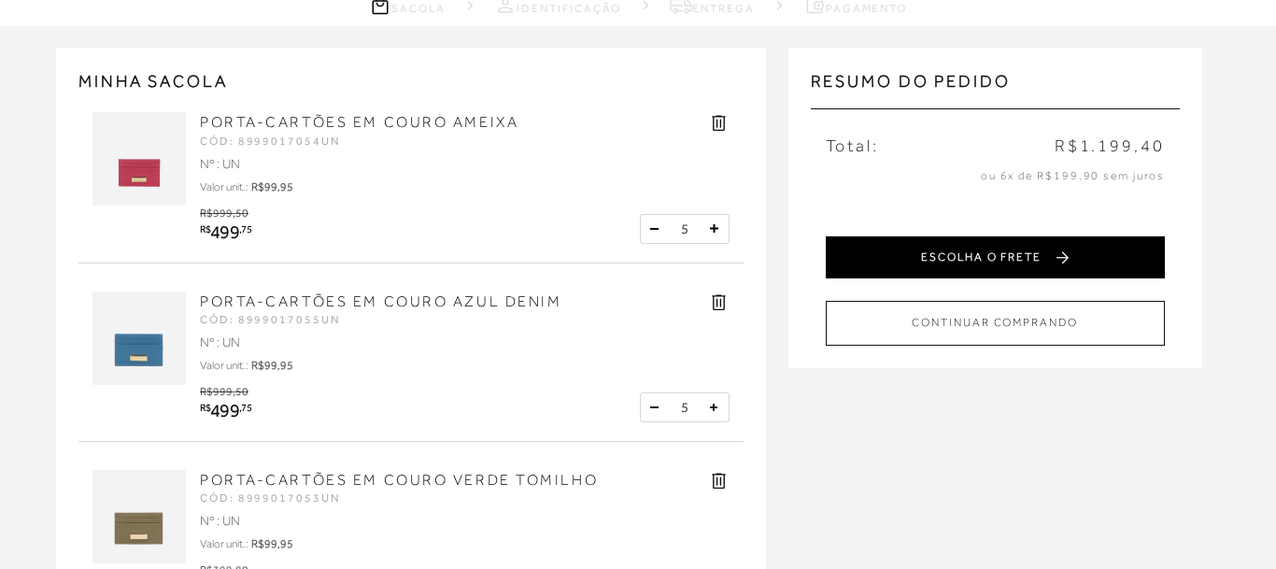
click at [968, 264] on button "ESCOLHA O FRETE" at bounding box center [995, 257] width 339 height 42
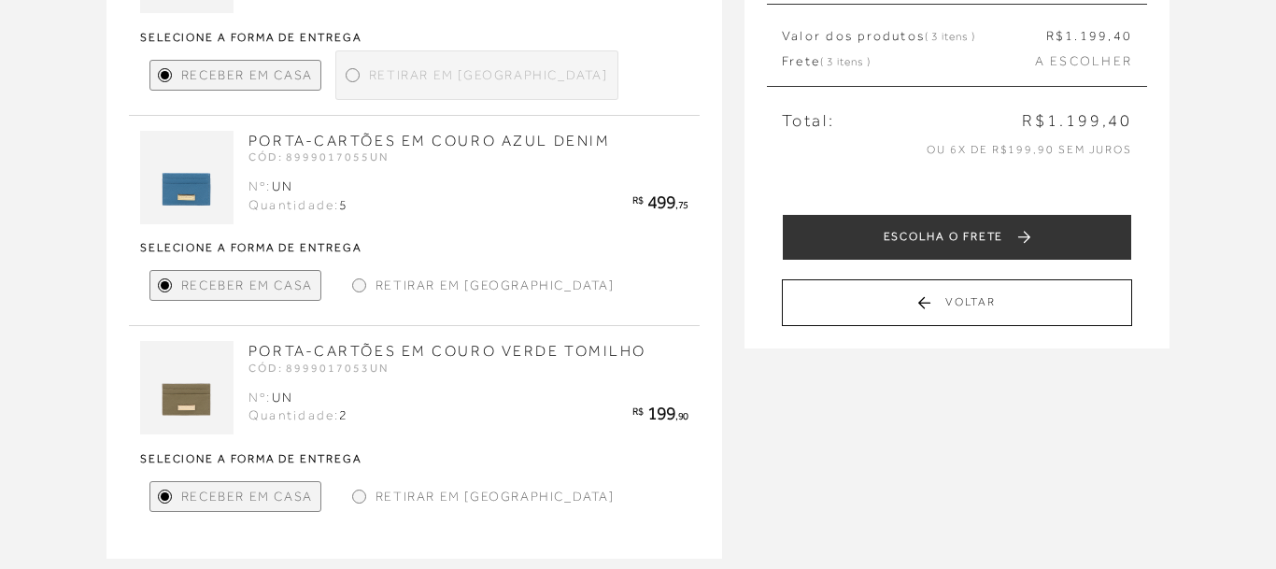
scroll to position [145, 0]
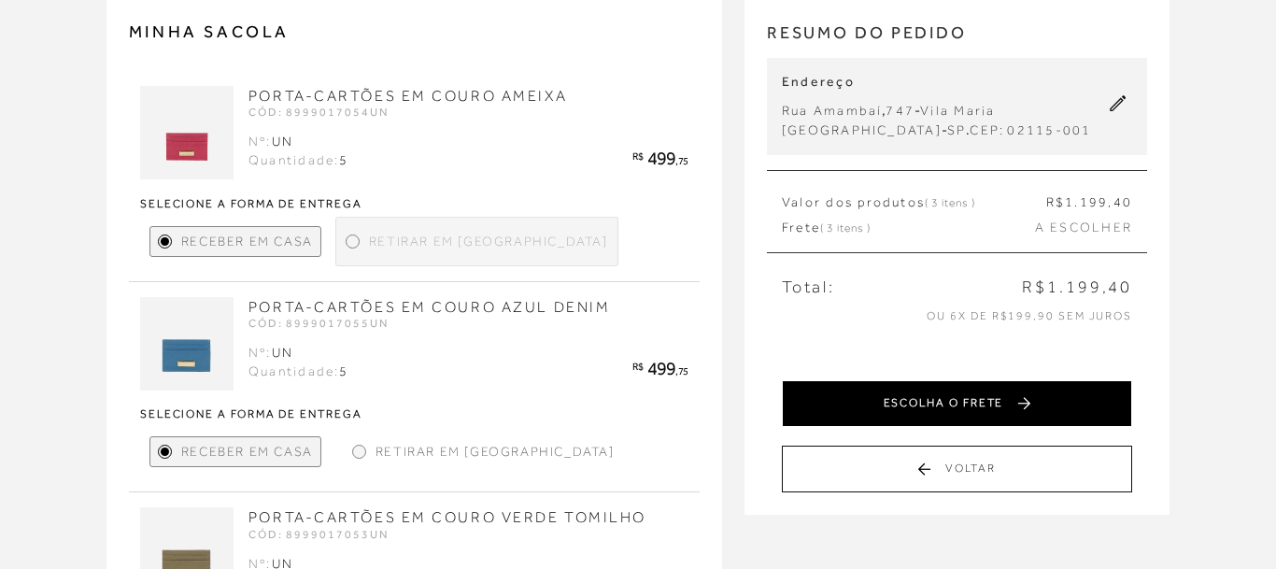
click at [978, 406] on button "ESCOLHA O FRETE" at bounding box center [957, 403] width 350 height 47
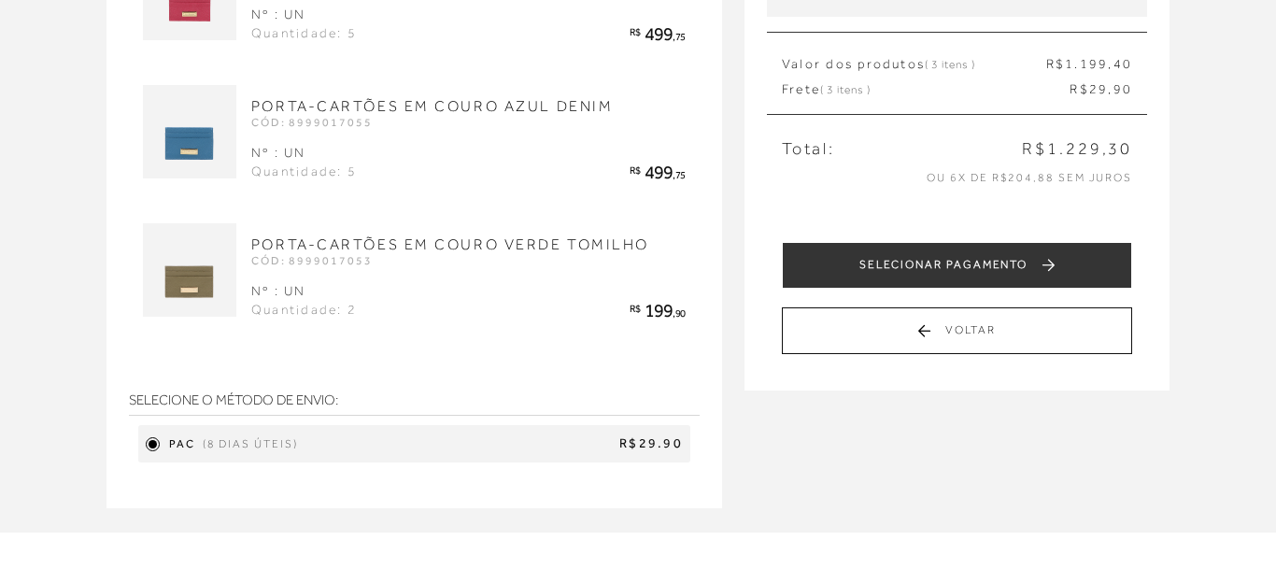
scroll to position [0, 0]
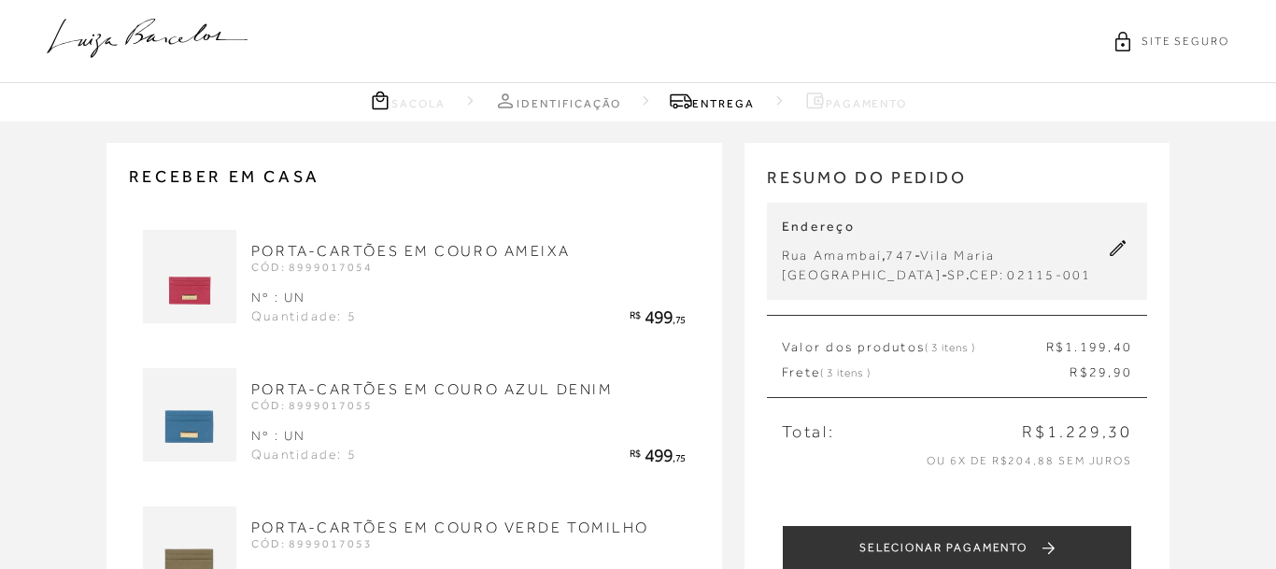
drag, startPoint x: 180, startPoint y: 46, endPoint x: 166, endPoint y: 67, distance: 25.6
click at [180, 45] on icon at bounding box center [147, 38] width 201 height 39
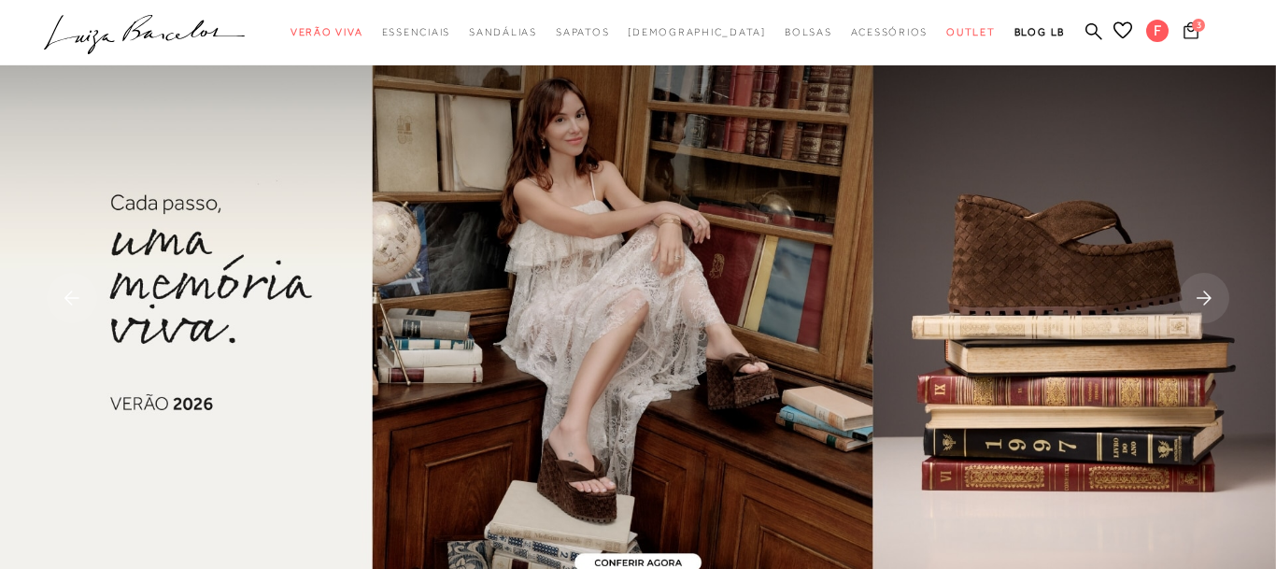
click at [1193, 37] on icon at bounding box center [1190, 29] width 15 height 17
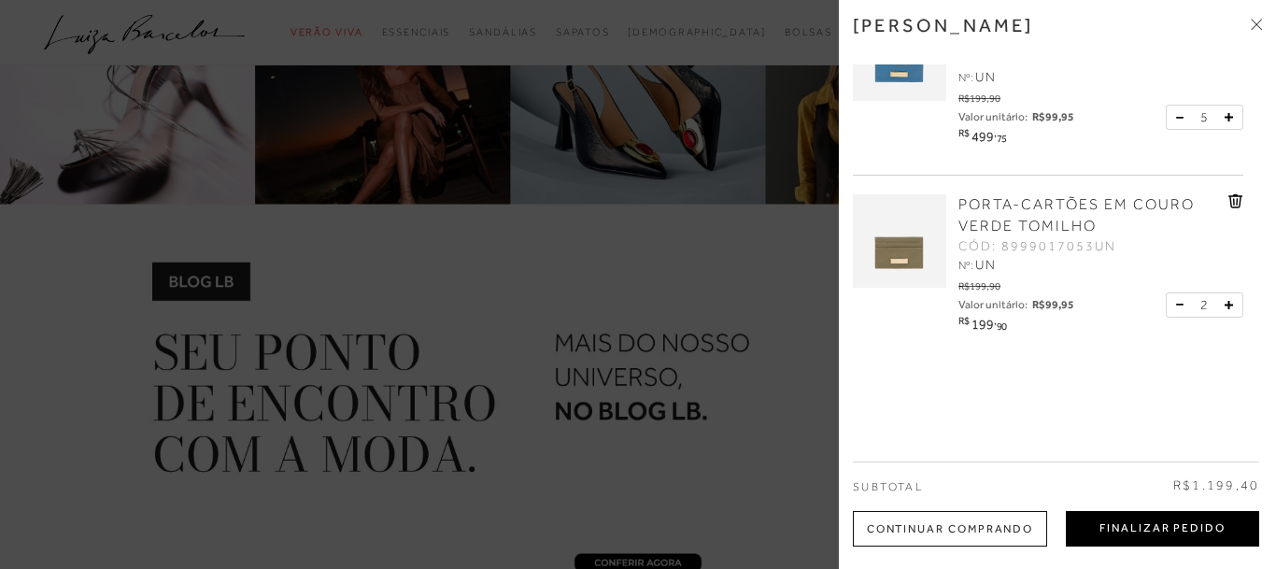
click at [1115, 530] on button "Finalizar Pedido" at bounding box center [1162, 528] width 193 height 35
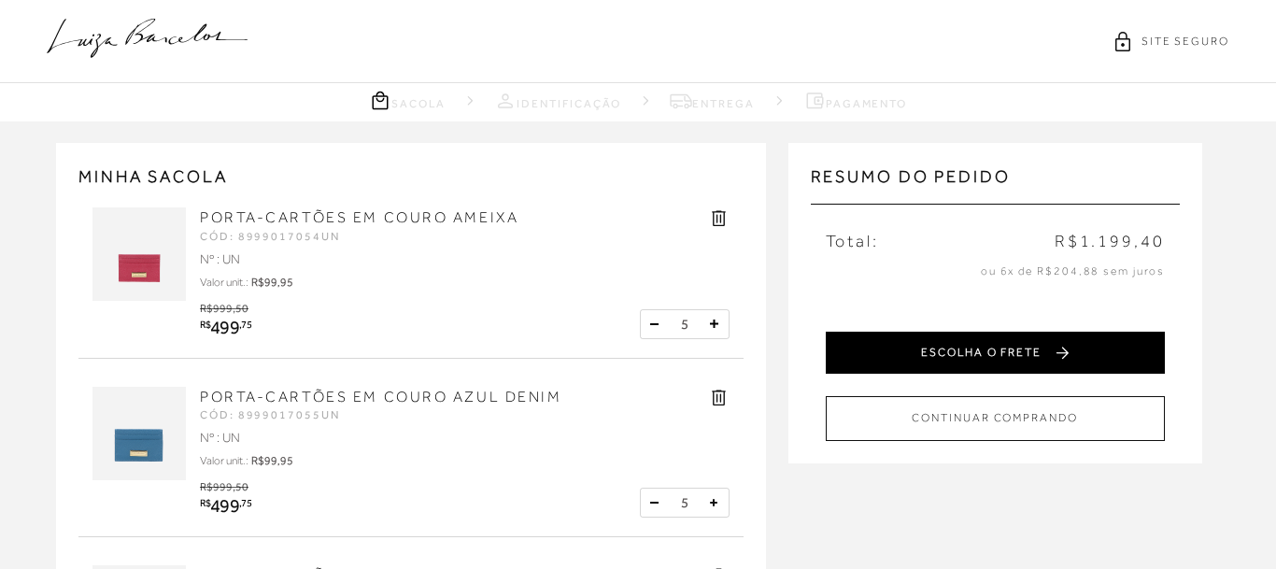
click at [1029, 350] on button "ESCOLHA O FRETE" at bounding box center [995, 353] width 339 height 42
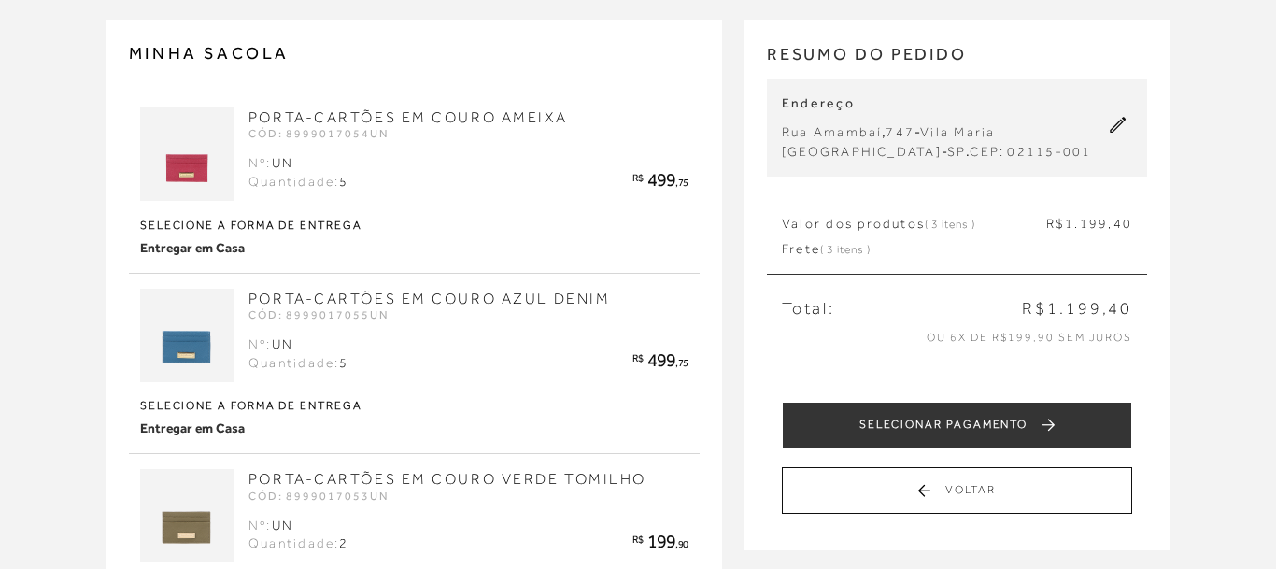
scroll to position [286, 0]
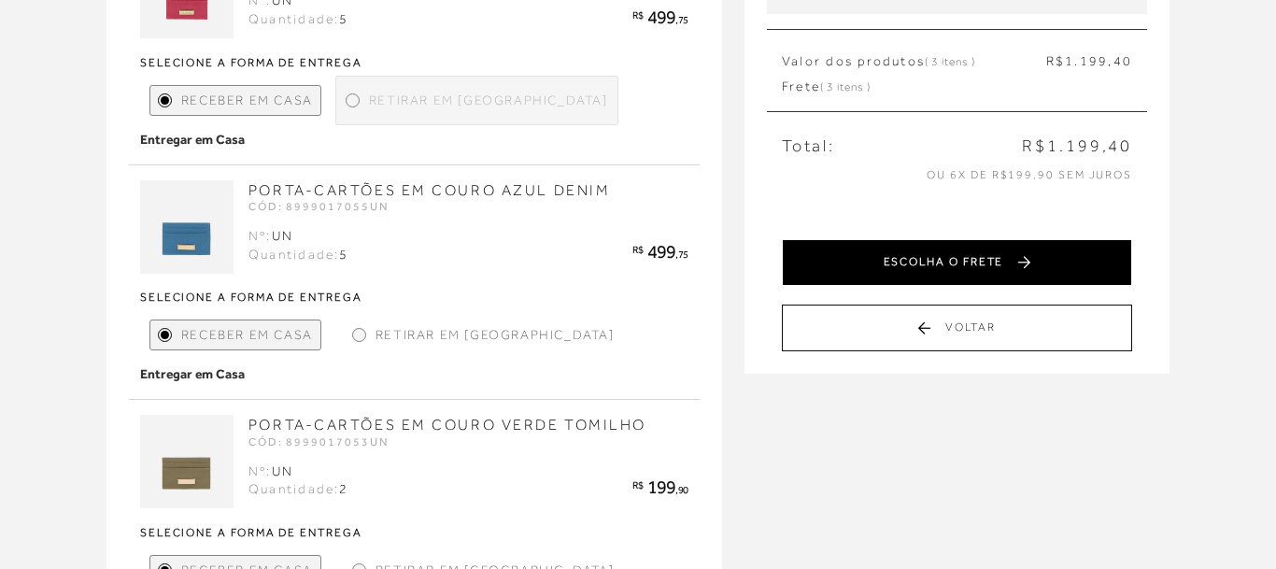
click at [983, 262] on button "ESCOLHA O FRETE" at bounding box center [957, 262] width 350 height 47
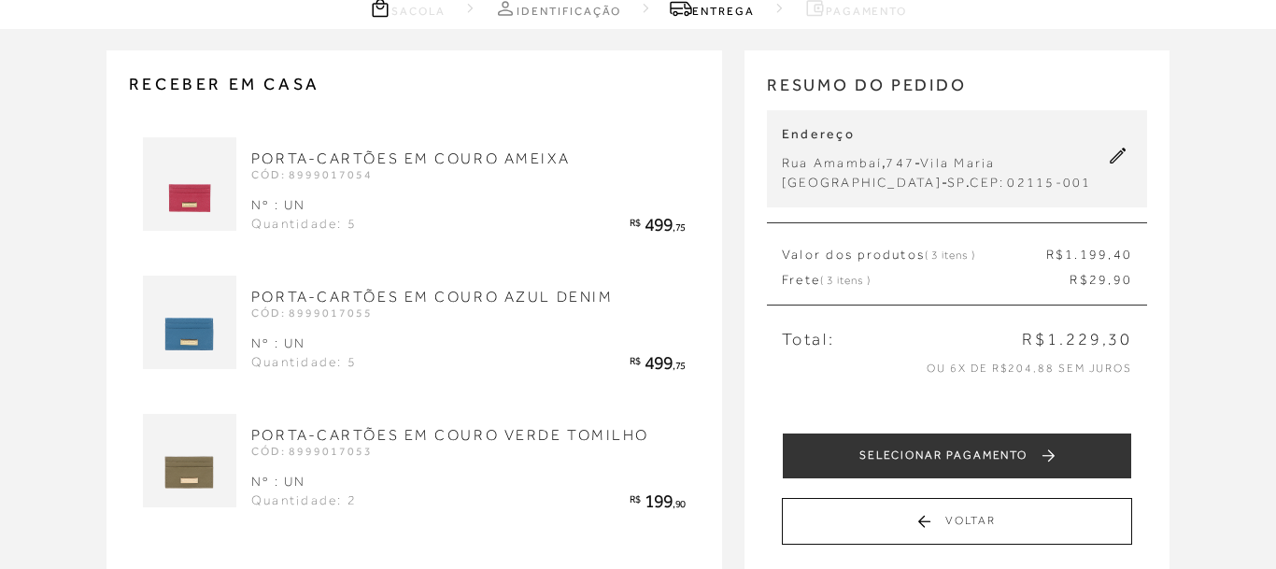
scroll to position [191, 0]
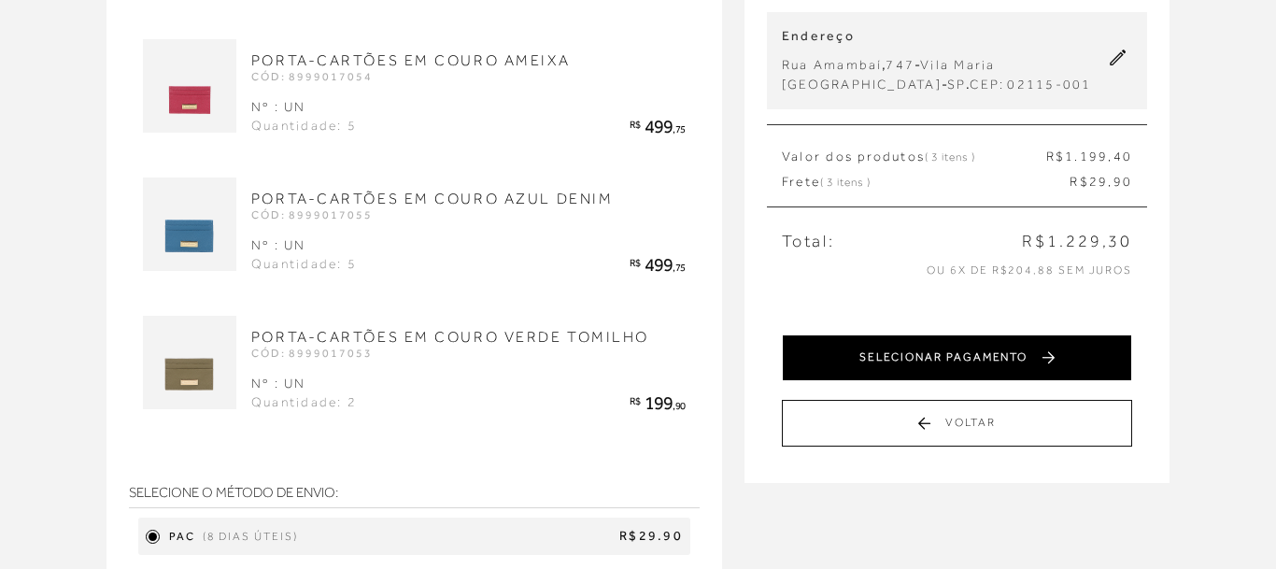
click at [992, 363] on button "SELECIONAR PAGAMENTO" at bounding box center [957, 357] width 350 height 47
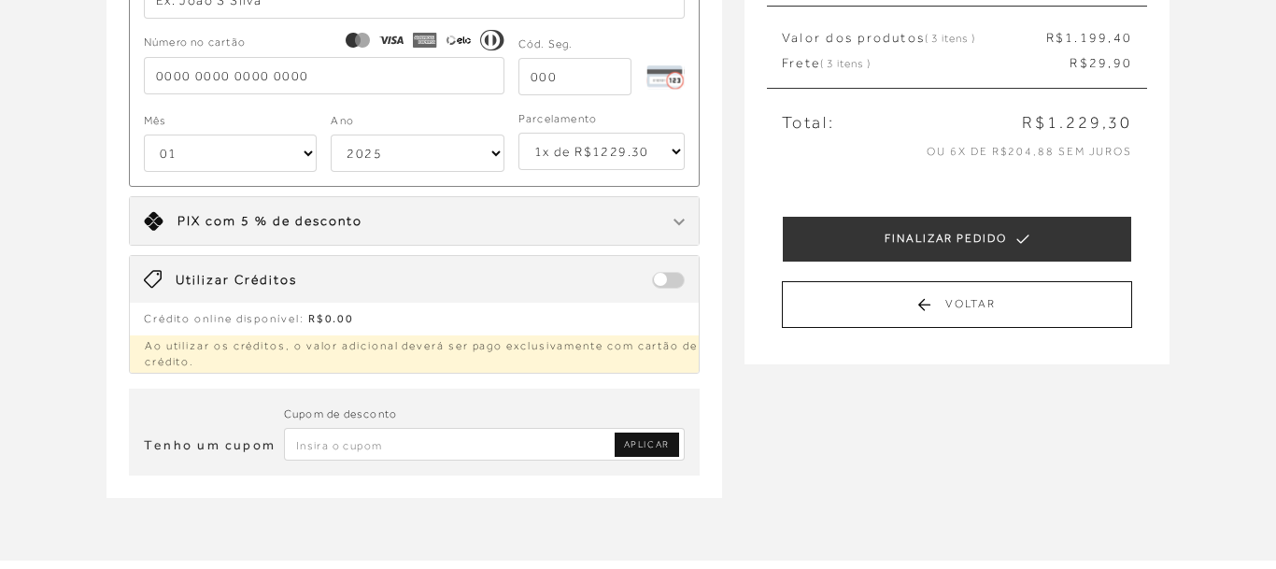
scroll to position [476, 0]
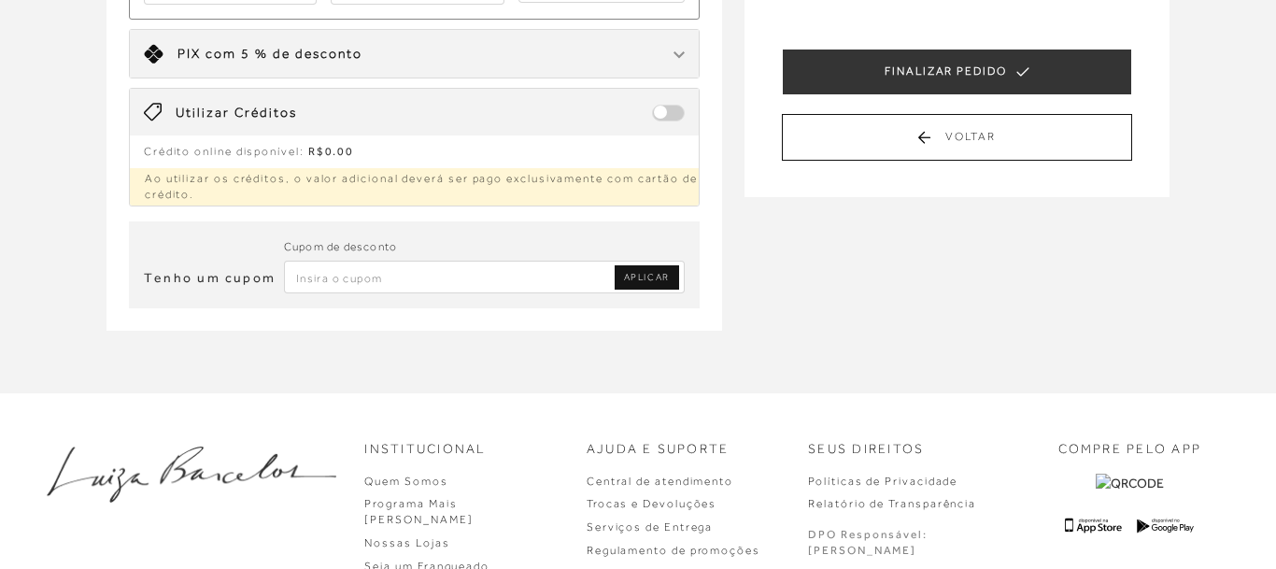
click at [320, 276] on input "Inserir Código da Promoção" at bounding box center [484, 277] width 401 height 33
type input "primeiracompra"
click at [644, 279] on span "APLICAR" at bounding box center [647, 277] width 46 height 13
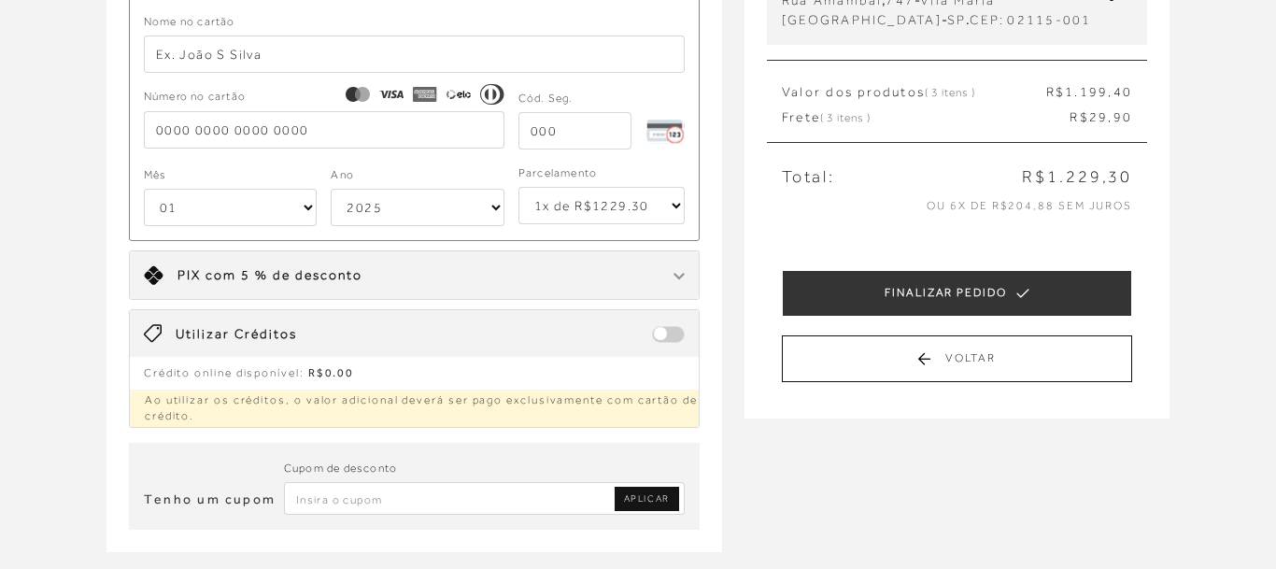
scroll to position [0, 0]
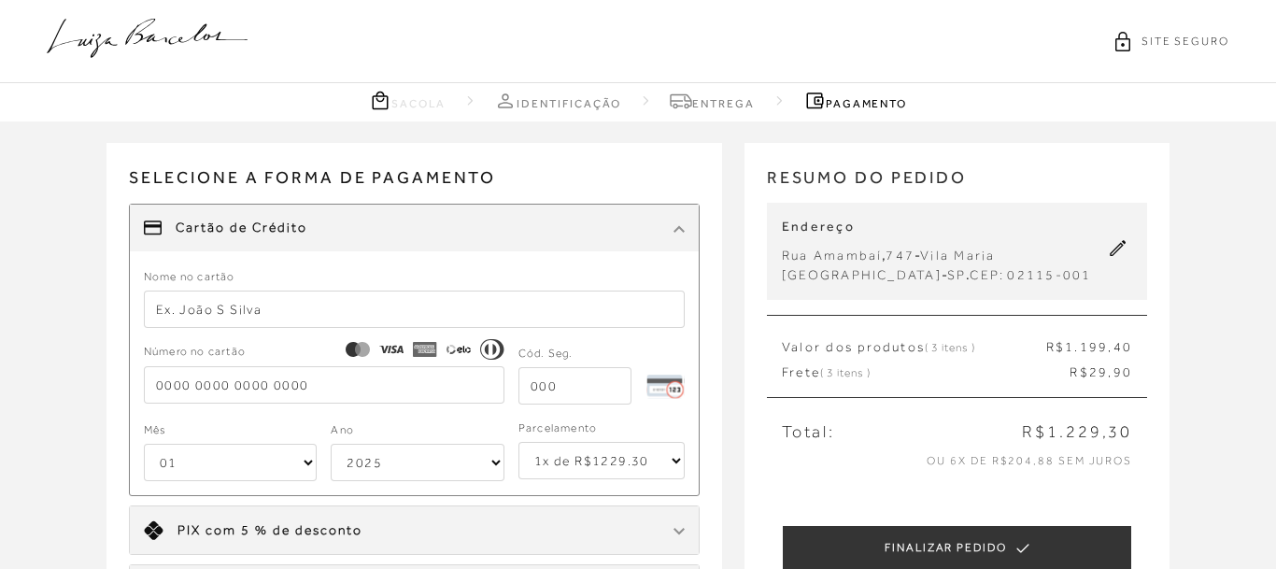
click at [151, 37] on icon at bounding box center [147, 38] width 201 height 39
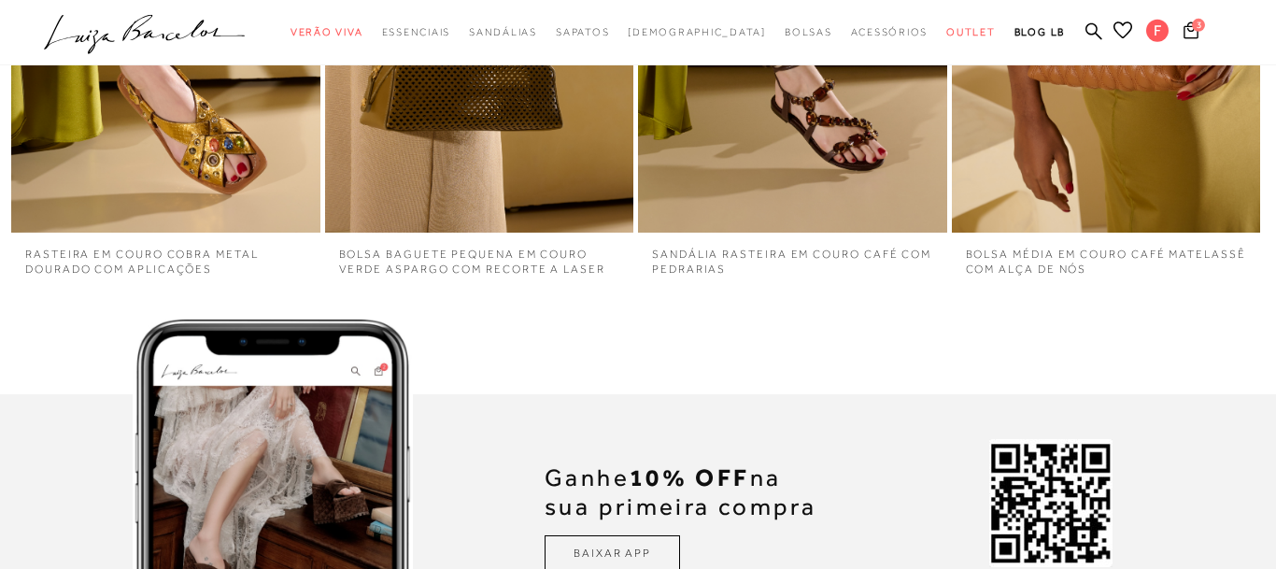
scroll to position [4477, 0]
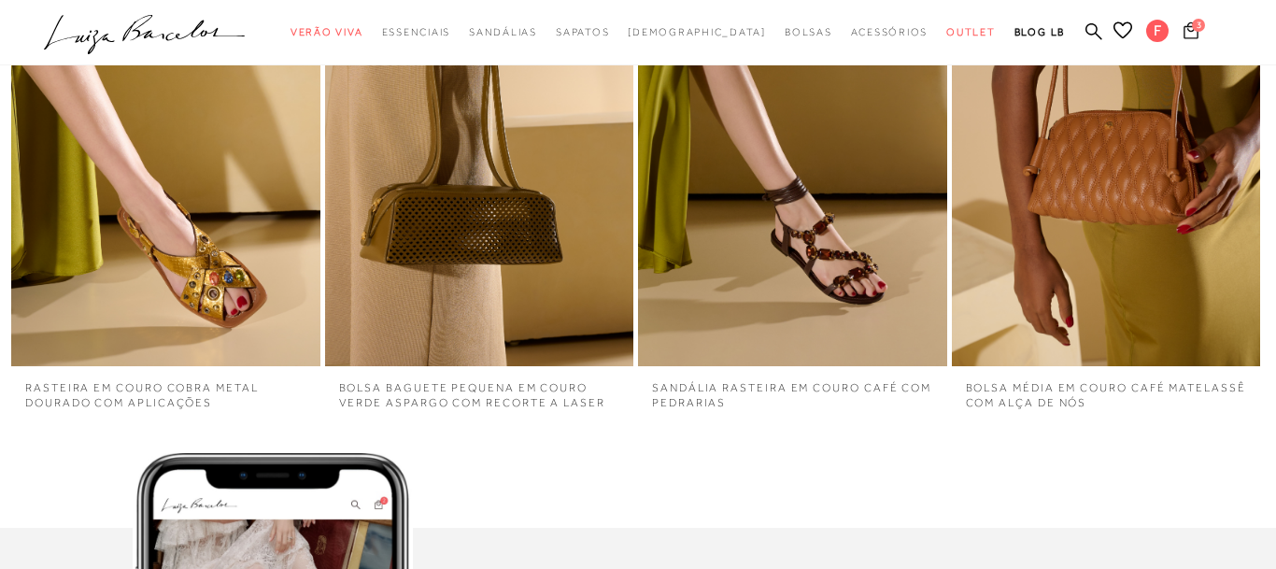
click at [1196, 32] on icon at bounding box center [1190, 30] width 15 height 18
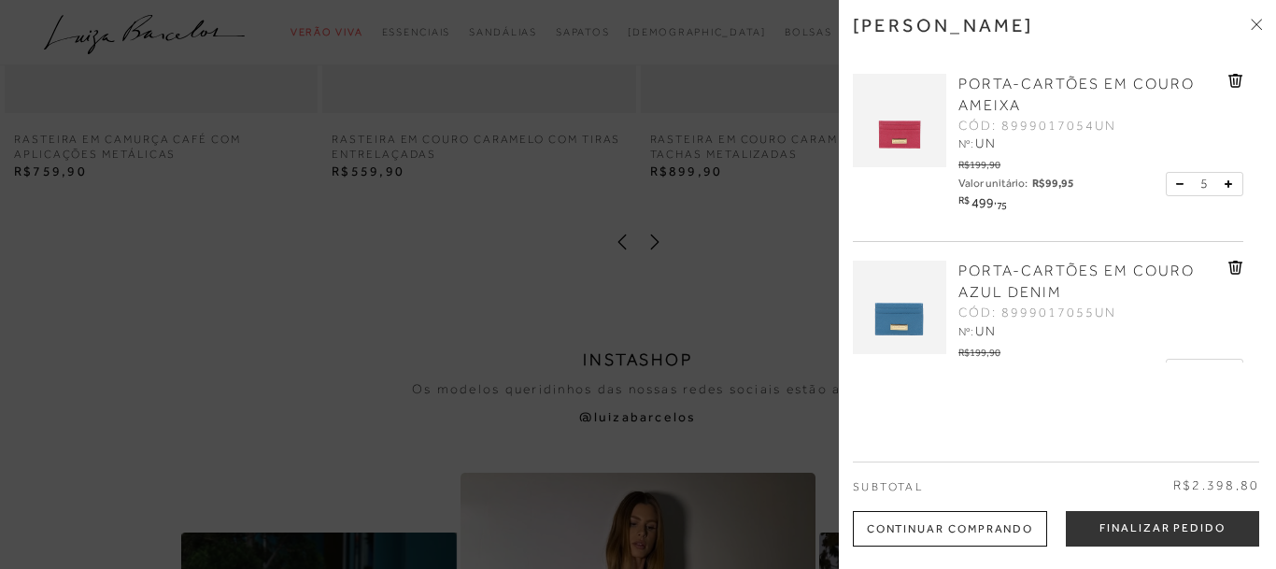
scroll to position [762, 0]
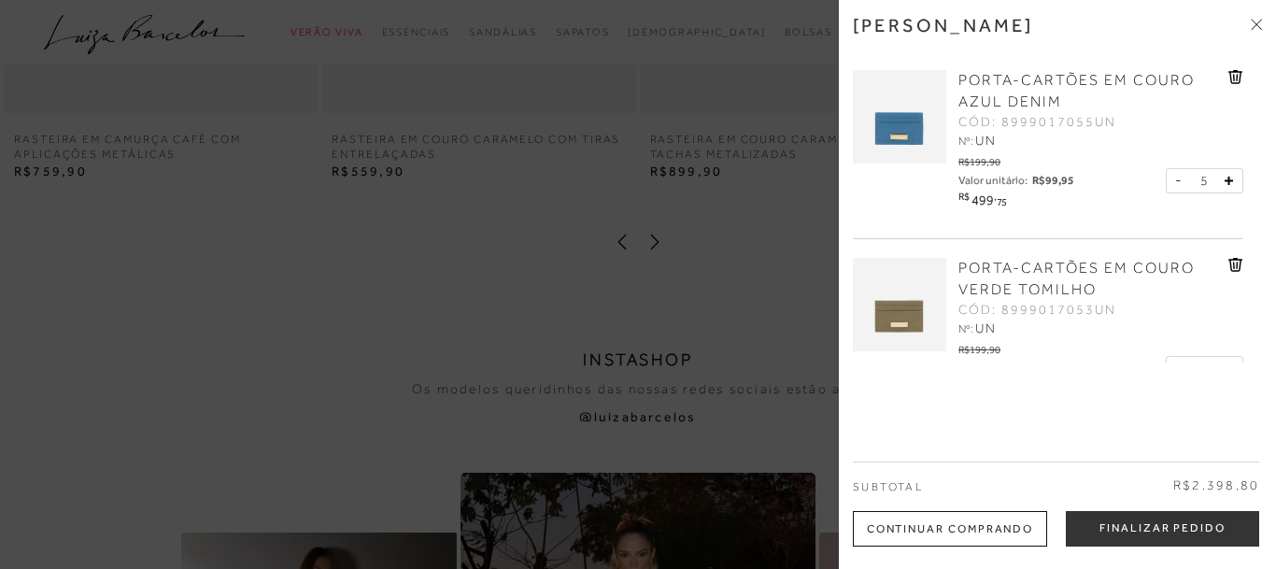
drag, startPoint x: 1238, startPoint y: 85, endPoint x: 1191, endPoint y: 125, distance: 62.3
click at [1238, 84] on icon at bounding box center [1235, 77] width 14 height 14
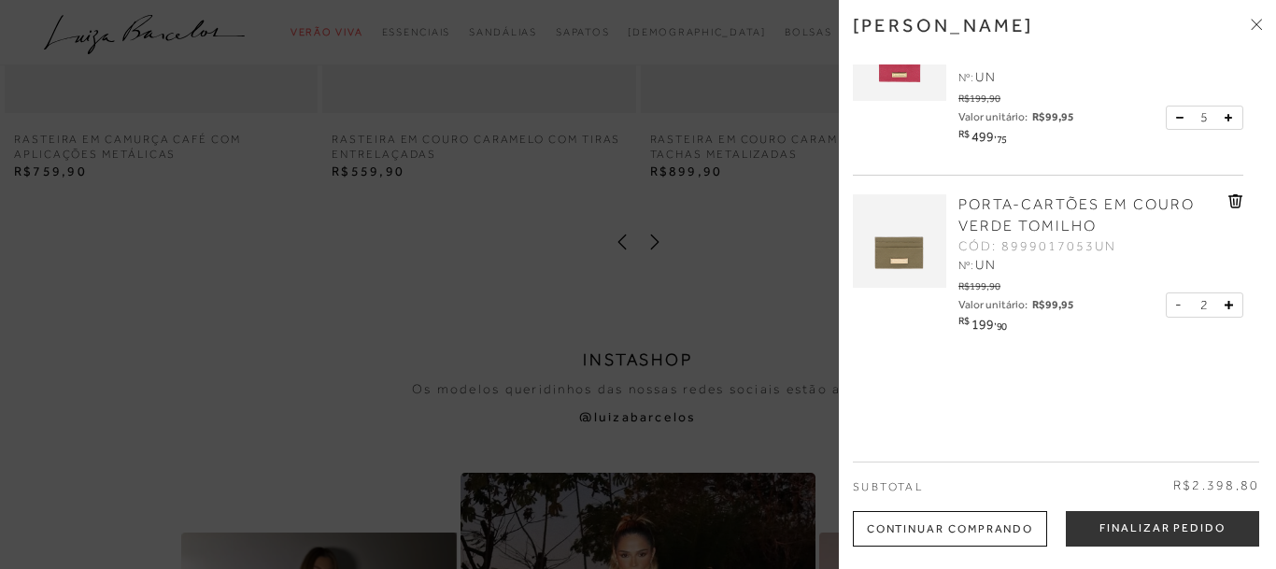
scroll to position [574, 0]
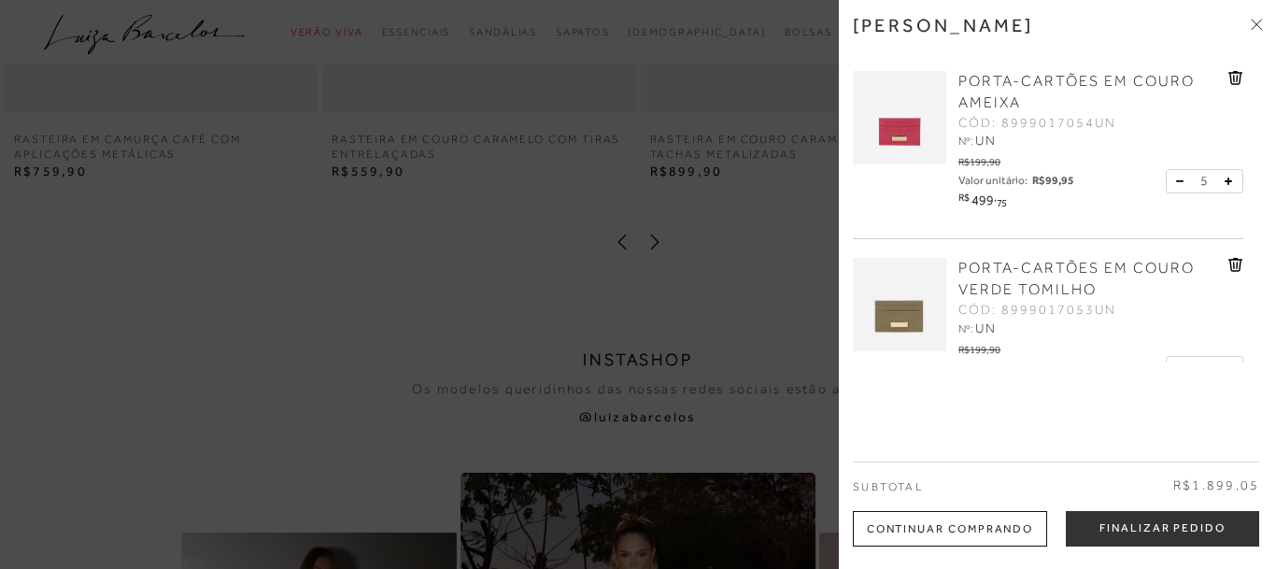
click at [1240, 271] on icon at bounding box center [1235, 265] width 14 height 14
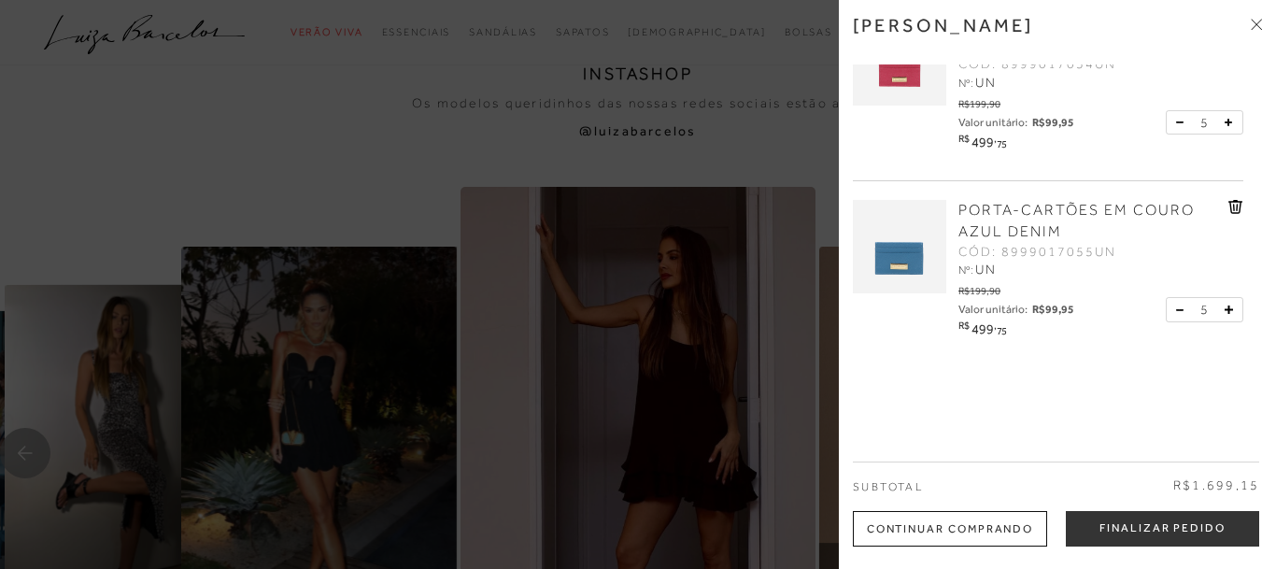
scroll to position [452, 0]
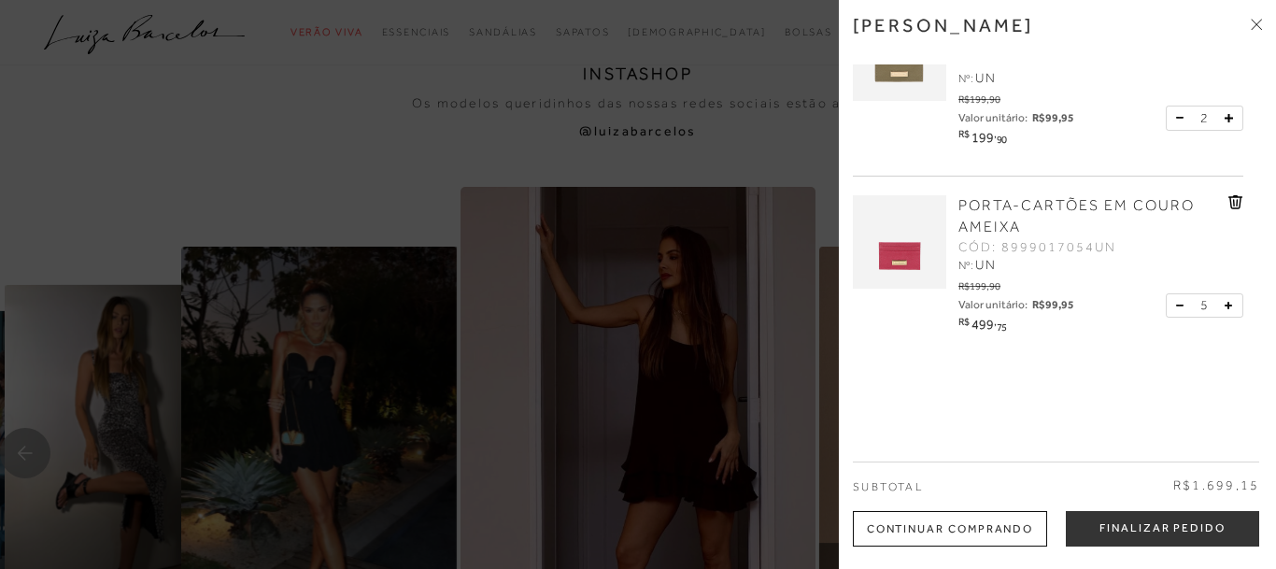
click at [1238, 202] on icon at bounding box center [1235, 202] width 15 height 14
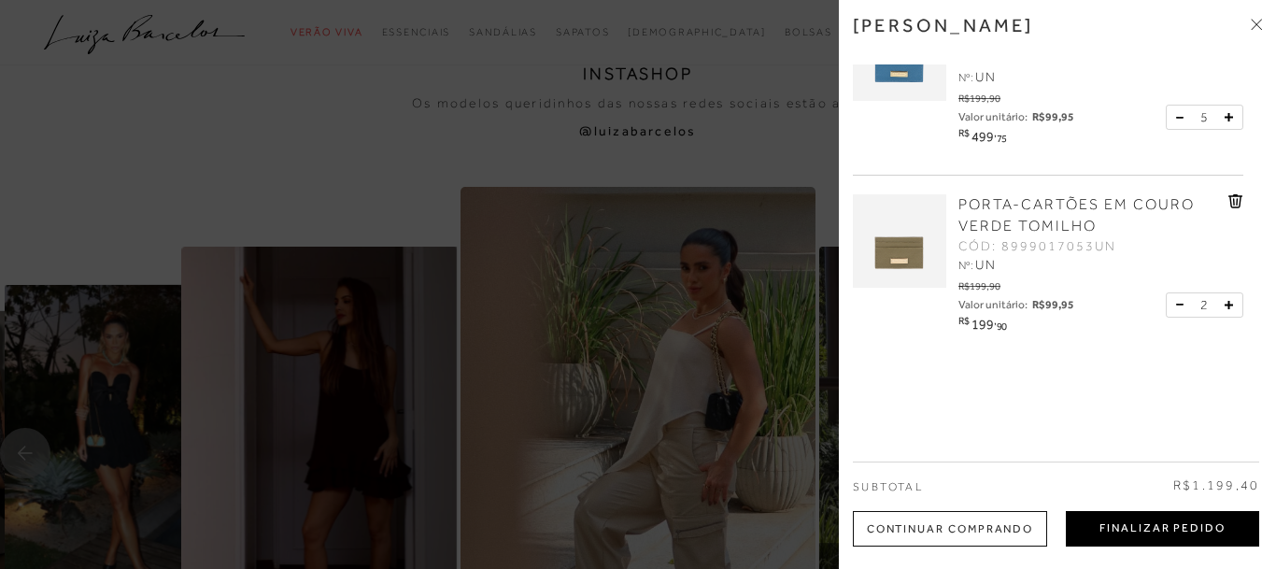
click at [1103, 528] on button "Finalizar Pedido" at bounding box center [1162, 528] width 193 height 35
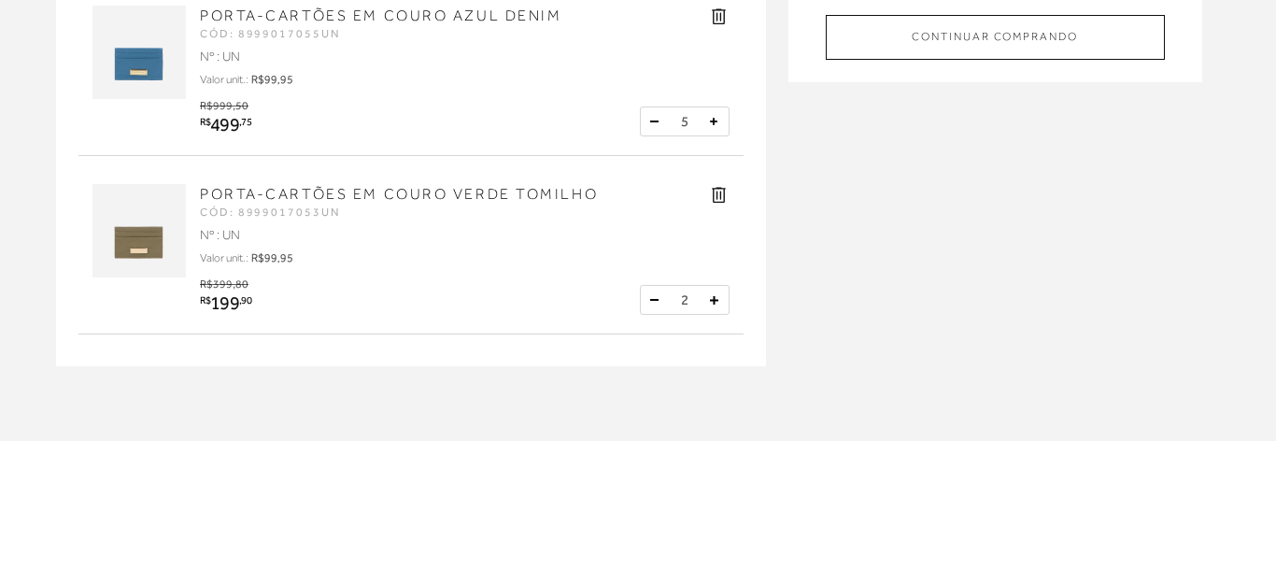
scroll to position [191, 0]
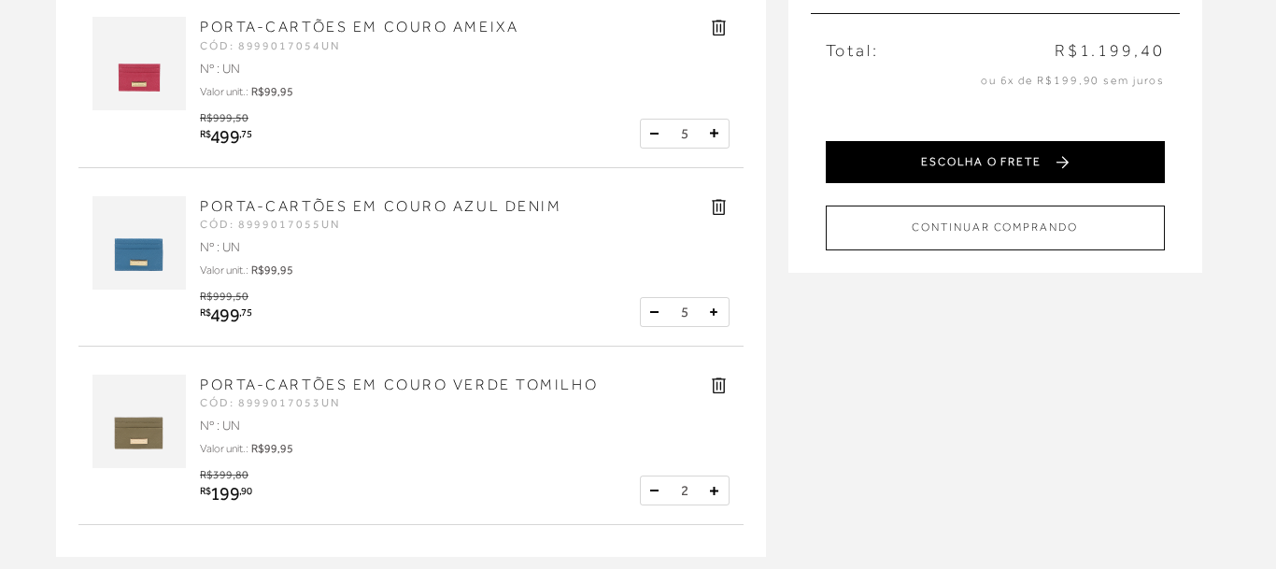
click at [1021, 169] on button "ESCOLHA O FRETE" at bounding box center [995, 162] width 339 height 42
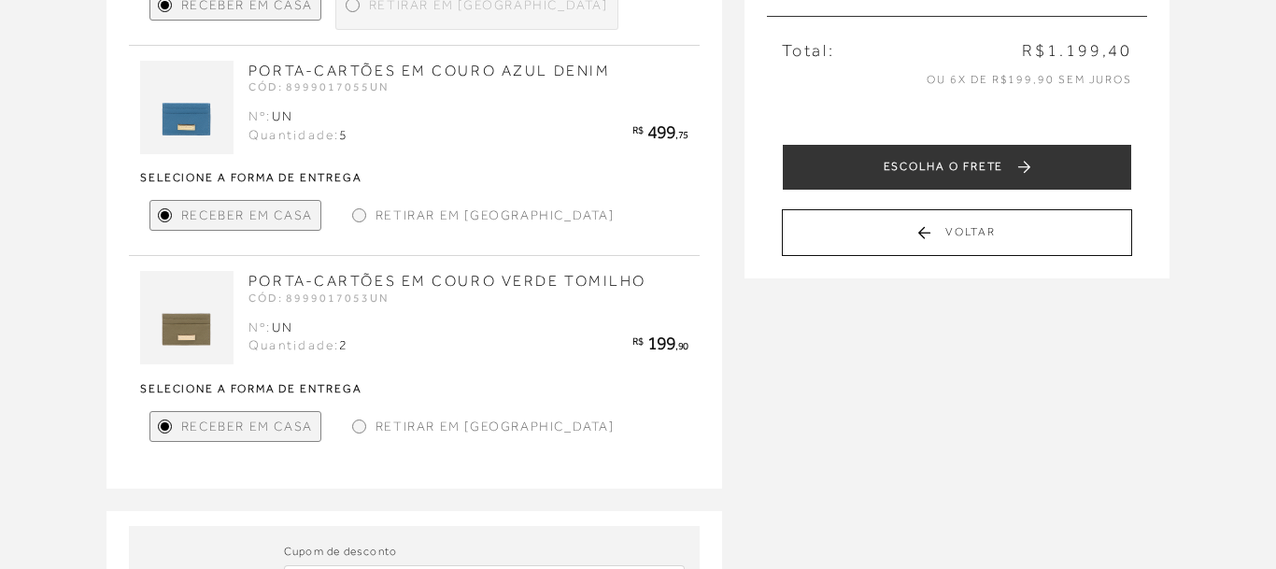
scroll to position [762, 0]
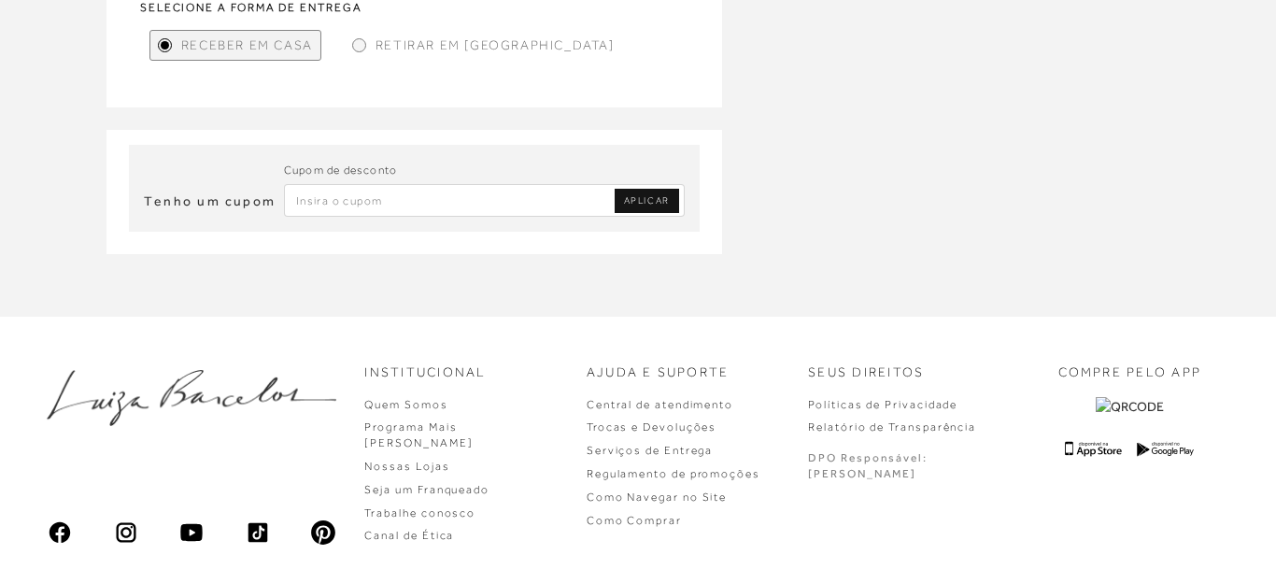
click at [359, 203] on input "Inserir Código da Promoção" at bounding box center [484, 200] width 401 height 33
type input "PRIMEIRALB"
click at [659, 205] on span "APLICAR" at bounding box center [647, 200] width 46 height 13
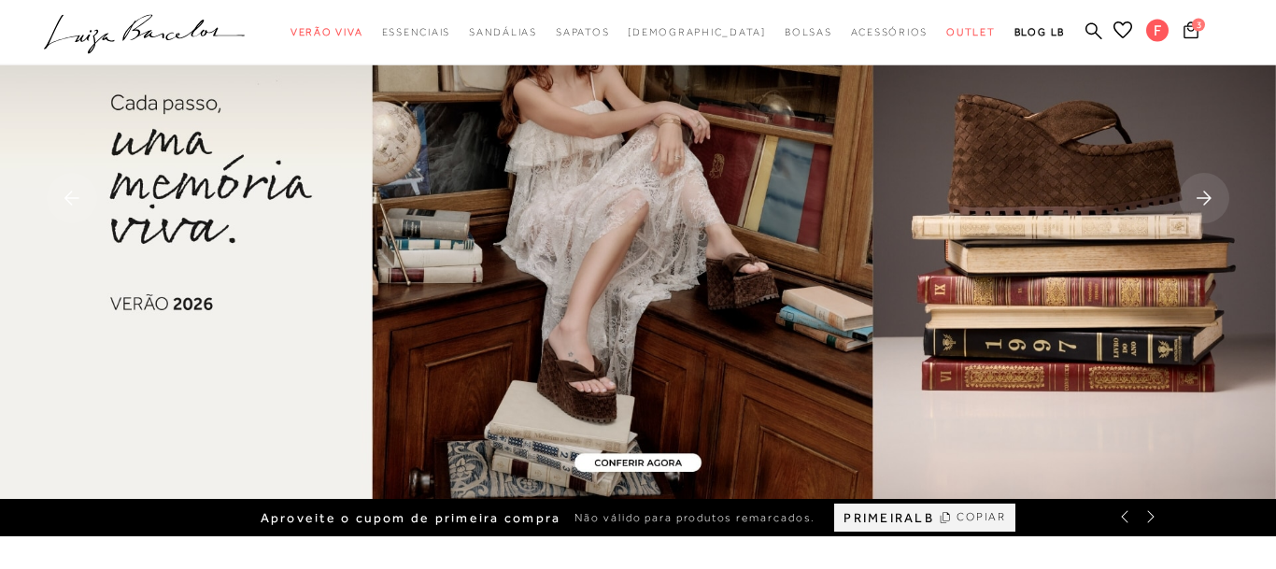
scroll to position [95, 0]
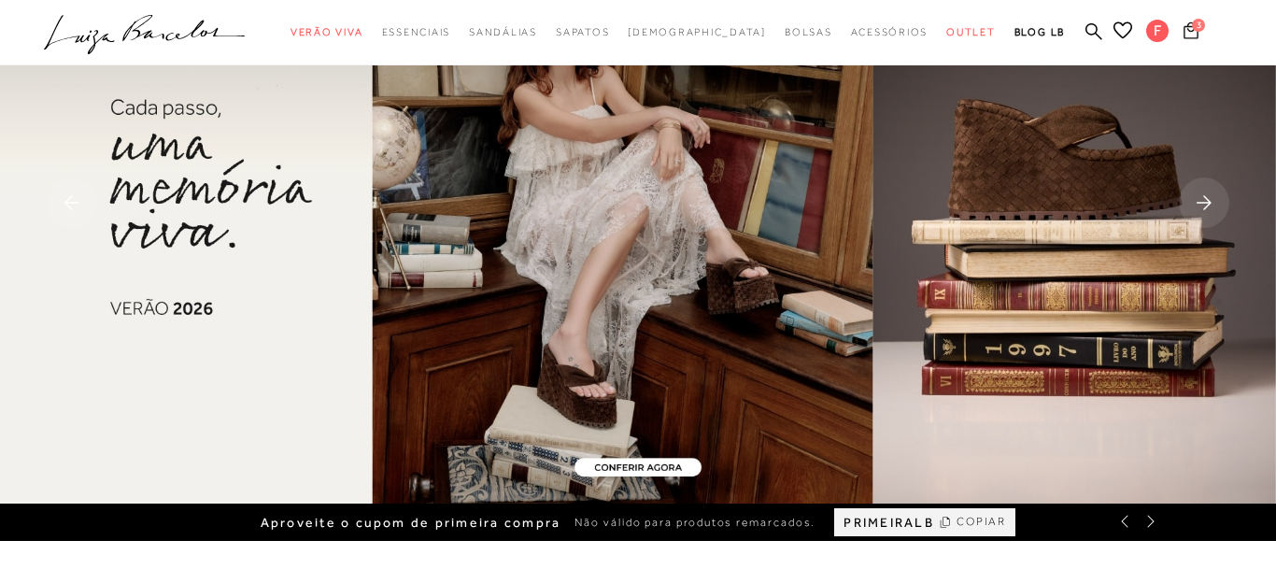
click at [1192, 36] on icon at bounding box center [1190, 30] width 15 height 18
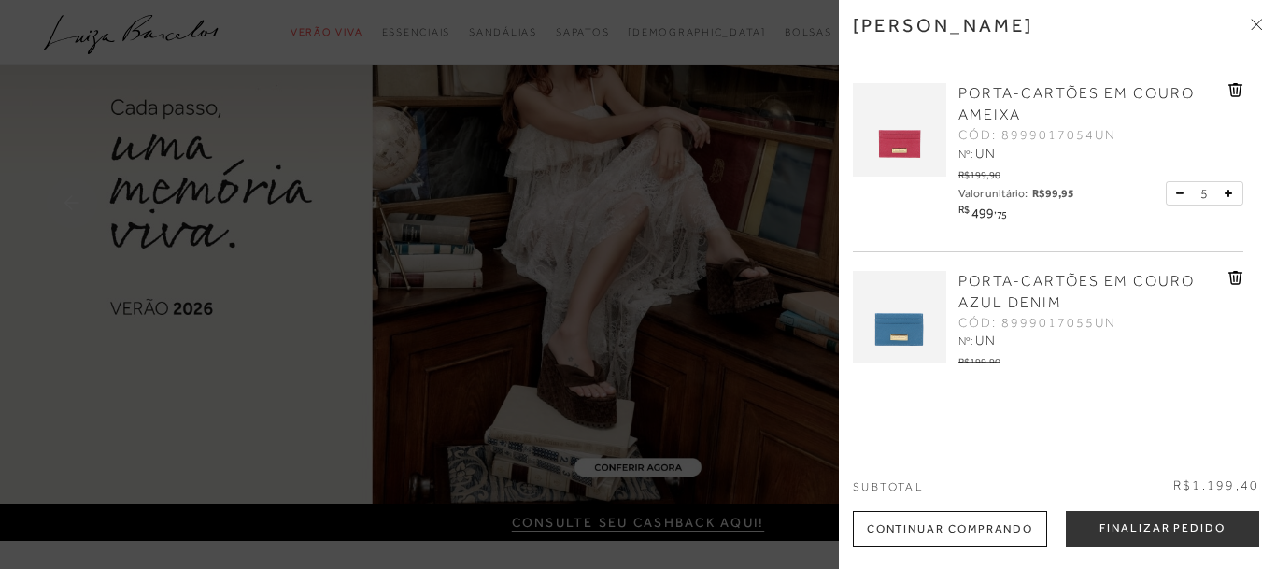
scroll to position [264, 0]
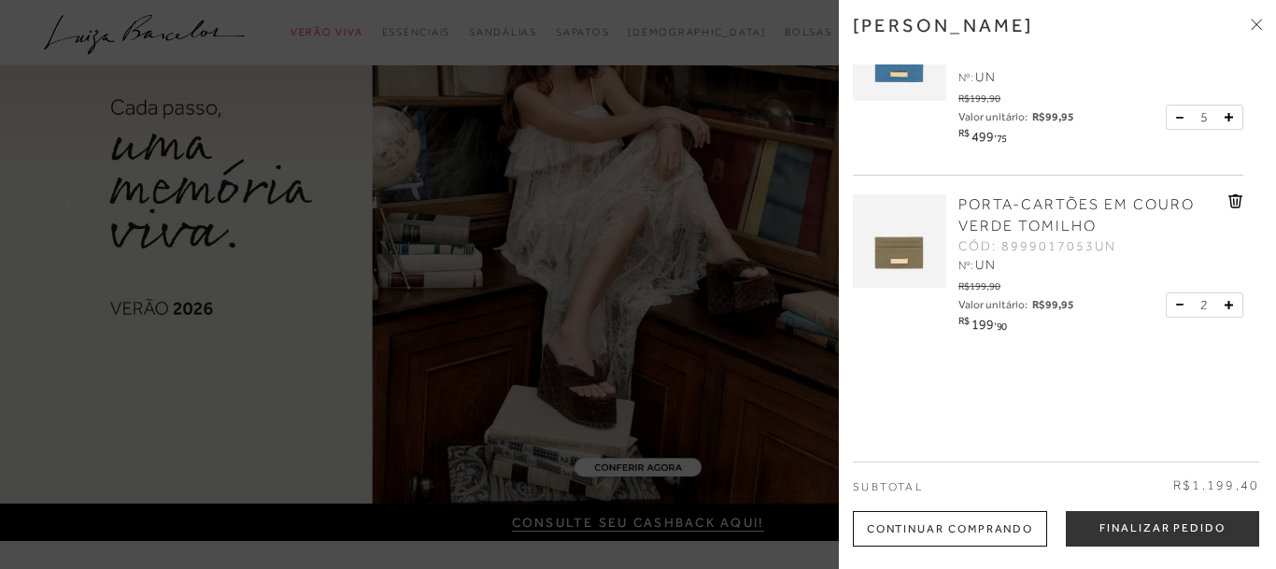
drag, startPoint x: 1154, startPoint y: 529, endPoint x: 1144, endPoint y: 503, distance: 27.2
click at [1153, 529] on button "Finalizar Pedido" at bounding box center [1162, 528] width 193 height 35
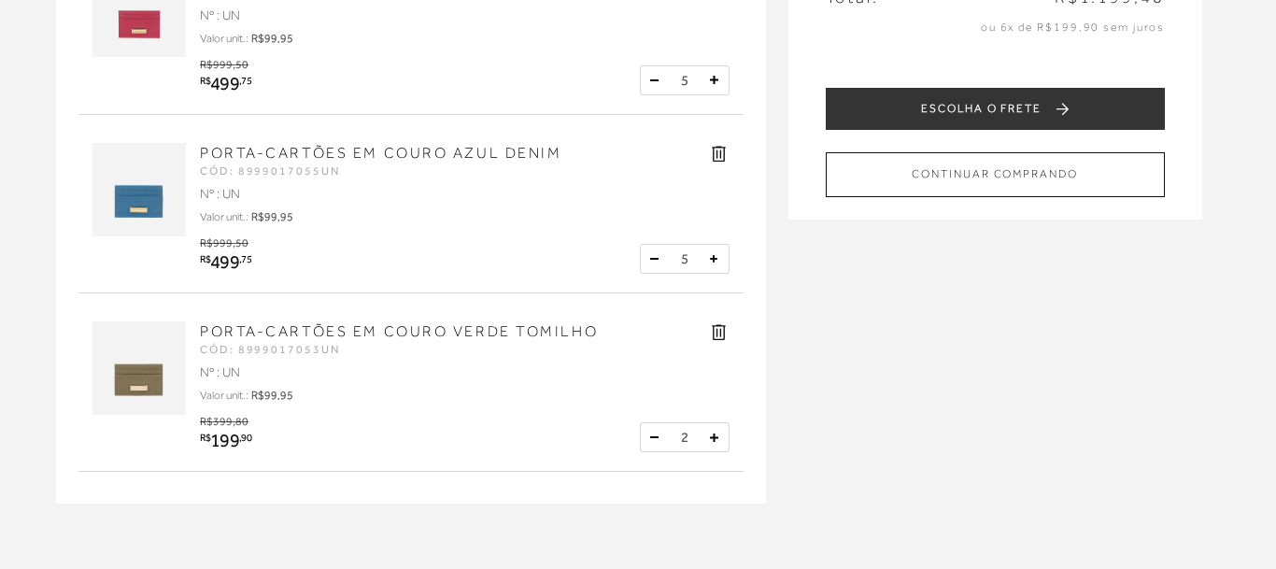
scroll to position [286, 0]
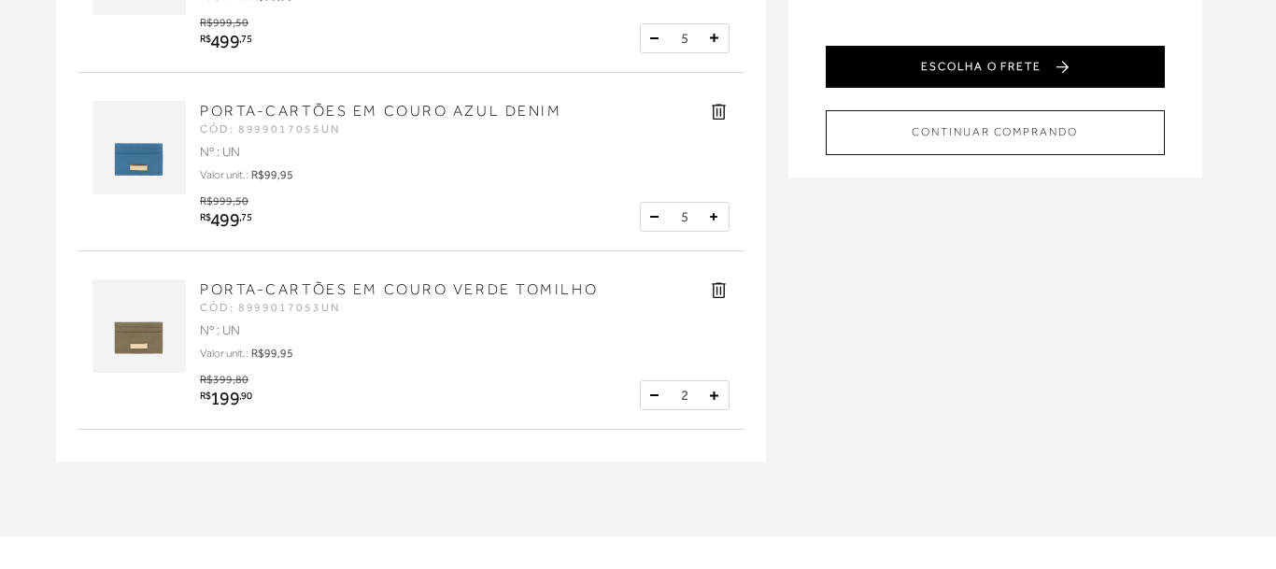
click at [1012, 75] on button "ESCOLHA O FRETE" at bounding box center [995, 67] width 339 height 42
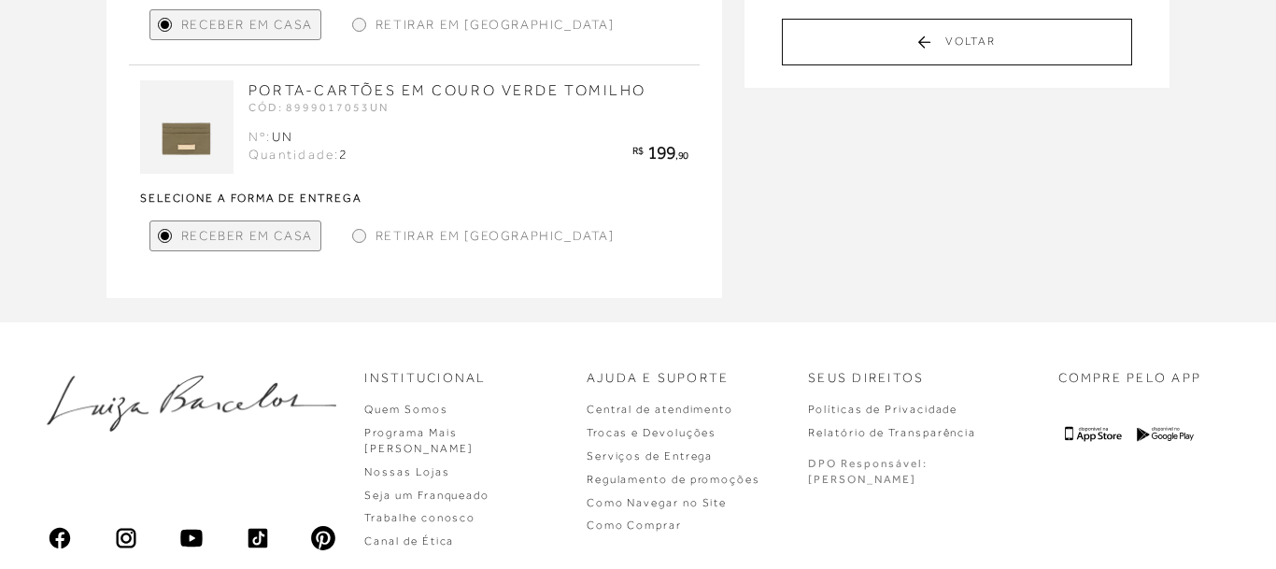
scroll to position [95, 0]
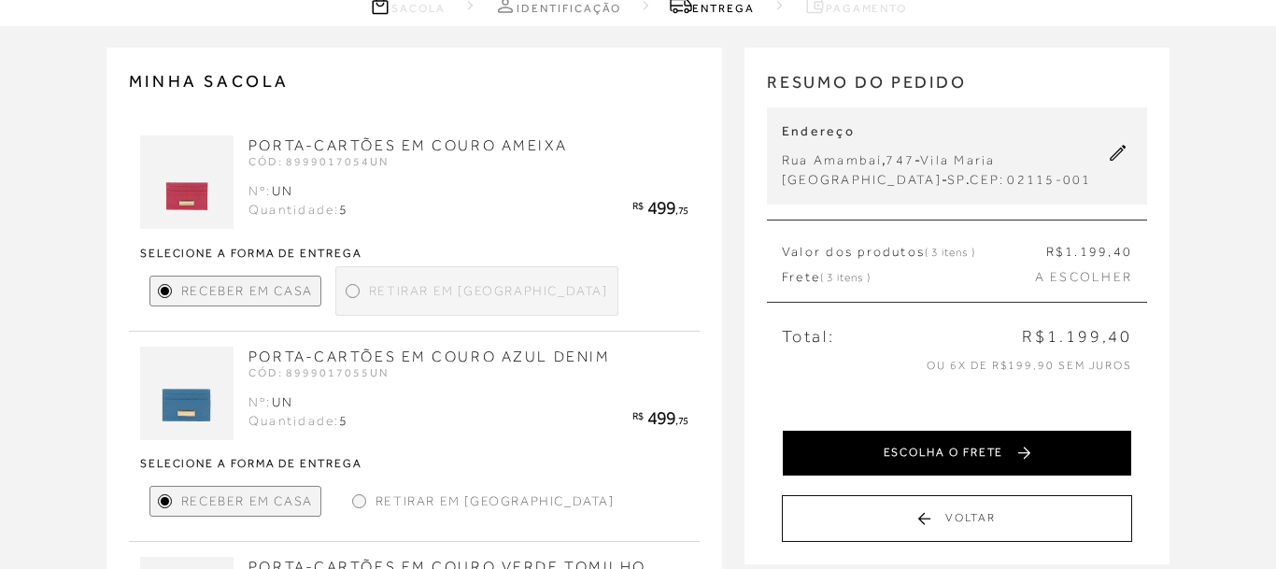
click at [954, 460] on button "ESCOLHA O FRETE" at bounding box center [957, 453] width 350 height 47
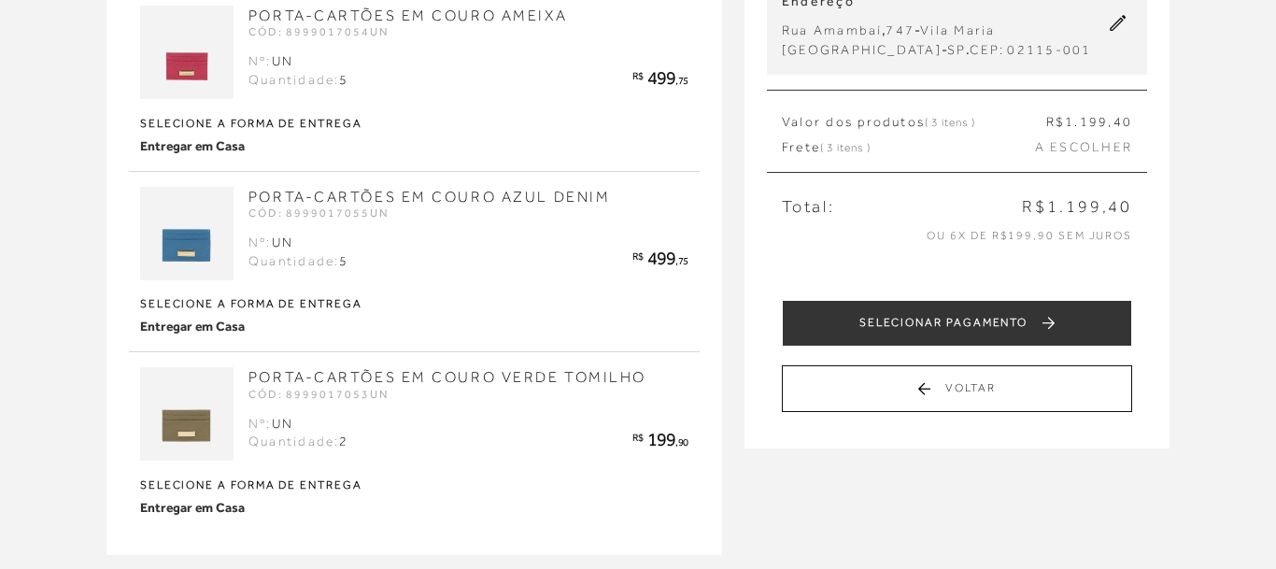
scroll to position [381, 0]
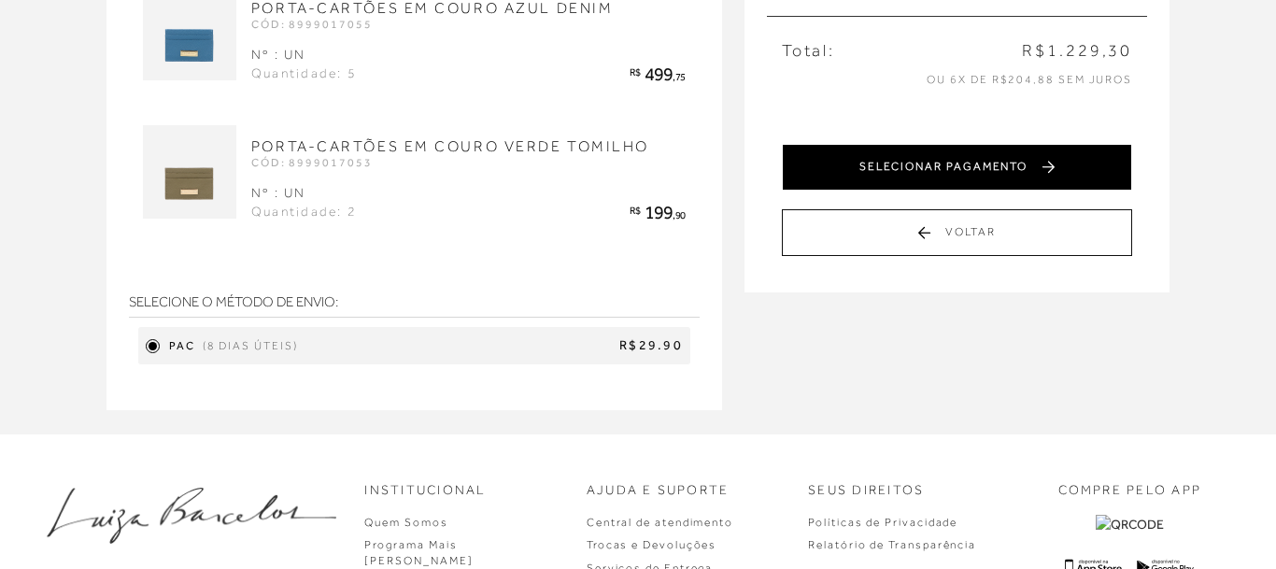
click at [963, 170] on button "SELECIONAR PAGAMENTO" at bounding box center [957, 167] width 350 height 47
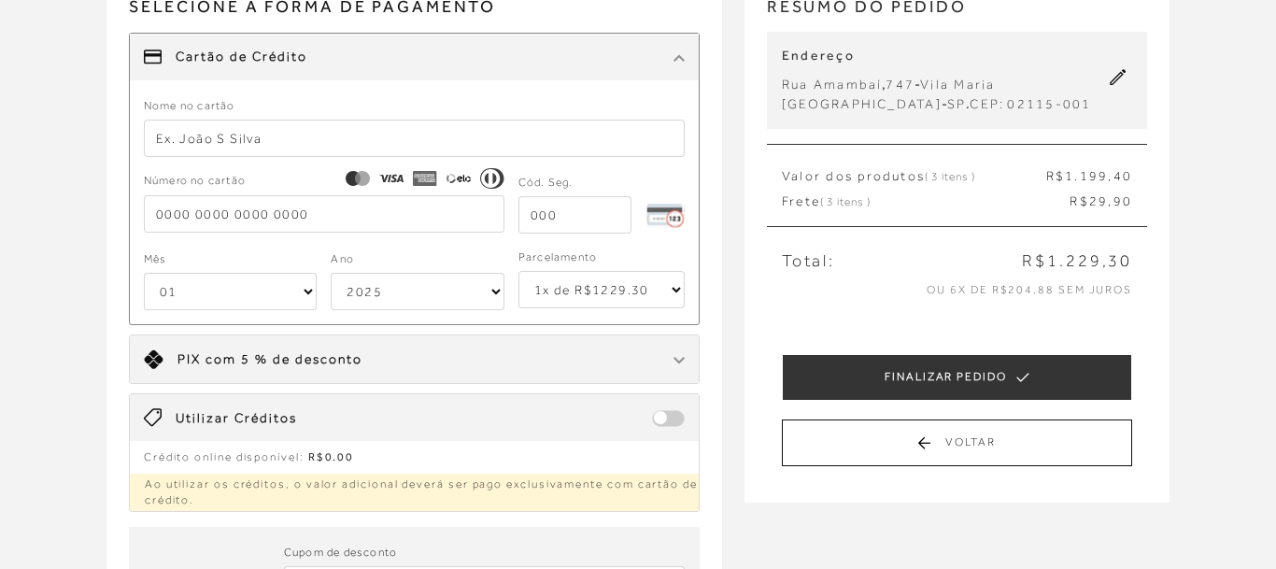
scroll to position [286, 0]
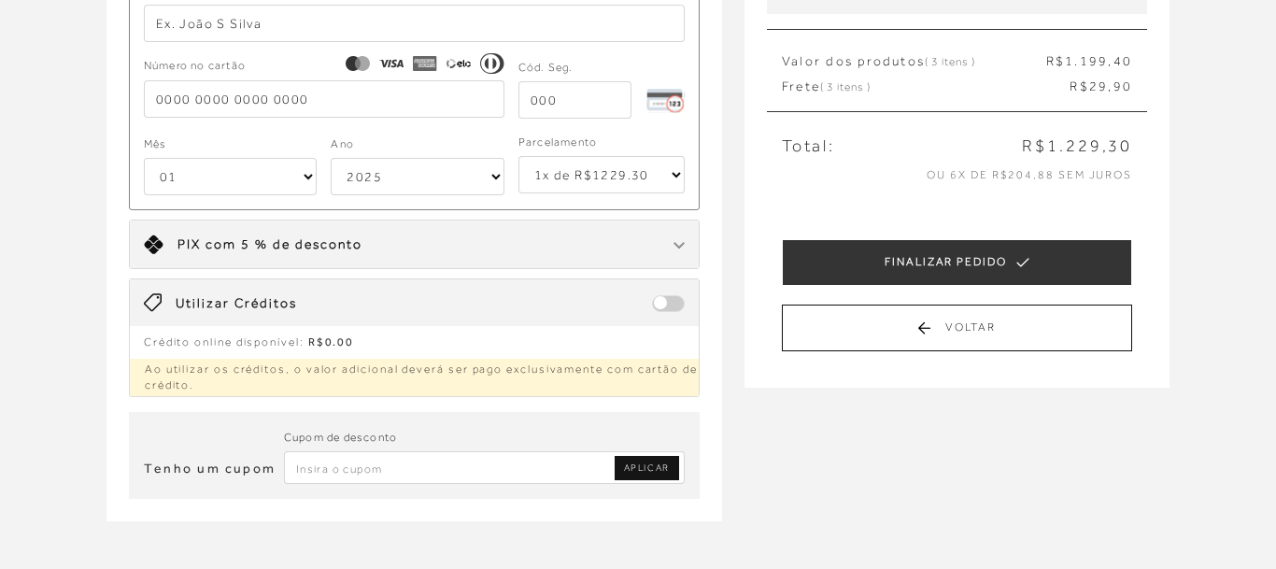
click at [325, 467] on input "Inserir Código da Promoção" at bounding box center [484, 467] width 401 height 33
type input "PRIMEIRALB"
click at [660, 468] on span "APLICAR" at bounding box center [647, 467] width 46 height 13
click at [325, 469] on input "Inserir Código da Promoção" at bounding box center [484, 467] width 401 height 33
type input "primeiralb"
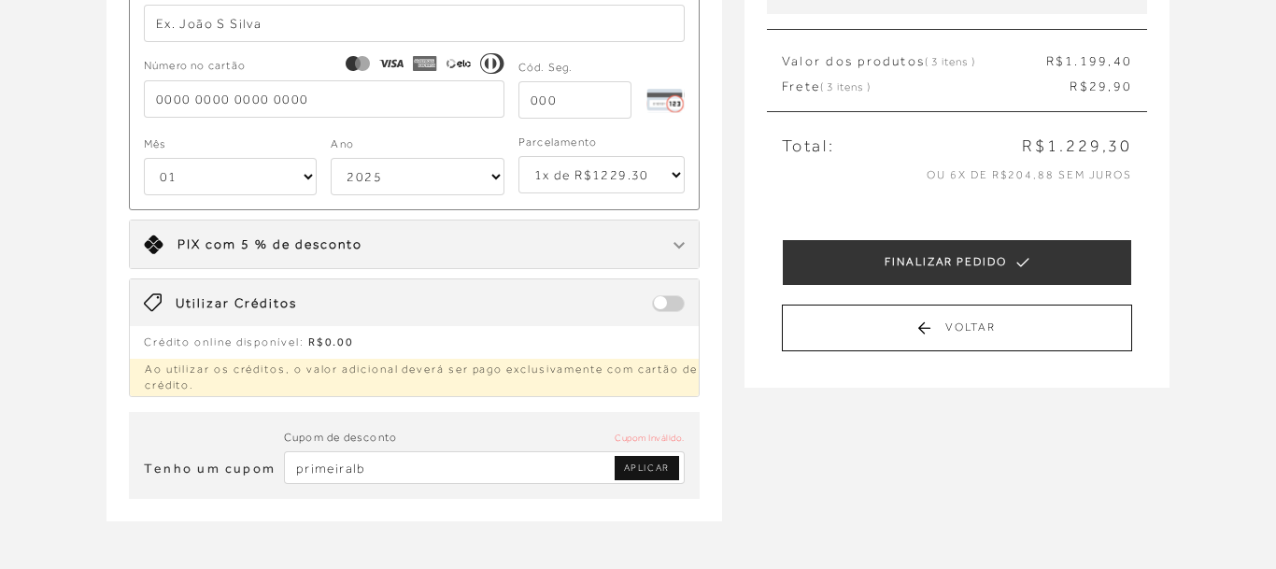
click at [655, 470] on span "APLICAR" at bounding box center [647, 467] width 46 height 13
click at [355, 472] on input "Inserir Código da Promoção" at bounding box center [484, 467] width 401 height 33
type input "primeiralb"
click at [644, 465] on span "APLICAR" at bounding box center [647, 467] width 46 height 13
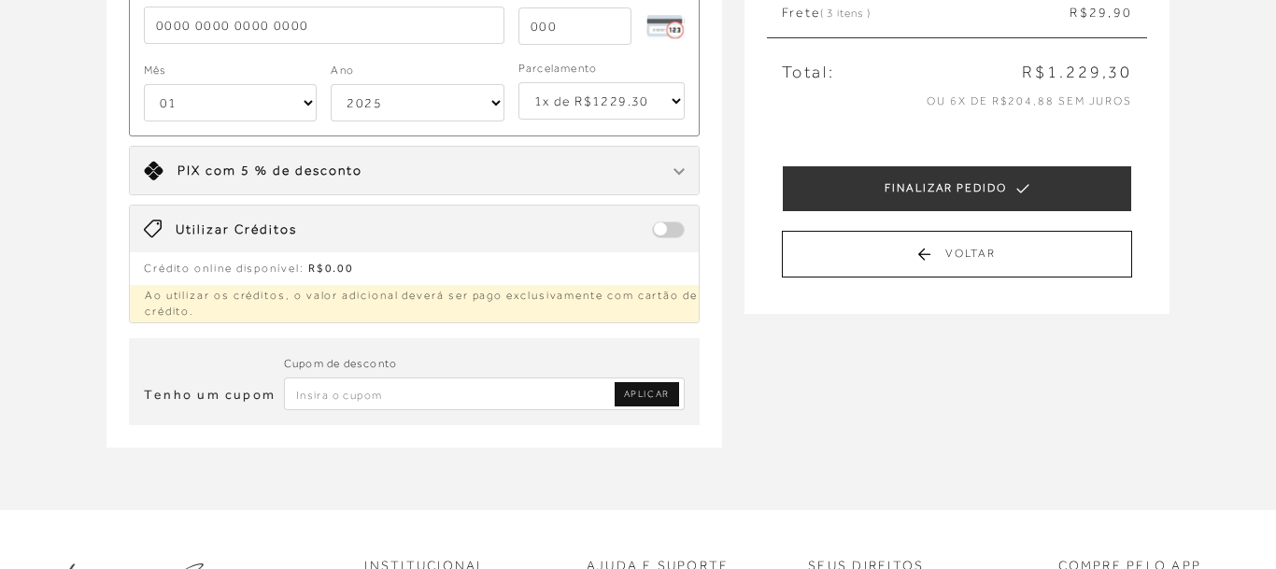
scroll to position [572, 0]
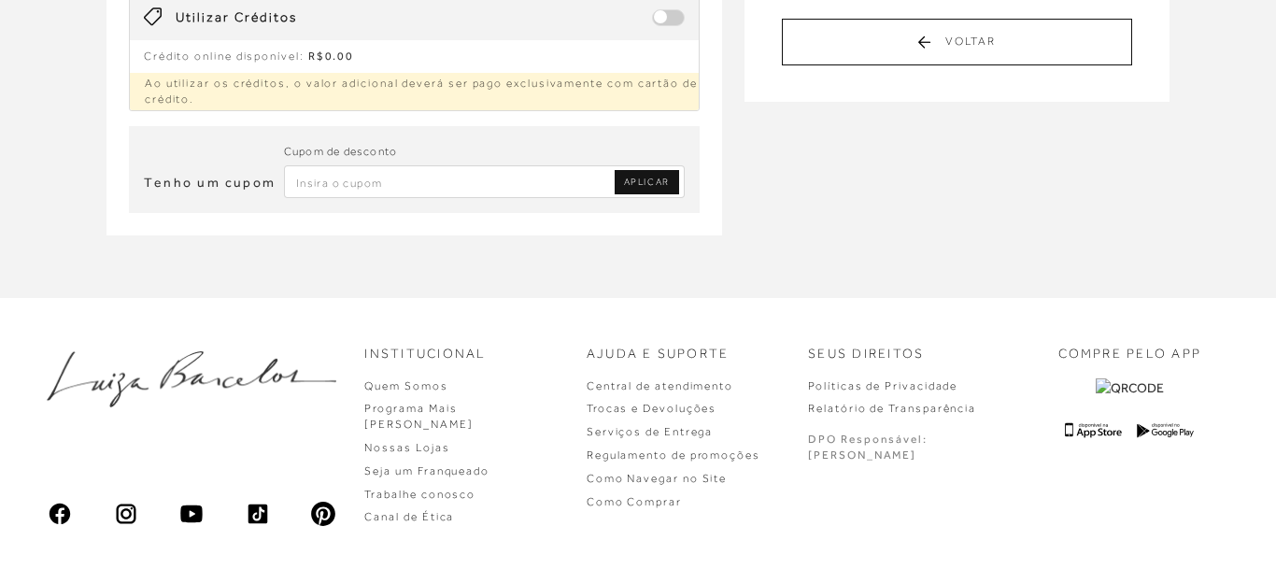
click at [326, 178] on input "Inserir Código da Promoção" at bounding box center [484, 181] width 401 height 33
paste input "0026DM23"
type input "0026DM23"
click at [649, 178] on span "APLICAR" at bounding box center [647, 182] width 46 height 13
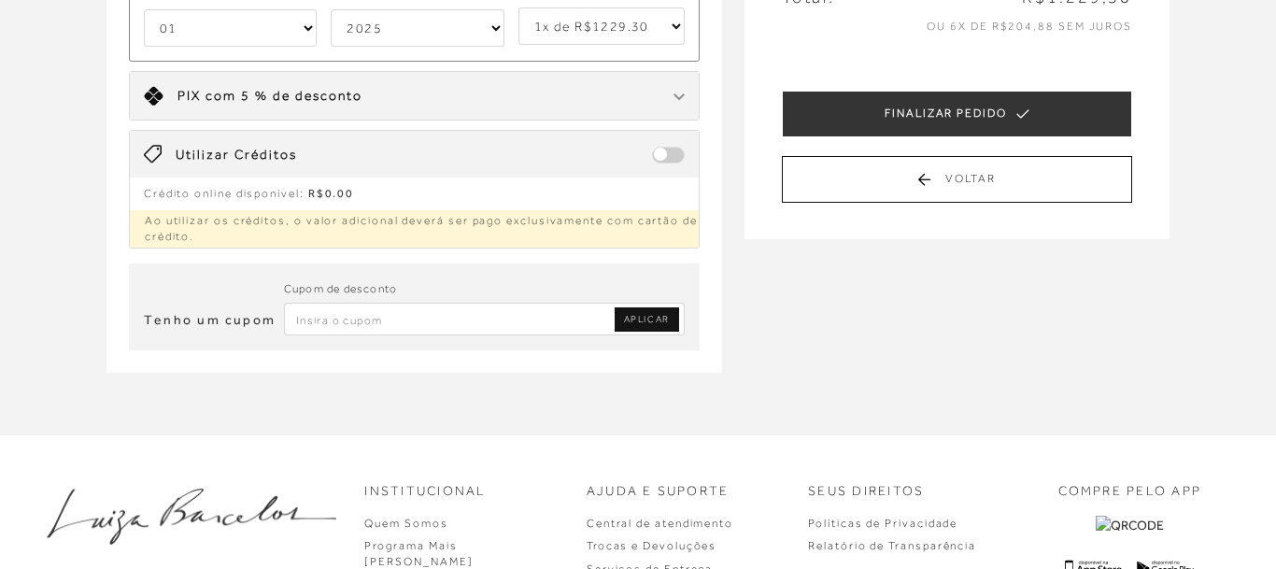
scroll to position [191, 0]
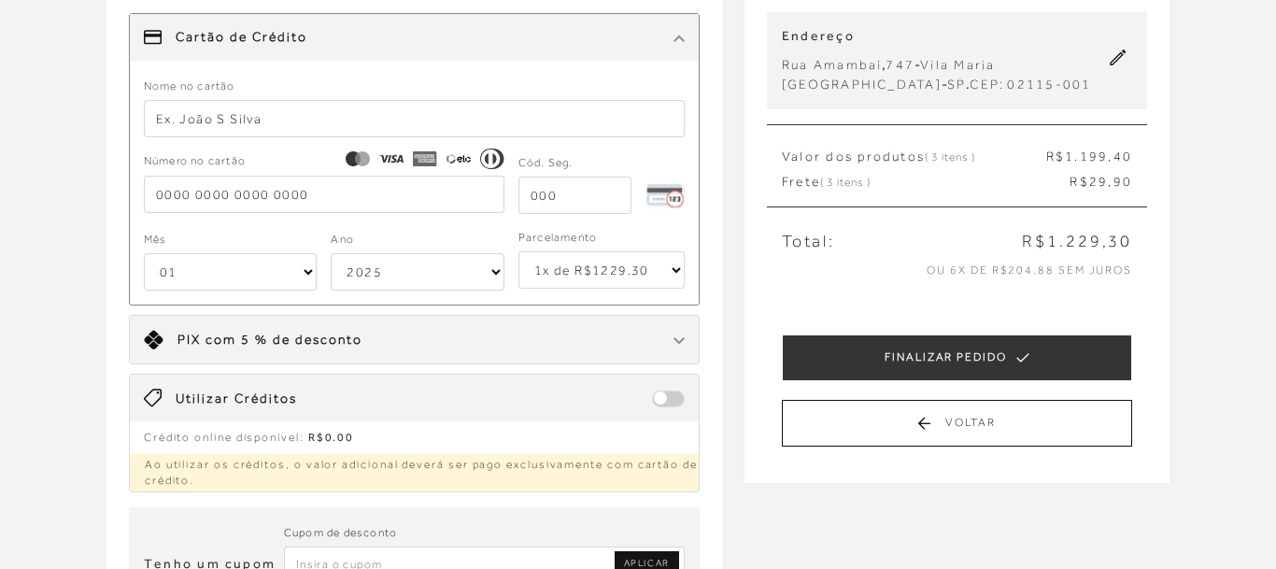
click at [518, 251] on select "1x de R$1229.30 2x de R$614.65 sem juros 3x de R$409.77 sem juros 4x de R$307.3…" at bounding box center [601, 269] width 166 height 37
select select "6"
click option "6x de R$204.89 sem juros" at bounding box center [0, 0] width 0 height 0
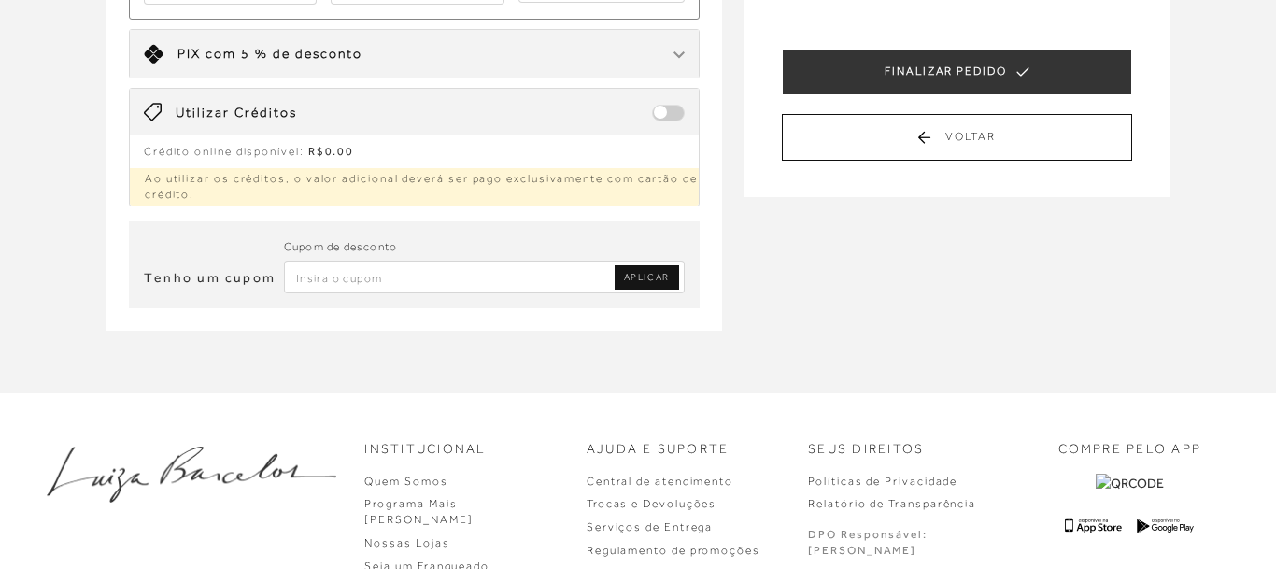
click at [326, 276] on input "Inserir Código da Promoção" at bounding box center [484, 277] width 401 height 33
paste input "LuanaBarcelos"
type input "LuanaBarcelos"
click at [644, 279] on span "APLICAR" at bounding box center [647, 277] width 46 height 13
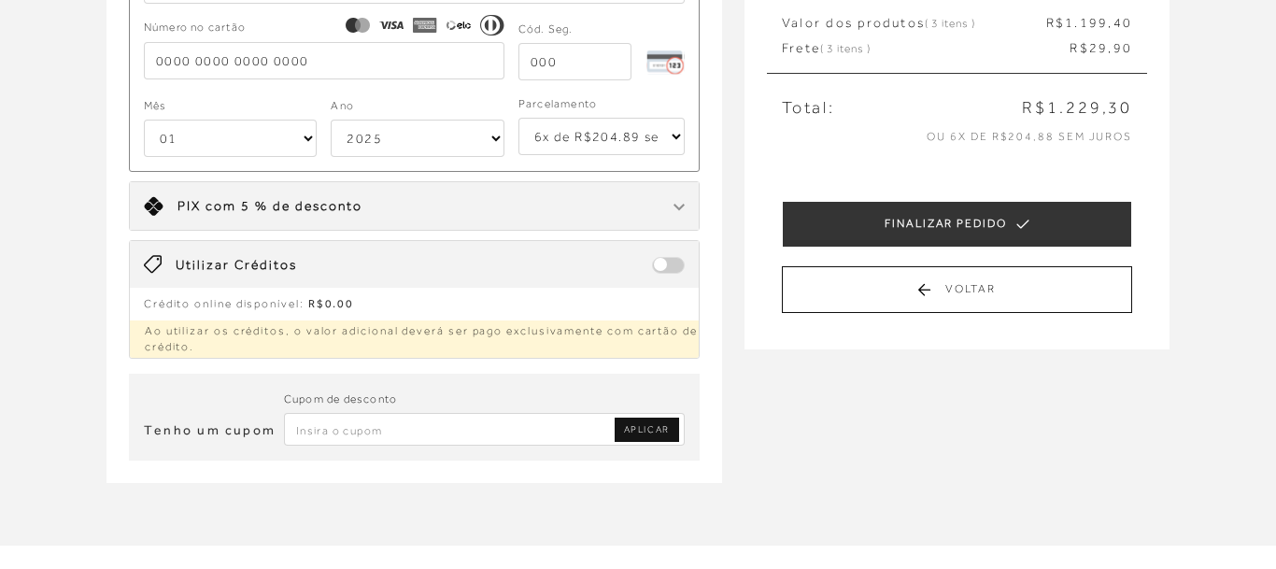
scroll to position [381, 0]
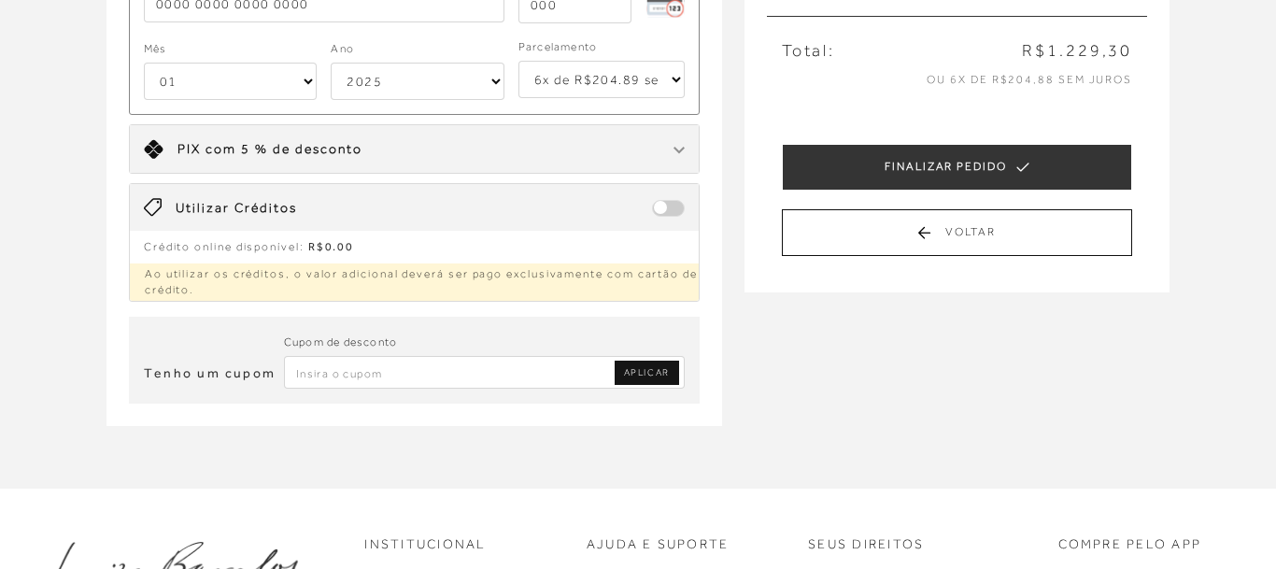
click at [378, 375] on input "Inserir Código da Promoção" at bounding box center [484, 372] width 401 height 33
paste input "LUIZAPANUCCI5"
type input "LUIZAPANUCCI5"
click at [647, 373] on span "APLICAR" at bounding box center [647, 372] width 46 height 13
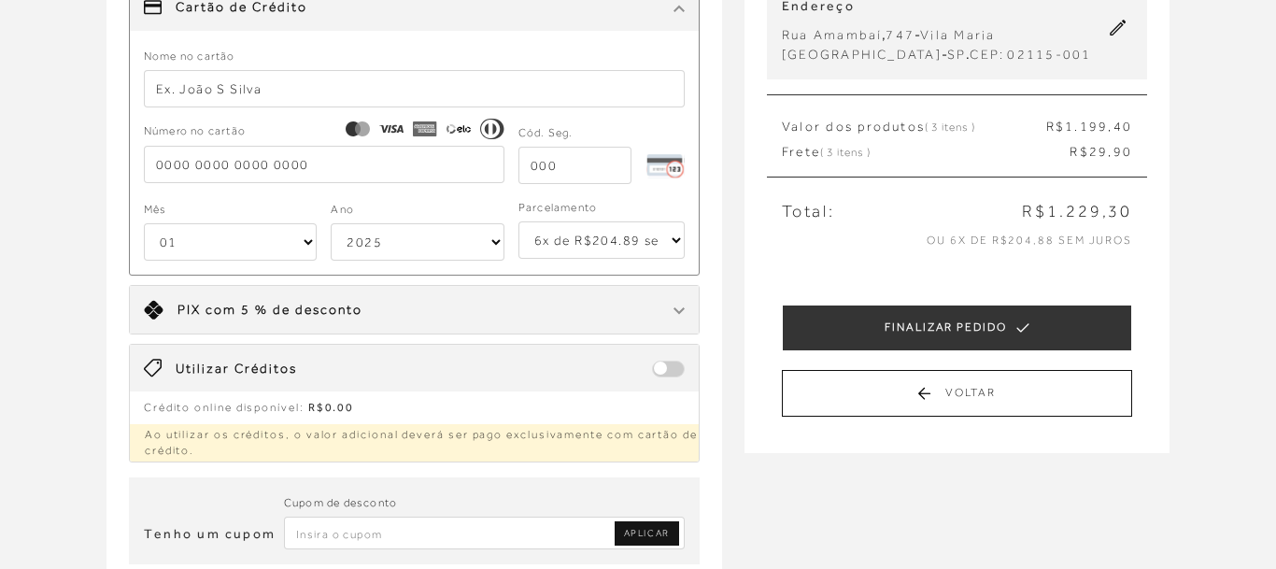
scroll to position [0, 0]
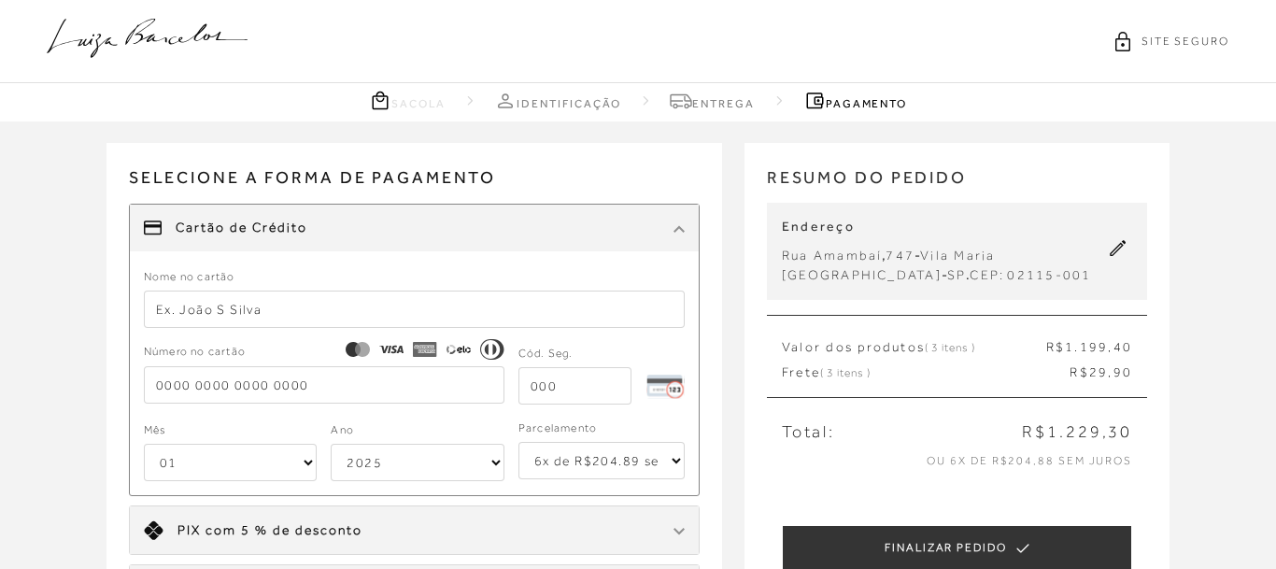
click at [518, 442] on select "1x de R$1229.30 2x de R$614.65 sem juros 3x de R$409.77 sem juros 4x de R$307.3…" at bounding box center [601, 460] width 166 height 37
click option "6x de R$204.89 sem juros" at bounding box center [0, 0] width 0 height 0
click at [120, 34] on icon at bounding box center [147, 38] width 201 height 39
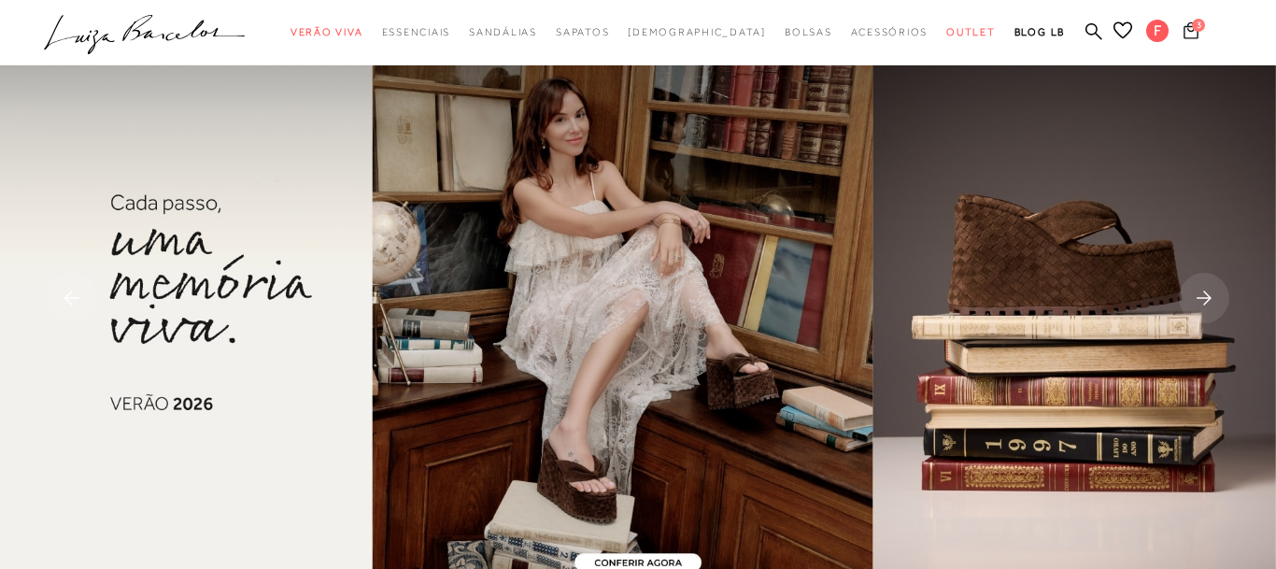
click at [1201, 40] on button "3" at bounding box center [1191, 33] width 26 height 25
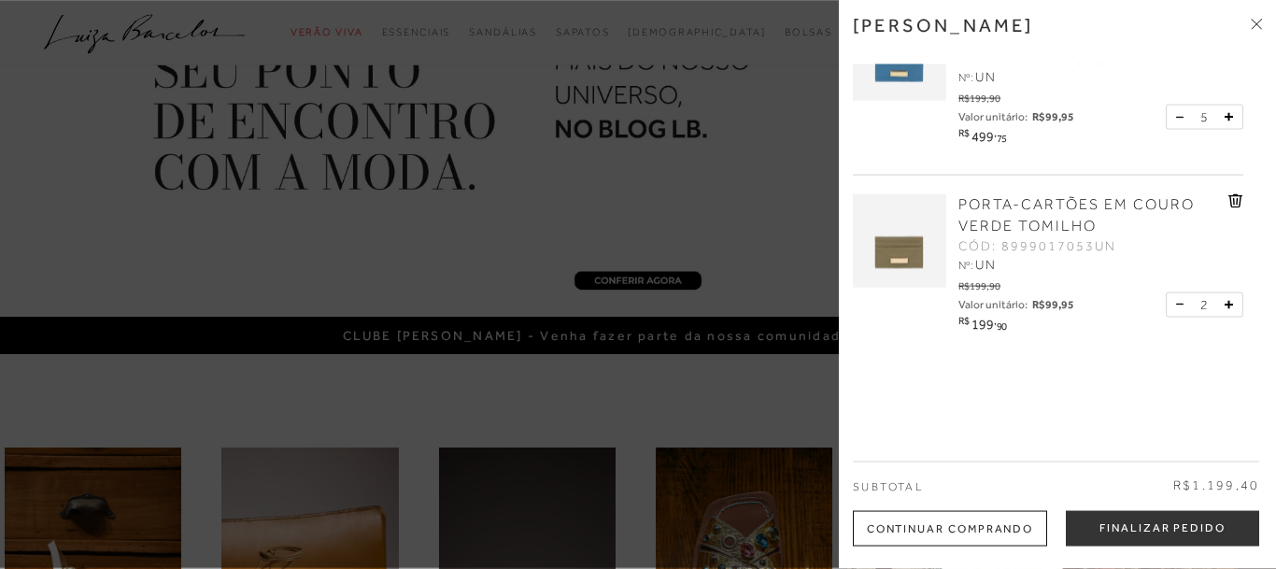
scroll to position [286, 0]
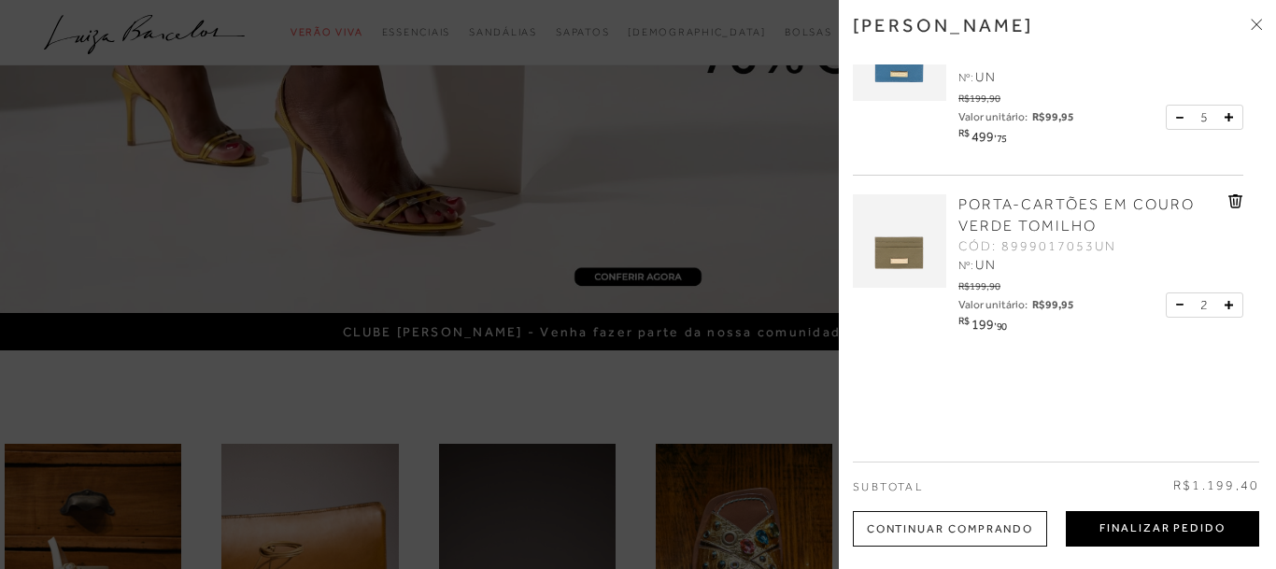
click at [1162, 530] on button "Finalizar Pedido" at bounding box center [1162, 528] width 193 height 35
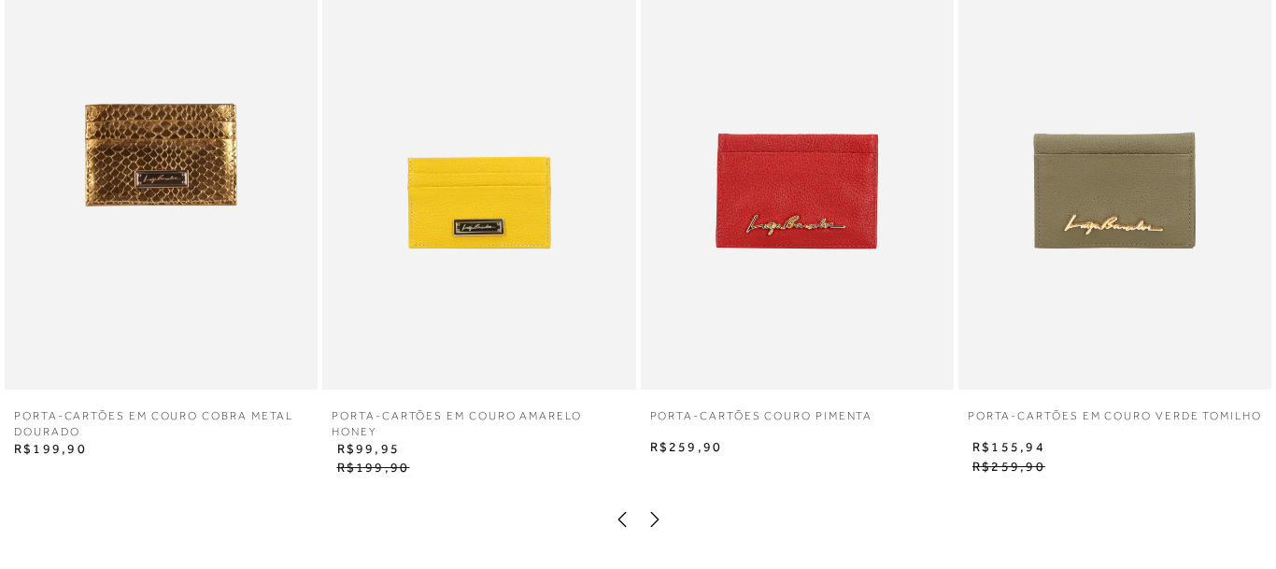
scroll to position [1238, 0]
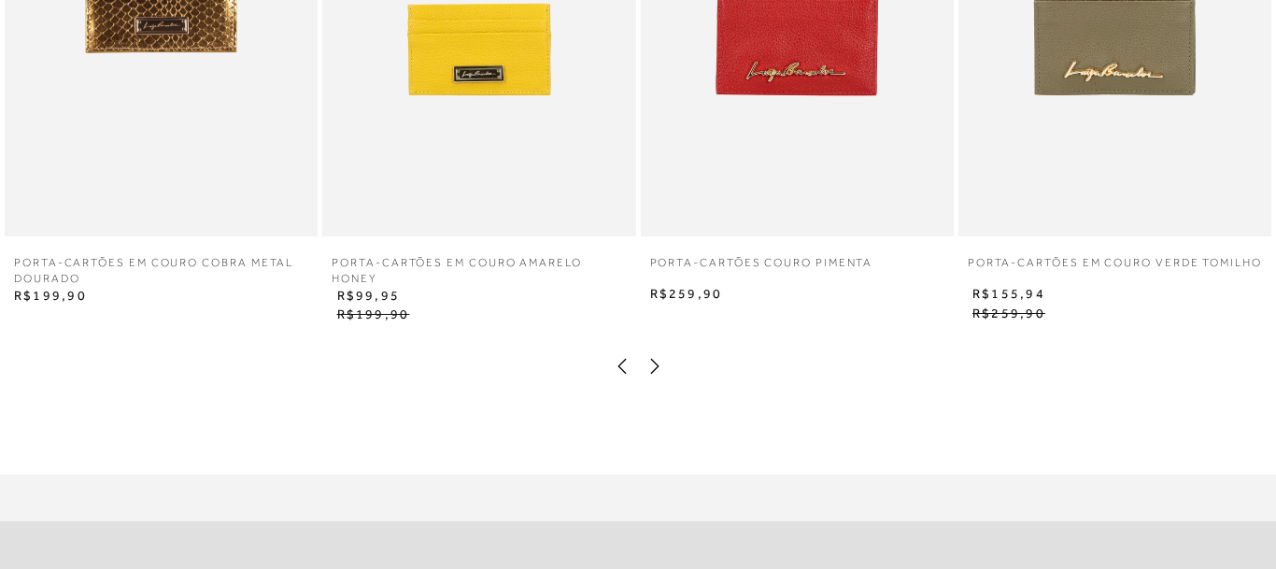
click at [658, 369] on icon at bounding box center [654, 366] width 19 height 19
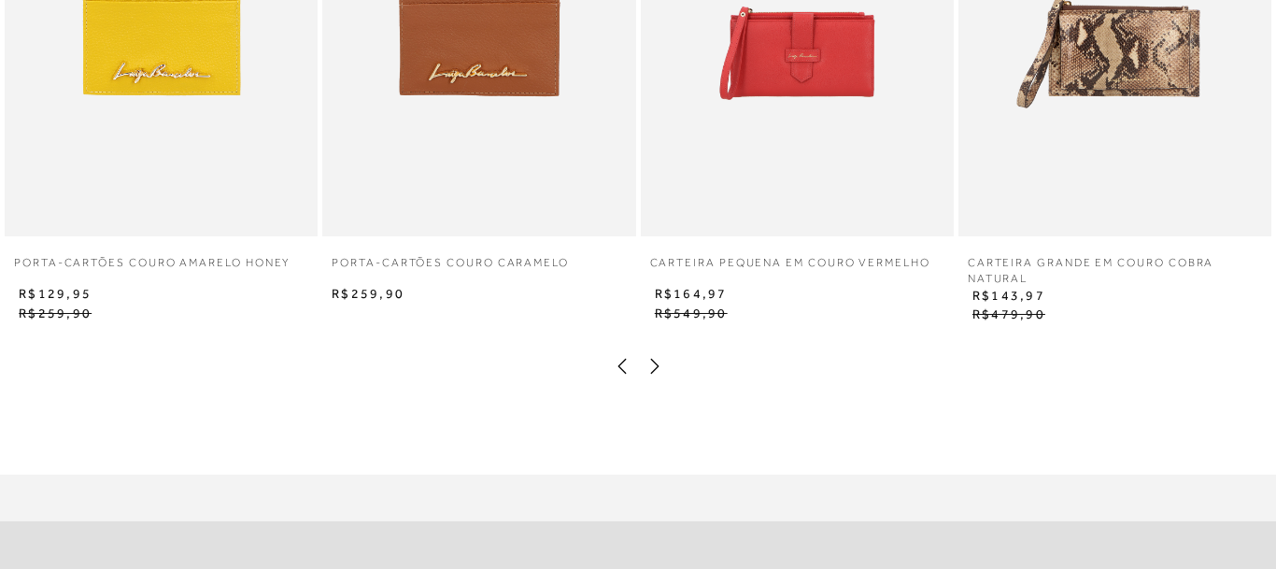
click at [658, 369] on icon at bounding box center [654, 366] width 19 height 19
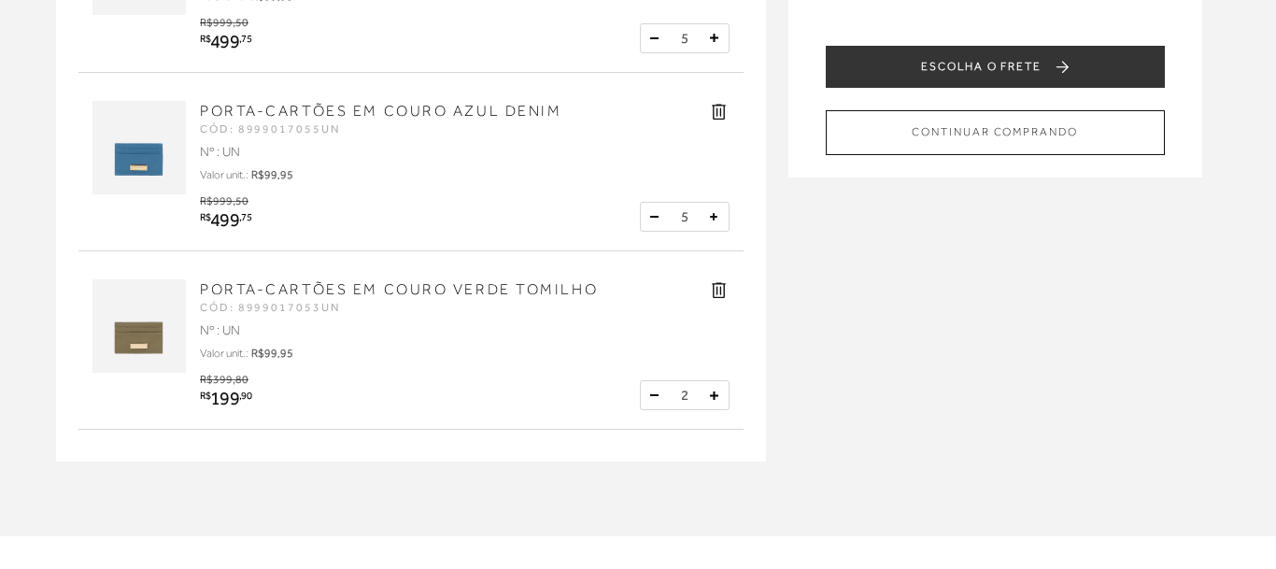
scroll to position [0, 0]
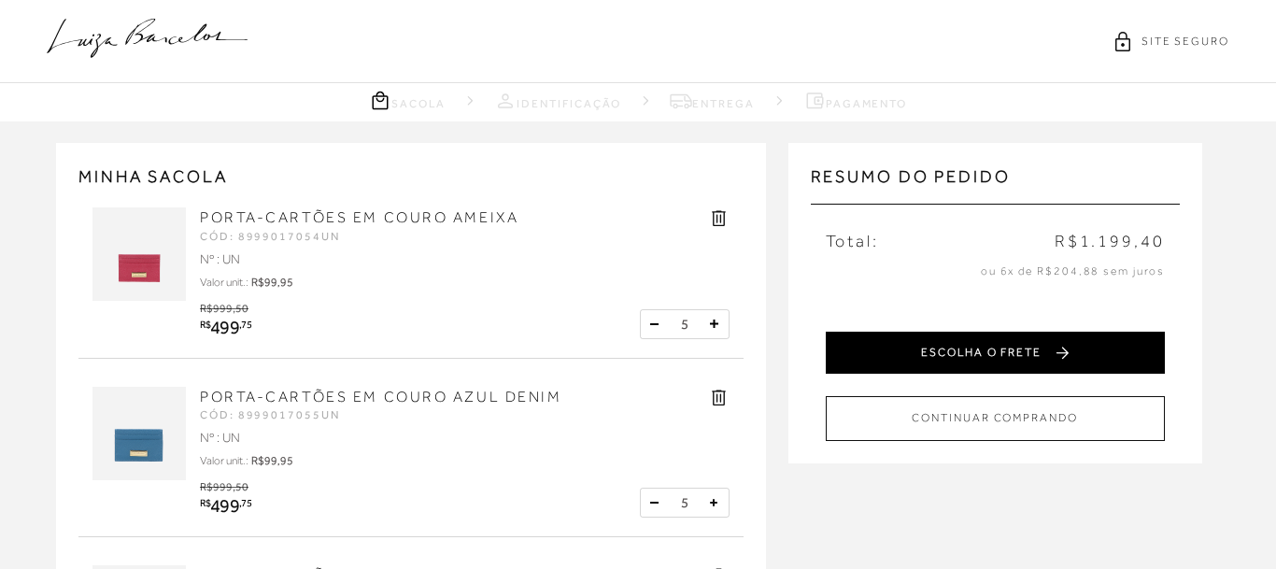
click at [955, 352] on button "ESCOLHA O FRETE" at bounding box center [995, 353] width 339 height 42
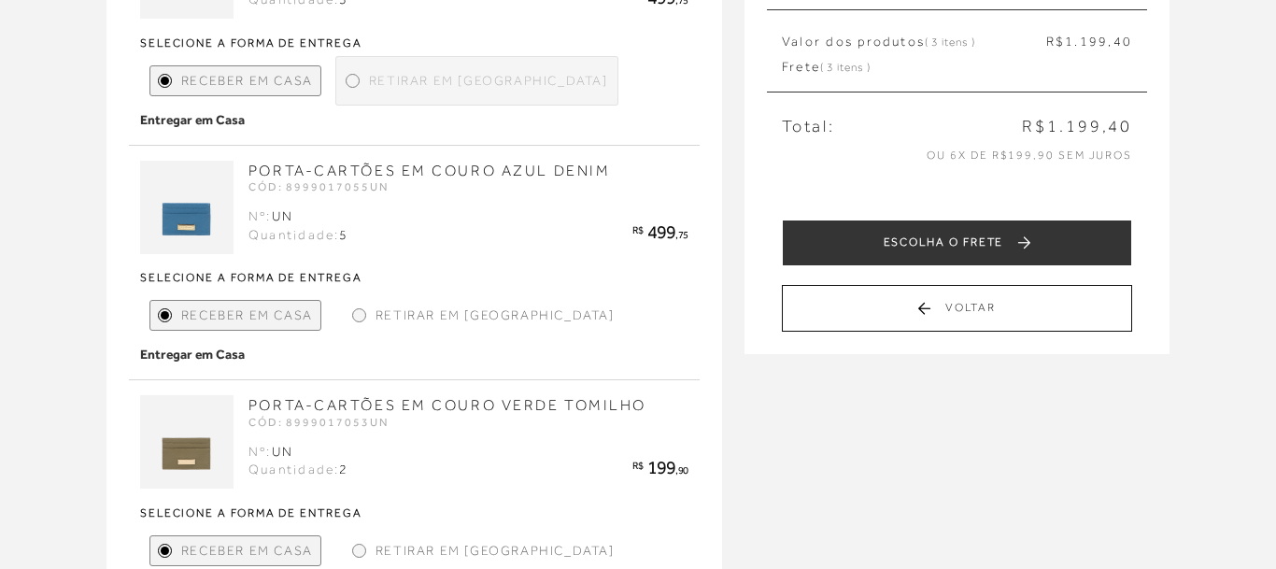
scroll to position [191, 0]
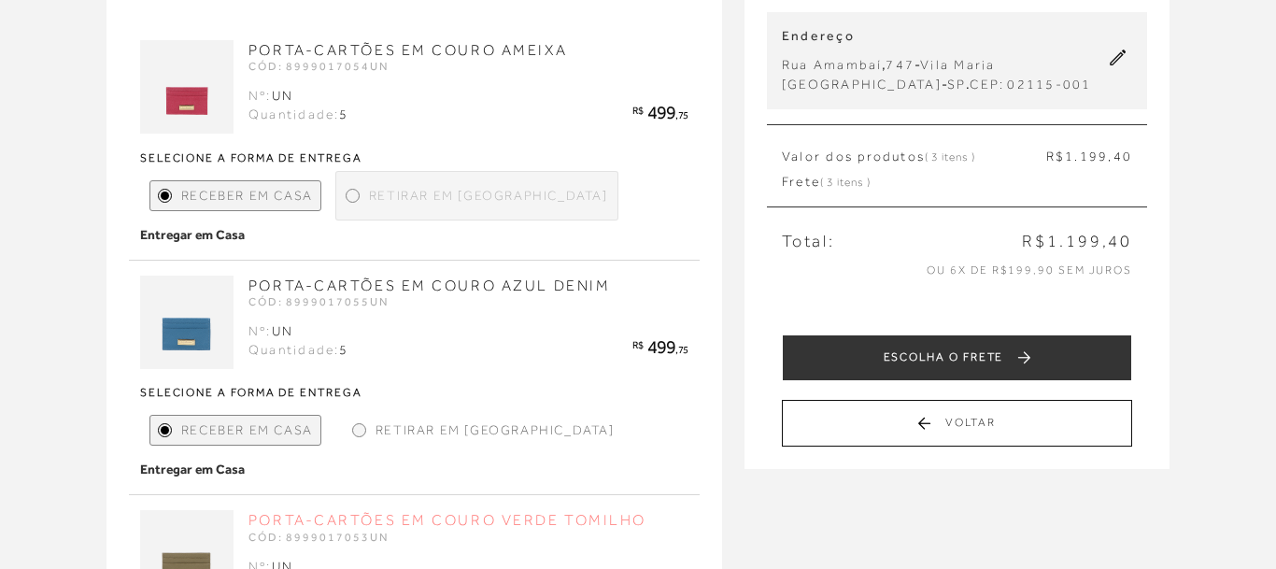
click at [558, 512] on link "PORTA-CARTÕES EM COURO VERDE TOMILHO" at bounding box center [447, 520] width 398 height 17
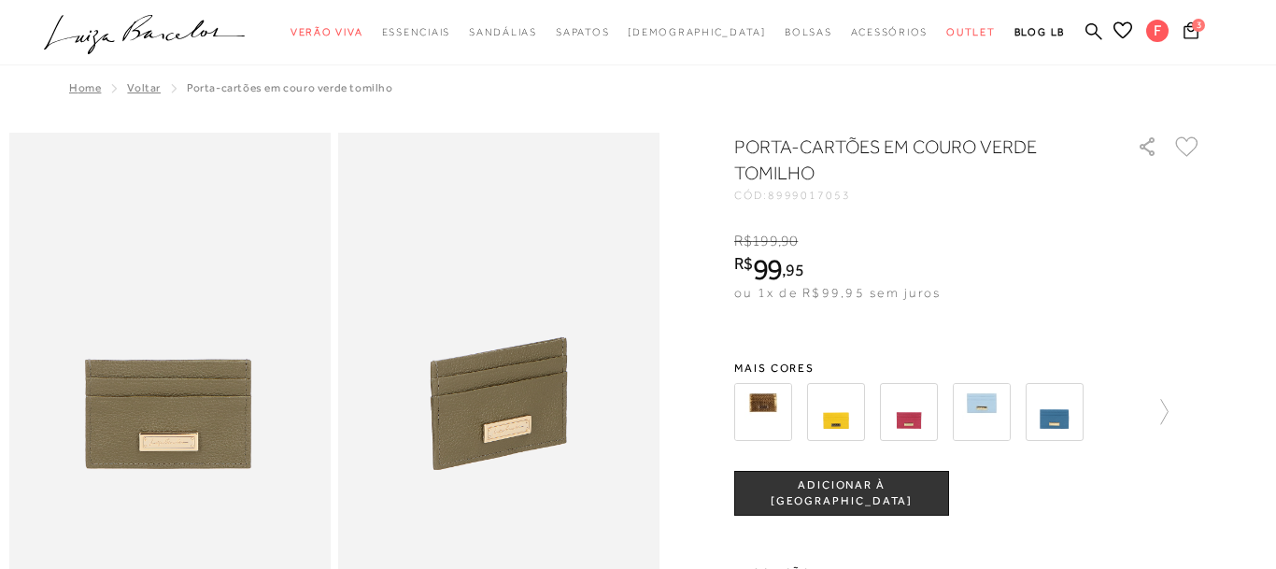
click at [908, 419] on img at bounding box center [909, 412] width 58 height 58
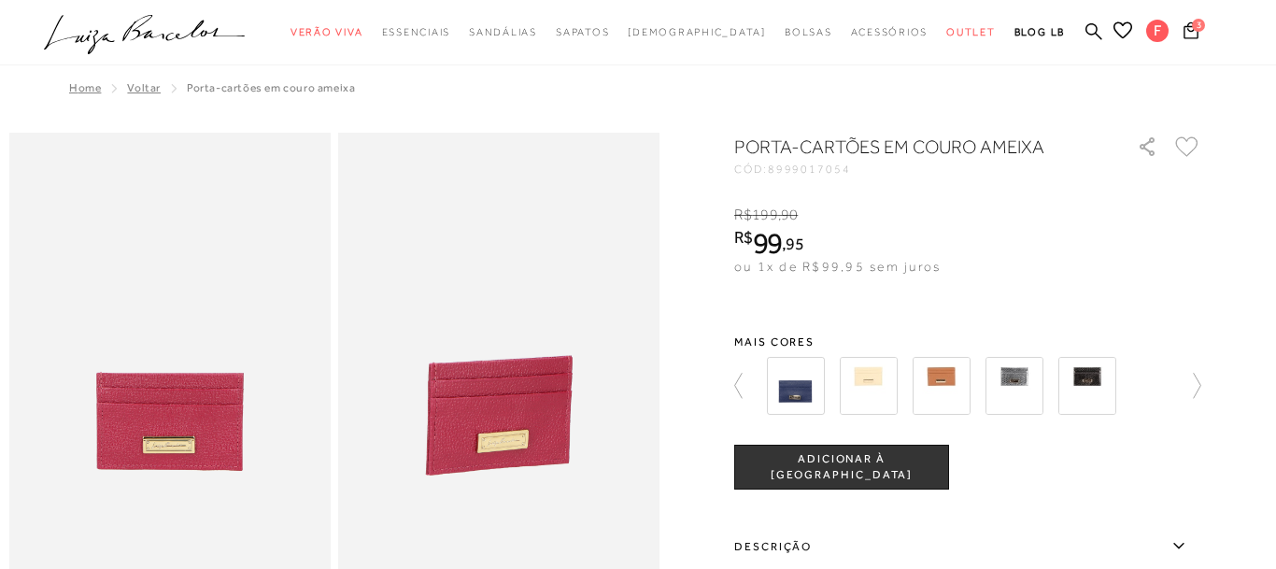
click at [801, 409] on img at bounding box center [796, 386] width 58 height 58
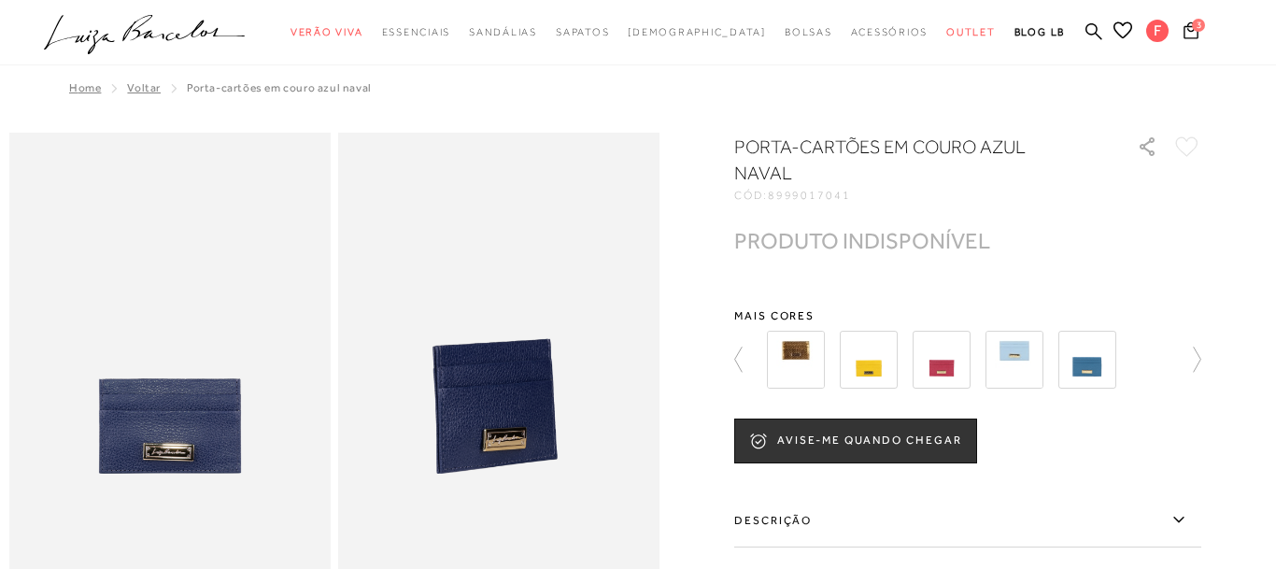
click at [1090, 351] on img at bounding box center [1087, 360] width 58 height 58
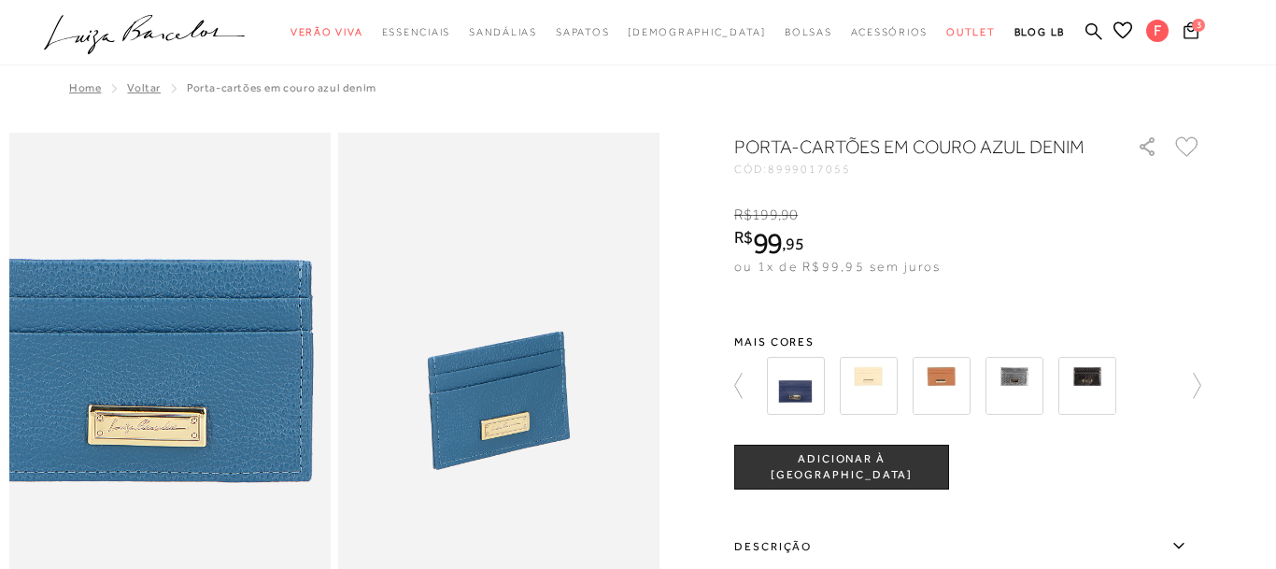
click at [190, 458] on img at bounding box center [150, 290] width 643 height 964
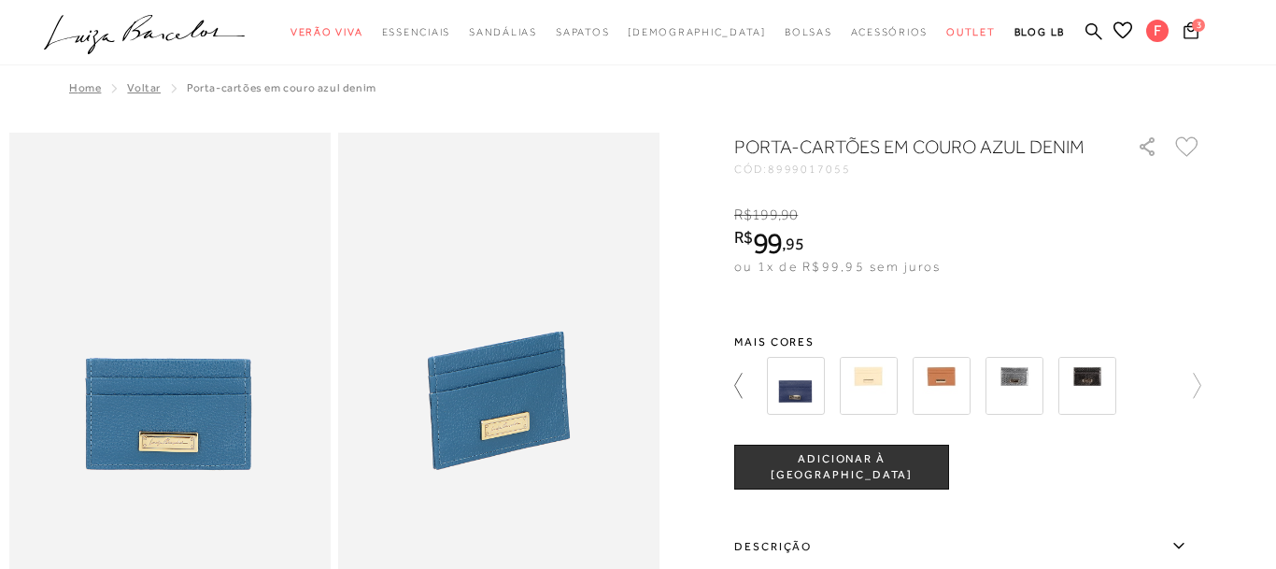
click at [740, 389] on icon at bounding box center [747, 386] width 26 height 26
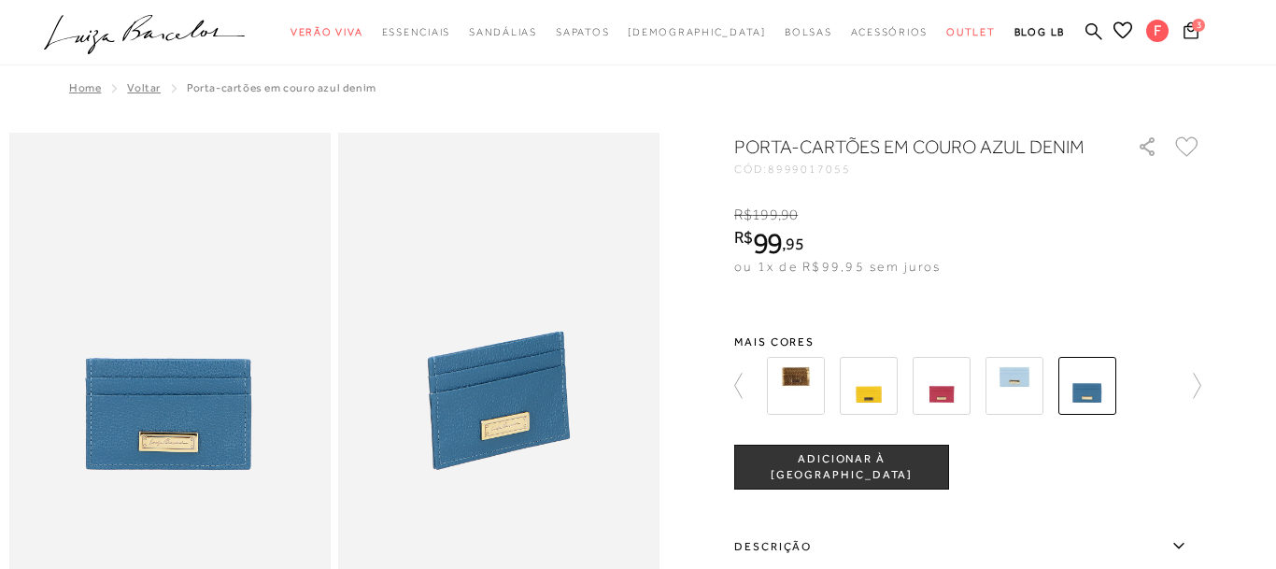
click at [941, 385] on img at bounding box center [941, 386] width 58 height 58
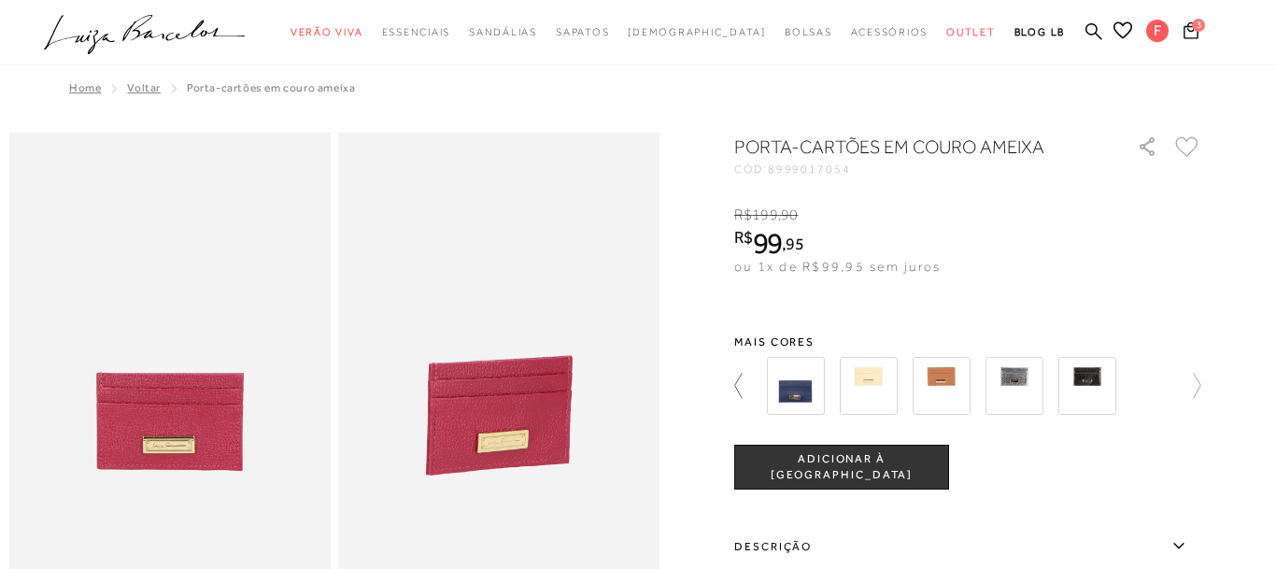
click at [742, 390] on icon at bounding box center [747, 386] width 26 height 26
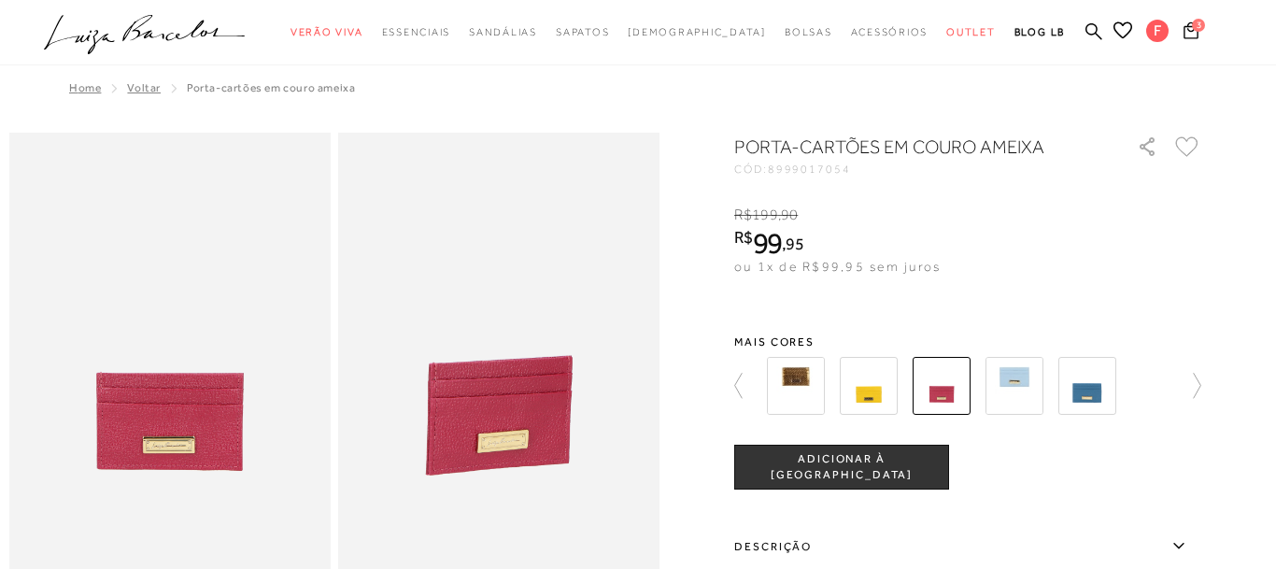
click at [879, 389] on img at bounding box center [869, 386] width 58 height 58
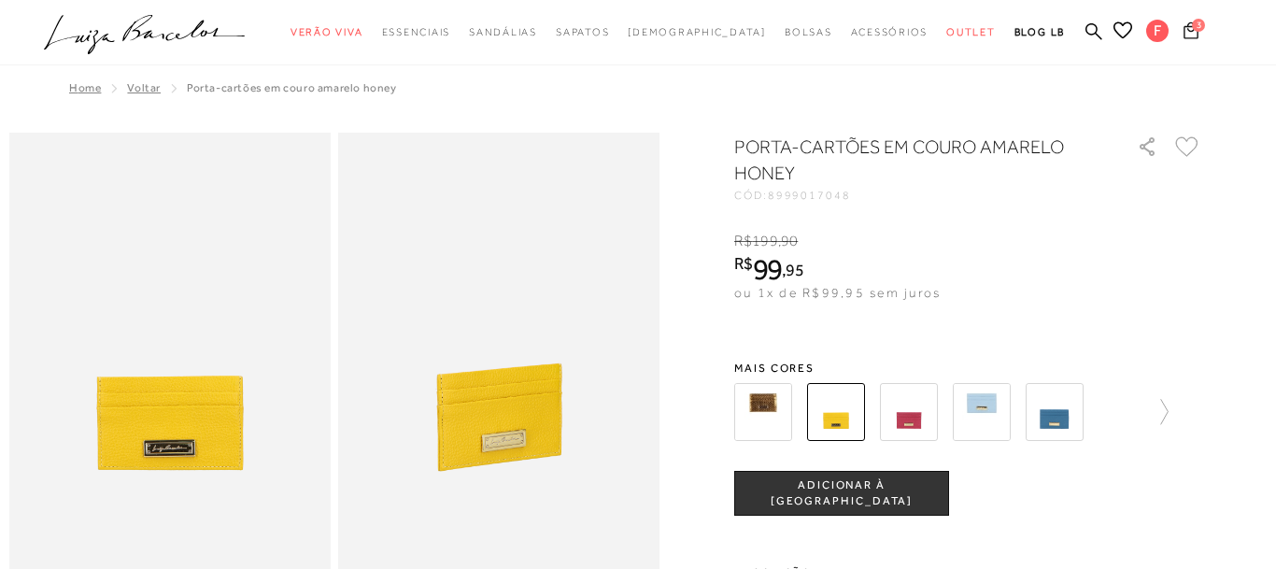
click at [1191, 34] on icon at bounding box center [1190, 30] width 15 height 18
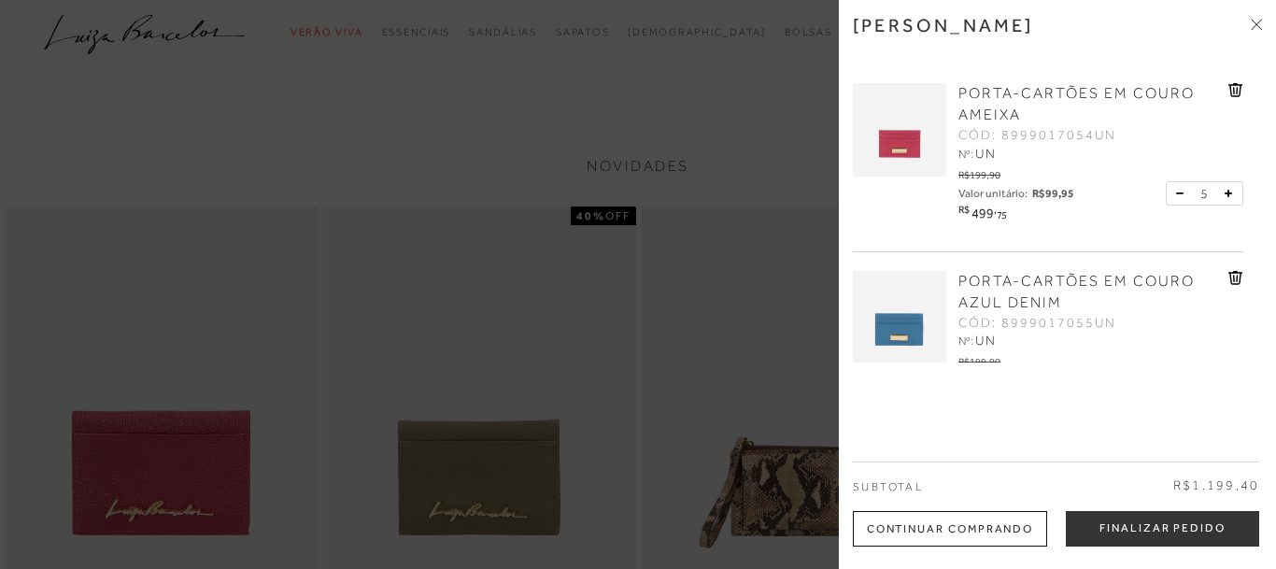
drag, startPoint x: 994, startPoint y: 296, endPoint x: 745, endPoint y: 352, distance: 254.7
click at [991, 297] on span "PORTA-CARTÕES EM COURO AZUL DENIM" at bounding box center [1076, 292] width 236 height 38
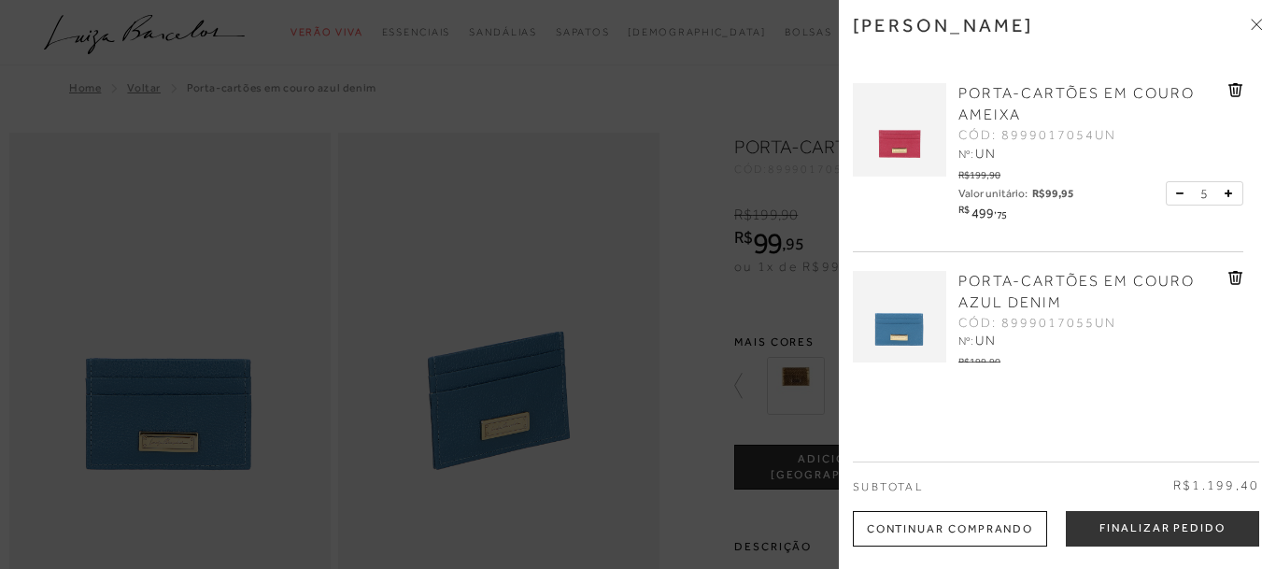
click at [1258, 29] on icon at bounding box center [1256, 24] width 11 height 11
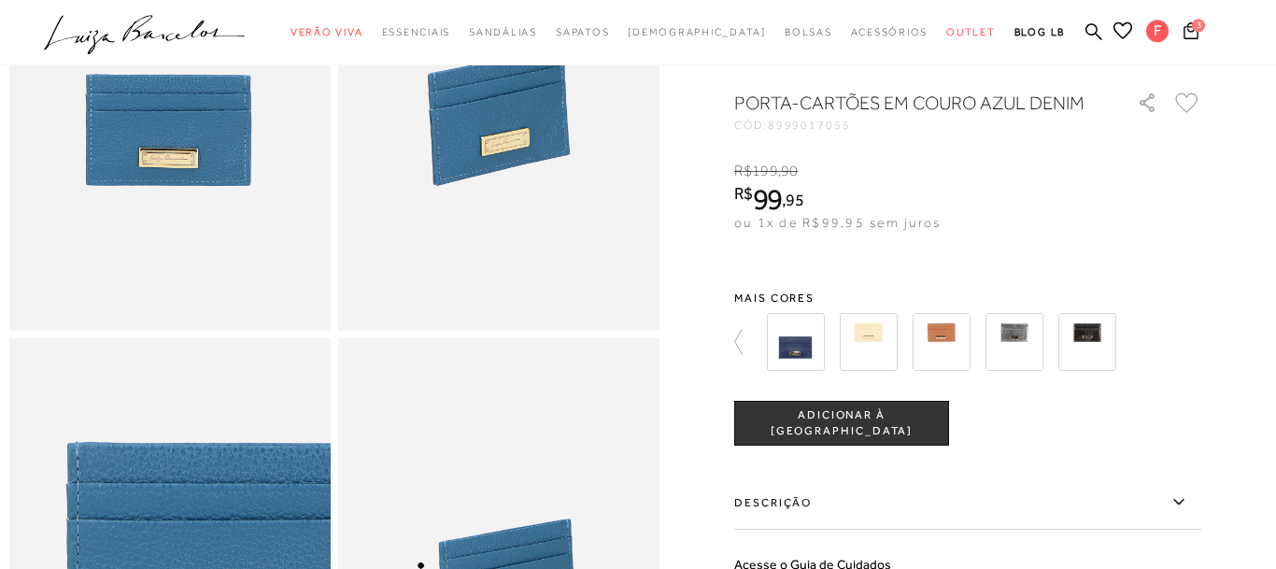
scroll to position [572, 0]
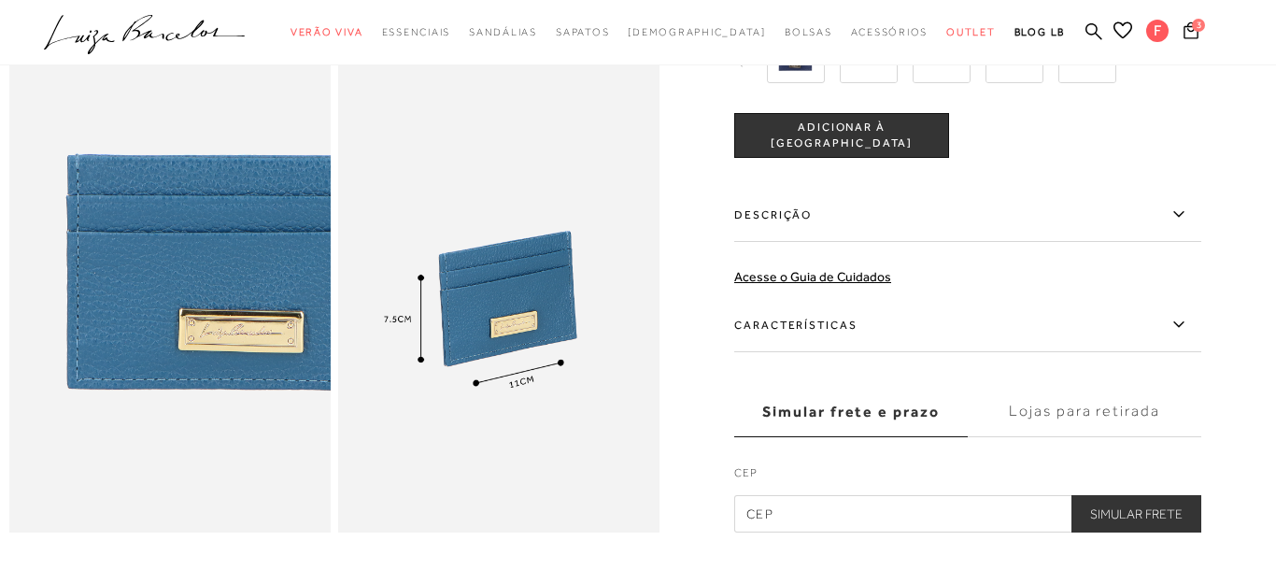
click at [1184, 330] on icon at bounding box center [1178, 324] width 22 height 23
click at [0, 0] on input "Características" at bounding box center [0, 0] width 0 height 0
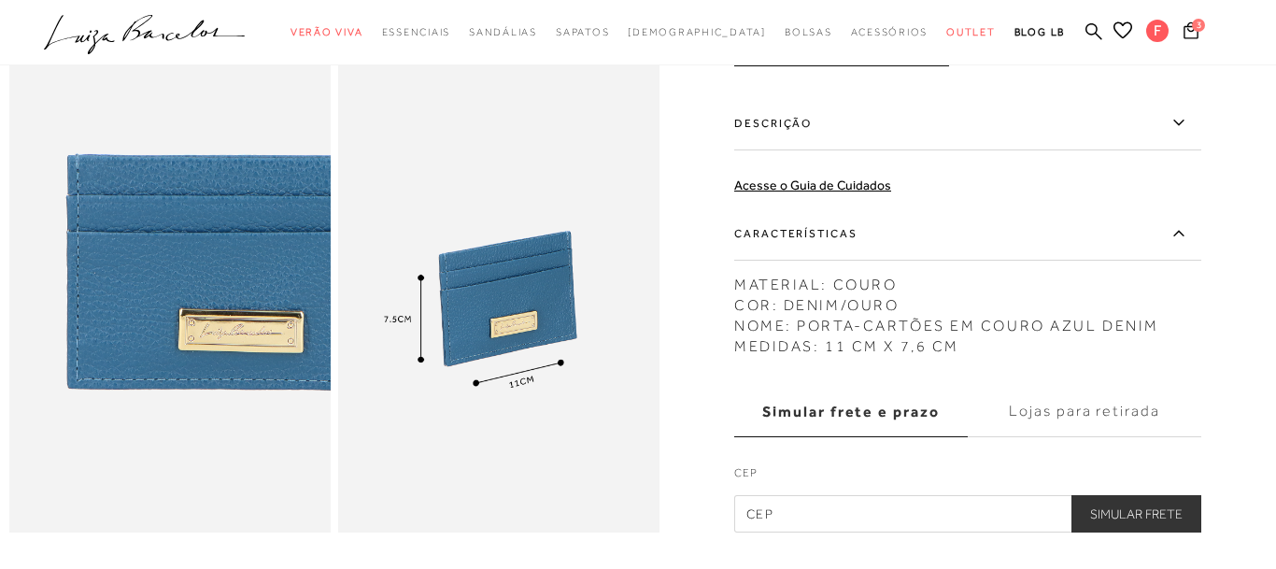
click at [1184, 127] on icon at bounding box center [1178, 122] width 22 height 23
click at [0, 0] on input "Descrição" at bounding box center [0, 0] width 0 height 0
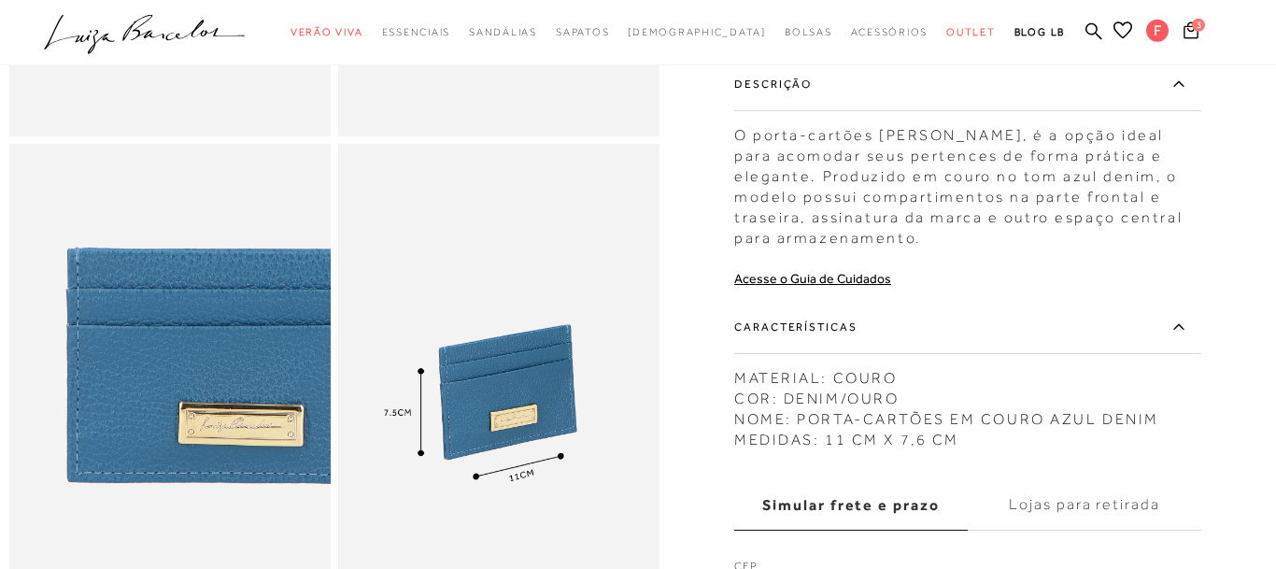
scroll to position [476, 0]
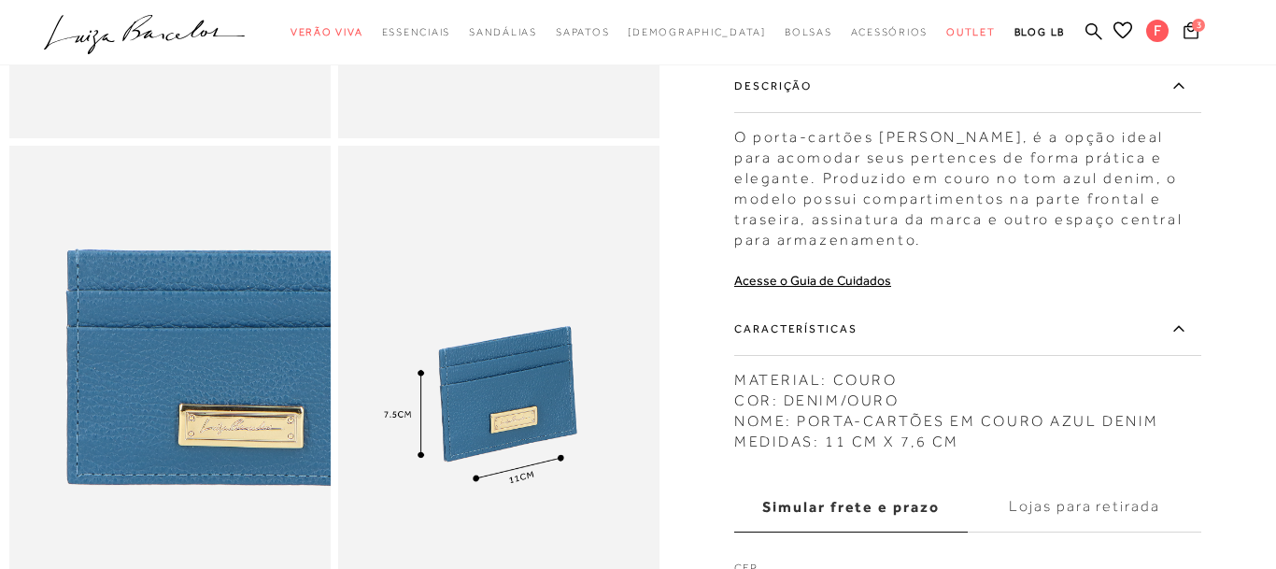
click at [1032, 520] on label "Lojas para retirada" at bounding box center [1084, 507] width 233 height 50
click at [0, 0] on input "Lojas para retirada" at bounding box center [0, 0] width 0 height 0
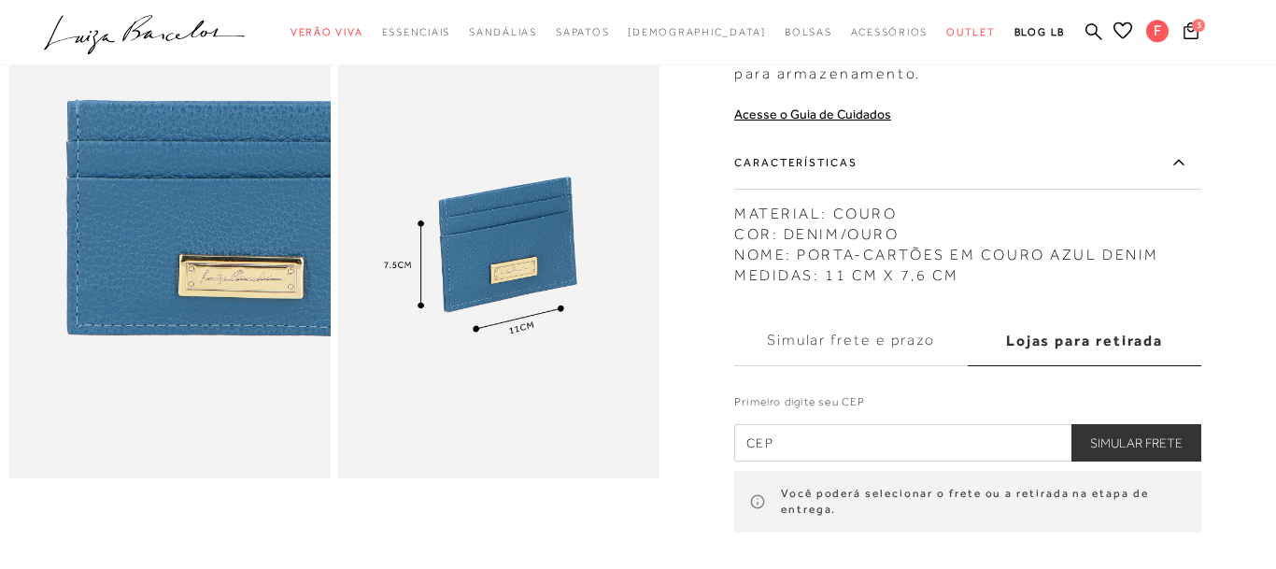
scroll to position [762, 0]
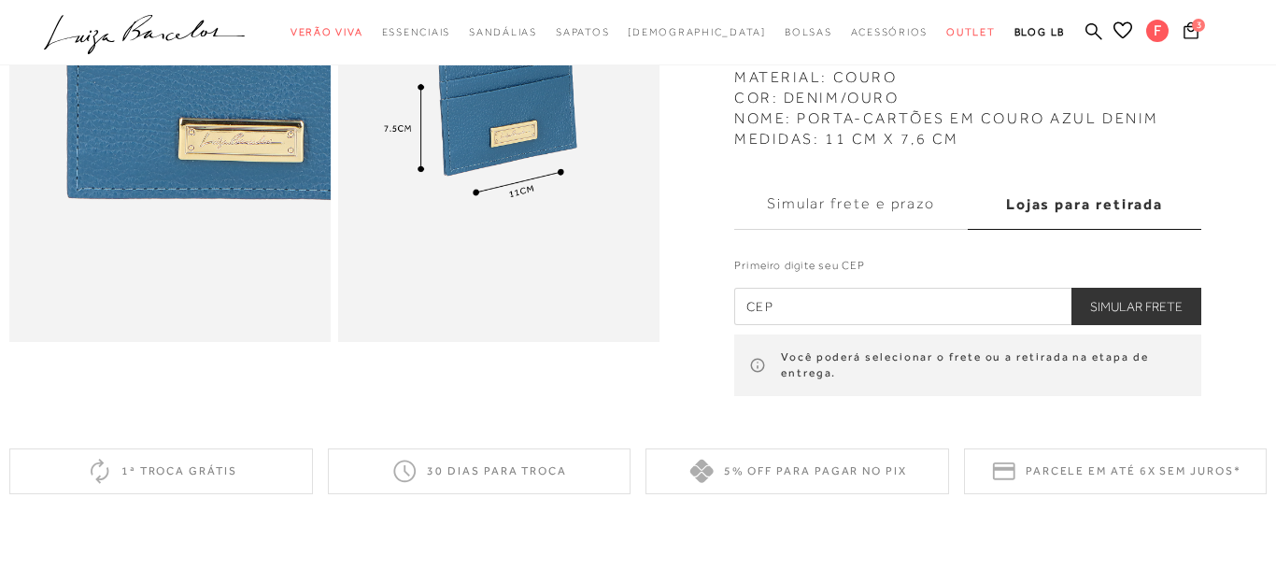
click at [828, 323] on input "text" at bounding box center [967, 306] width 467 height 37
type input "03319-001"
drag, startPoint x: 1139, startPoint y: 318, endPoint x: 1115, endPoint y: 329, distance: 26.7
click at [1137, 318] on button "Simular Frete" at bounding box center [1136, 306] width 130 height 37
click at [1113, 313] on button "Simular Frete" at bounding box center [1136, 306] width 130 height 37
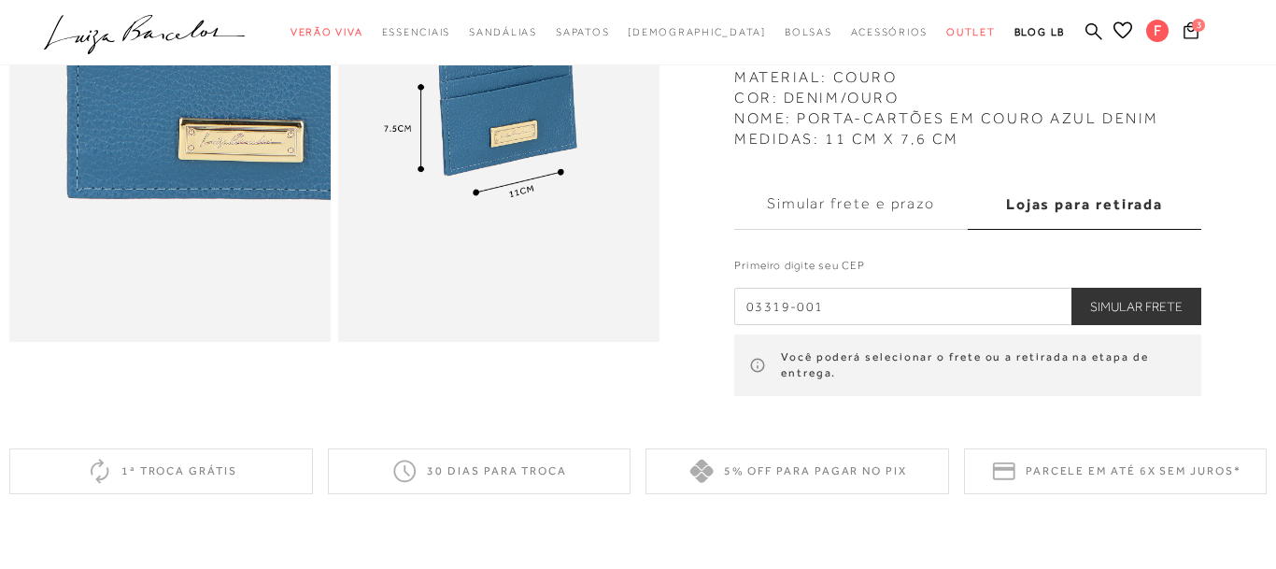
click at [1043, 211] on label "Lojas para retirada" at bounding box center [1084, 204] width 233 height 50
click at [0, 0] on input "Lojas para retirada" at bounding box center [0, 0] width 0 height 0
click at [1151, 310] on button "Simular Frete" at bounding box center [1136, 306] width 130 height 37
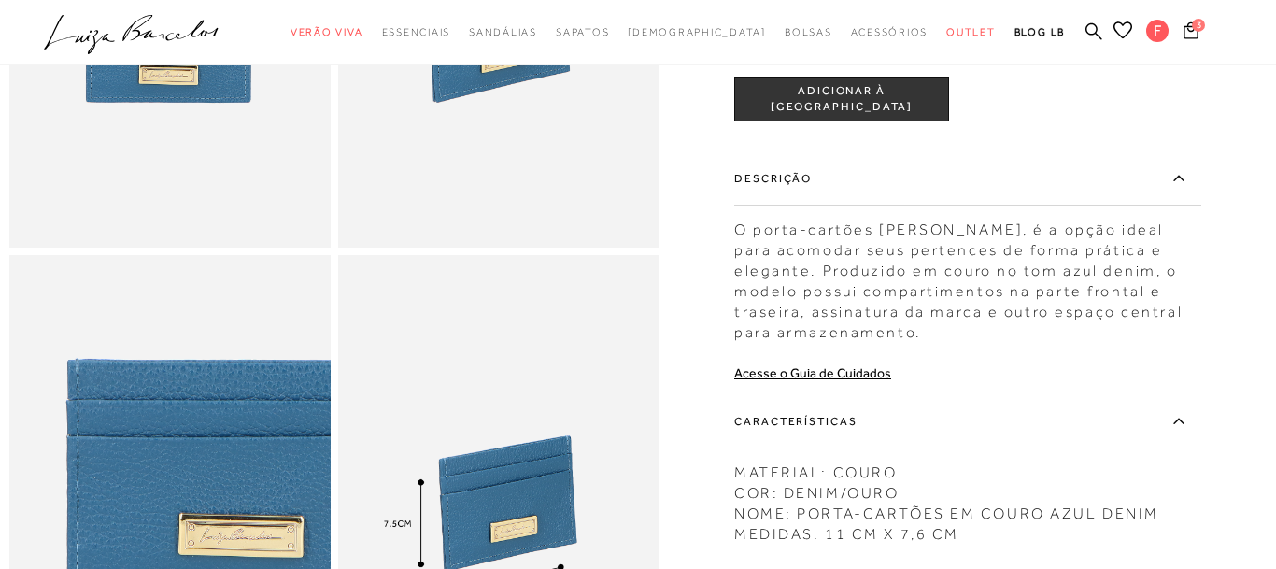
scroll to position [286, 0]
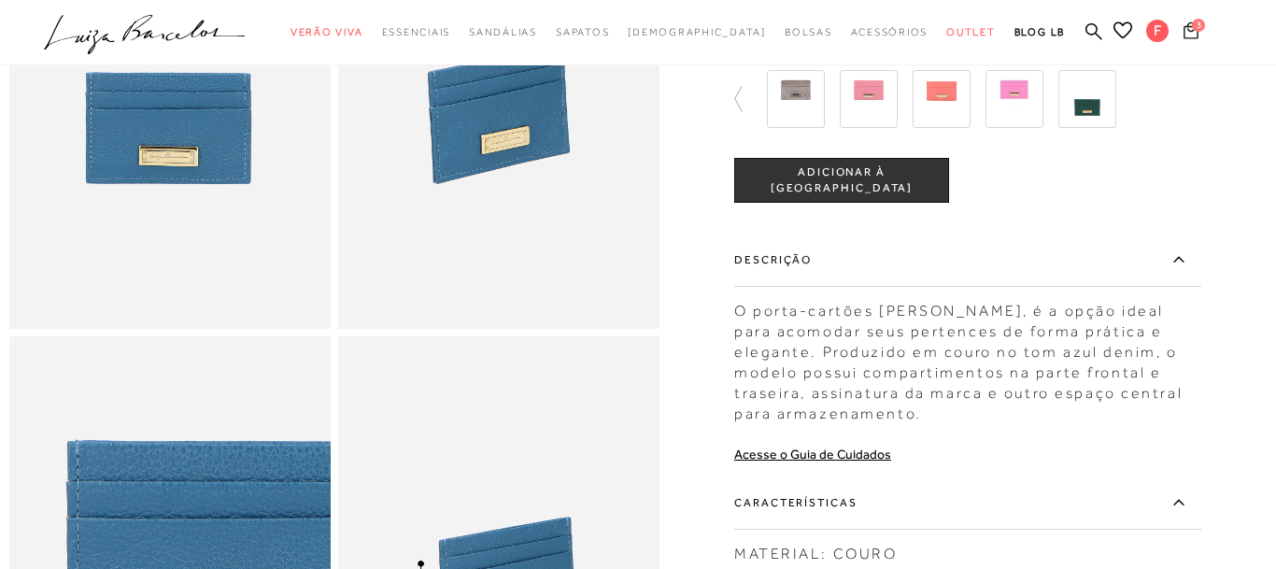
click at [1197, 40] on button "3" at bounding box center [1191, 33] width 26 height 25
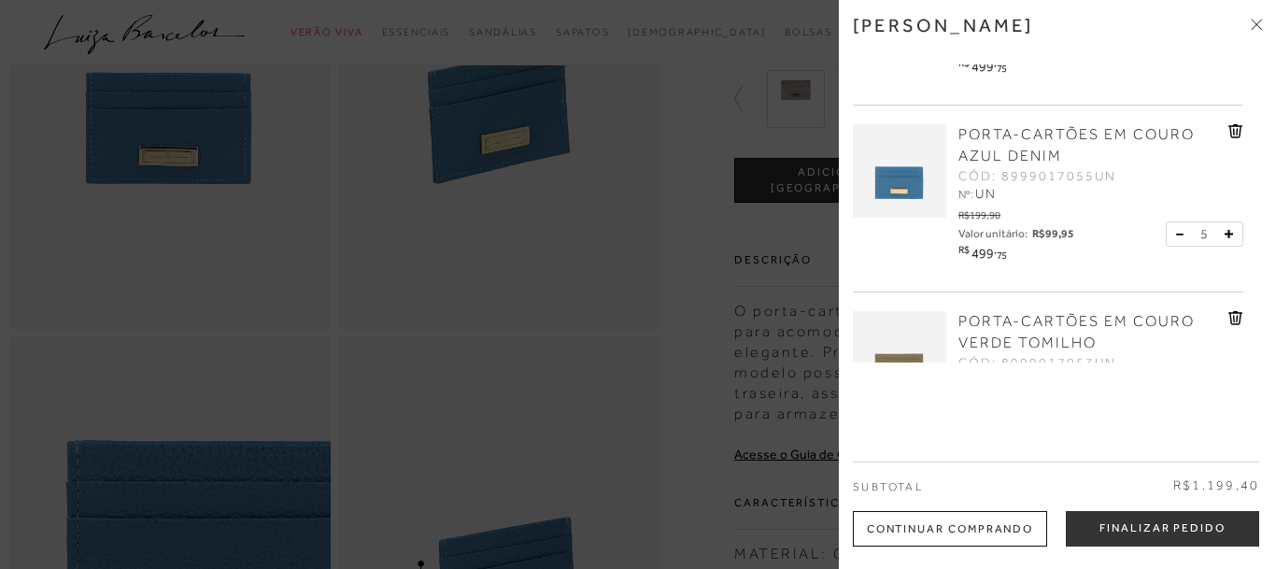
scroll to position [264, 0]
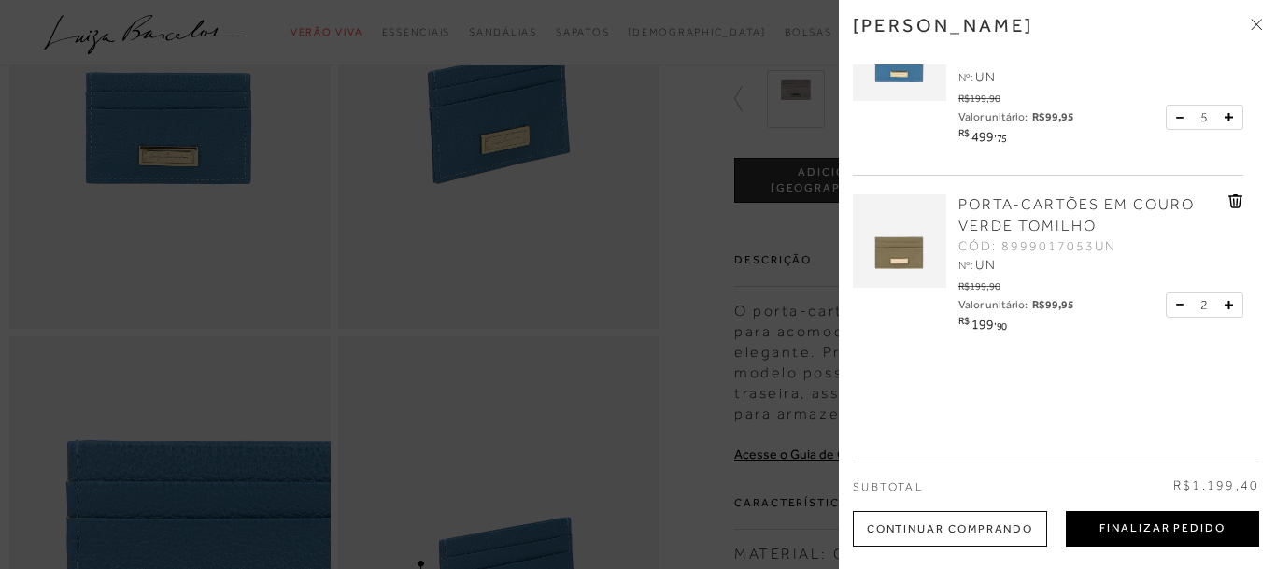
click at [1129, 535] on button "Finalizar Pedido" at bounding box center [1162, 528] width 193 height 35
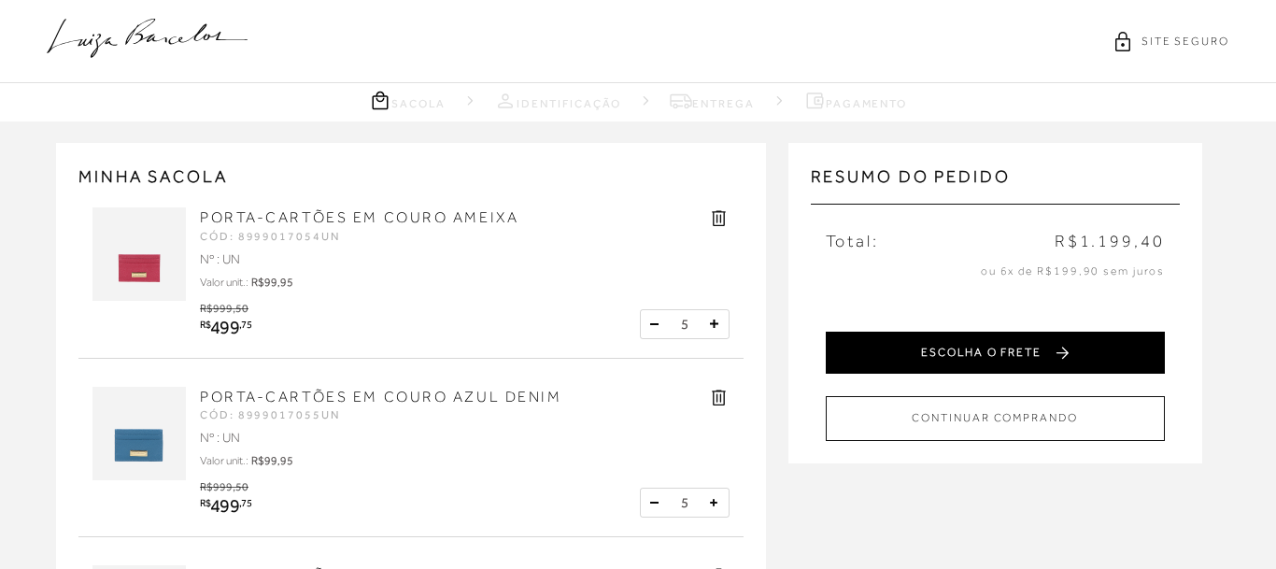
click at [987, 359] on button "ESCOLHA O FRETE" at bounding box center [995, 353] width 339 height 42
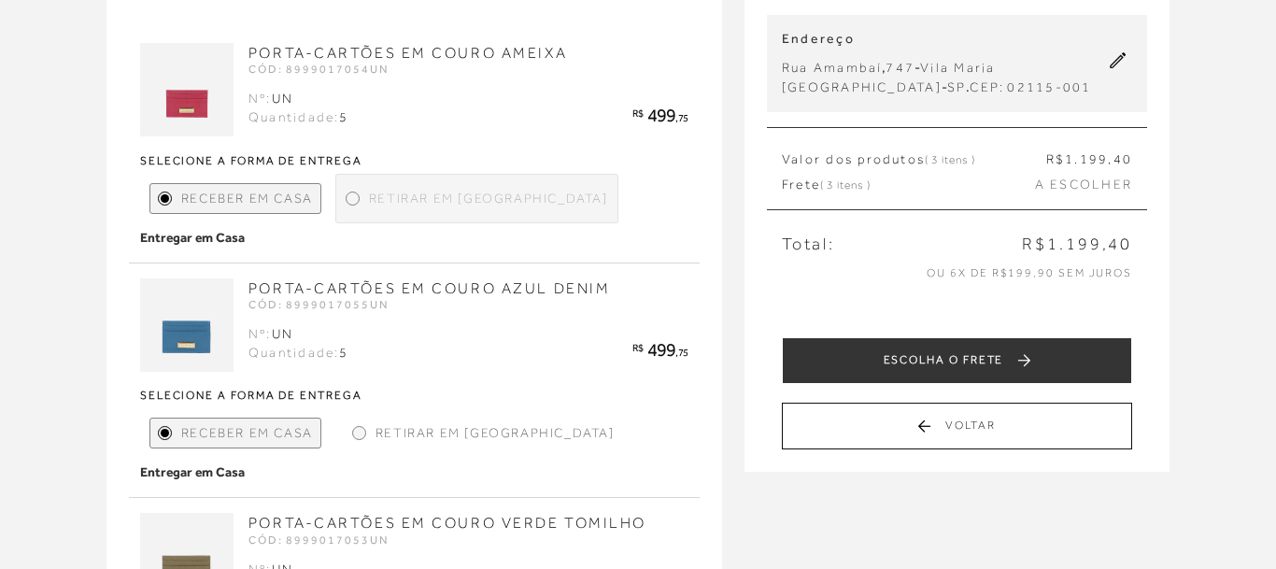
scroll to position [191, 0]
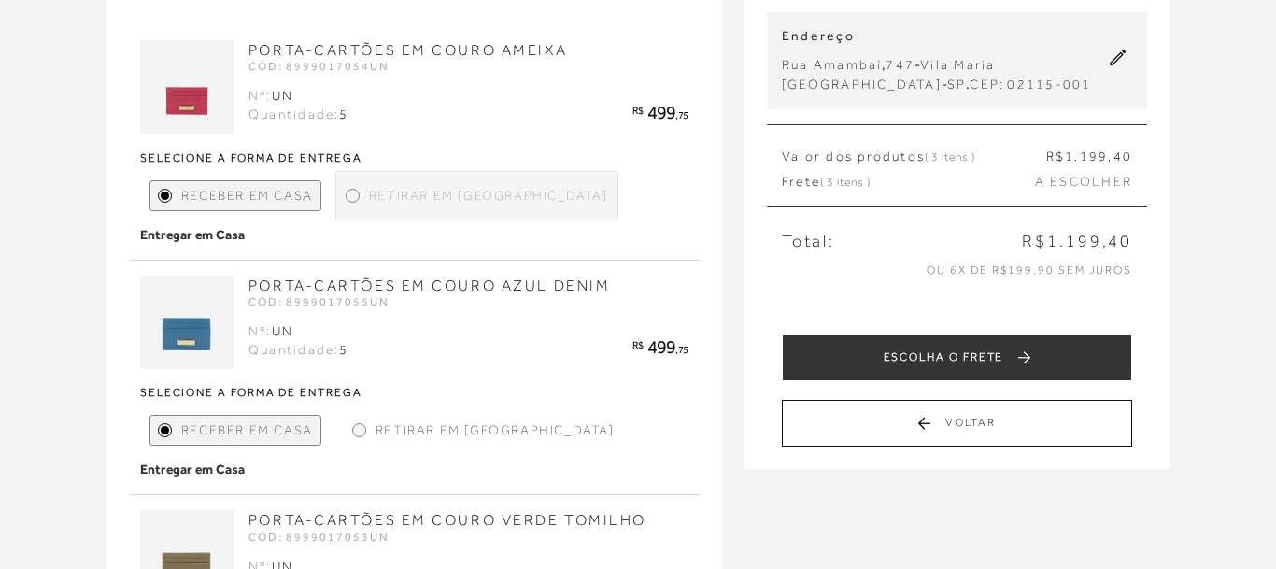
click at [352, 201] on div at bounding box center [353, 196] width 14 height 14
drag, startPoint x: 352, startPoint y: 197, endPoint x: 345, endPoint y: 229, distance: 32.6
click at [352, 198] on div at bounding box center [352, 195] width 8 height 8
click at [365, 415] on div "Retirar em [GEOGRAPHIC_DATA]" at bounding box center [483, 430] width 277 height 31
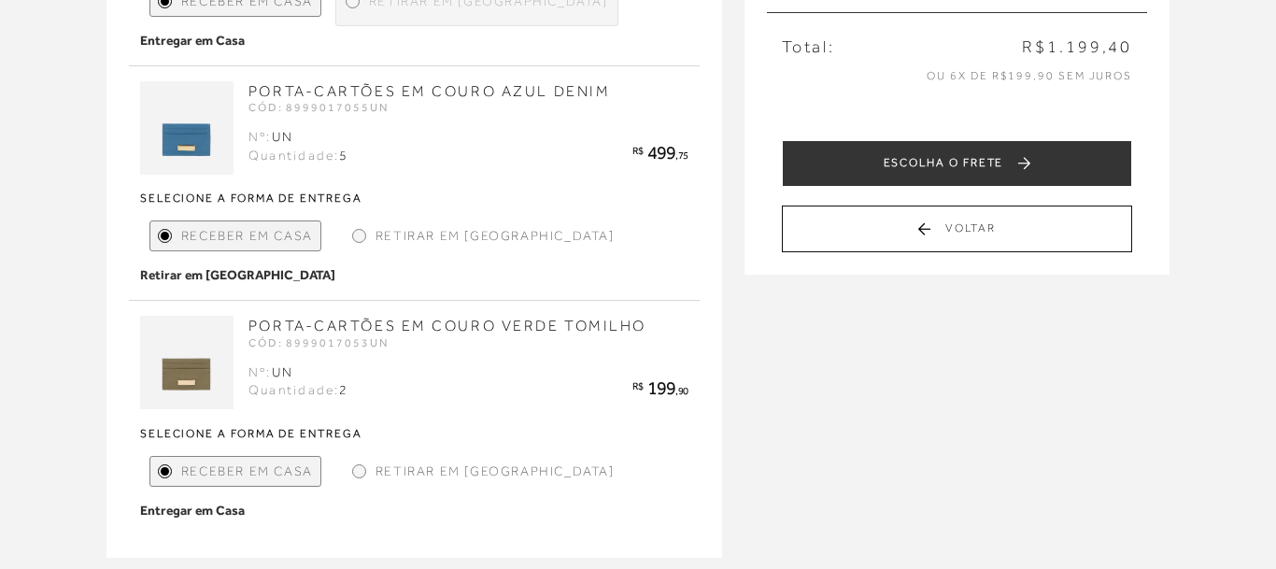
scroll to position [476, 0]
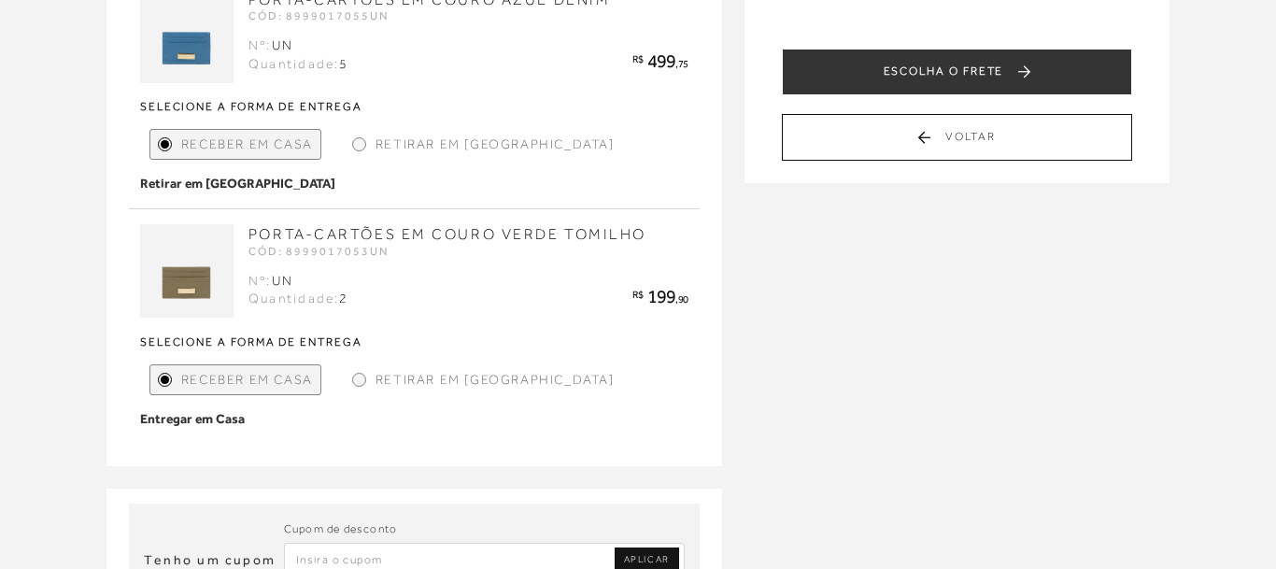
click at [359, 375] on div at bounding box center [359, 379] width 8 height 8
click at [355, 375] on div at bounding box center [359, 379] width 8 height 8
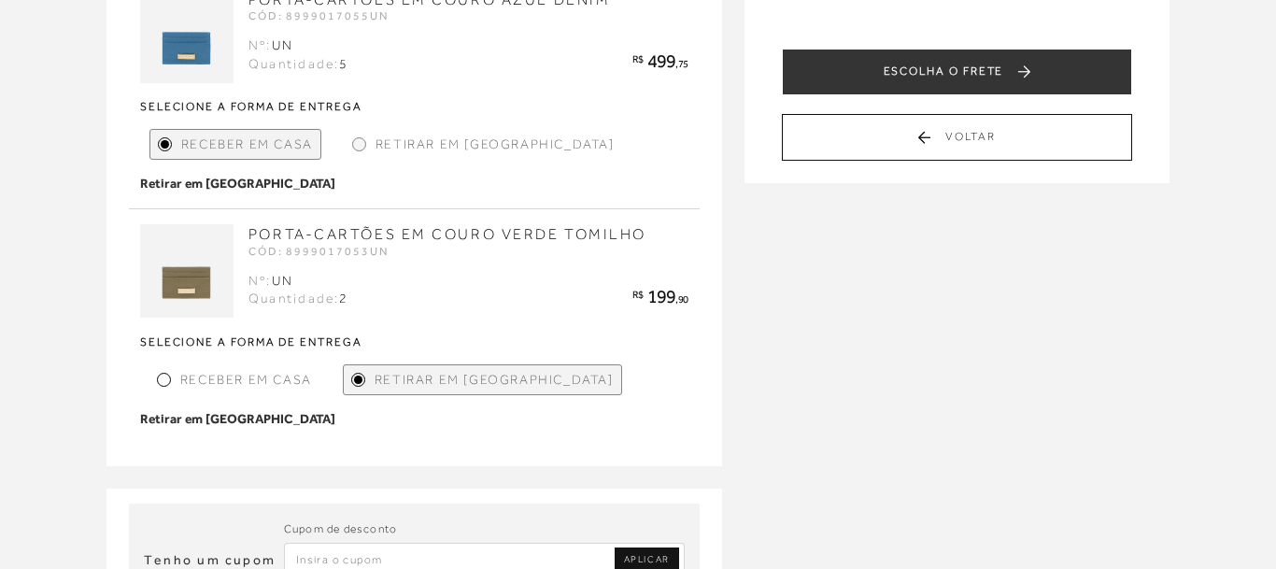
click at [358, 140] on div at bounding box center [359, 144] width 8 height 8
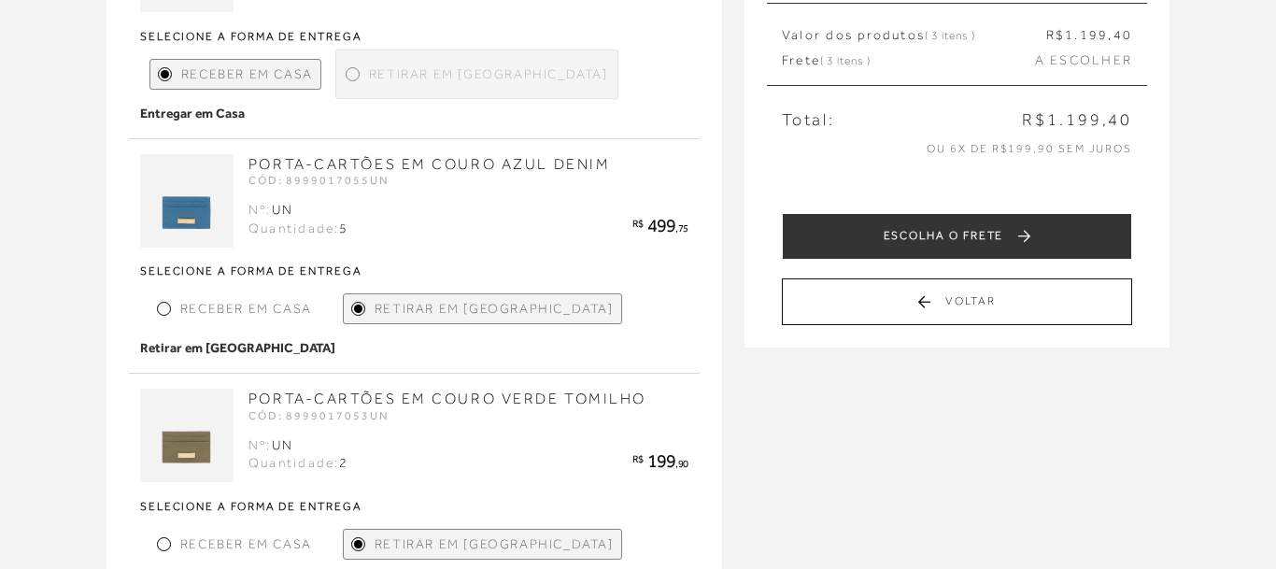
scroll to position [286, 0]
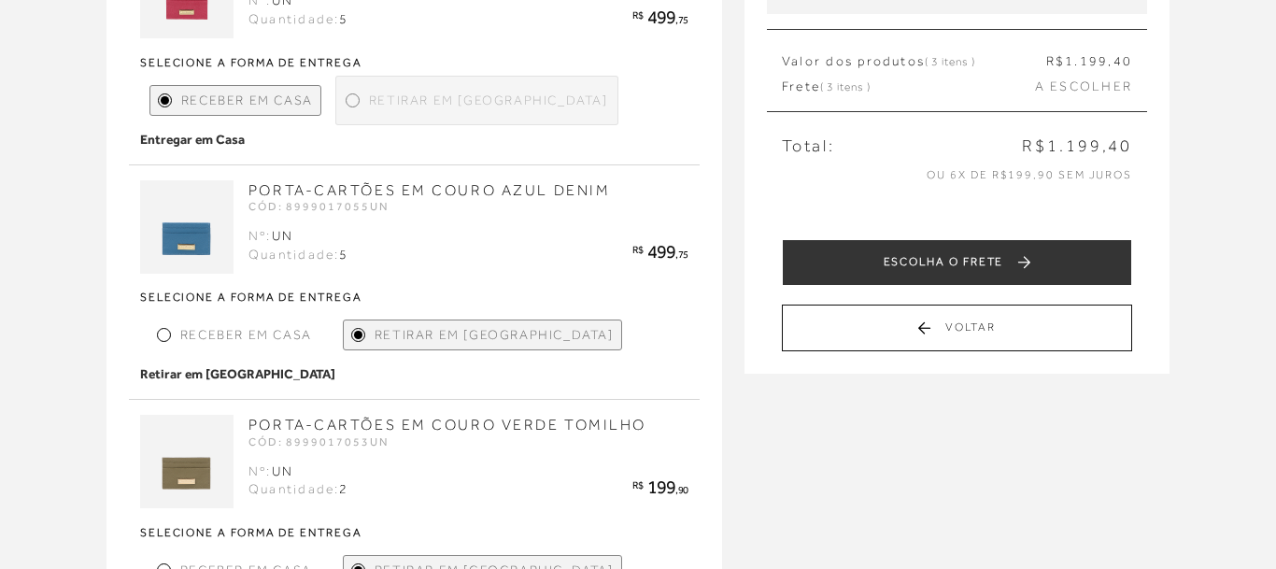
click at [353, 103] on div at bounding box center [352, 100] width 8 height 8
click at [351, 101] on div at bounding box center [352, 100] width 8 height 8
click at [352, 102] on div at bounding box center [352, 100] width 8 height 8
click at [353, 101] on div at bounding box center [352, 100] width 8 height 8
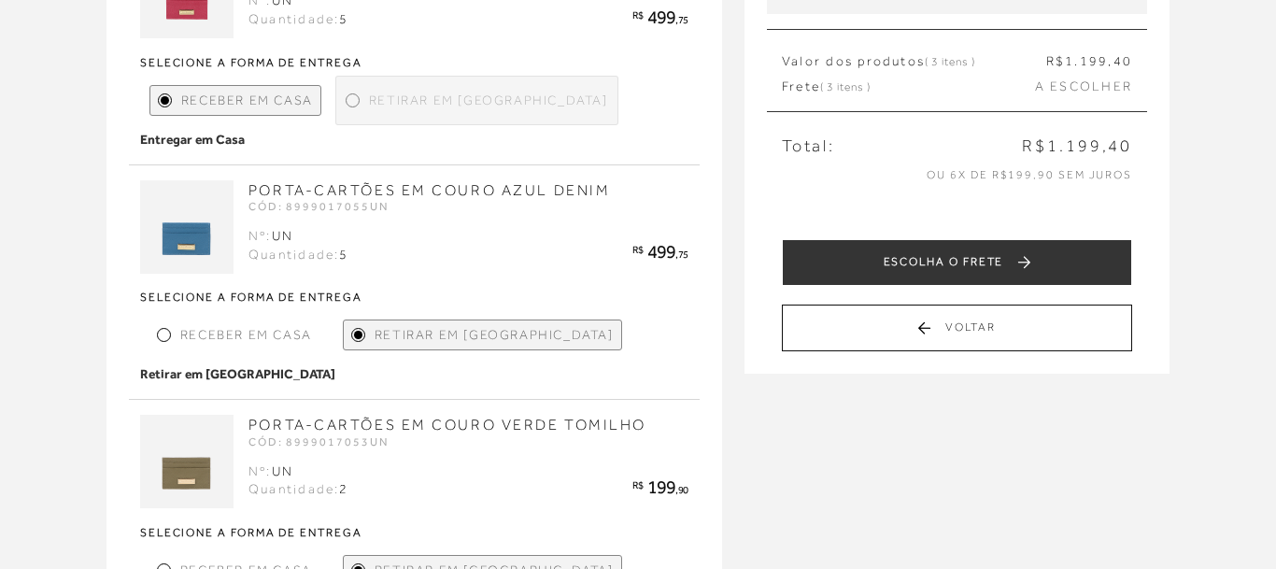
click at [353, 104] on div at bounding box center [353, 100] width 14 height 14
click at [1001, 264] on button "ESCOLHA O FRETE" at bounding box center [957, 262] width 350 height 47
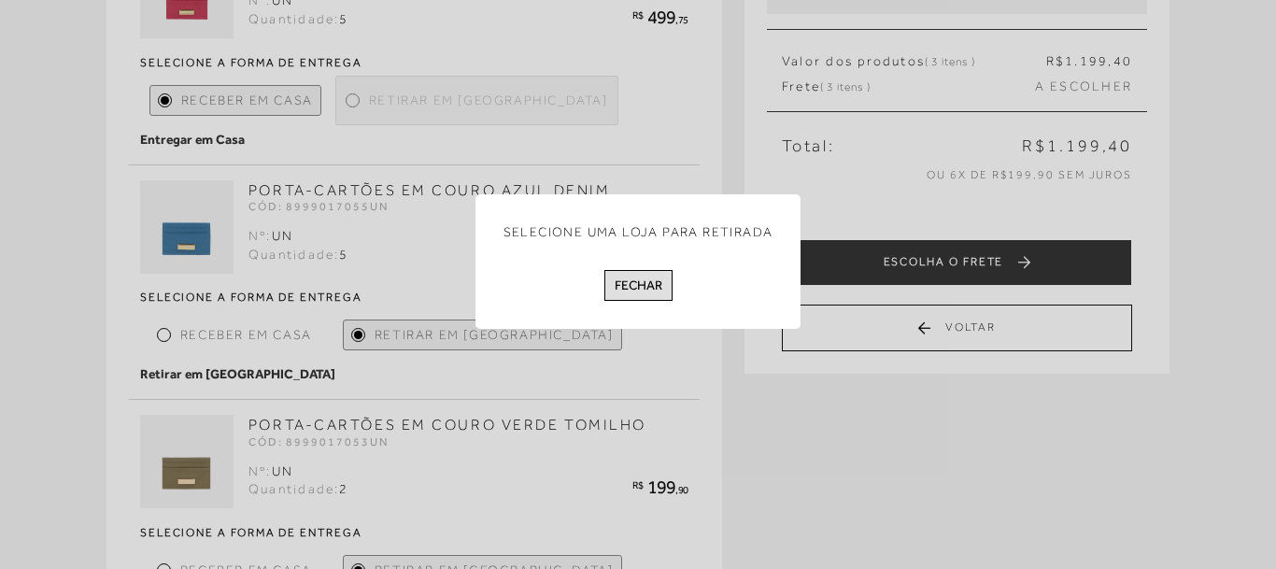
scroll to position [0, 0]
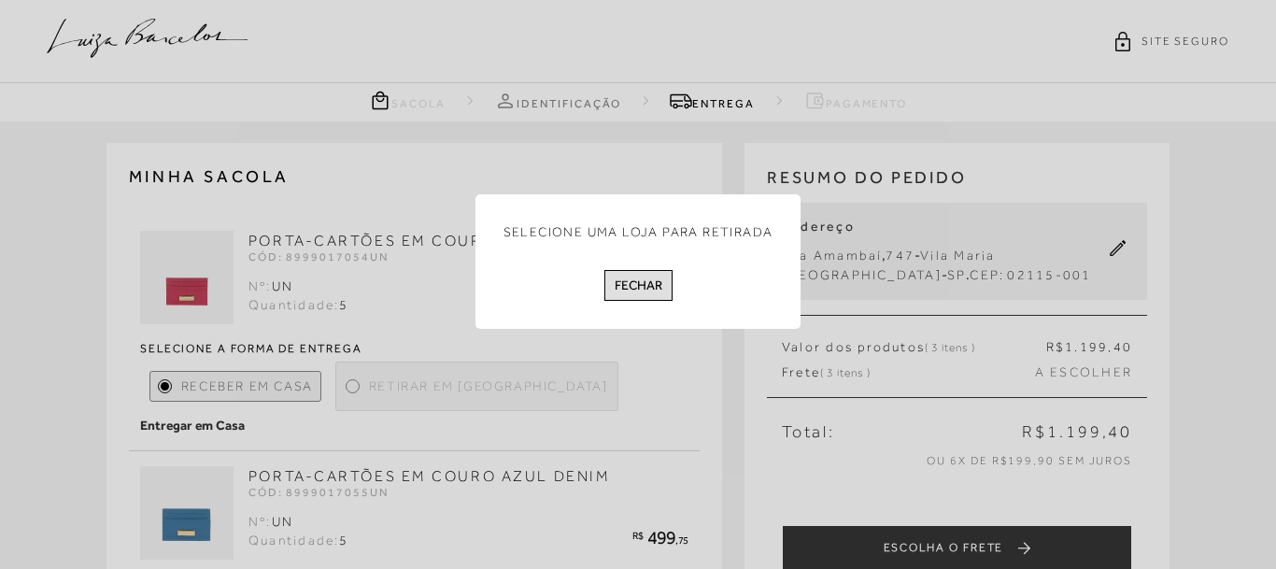
click at [643, 285] on button "Fechar" at bounding box center [638, 285] width 68 height 31
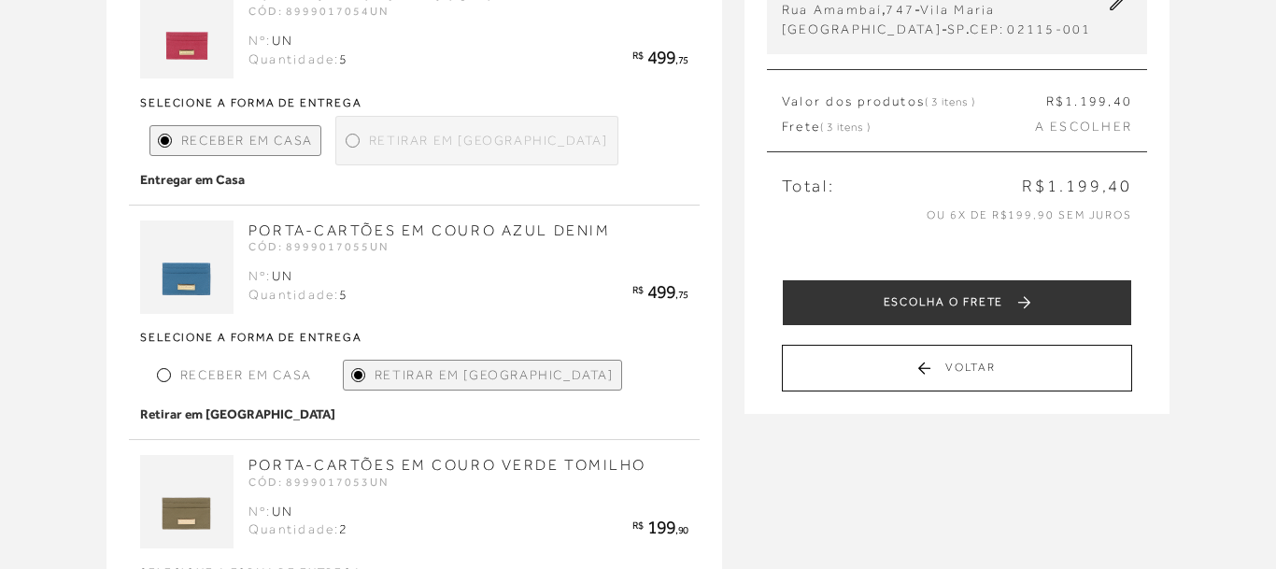
scroll to position [286, 0]
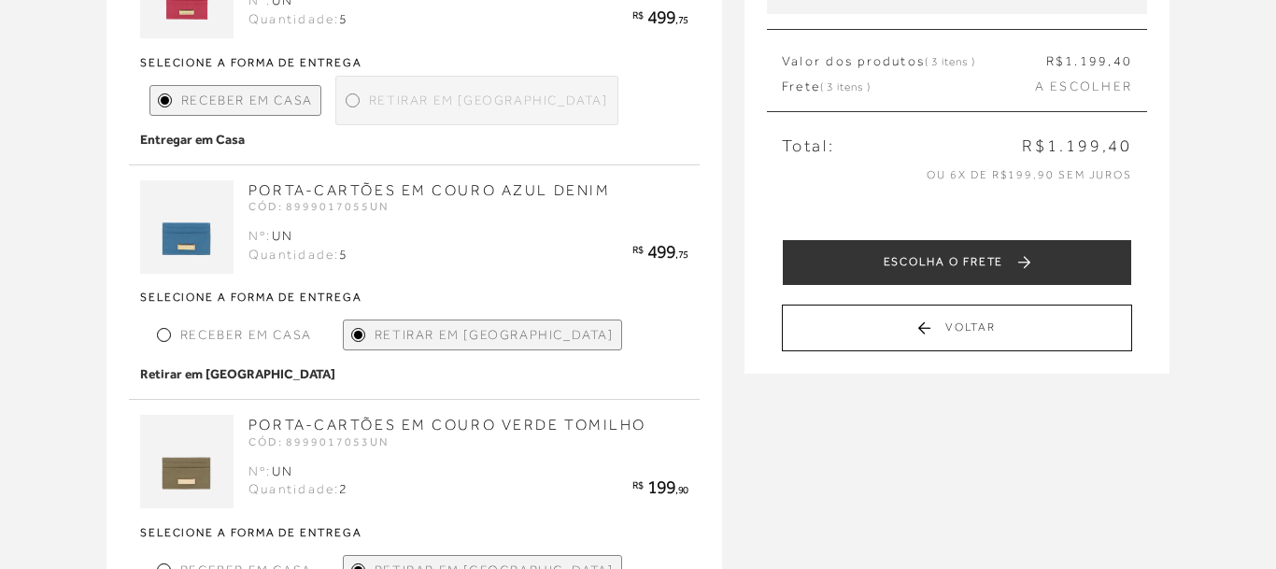
click at [438, 325] on span "Retirar em [GEOGRAPHIC_DATA]" at bounding box center [494, 335] width 239 height 20
click at [444, 325] on span "Retirar em [GEOGRAPHIC_DATA]" at bounding box center [494, 335] width 239 height 20
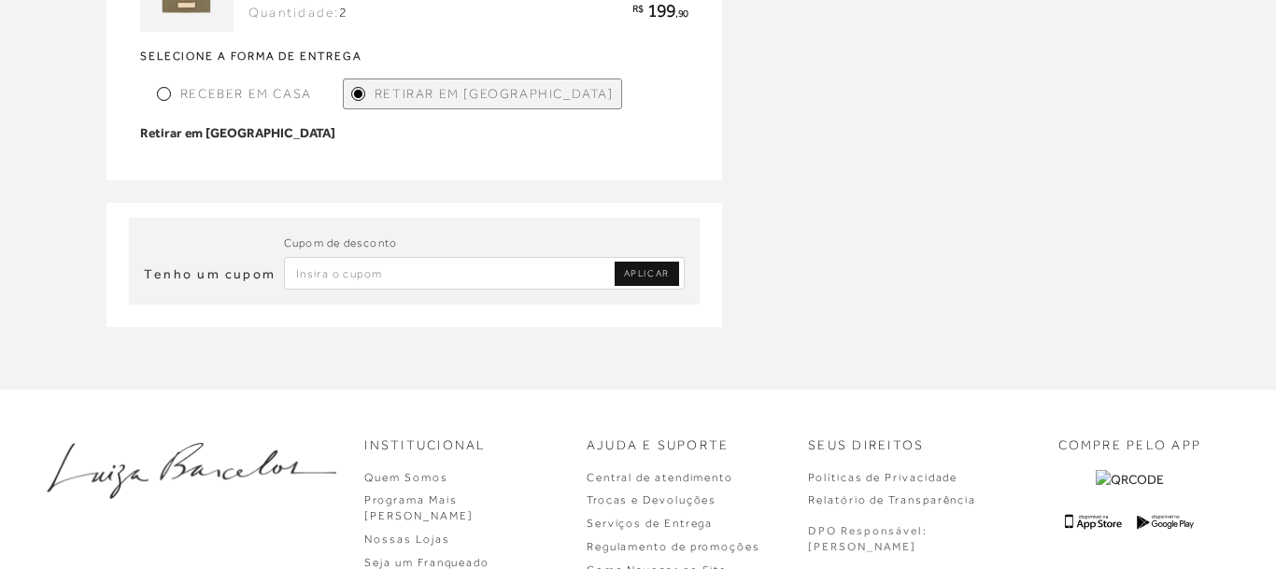
scroll to position [381, 0]
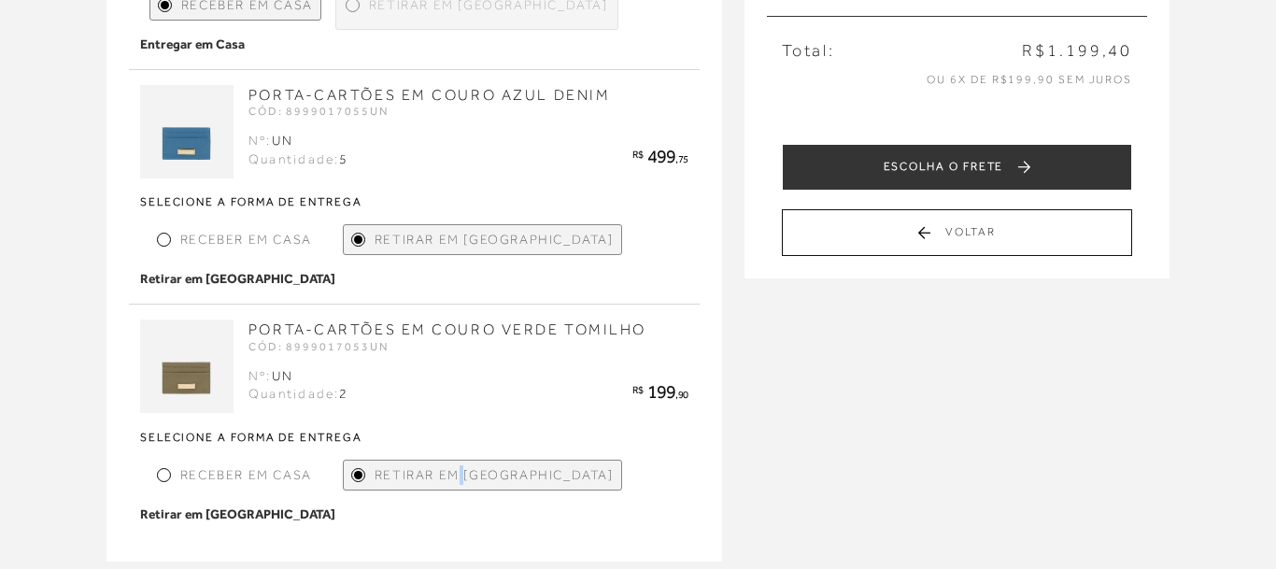
click at [459, 465] on span "Retirar em [GEOGRAPHIC_DATA]" at bounding box center [494, 475] width 239 height 20
click at [335, 504] on strong "Retirar em [GEOGRAPHIC_DATA]" at bounding box center [237, 514] width 195 height 20
click at [493, 465] on span "Retirar em [GEOGRAPHIC_DATA]" at bounding box center [494, 475] width 239 height 20
click at [492, 465] on span "Retirar em [GEOGRAPHIC_DATA]" at bounding box center [494, 475] width 239 height 20
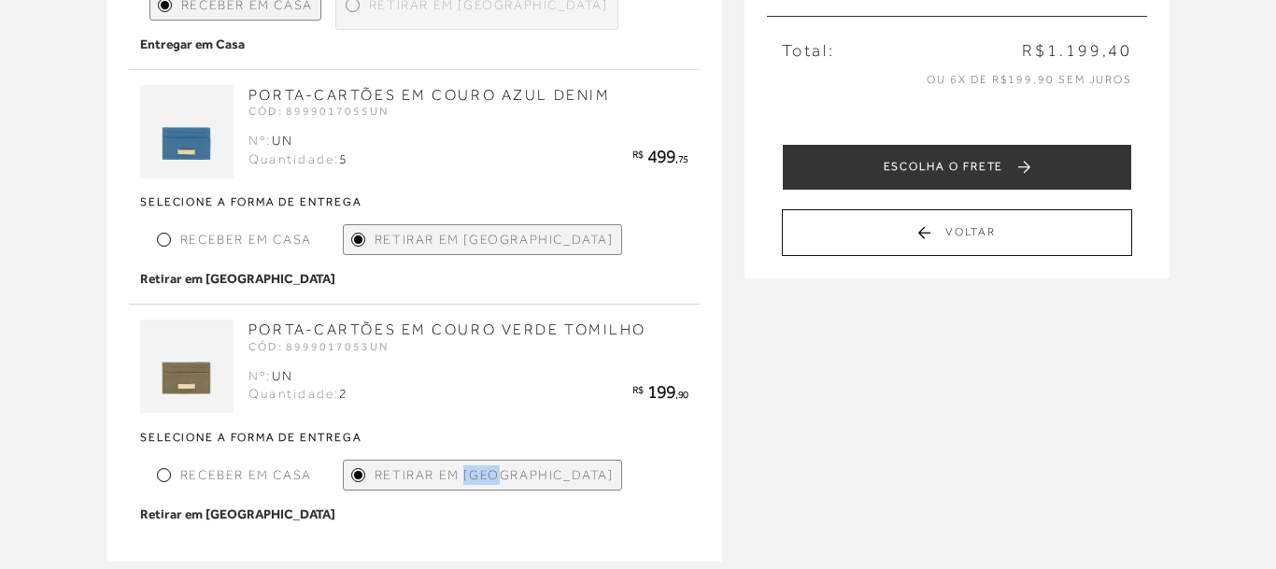
click at [492, 465] on span "Retirar em [GEOGRAPHIC_DATA]" at bounding box center [494, 475] width 239 height 20
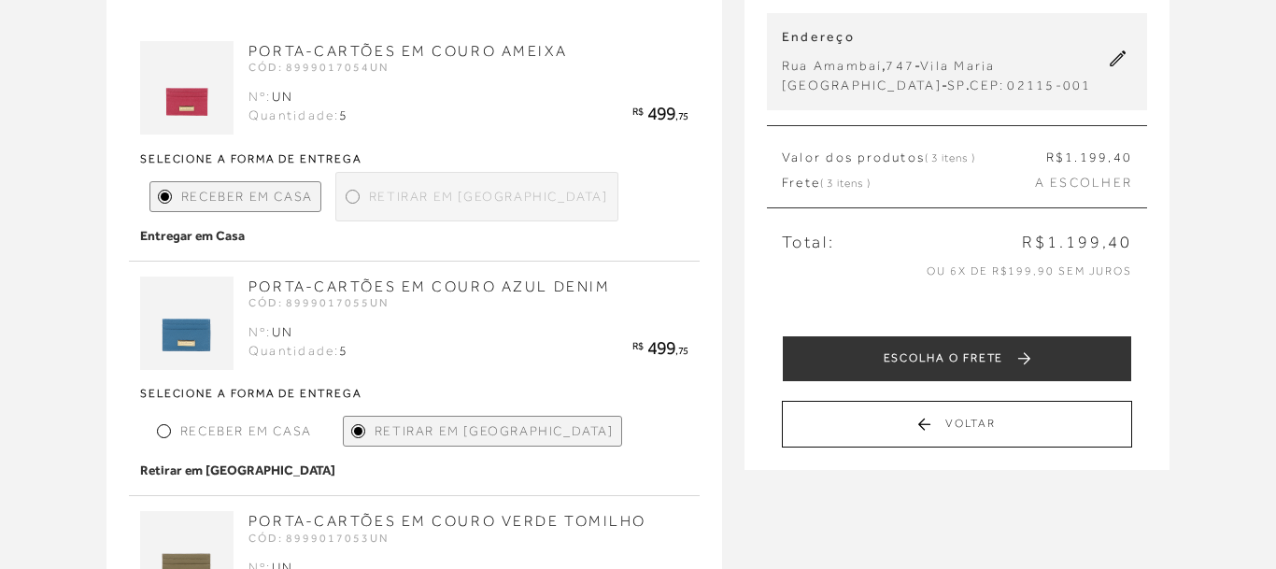
scroll to position [191, 0]
click at [165, 426] on div at bounding box center [164, 430] width 8 height 8
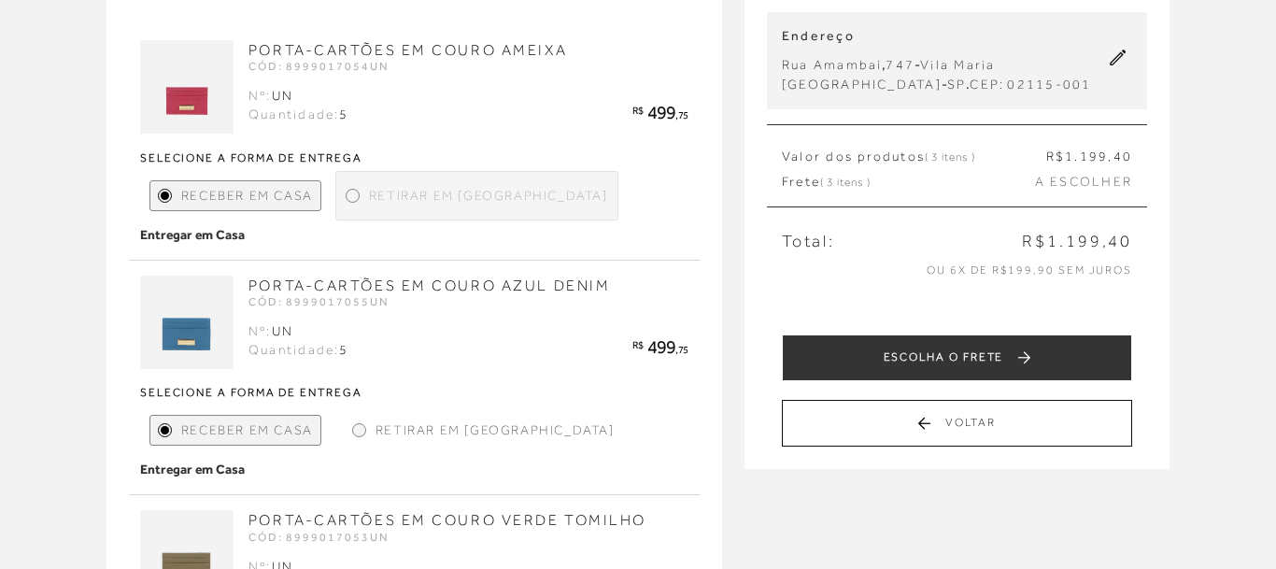
scroll to position [572, 0]
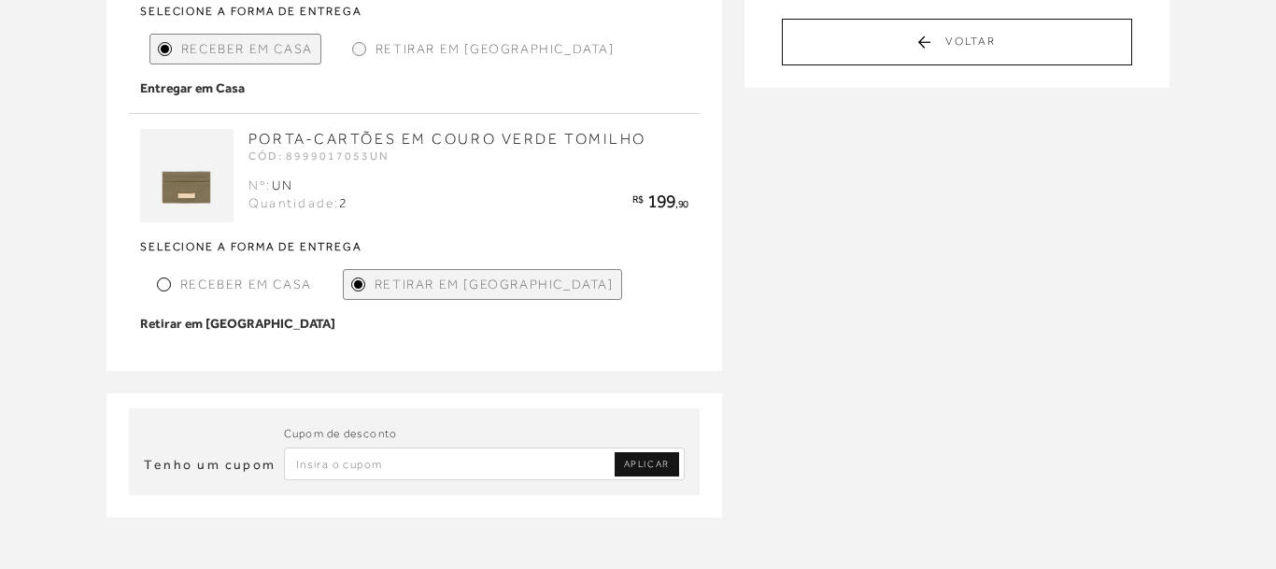
click at [165, 280] on div at bounding box center [164, 284] width 8 height 8
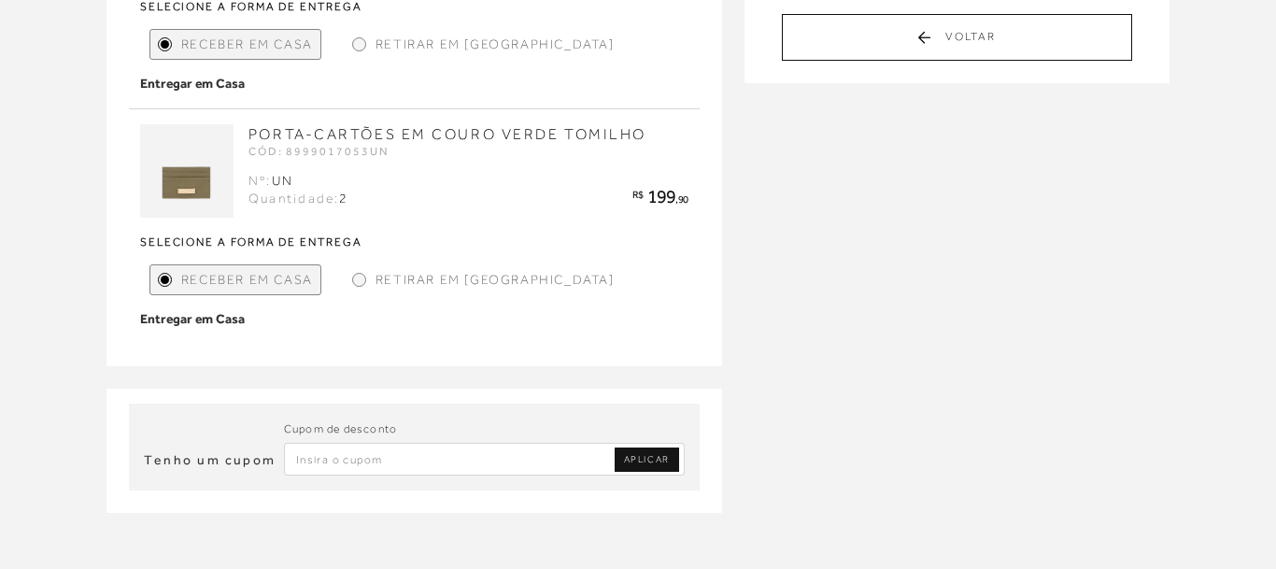
scroll to position [582, 0]
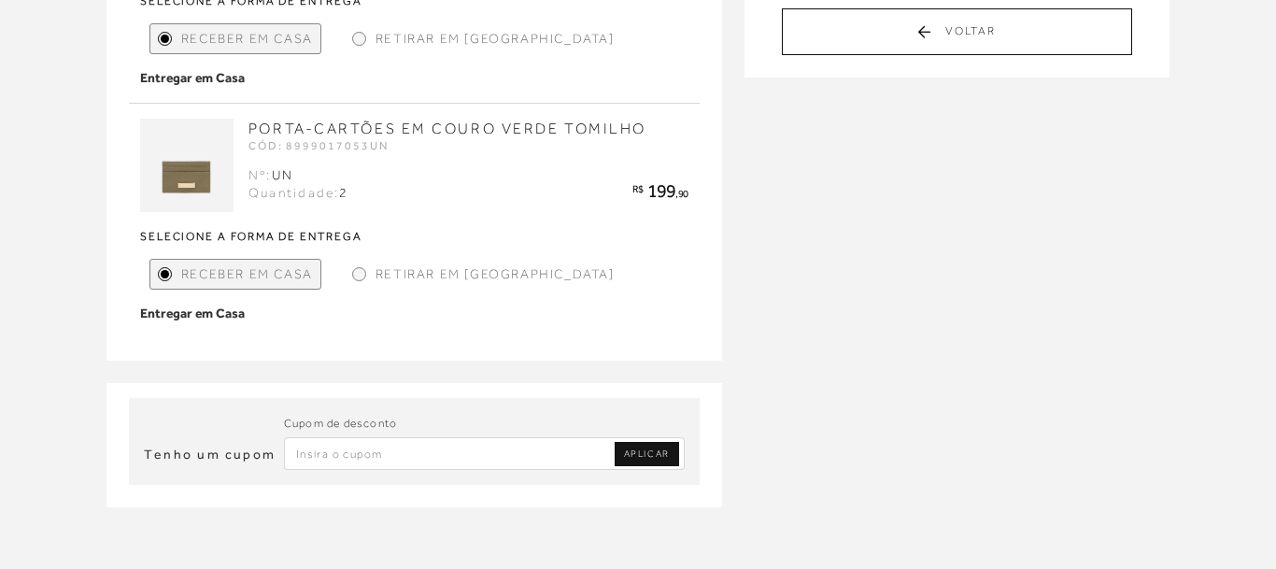
click at [632, 447] on span "APLICAR" at bounding box center [647, 453] width 46 height 13
click at [323, 437] on input "Inserir Código da Promoção" at bounding box center [484, 453] width 401 height 33
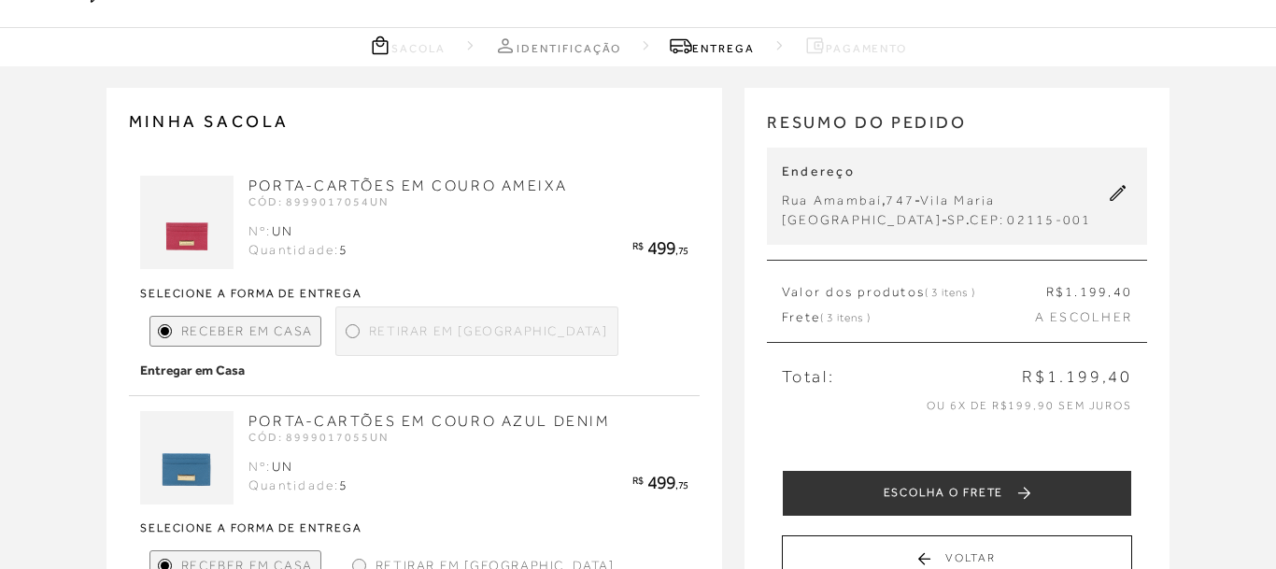
scroll to position [0, 0]
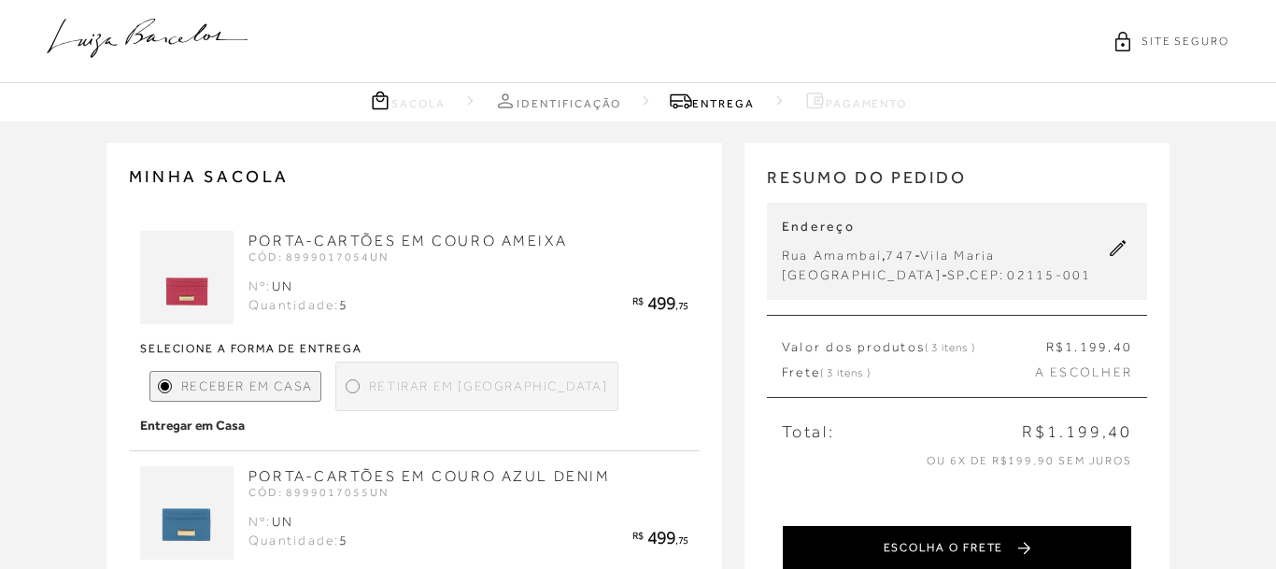
click at [934, 559] on button "ESCOLHA O FRETE" at bounding box center [957, 548] width 350 height 47
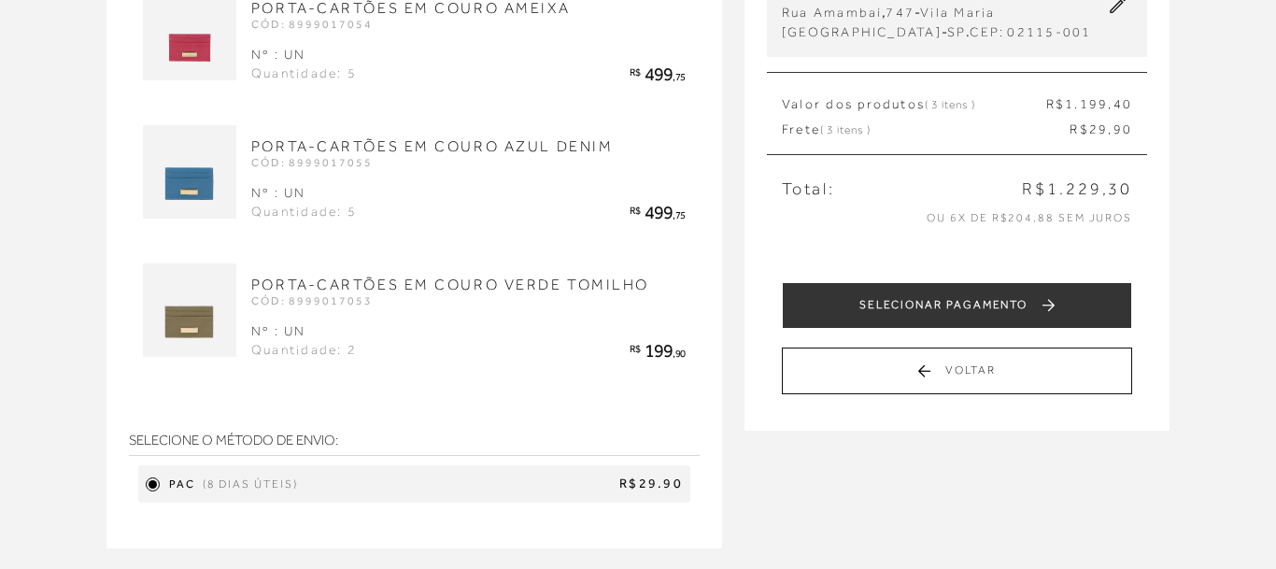
scroll to position [124, 0]
